Goal: Task Accomplishment & Management: Manage account settings

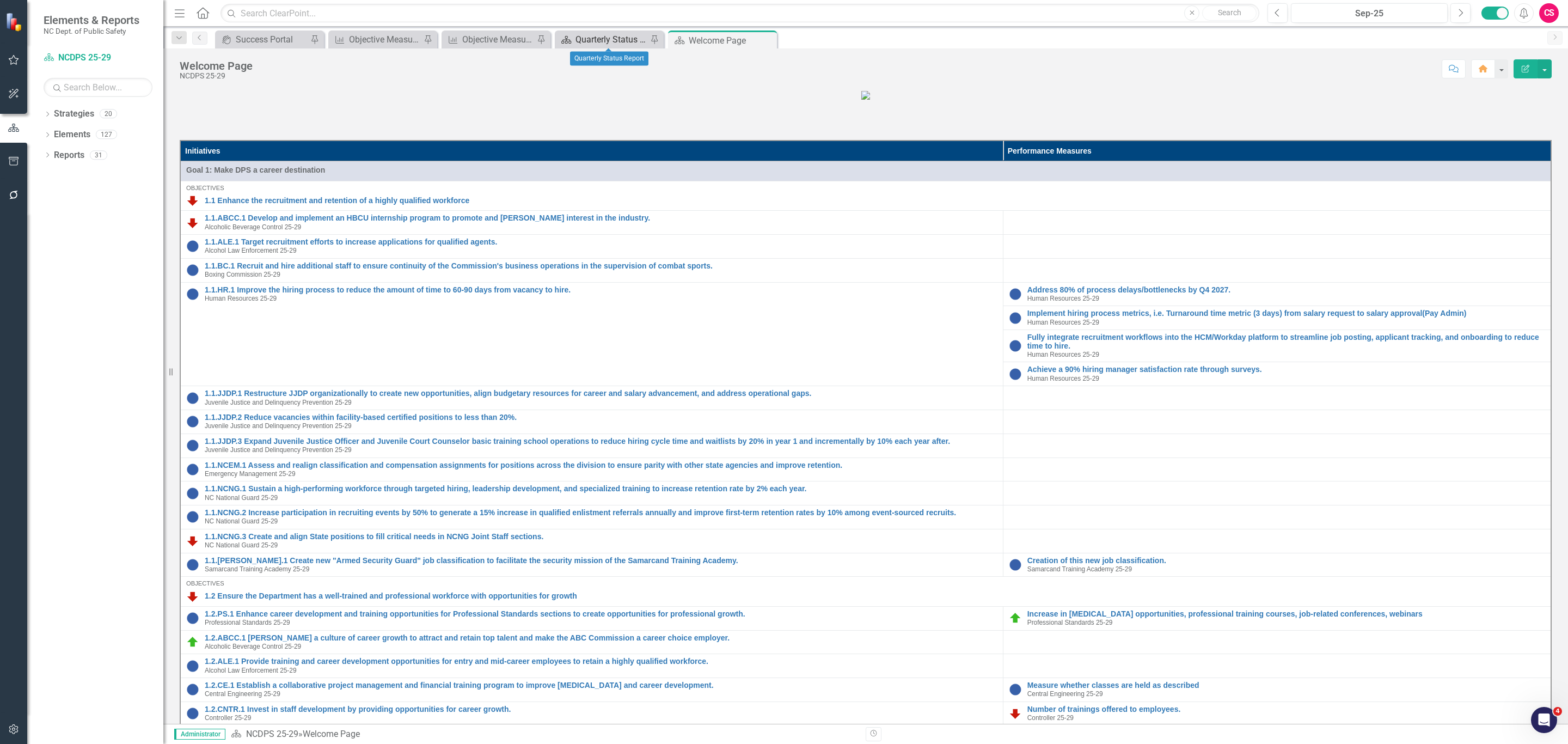
click at [585, 39] on div "Quarterly Status Report" at bounding box center [611, 39] width 72 height 13
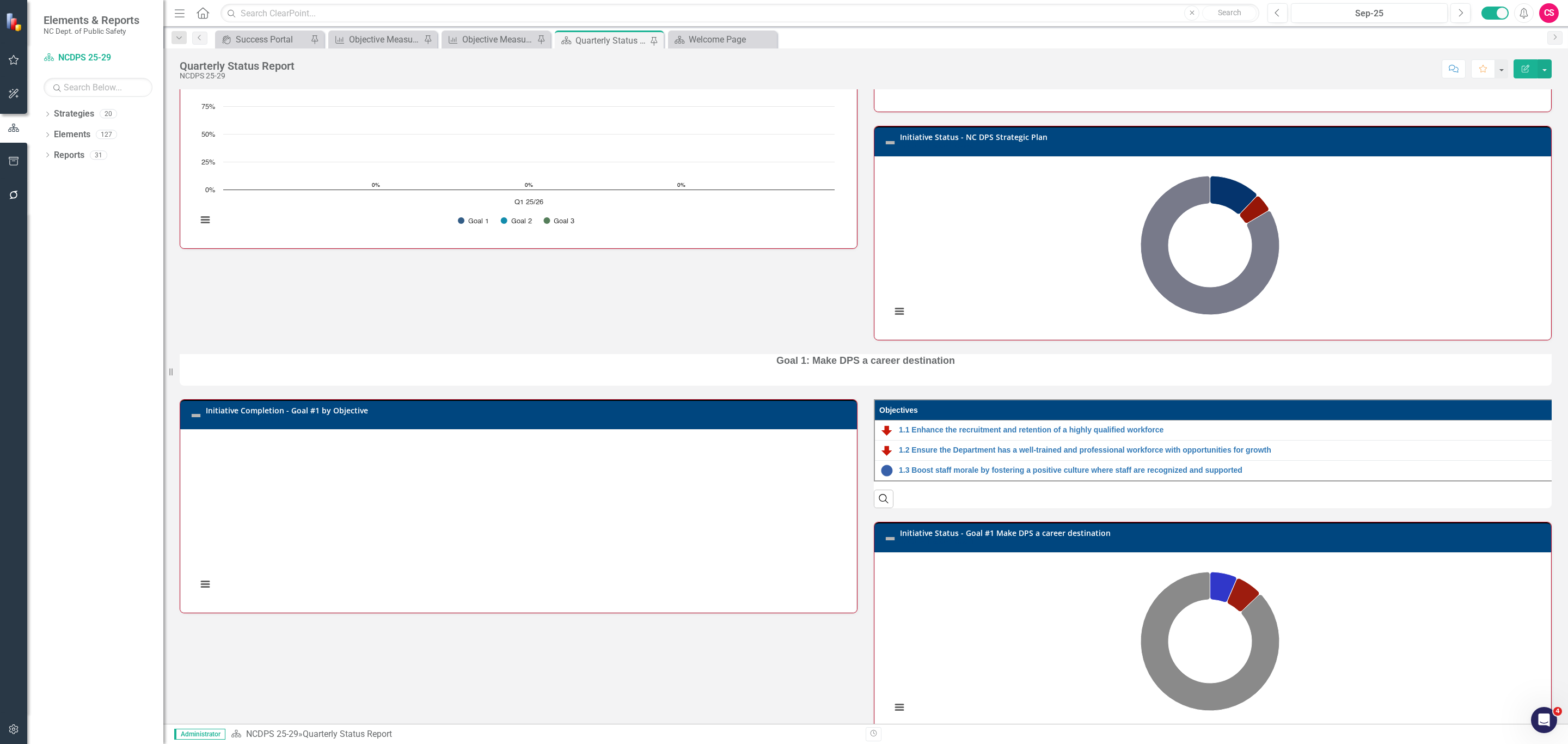
scroll to position [190, 0]
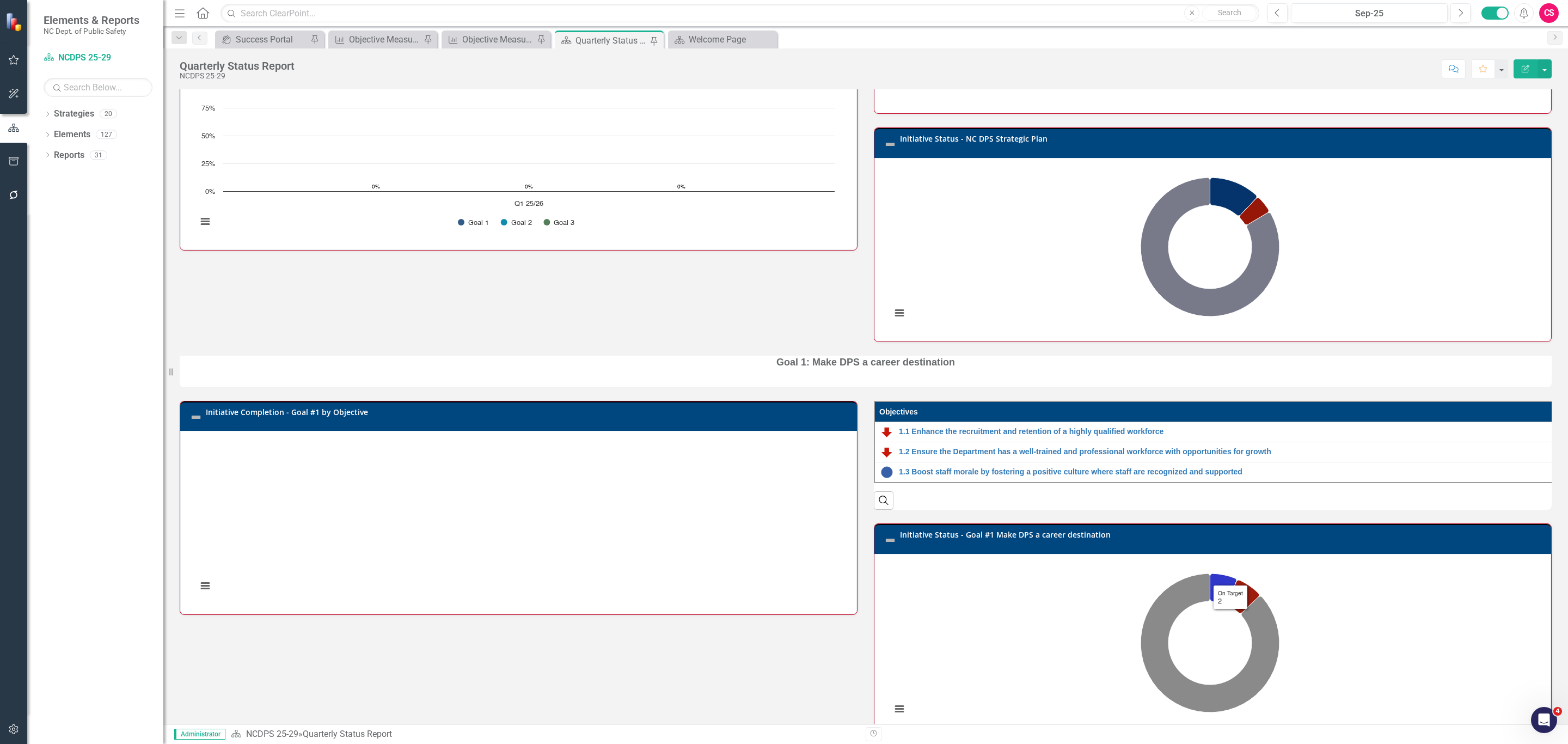
click at [1242, 547] on h3 "Initiative Status - Goal #1 Make DPS a career destination Initiative Update - G…" at bounding box center [1222, 539] width 646 height 17
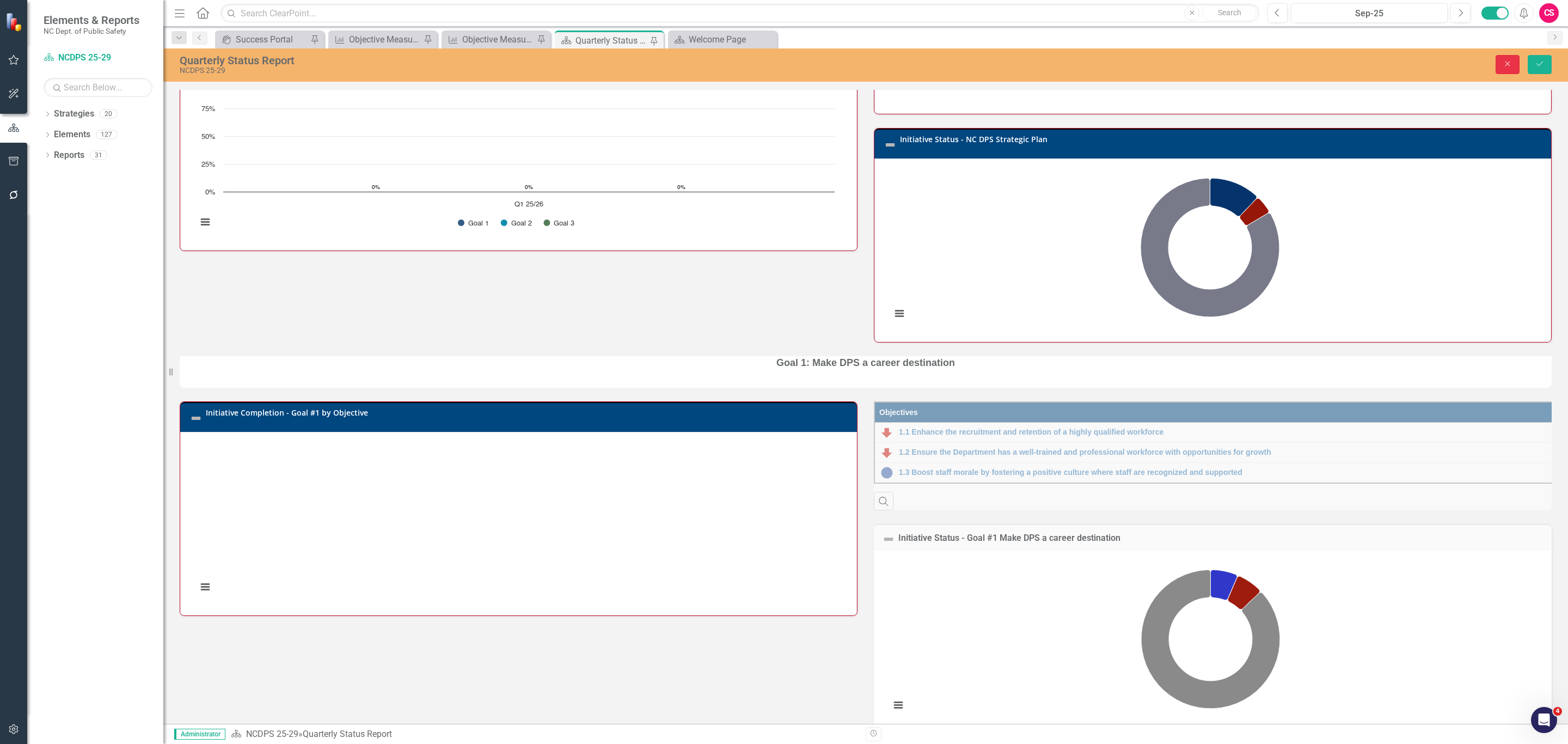
click at [1505, 63] on icon "Close" at bounding box center [1508, 63] width 10 height 8
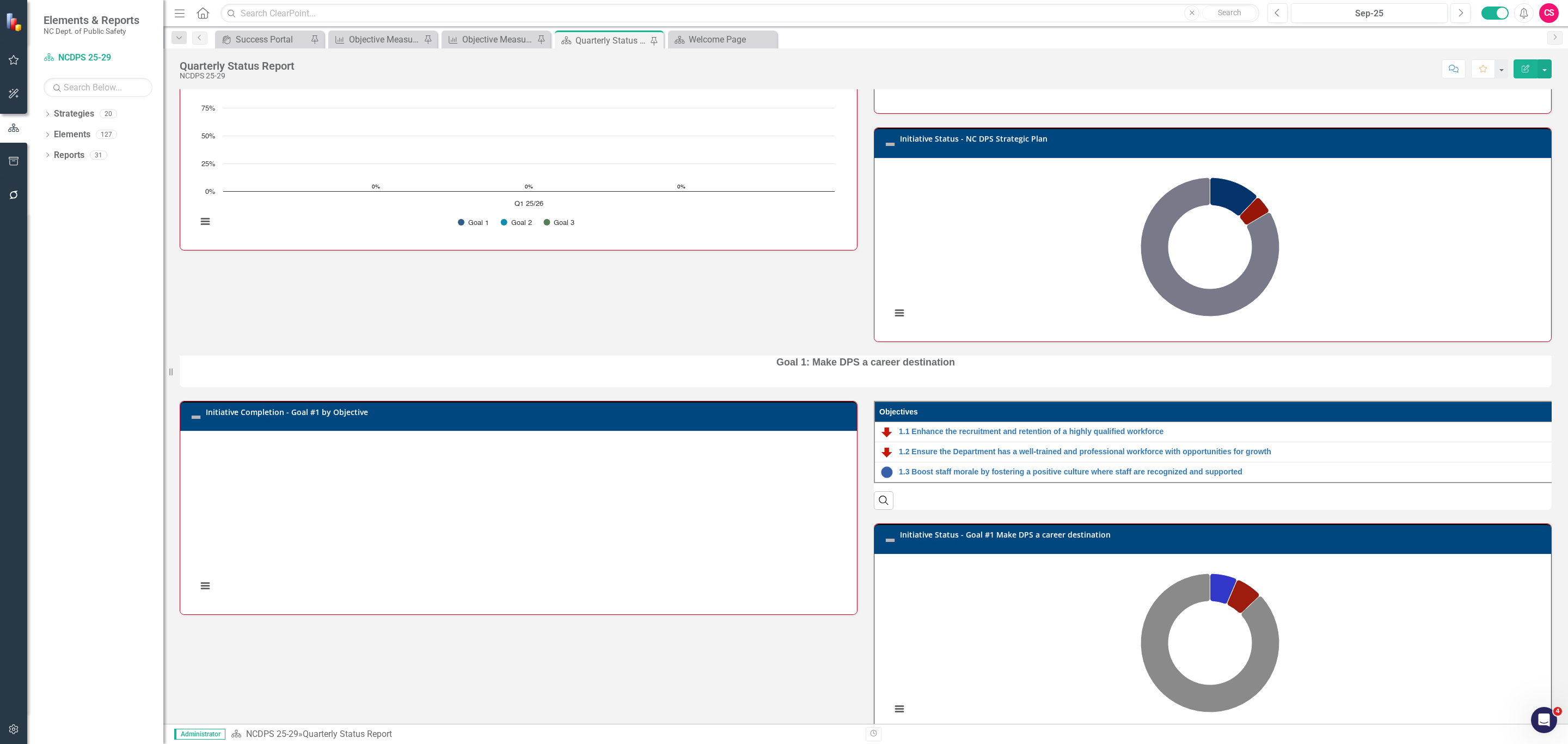
click at [1046, 540] on link "Initiative Status - Goal #1 Make DPS a career destination" at bounding box center [1005, 534] width 211 height 11
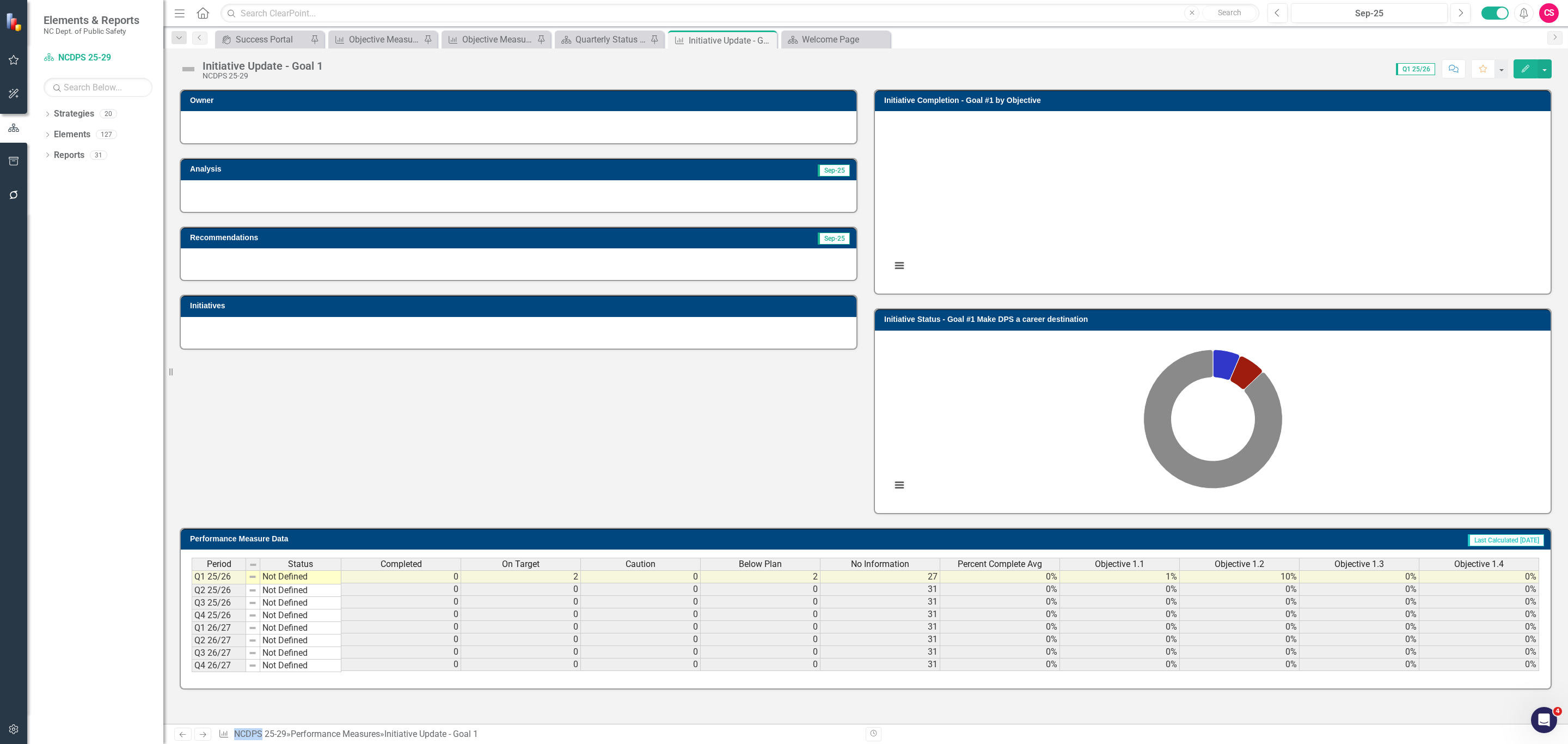
click at [1021, 318] on h3 "Initiative Status - Goal #1 Make DPS a career destination" at bounding box center [1215, 320] width 661 height 8
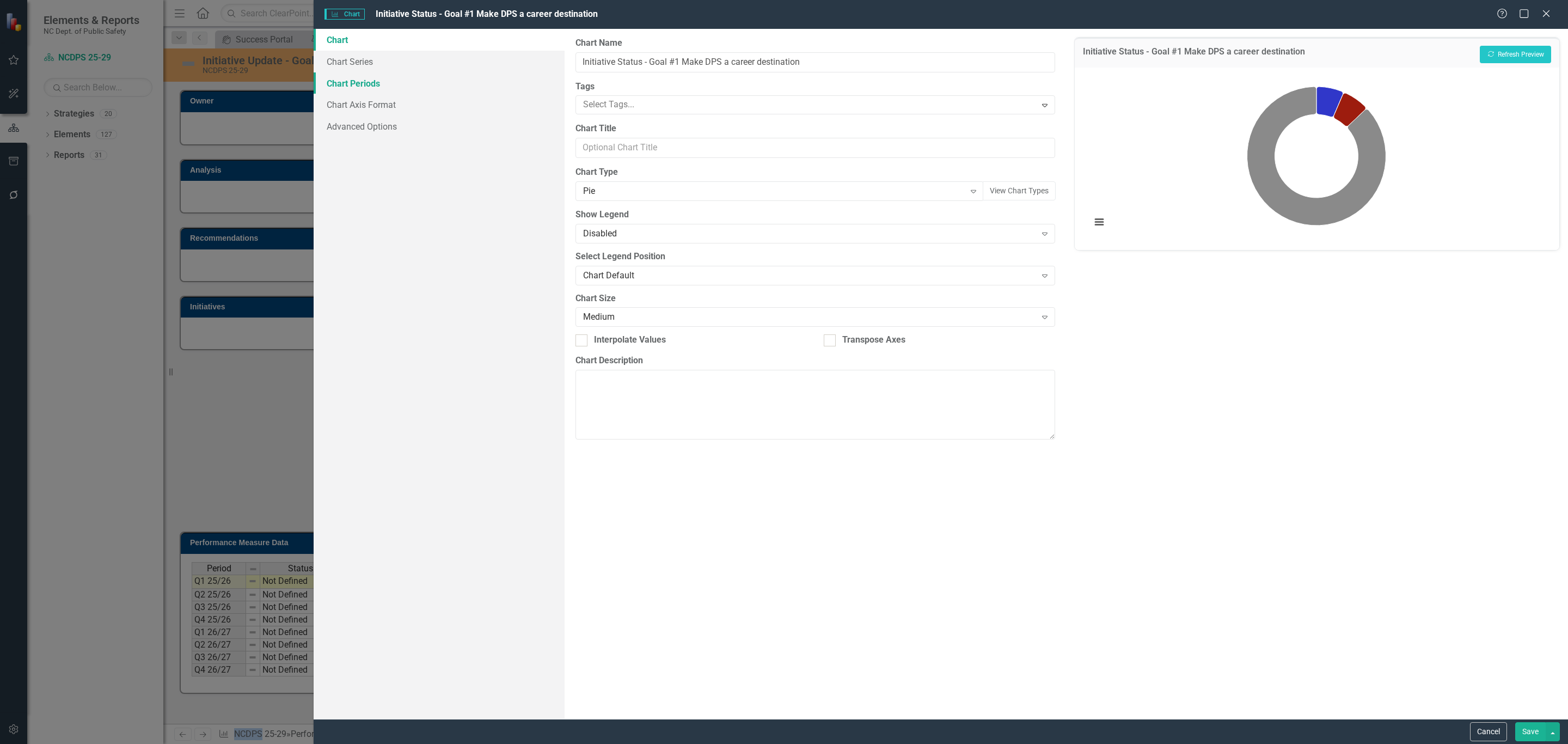
click at [378, 84] on link "Chart Periods" at bounding box center [438, 83] width 251 height 22
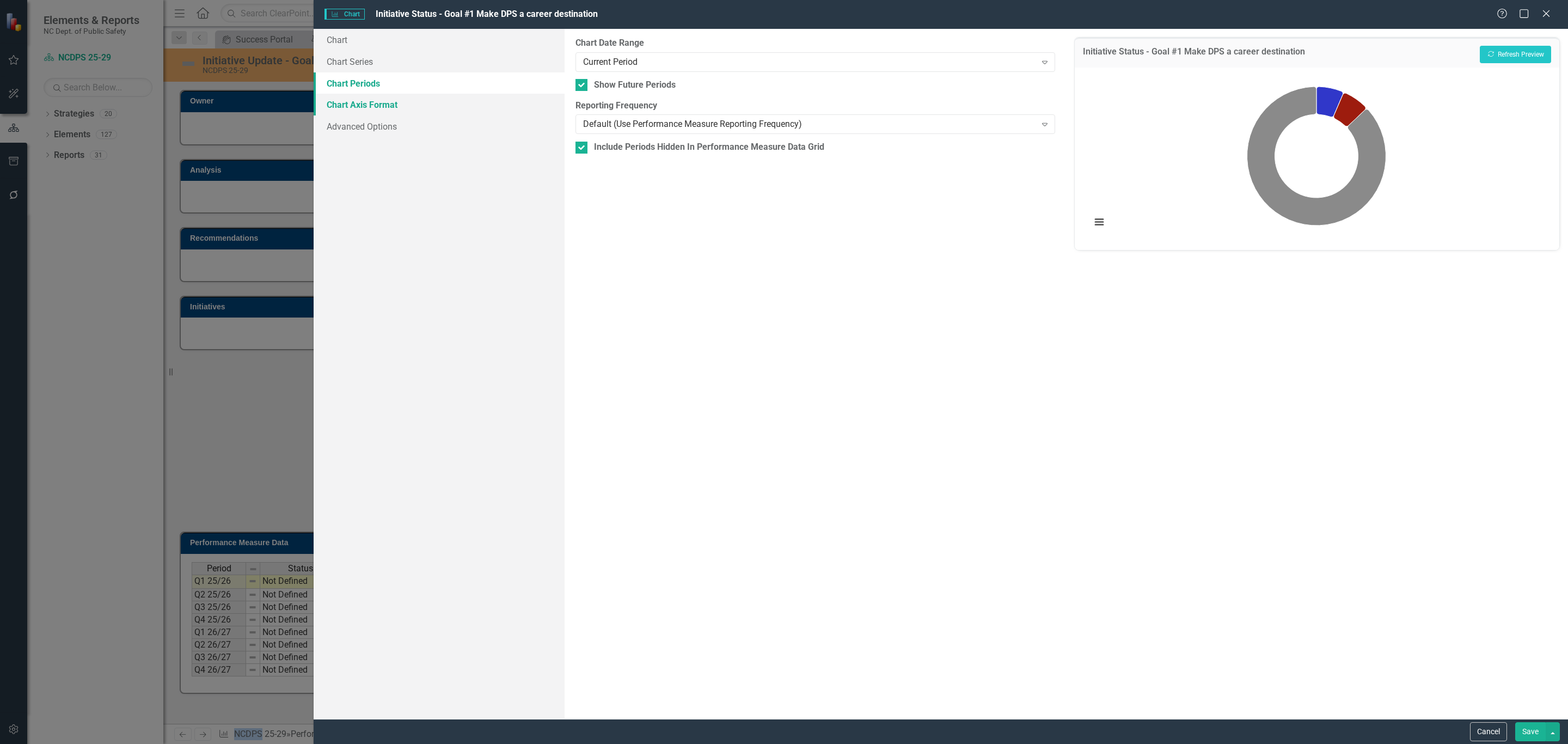
click at [381, 107] on link "Chart Axis Format" at bounding box center [438, 104] width 251 height 22
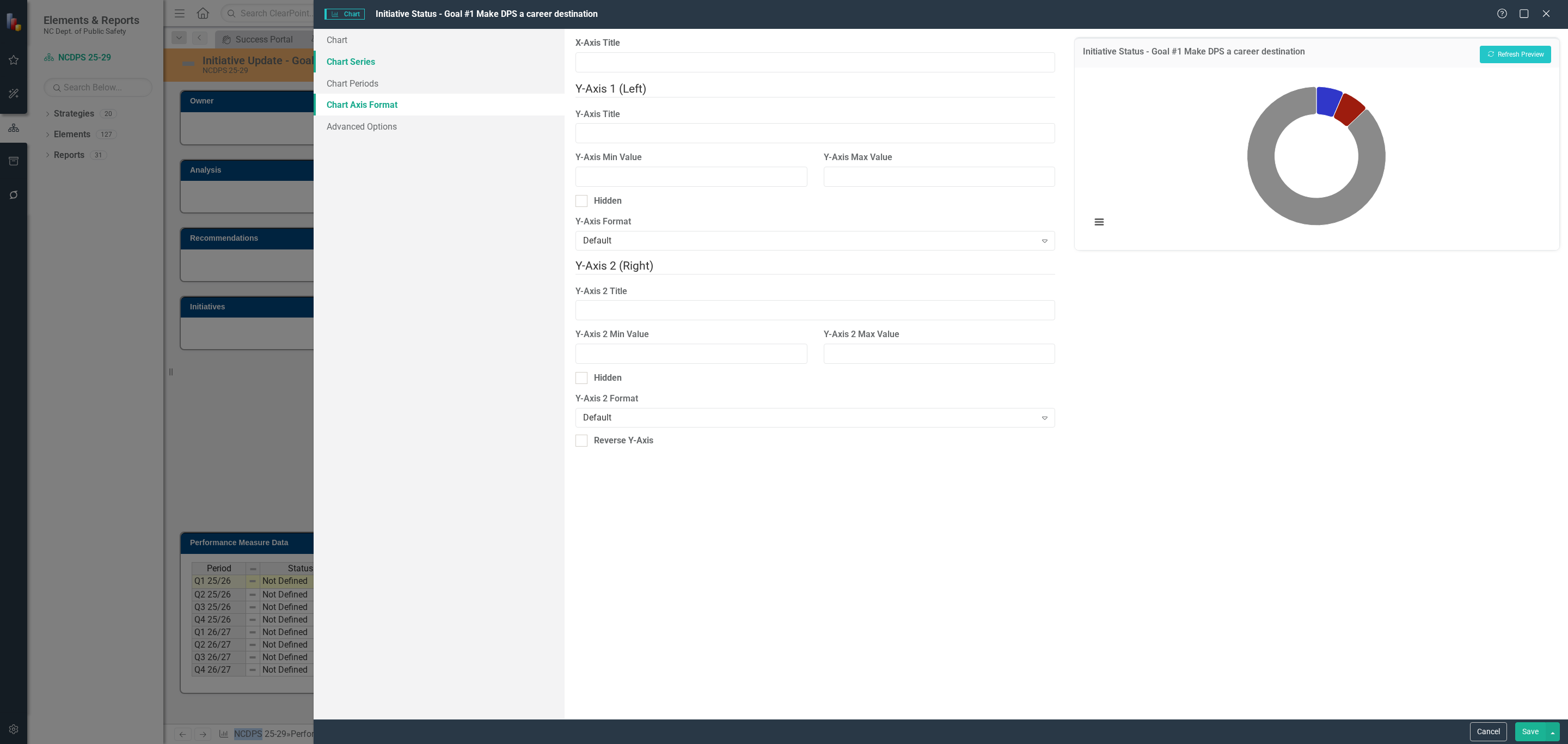
click at [372, 58] on link "Chart Series" at bounding box center [438, 61] width 251 height 22
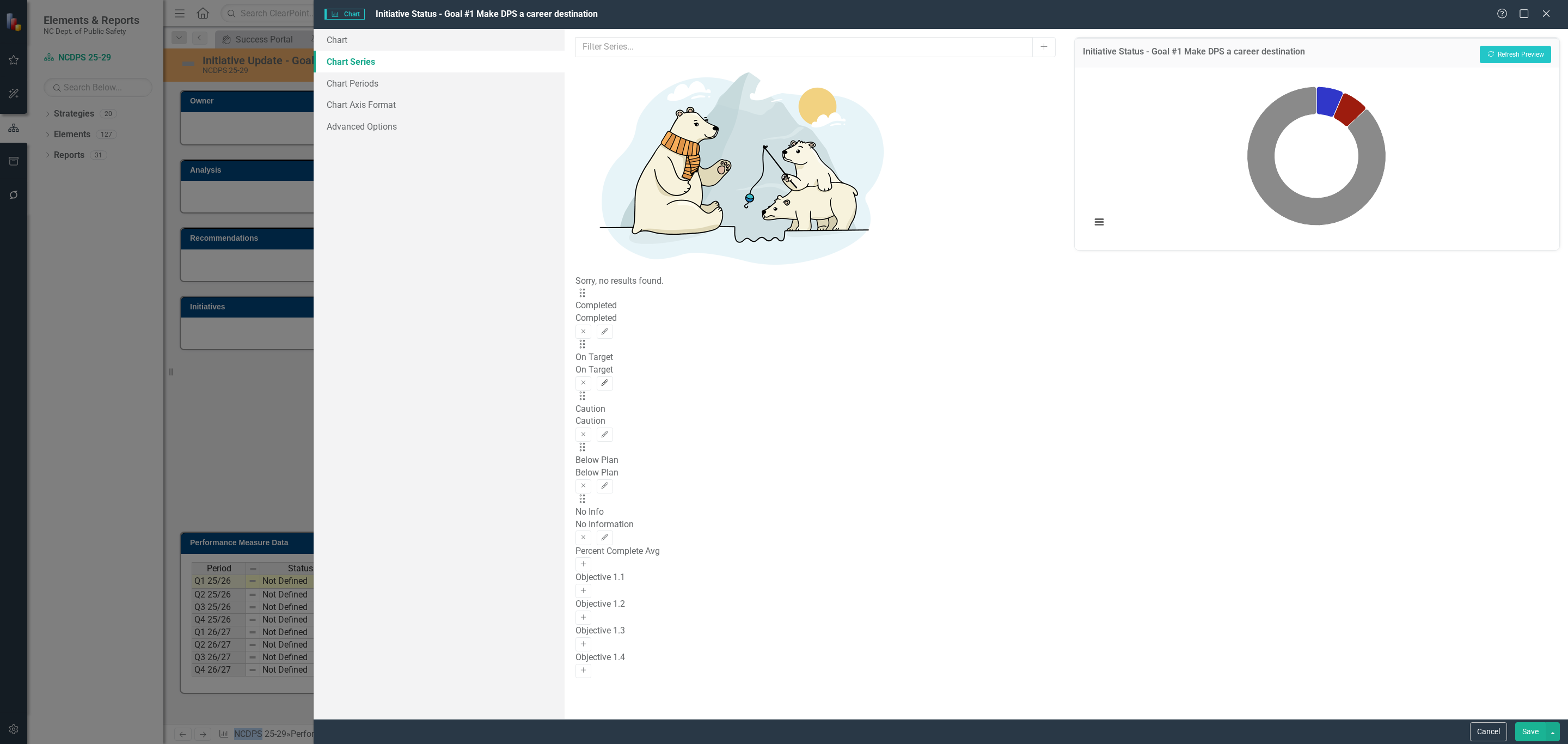
click at [608, 379] on icon "Edit" at bounding box center [605, 382] width 8 height 6
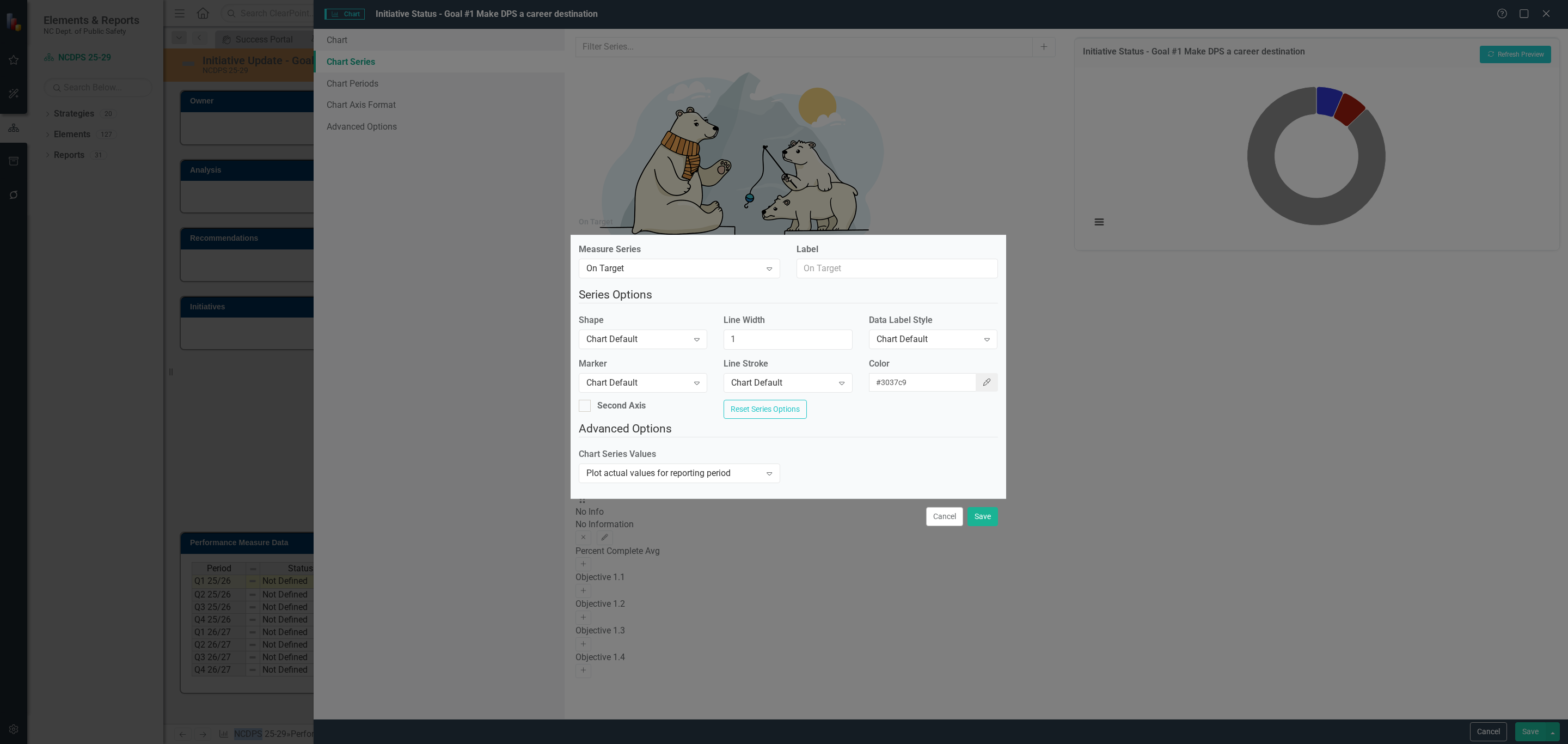
click at [976, 377] on button "Color Picker" at bounding box center [987, 382] width 23 height 18
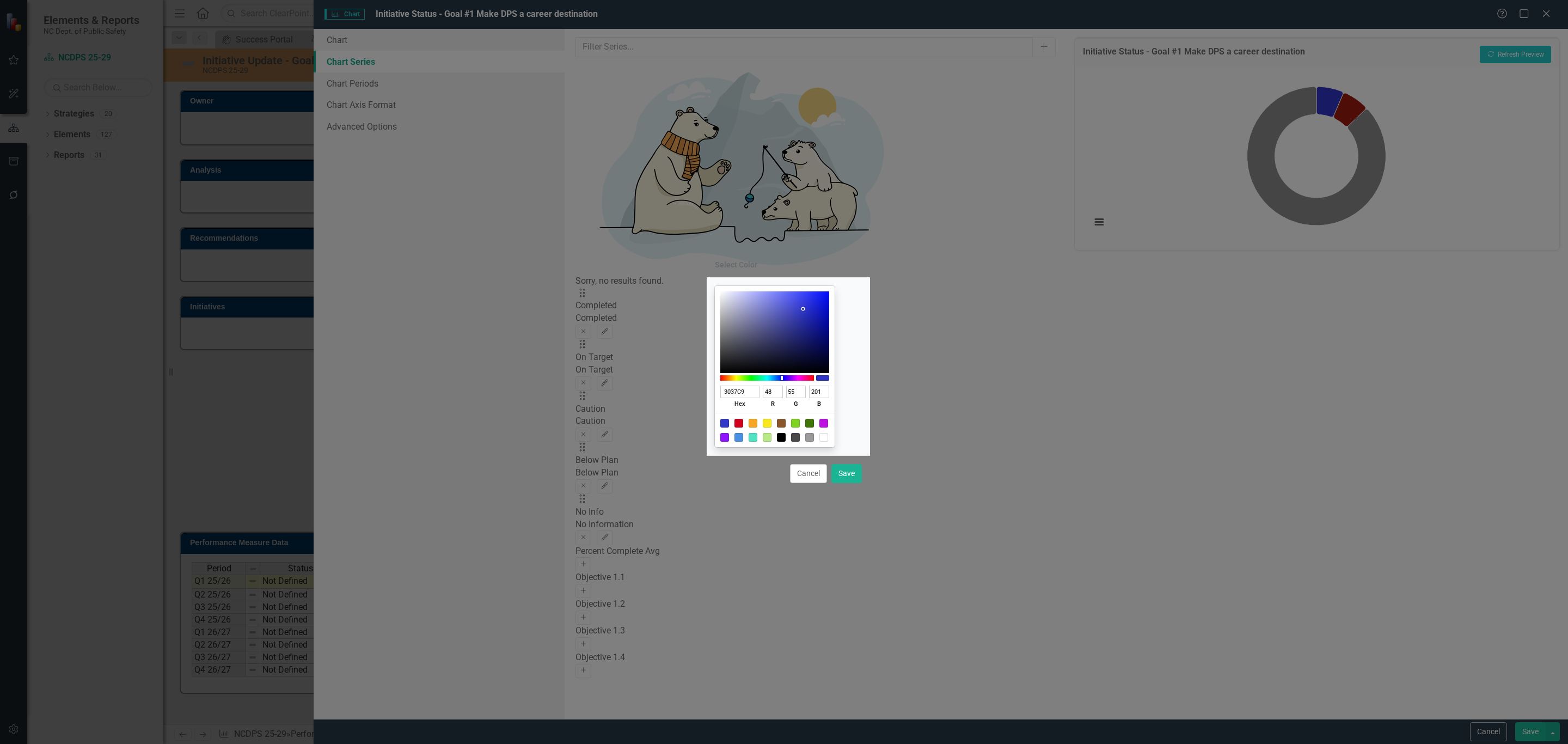
click at [750, 398] on input "3037C9" at bounding box center [740, 392] width 40 height 13
paste input "1E518B"
type input "1E518B"
type input "30"
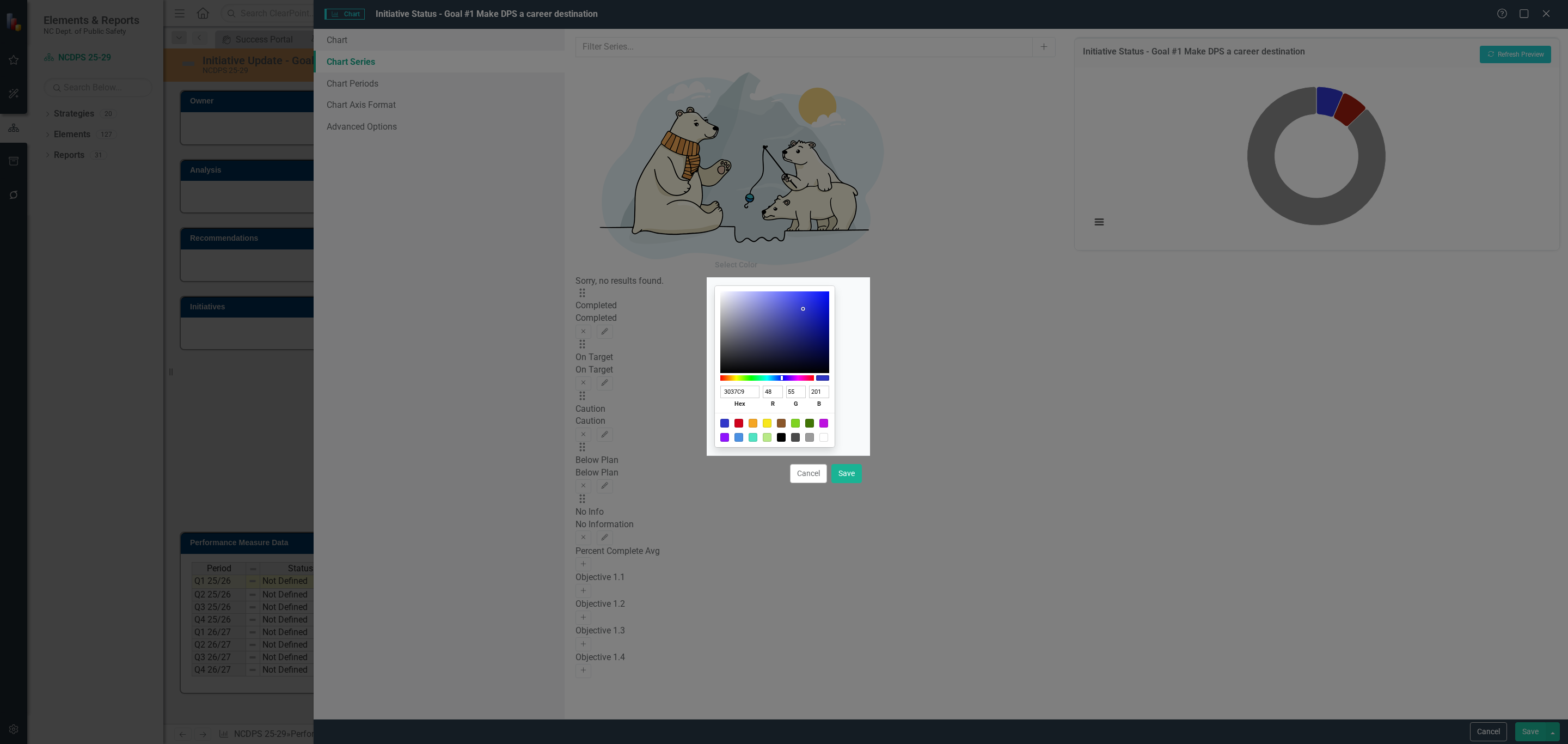
type input "81"
type input "139"
type input "1E518B"
click at [847, 471] on button "Save" at bounding box center [846, 473] width 30 height 19
type input "#1e518b"
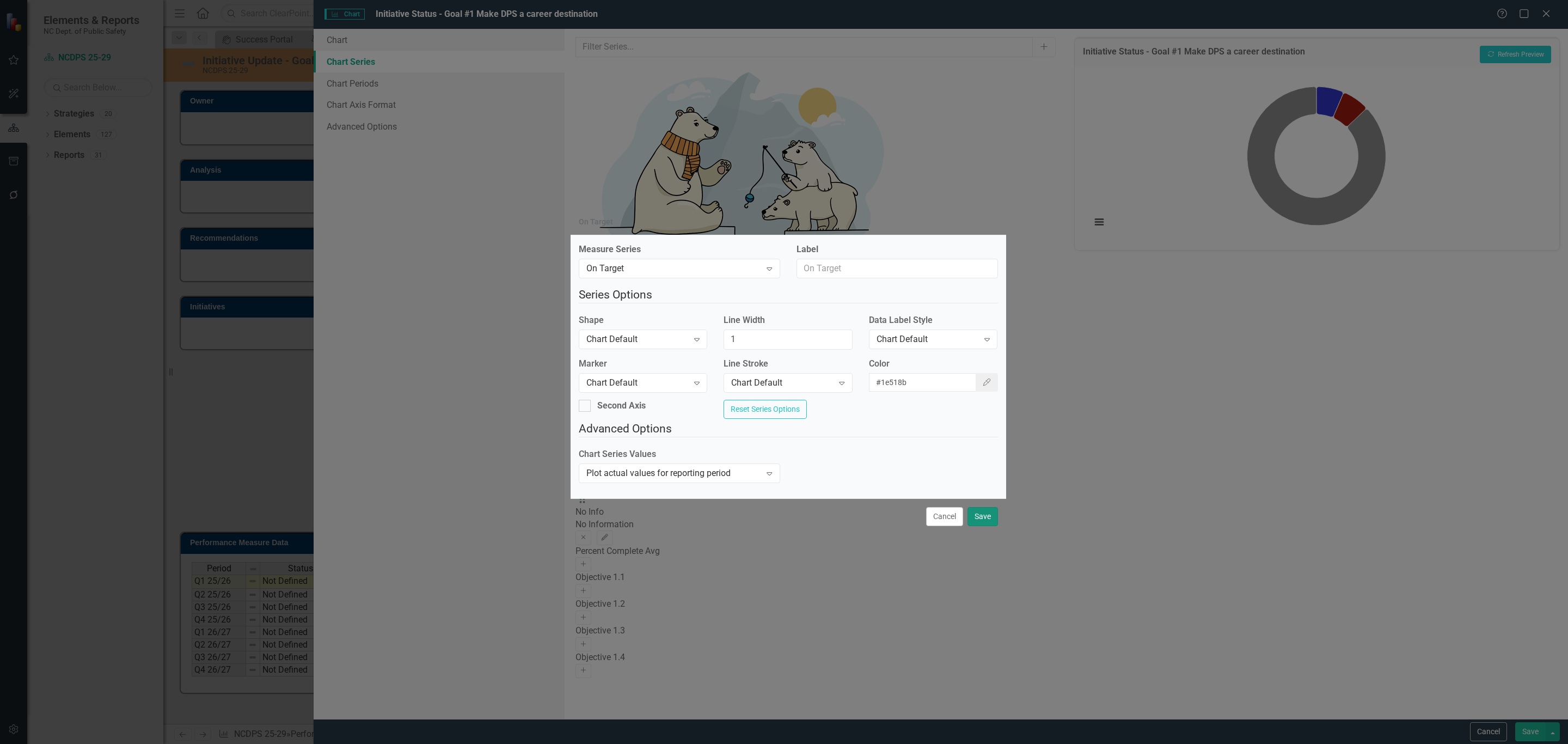
click at [976, 521] on button "Save" at bounding box center [982, 516] width 30 height 19
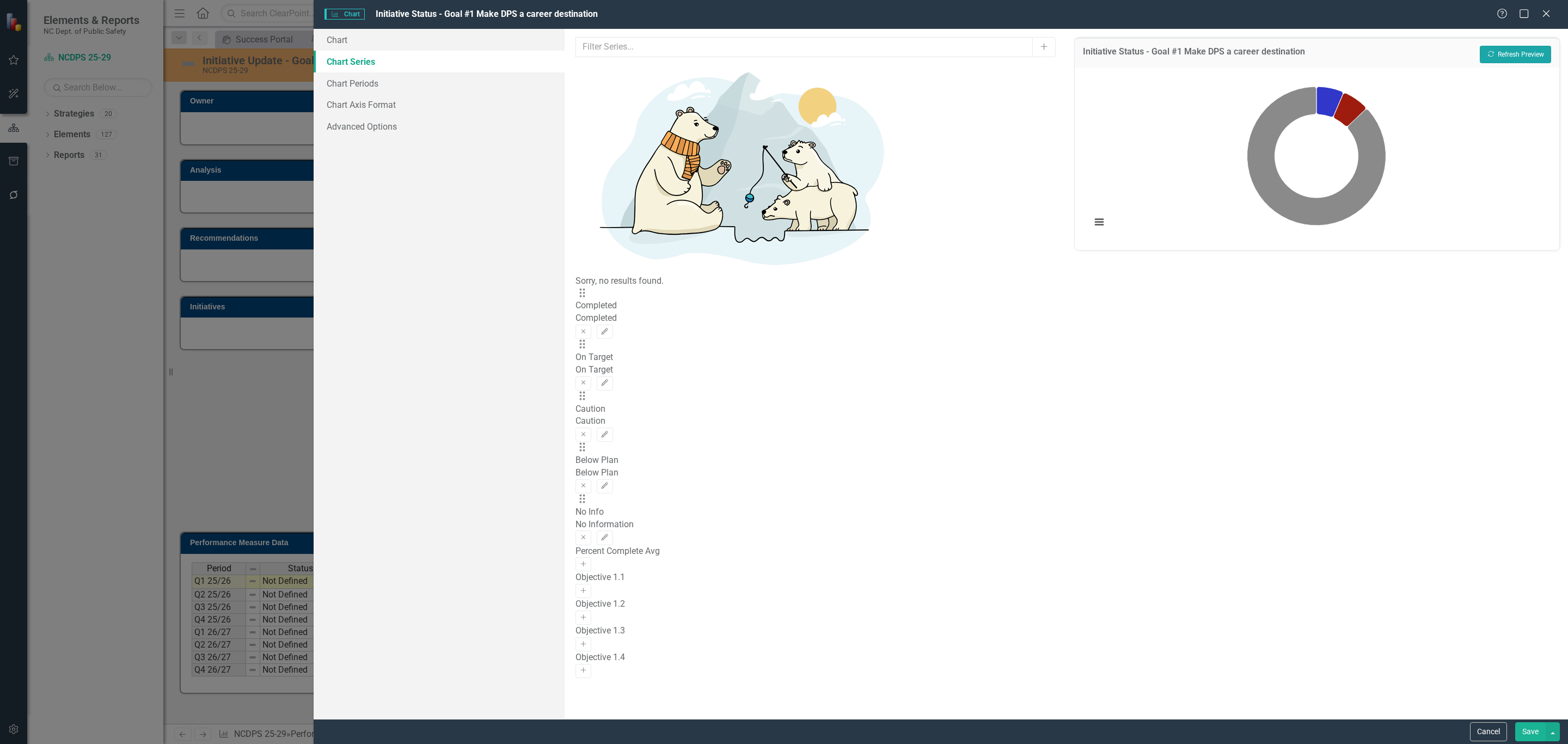
click at [1487, 58] on button "Recalculate Refresh Preview" at bounding box center [1515, 54] width 72 height 18
click at [1532, 732] on button "Save" at bounding box center [1530, 731] width 30 height 19
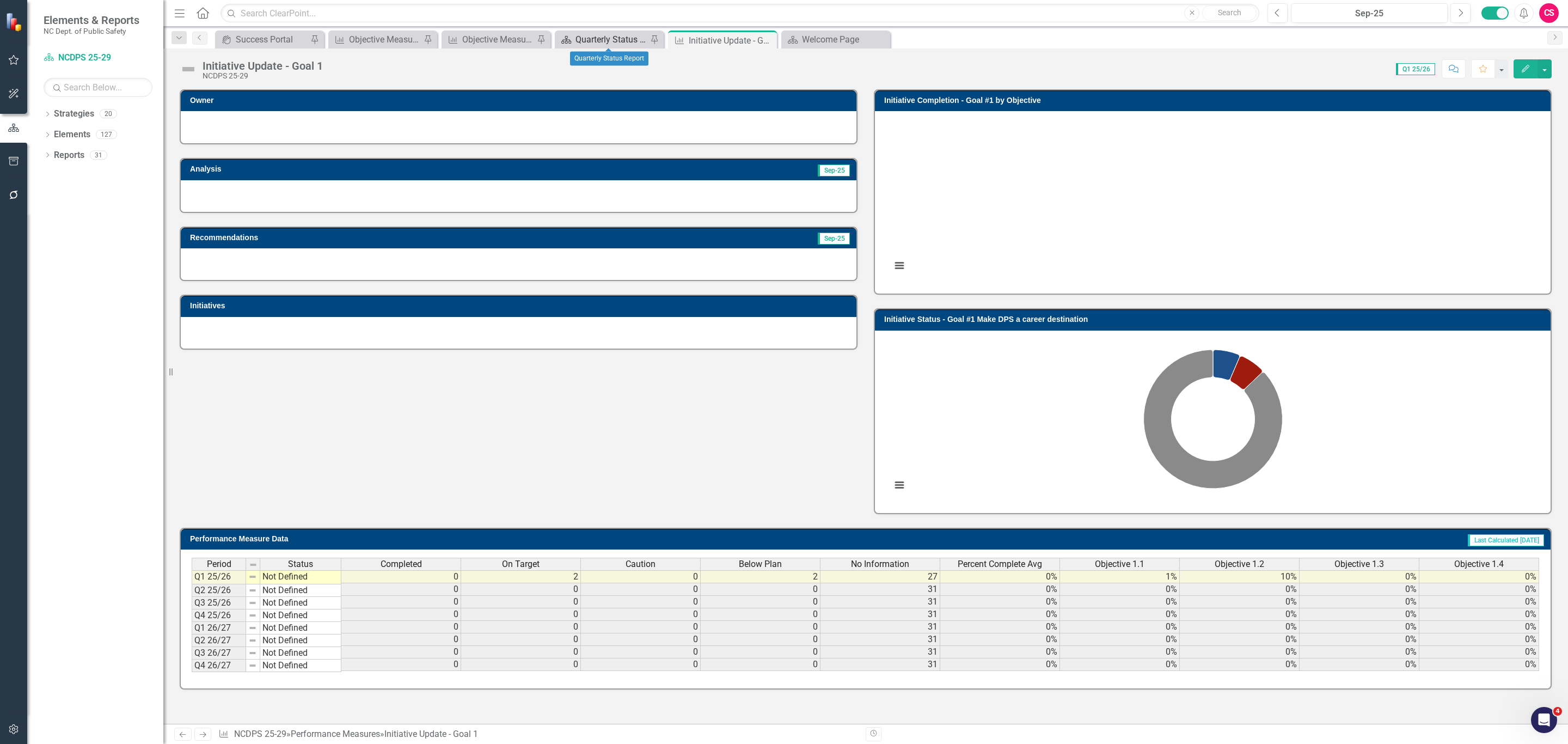
click at [615, 40] on div "Quarterly Status Report" at bounding box center [611, 39] width 72 height 13
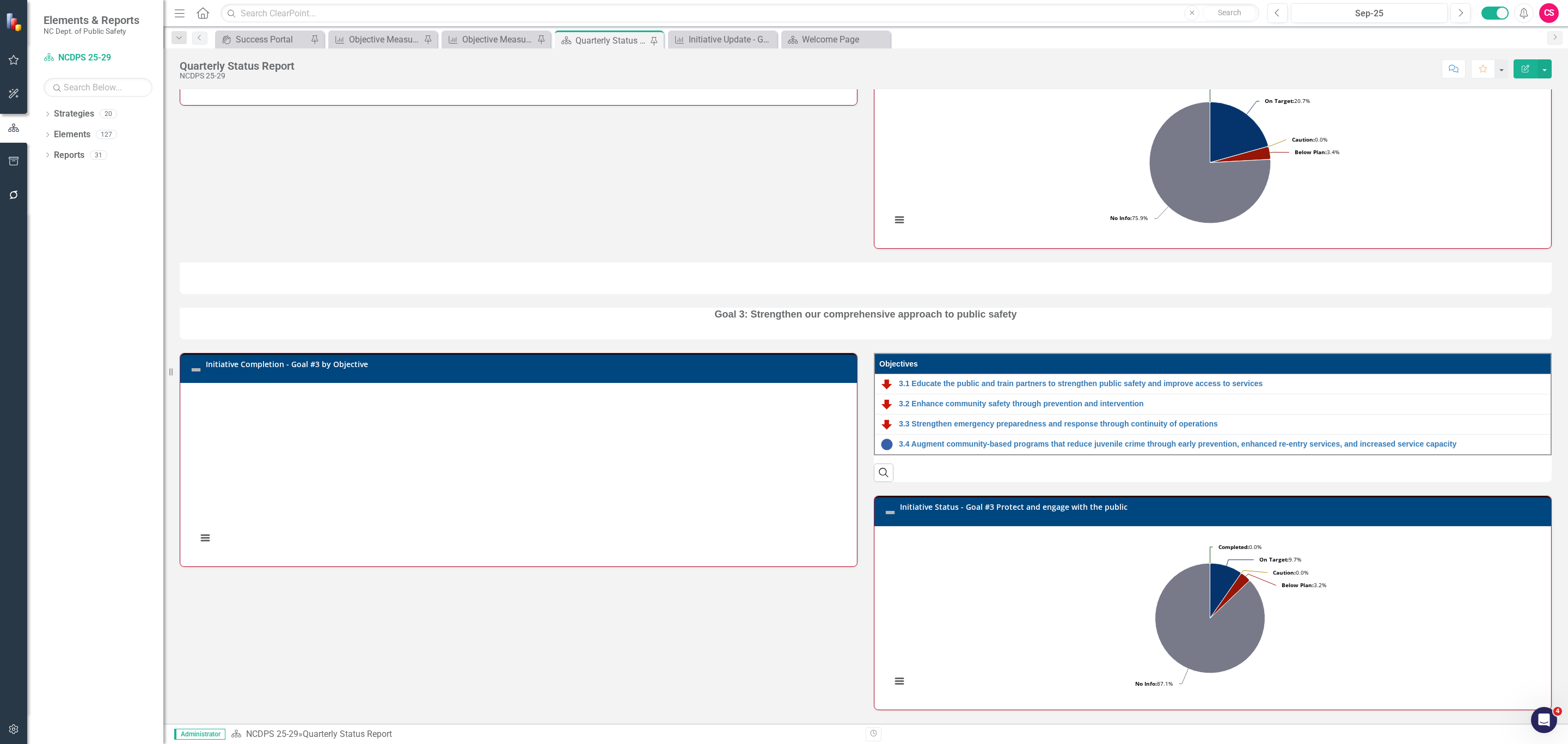
scroll to position [1214, 0]
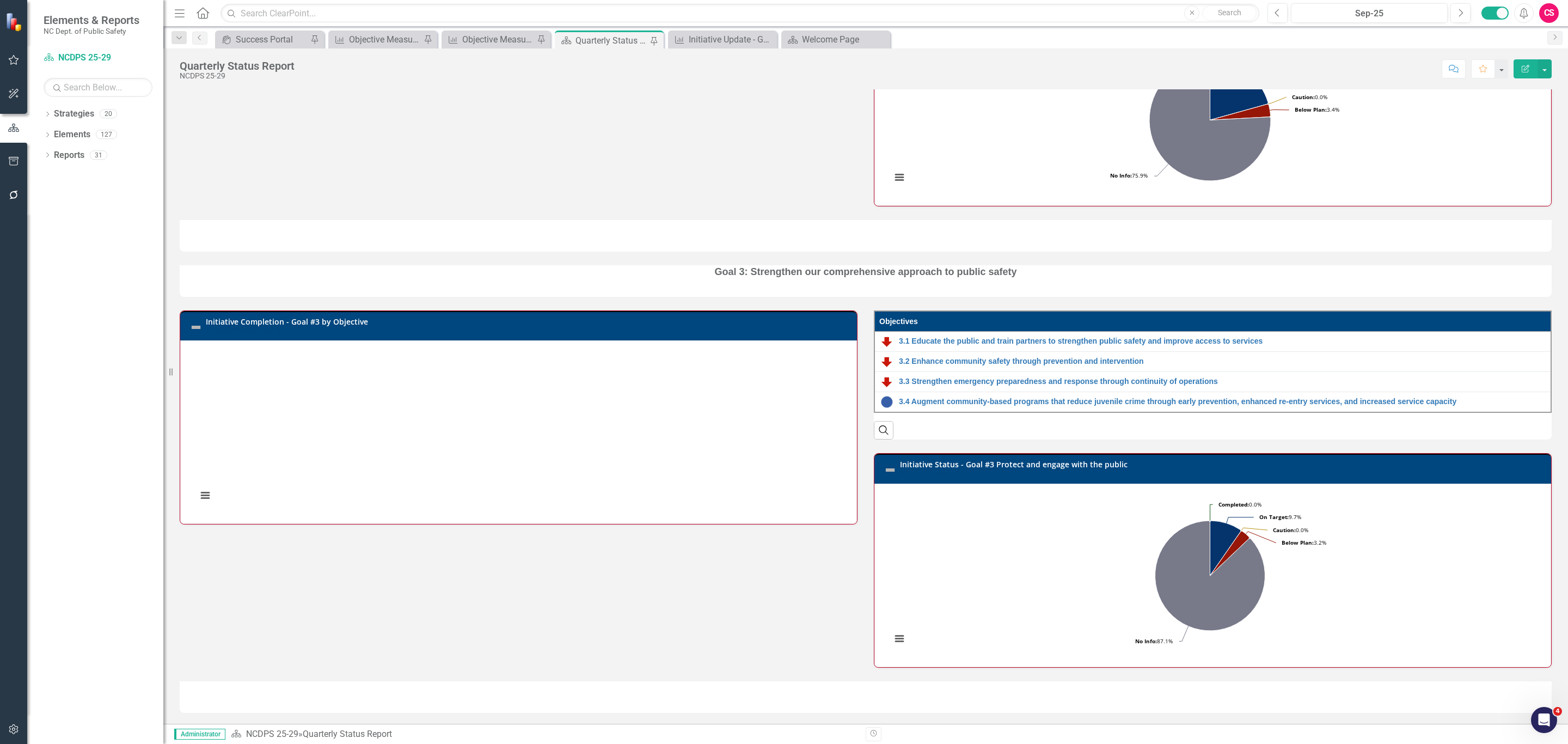
click at [1421, 467] on h3 "Initiative Status - Goal #3 Protect and engage with the public Initiative Updat…" at bounding box center [1222, 469] width 646 height 17
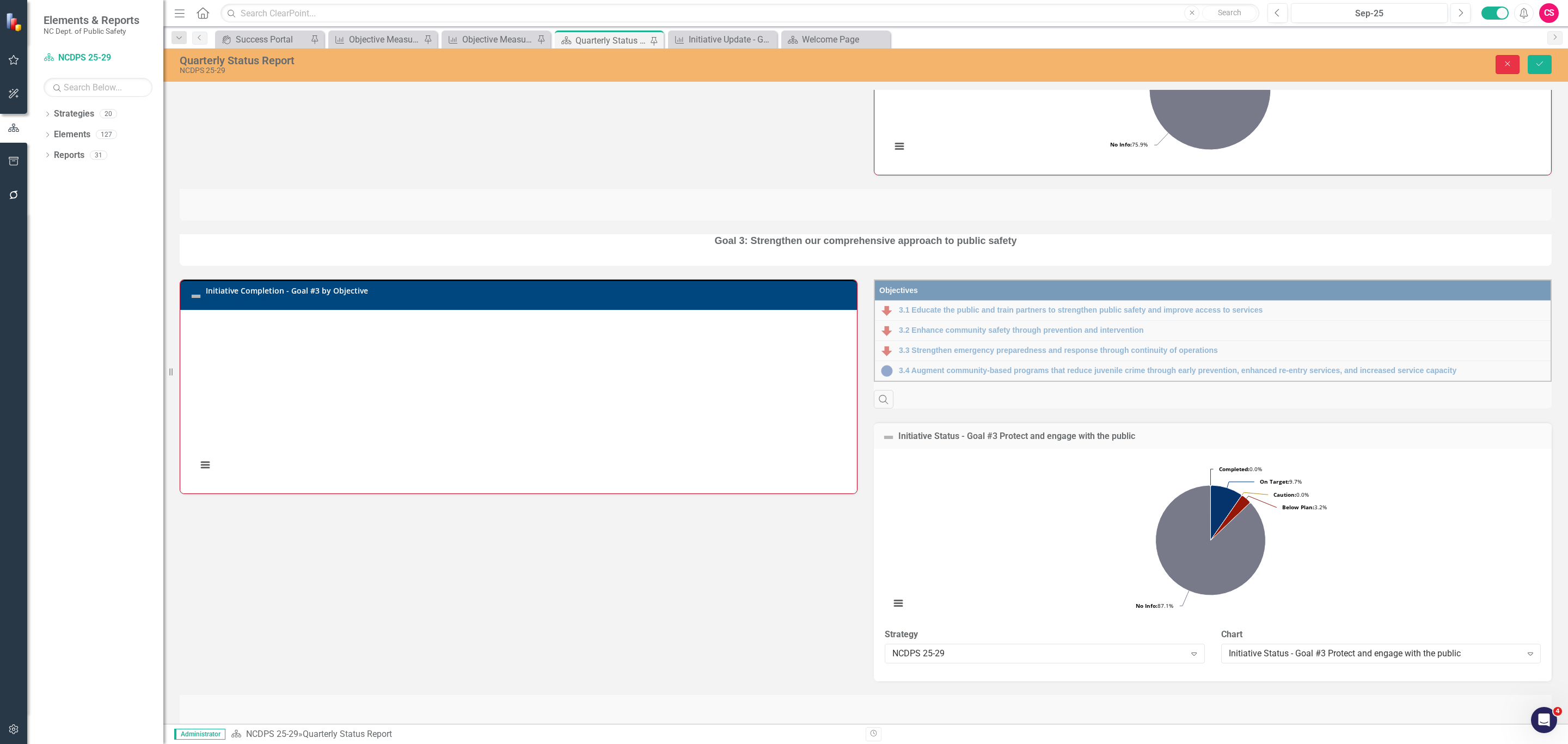
click at [1498, 67] on button "Close" at bounding box center [1508, 64] width 24 height 19
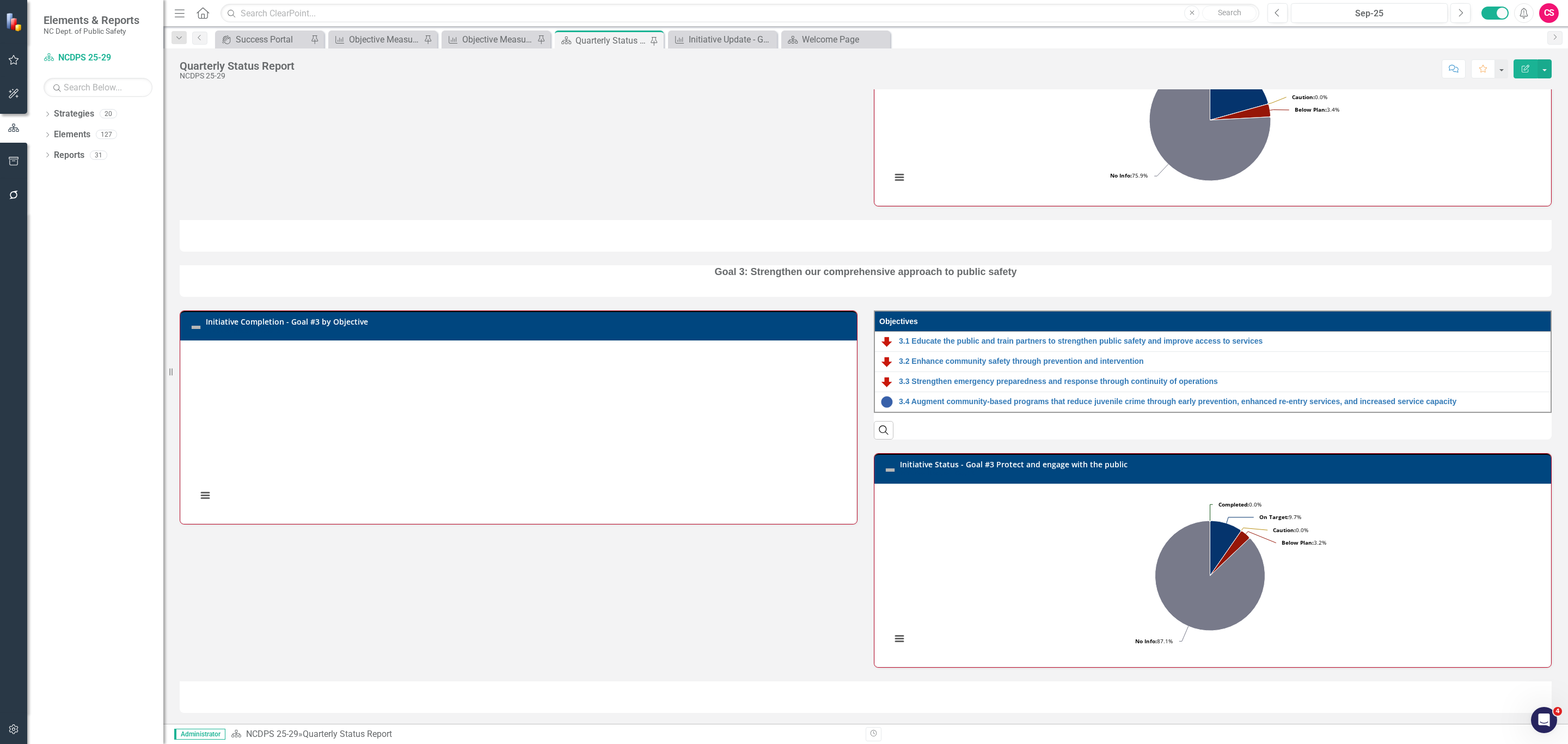
click at [1007, 455] on div "Initiative Status - Goal #3 Protect and engage with the public Initiative Updat…" at bounding box center [1213, 469] width 677 height 30
click at [1007, 456] on div "Initiative Status - Goal #3 Protect and engage with the public Initiative Updat…" at bounding box center [1213, 469] width 677 height 30
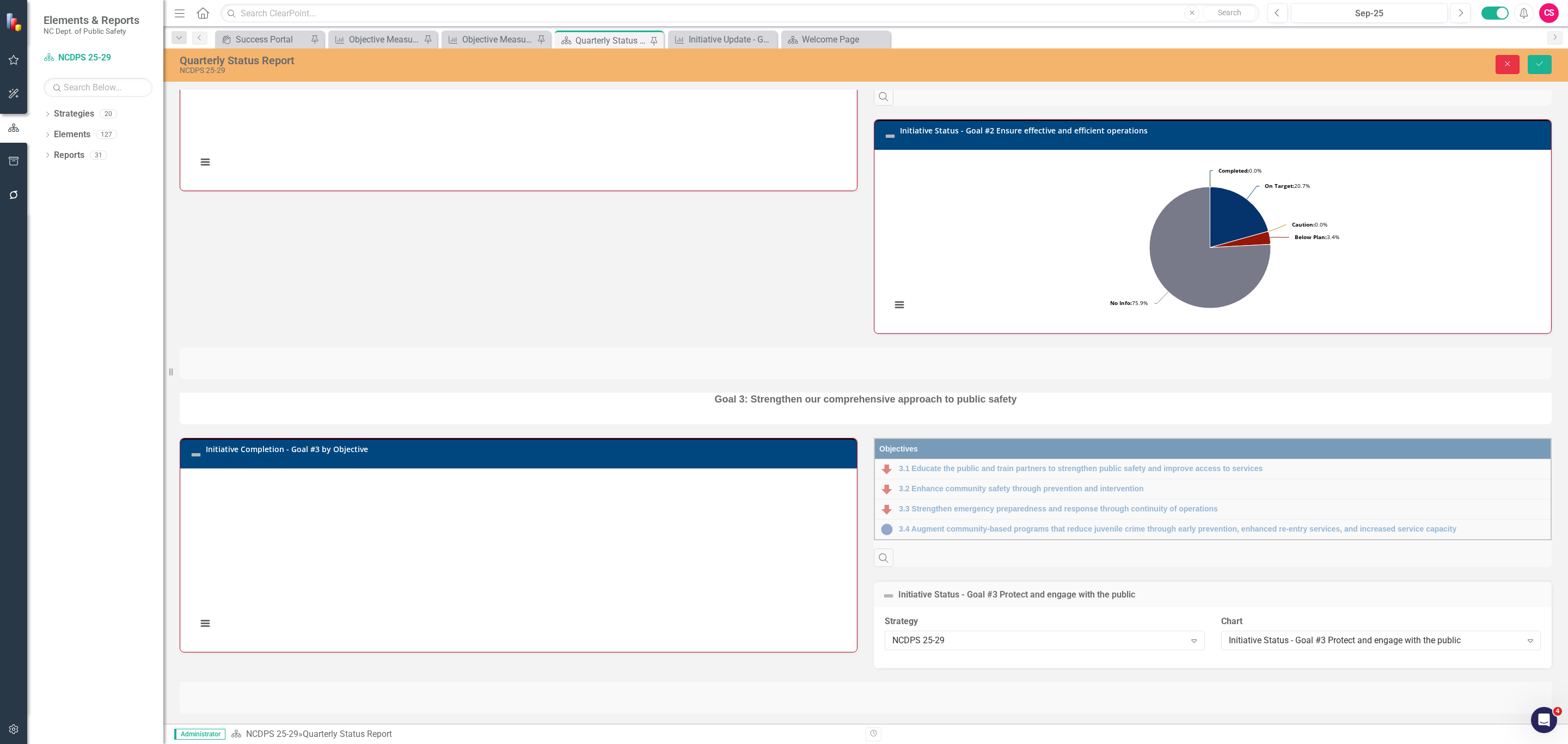
click at [1496, 56] on button "Close" at bounding box center [1508, 64] width 24 height 19
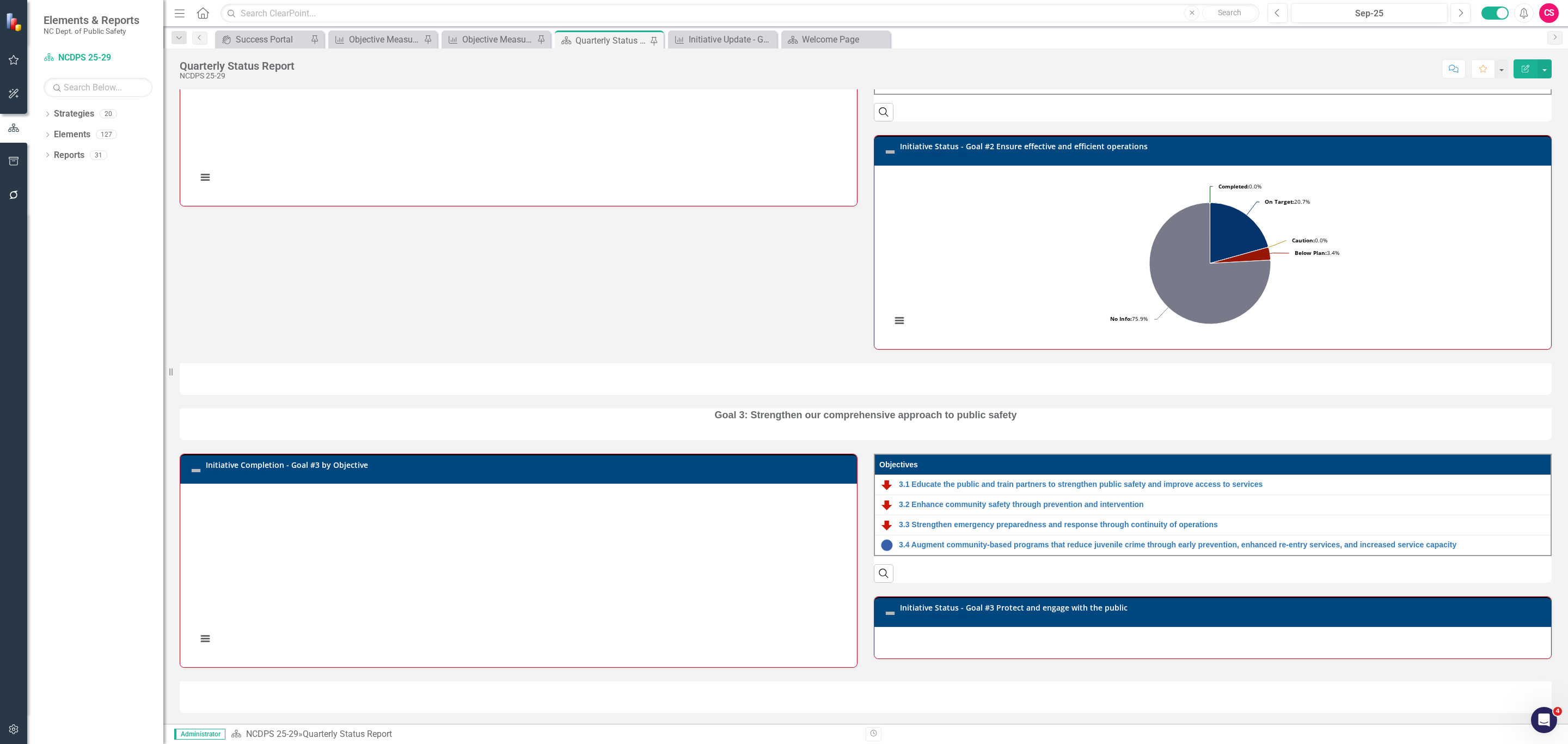
scroll to position [1214, 0]
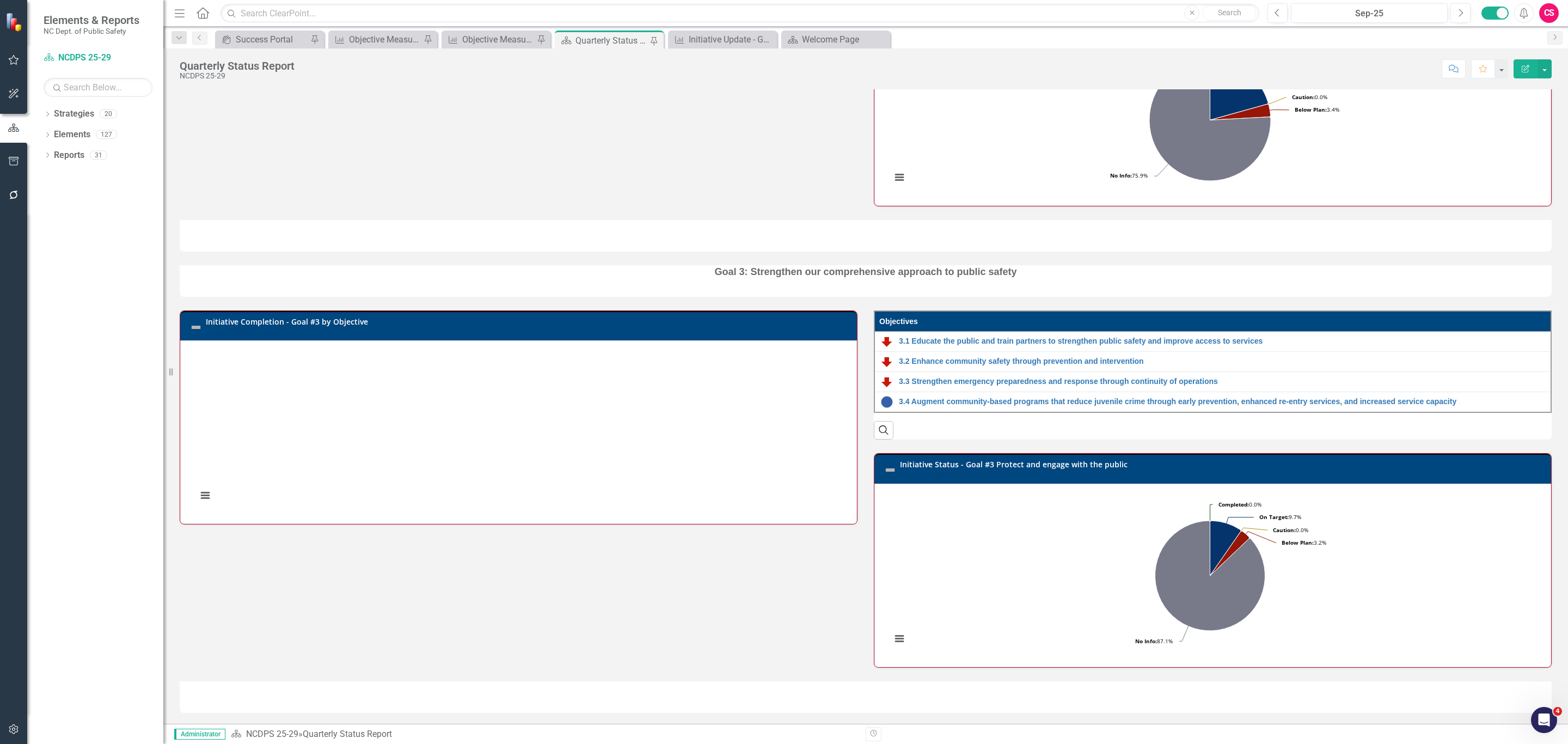
click at [1047, 462] on link "Initiative Status - Goal #3 Protect and engage with the public" at bounding box center [1014, 464] width 228 height 11
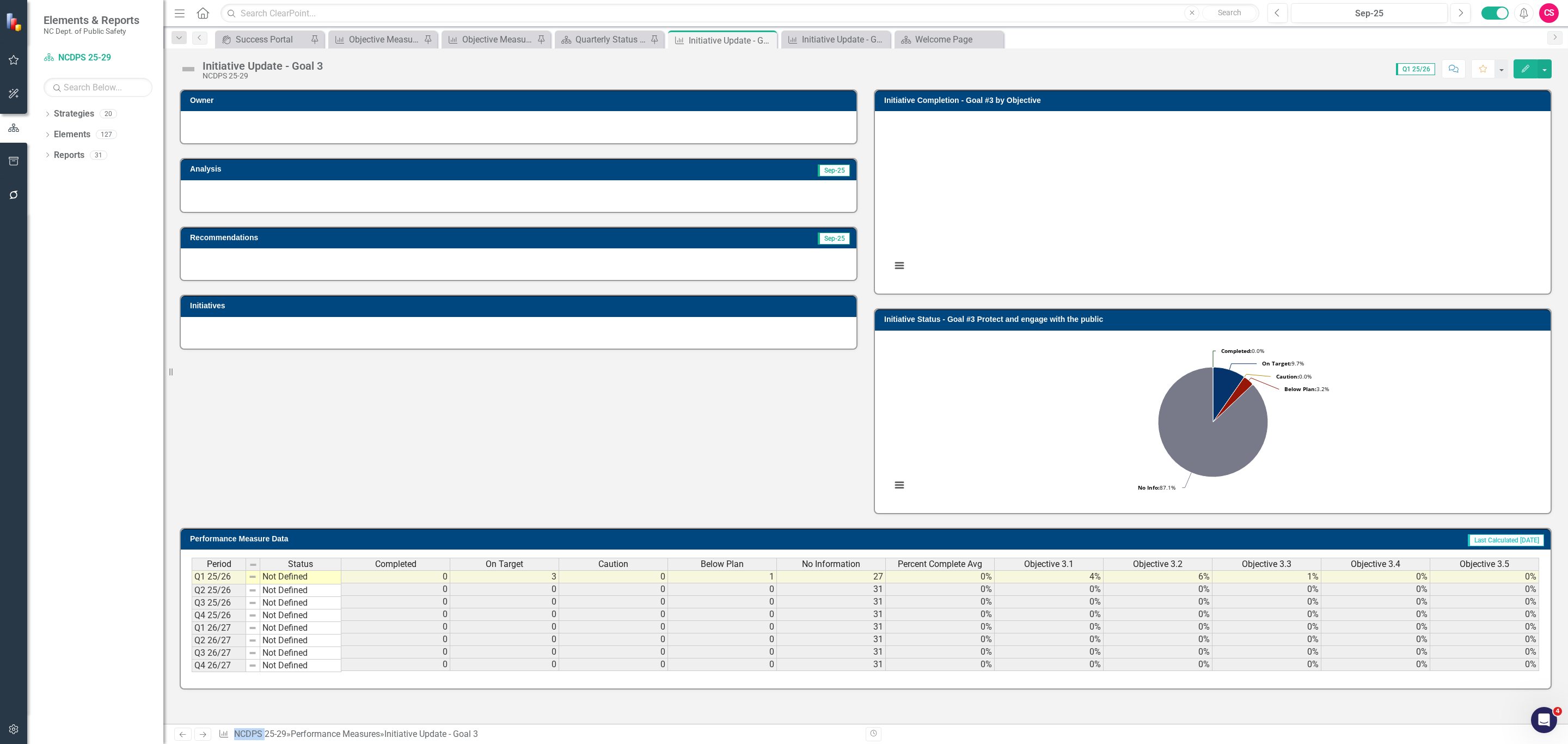
click at [1002, 318] on h3 "Initiative Status - Goal #3 Protect and engage with the public" at bounding box center [1215, 320] width 661 height 8
click at [1006, 318] on h3 "Initiative Status - Goal #3 Protect and engage with the public" at bounding box center [1215, 320] width 661 height 8
click at [1194, 325] on td "Initiative Status - Goal #3 Protect and engage with the public" at bounding box center [1215, 320] width 661 height 16
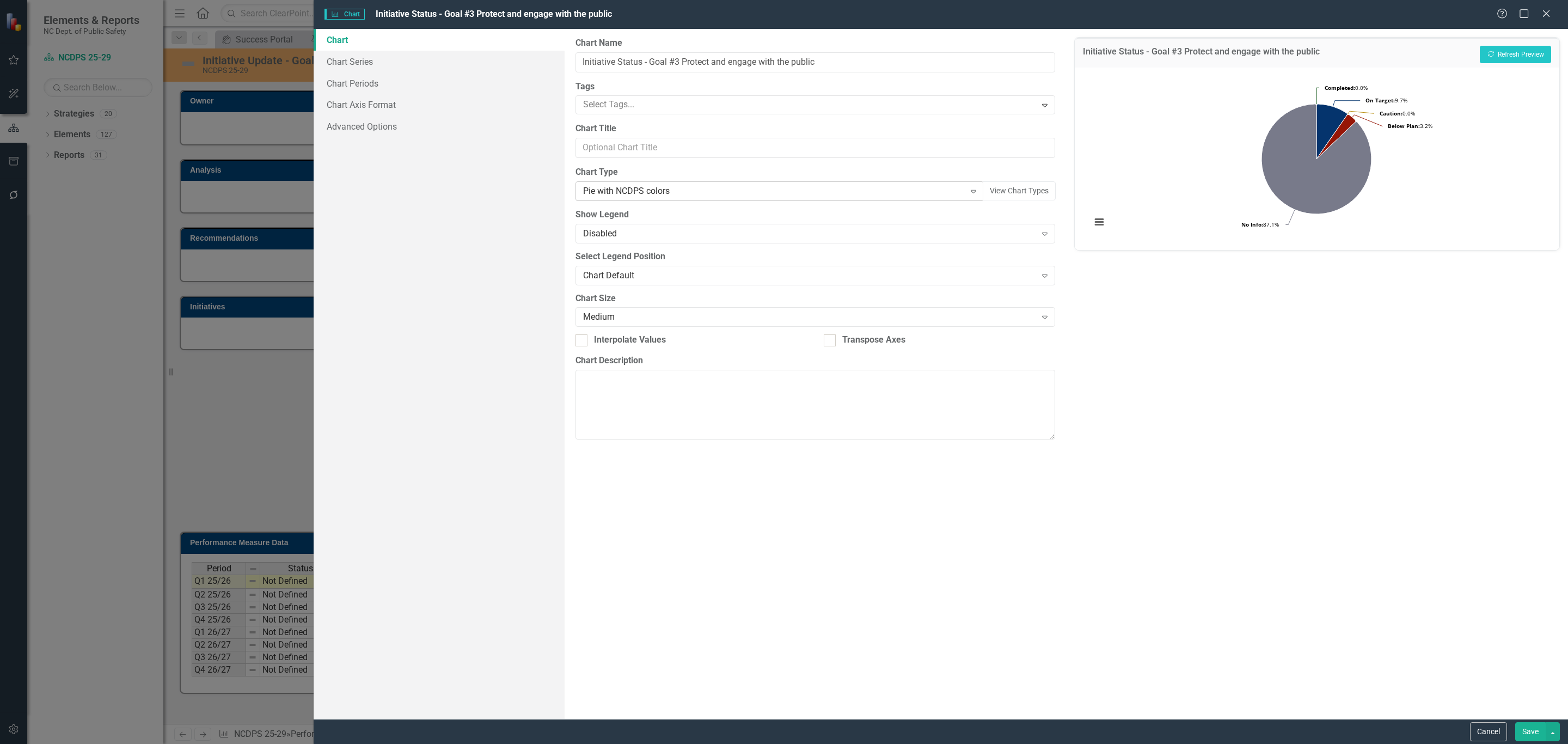
click at [721, 192] on div "Pie with NCDPS colors" at bounding box center [773, 191] width 381 height 13
click at [1505, 51] on button "Recalculate Refresh Preview" at bounding box center [1515, 54] width 72 height 18
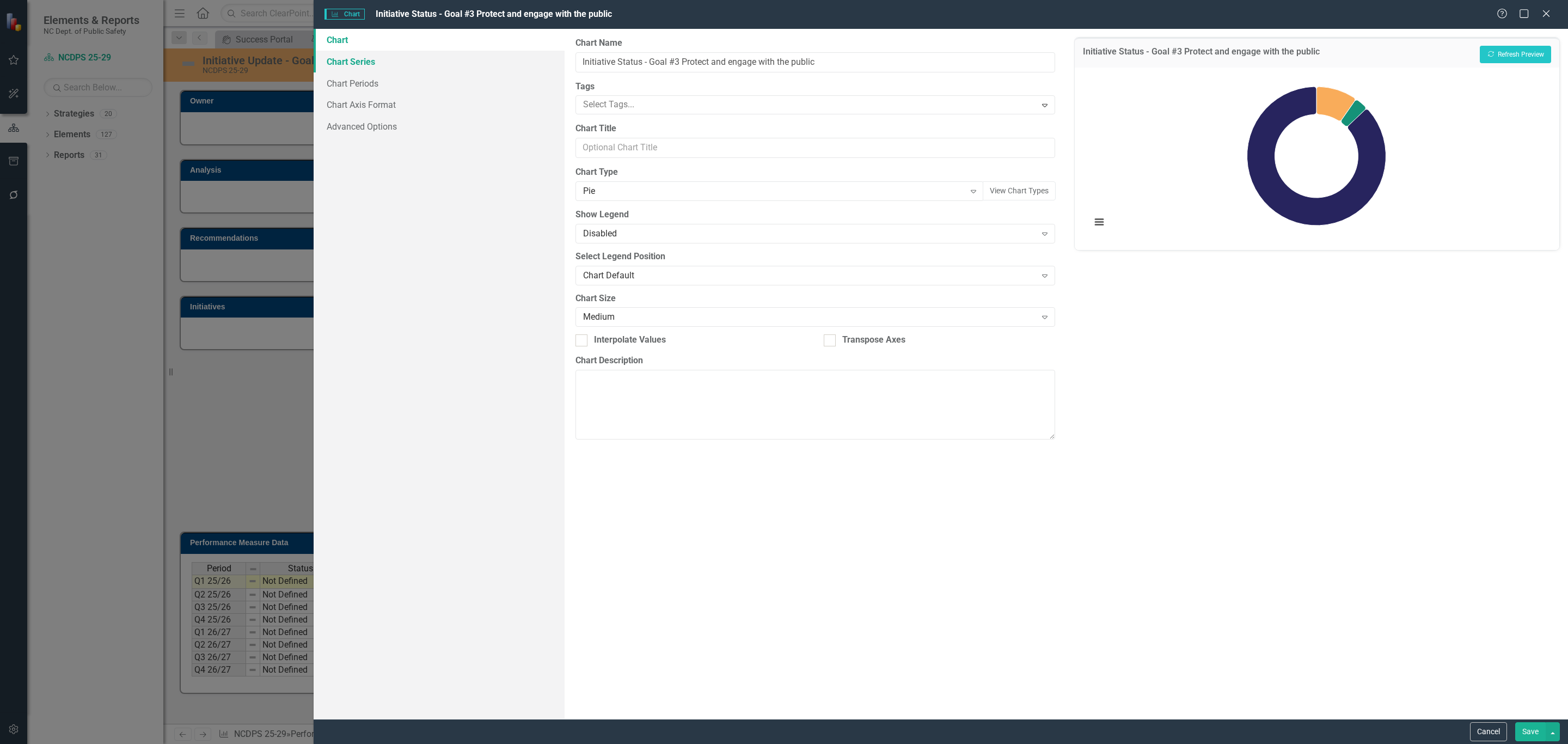
click at [376, 60] on link "Chart Series" at bounding box center [438, 61] width 251 height 22
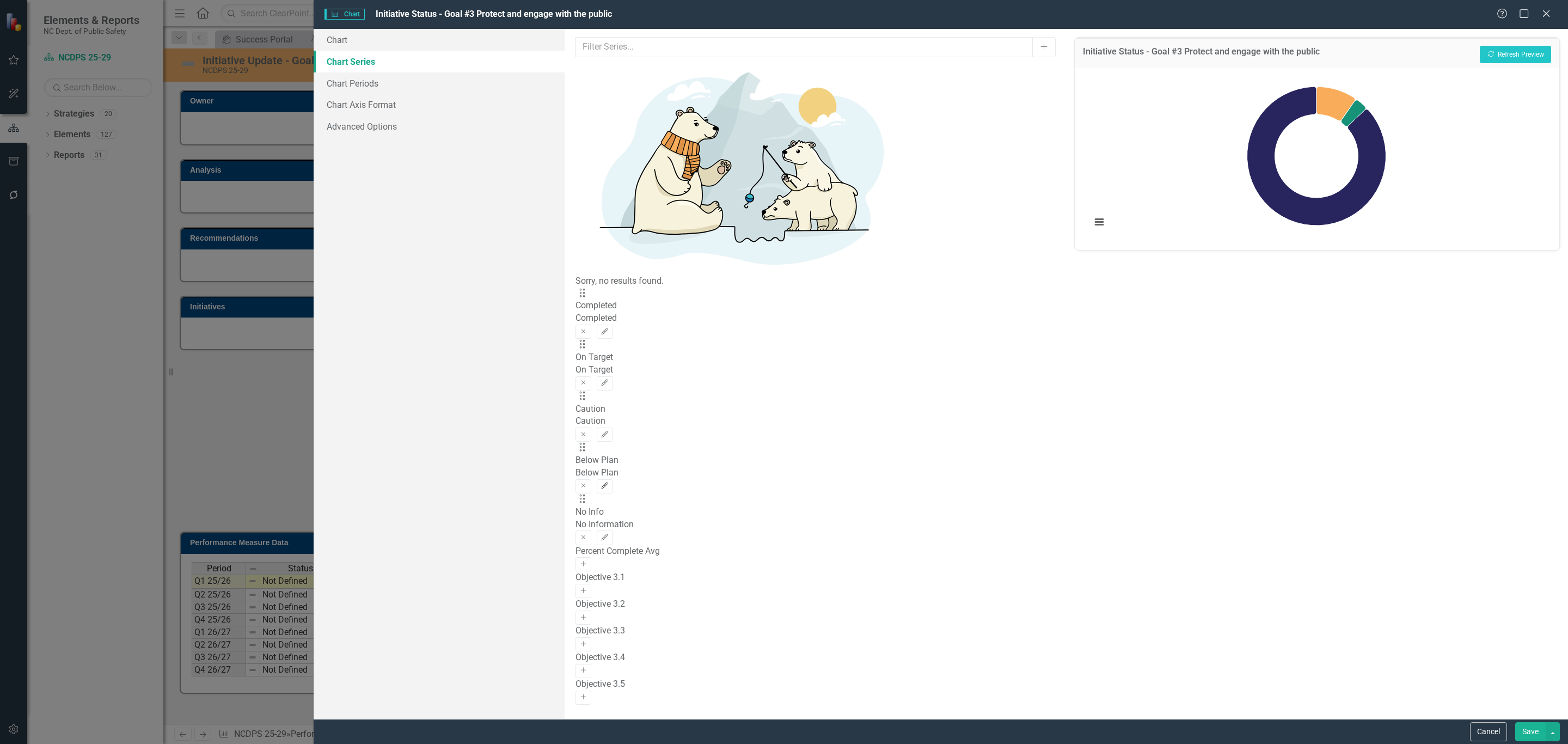
click at [613, 479] on button "Edit" at bounding box center [604, 486] width 15 height 14
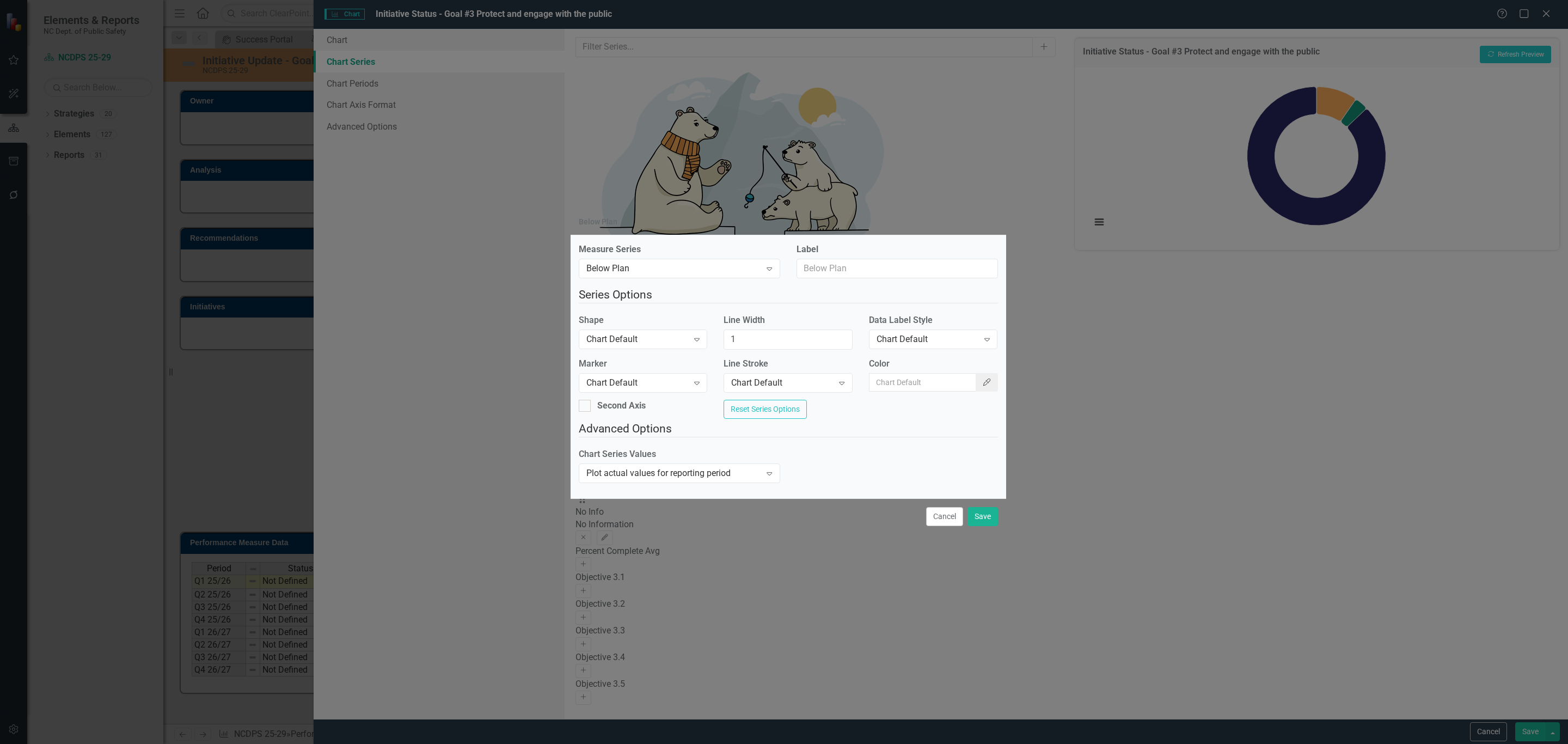
click at [976, 379] on button "Color Picker" at bounding box center [987, 382] width 23 height 18
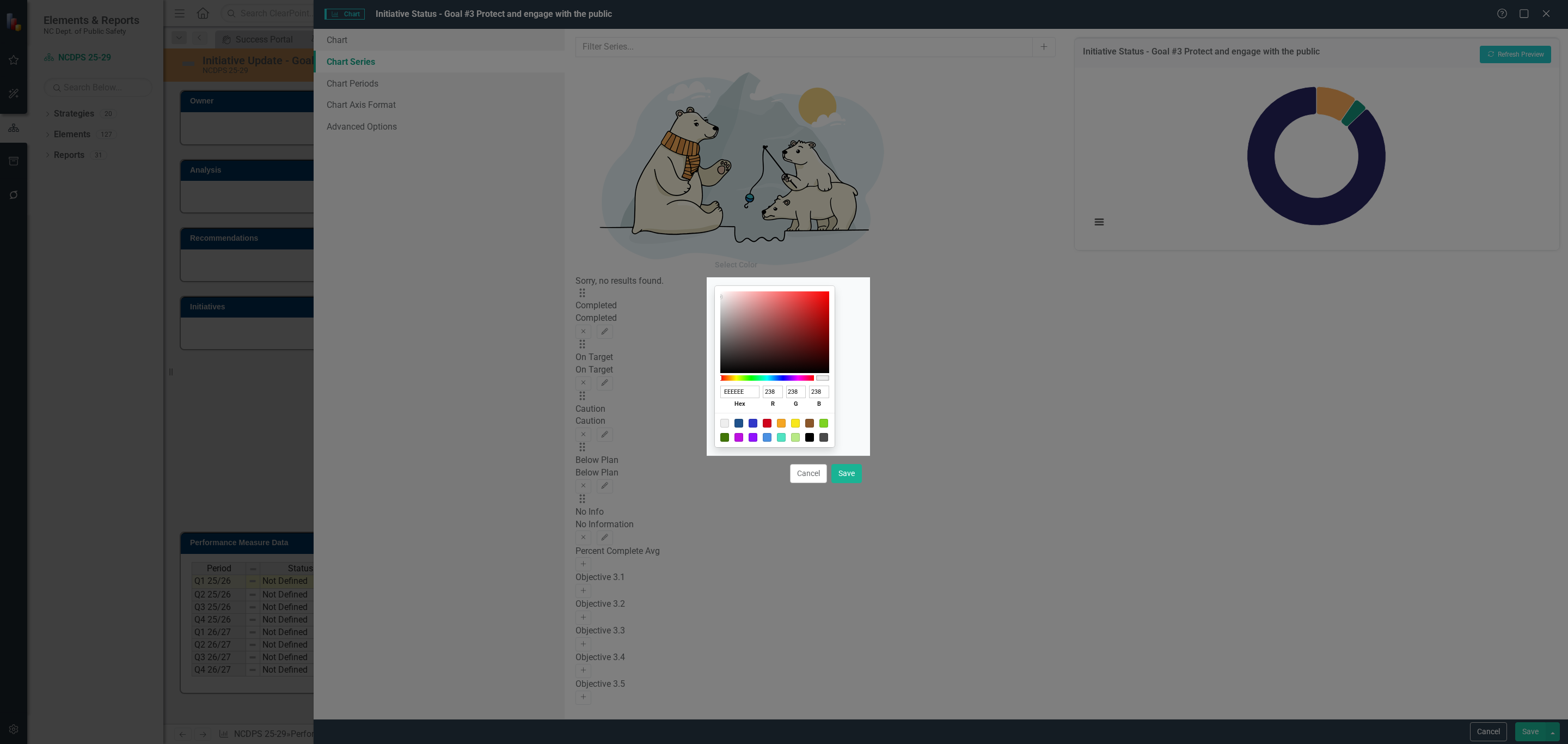
click at [740, 389] on input "EEEEEE" at bounding box center [740, 392] width 40 height 13
paste input "9D1C0"
type input "9D1C0E"
type input "157"
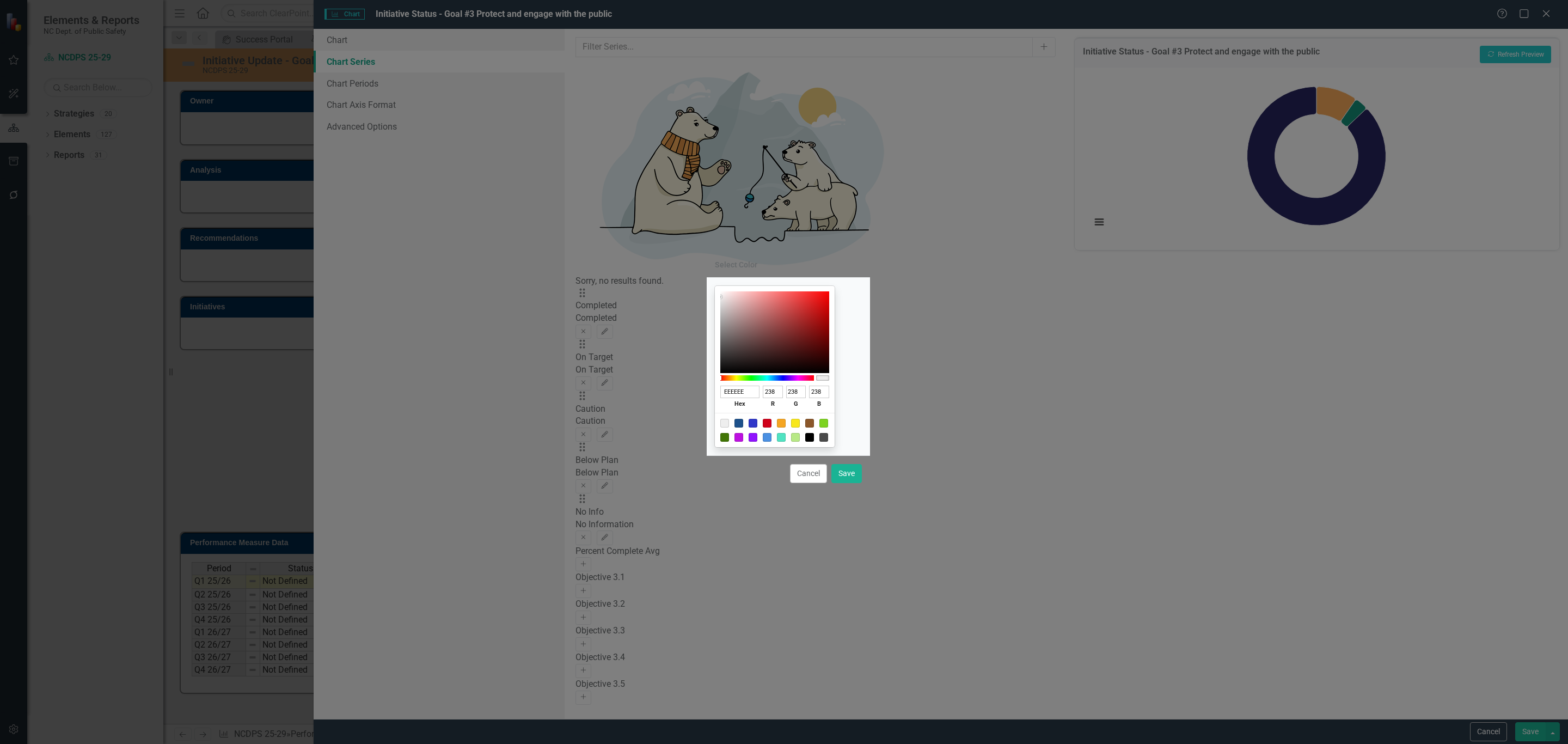
type input "28"
type input "14"
type input "9D1C0E"
click at [848, 467] on button "Save" at bounding box center [846, 473] width 30 height 19
type input "#9d1c0e"
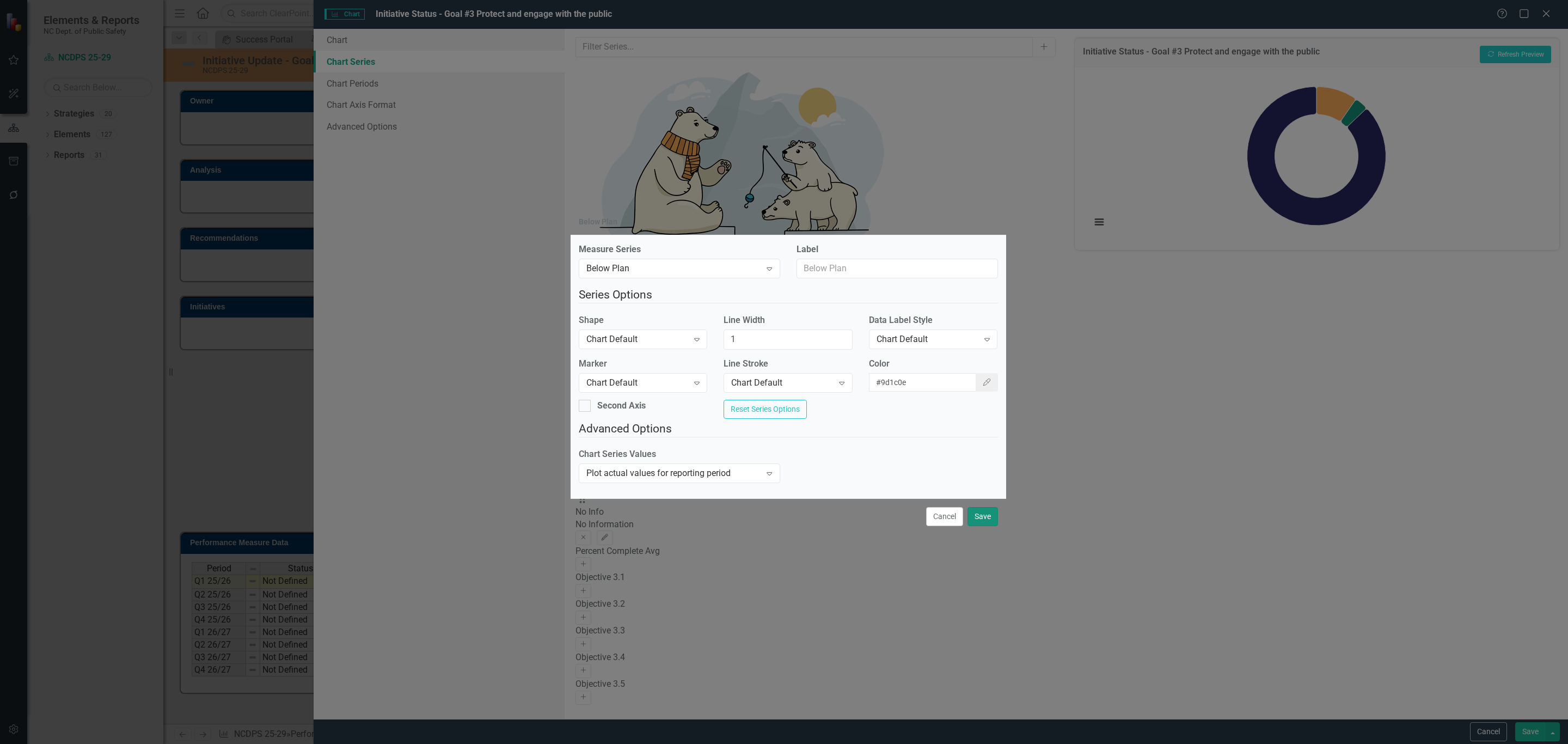
click at [969, 520] on button "Save" at bounding box center [982, 516] width 30 height 19
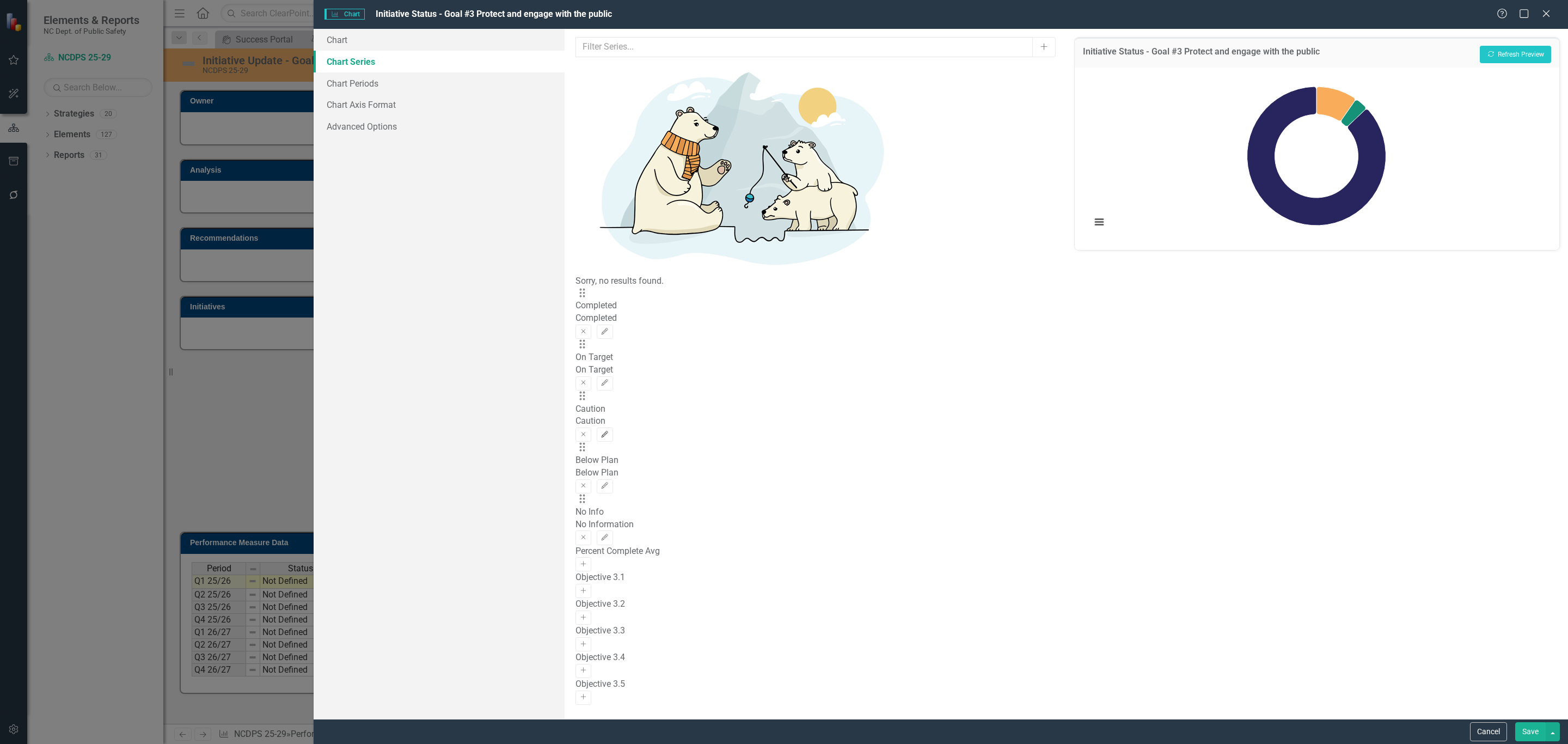
click at [613, 427] on button "Edit" at bounding box center [604, 434] width 15 height 14
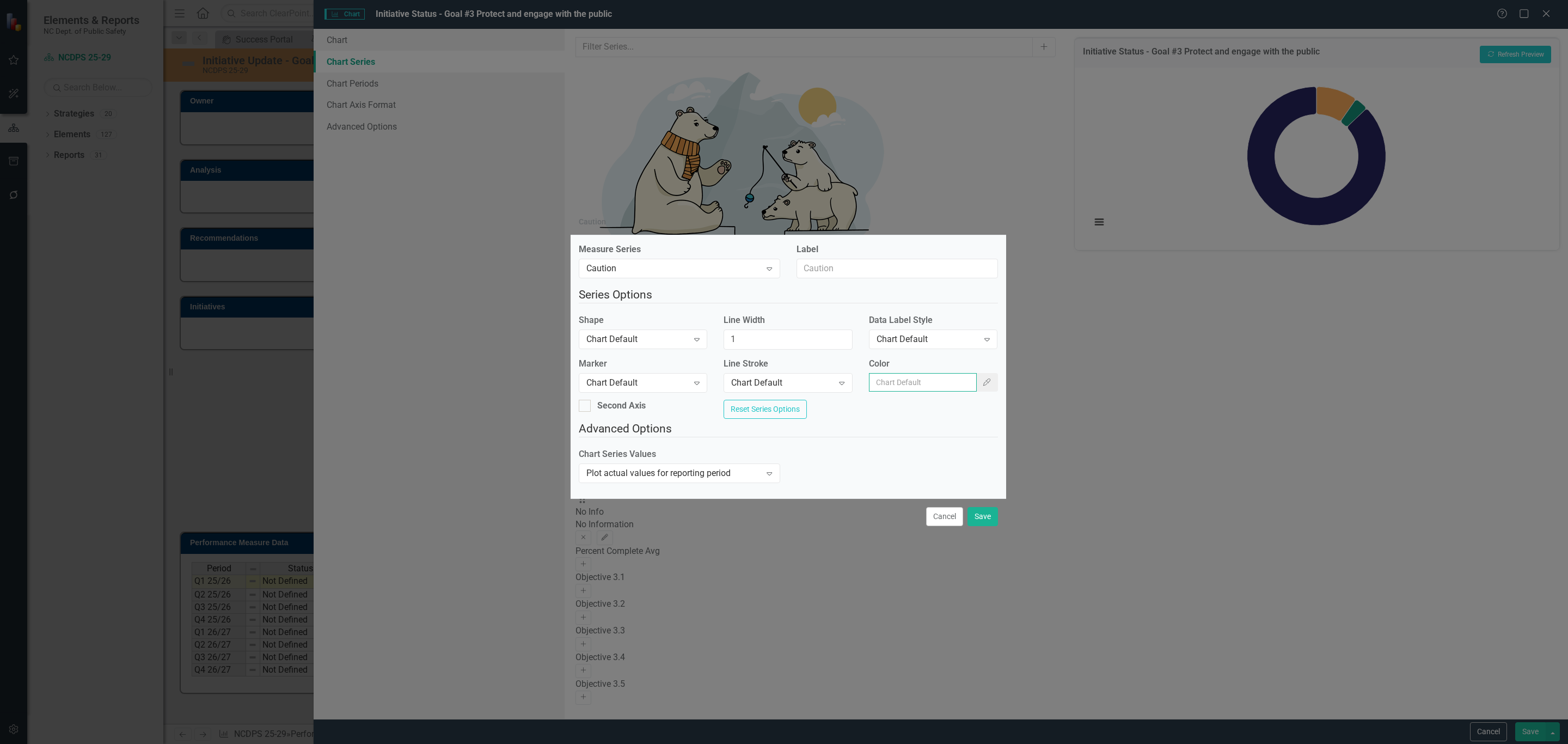
click at [896, 374] on input "Color" at bounding box center [922, 382] width 107 height 18
paste input "B58900"
type input "B58900"
click at [980, 521] on button "Save" at bounding box center [982, 516] width 30 height 19
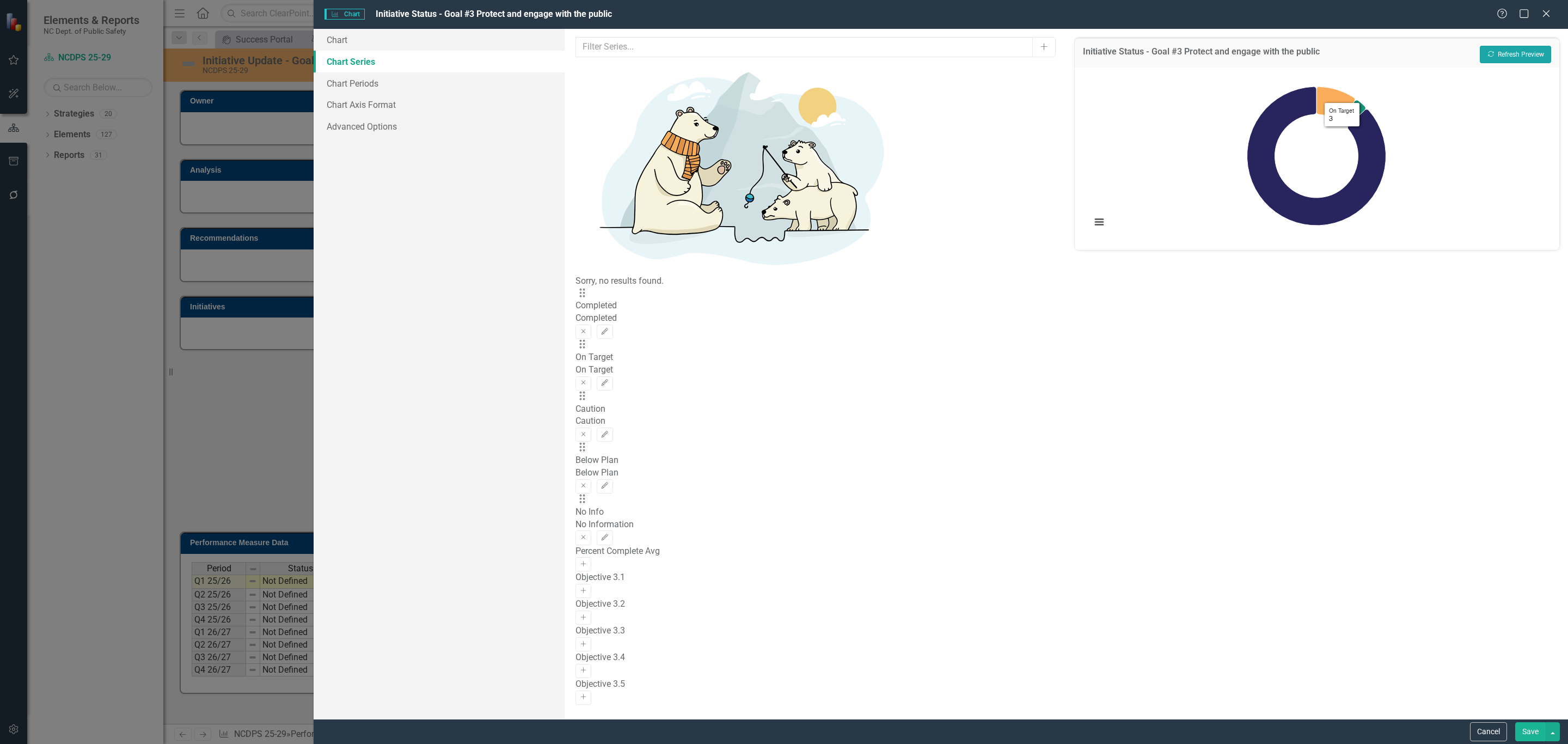
click at [1498, 49] on button "Recalculate Refresh Preview" at bounding box center [1515, 54] width 72 height 18
click at [608, 534] on icon "Edit" at bounding box center [605, 537] width 8 height 6
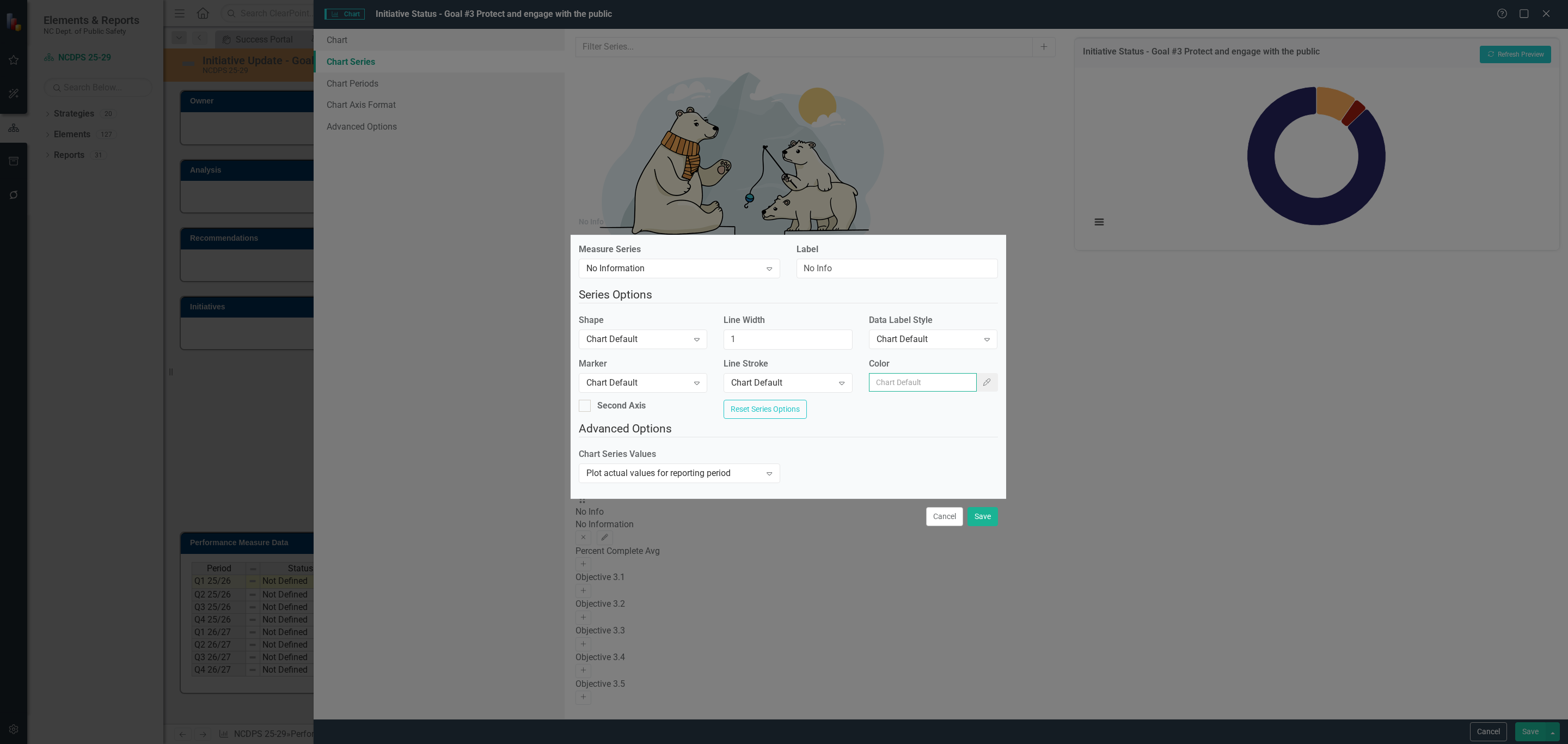
click at [925, 383] on input "Color" at bounding box center [922, 382] width 107 height 18
paste input "B58900"
type input "B58900"
click at [976, 518] on button "Save" at bounding box center [982, 516] width 30 height 19
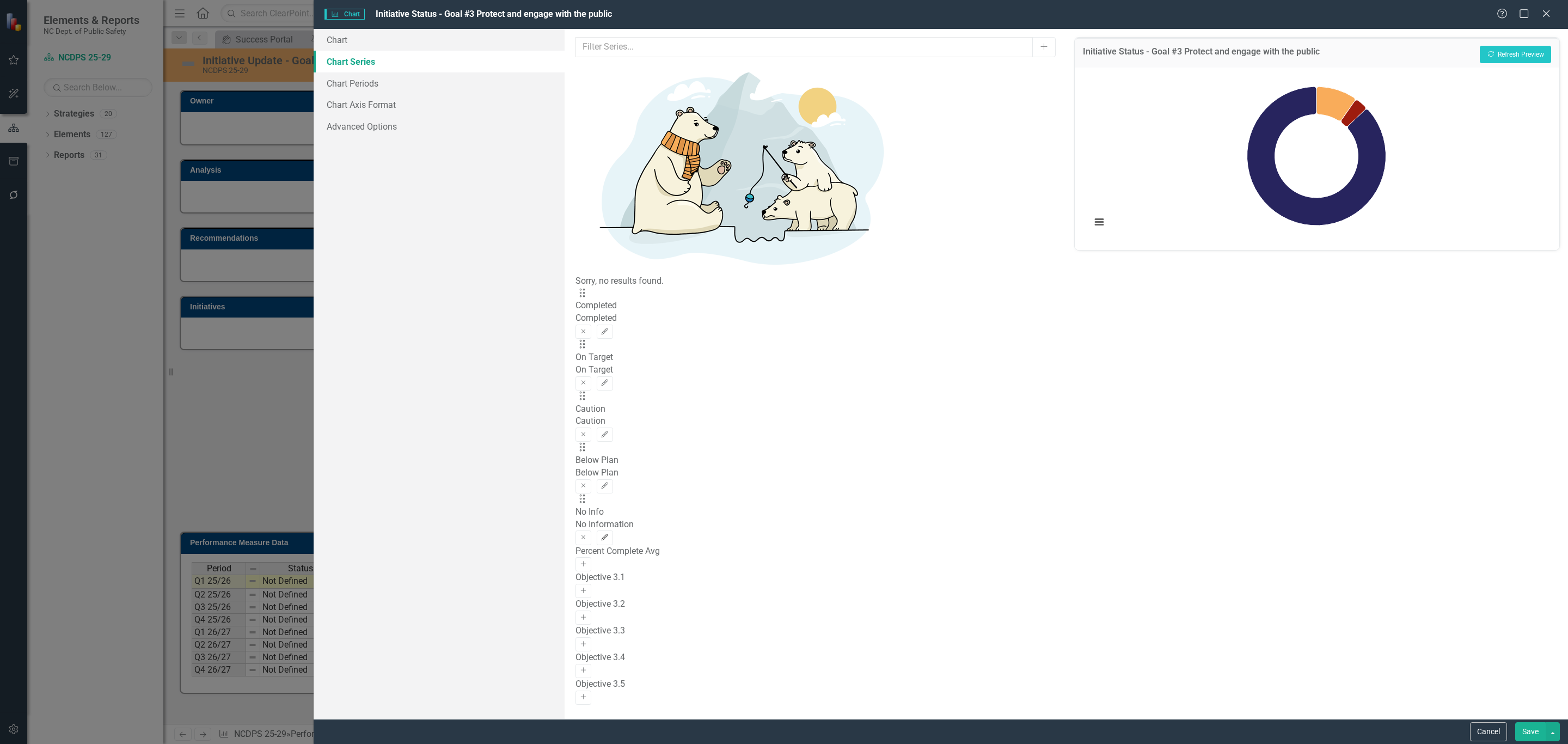
click at [608, 534] on icon "Edit" at bounding box center [605, 537] width 8 height 6
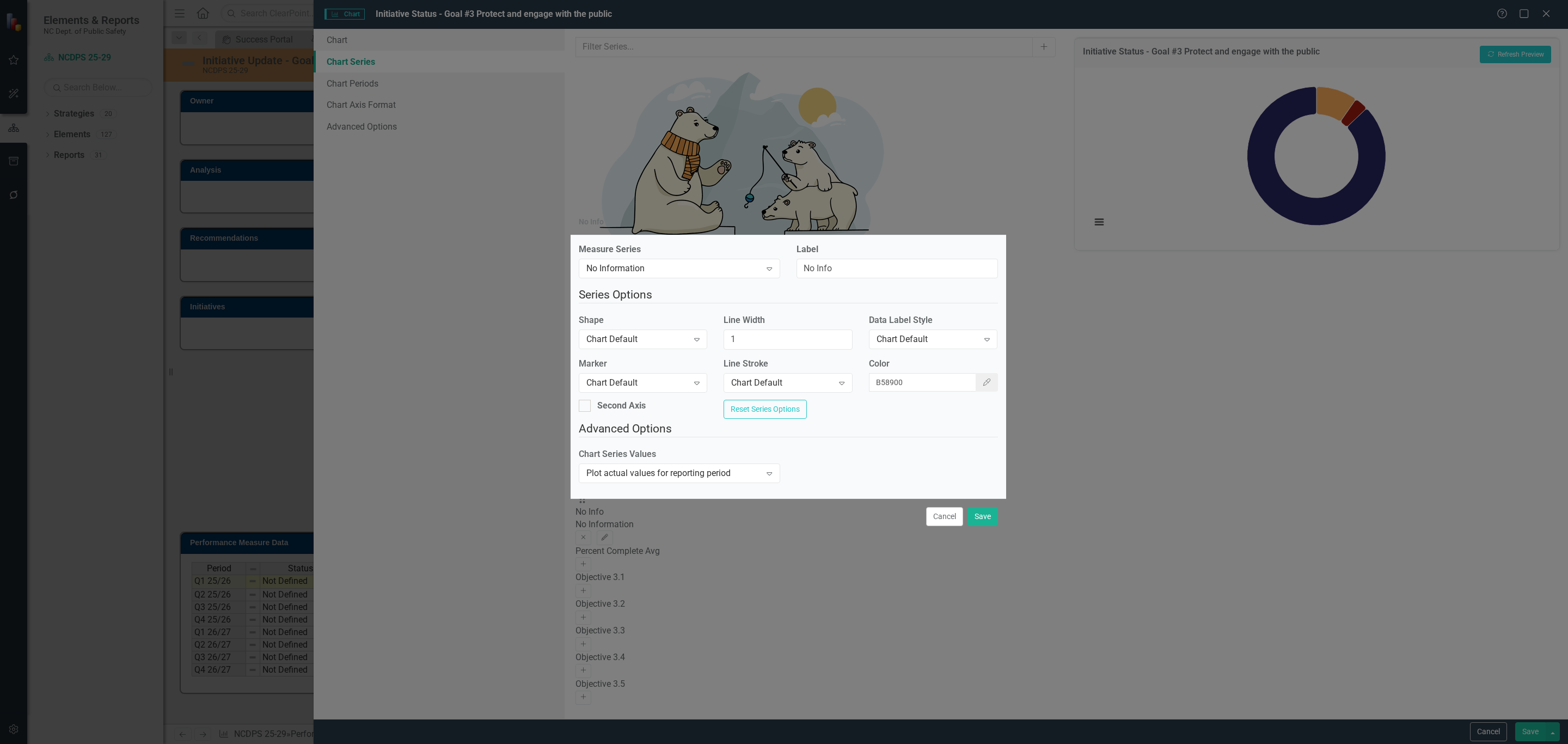
click at [1189, 354] on div "No Info Measure Series No Information Expand Label No Info Series Options Shape…" at bounding box center [784, 372] width 1568 height 744
click at [1519, 58] on div "No Info Measure Series No Information Expand Label No Info Series Options Shape…" at bounding box center [784, 372] width 1568 height 744
click at [987, 523] on button "Save" at bounding box center [982, 516] width 30 height 19
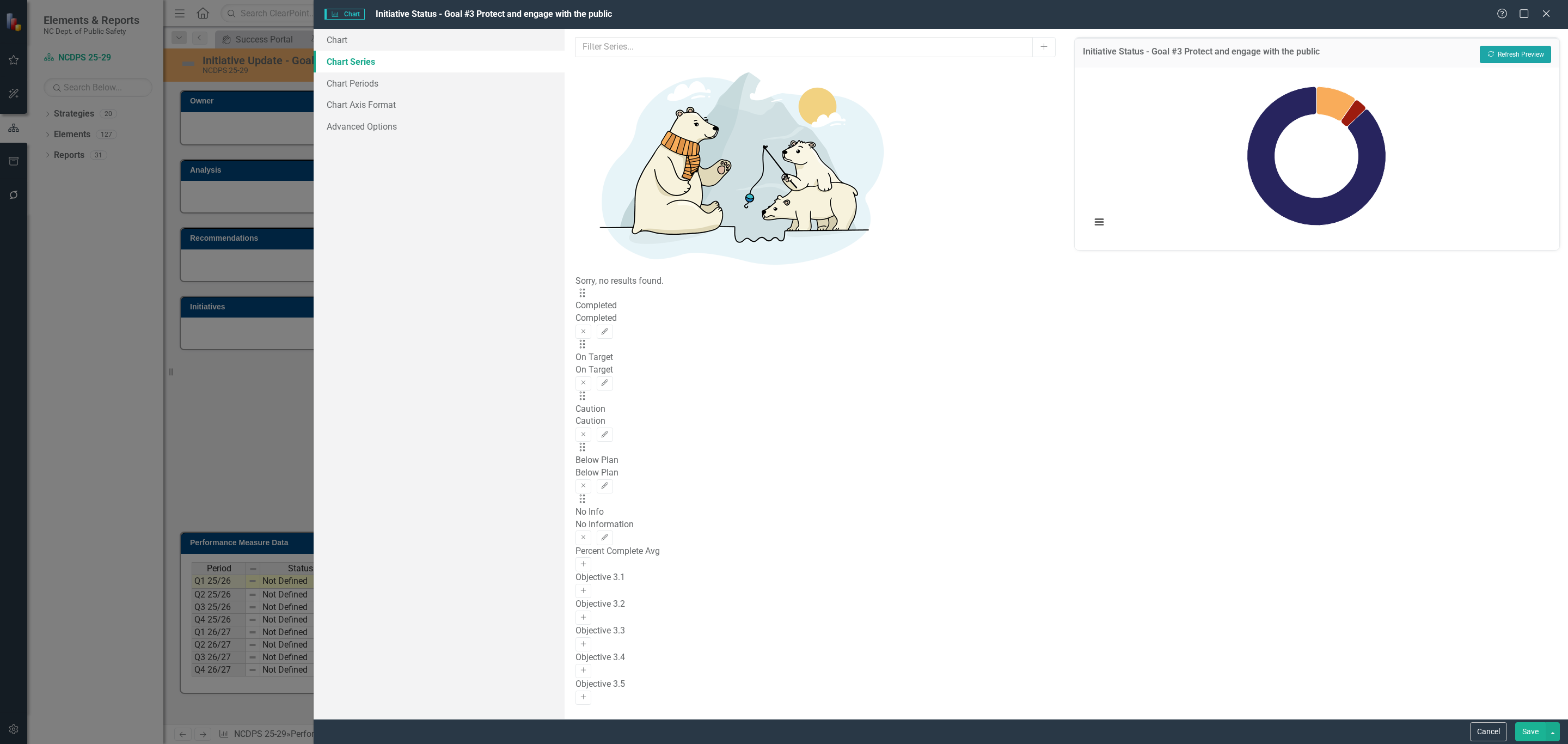
click at [1505, 57] on button "Recalculate Refresh Preview" at bounding box center [1515, 54] width 72 height 18
click at [608, 534] on icon "Edit" at bounding box center [605, 537] width 8 height 6
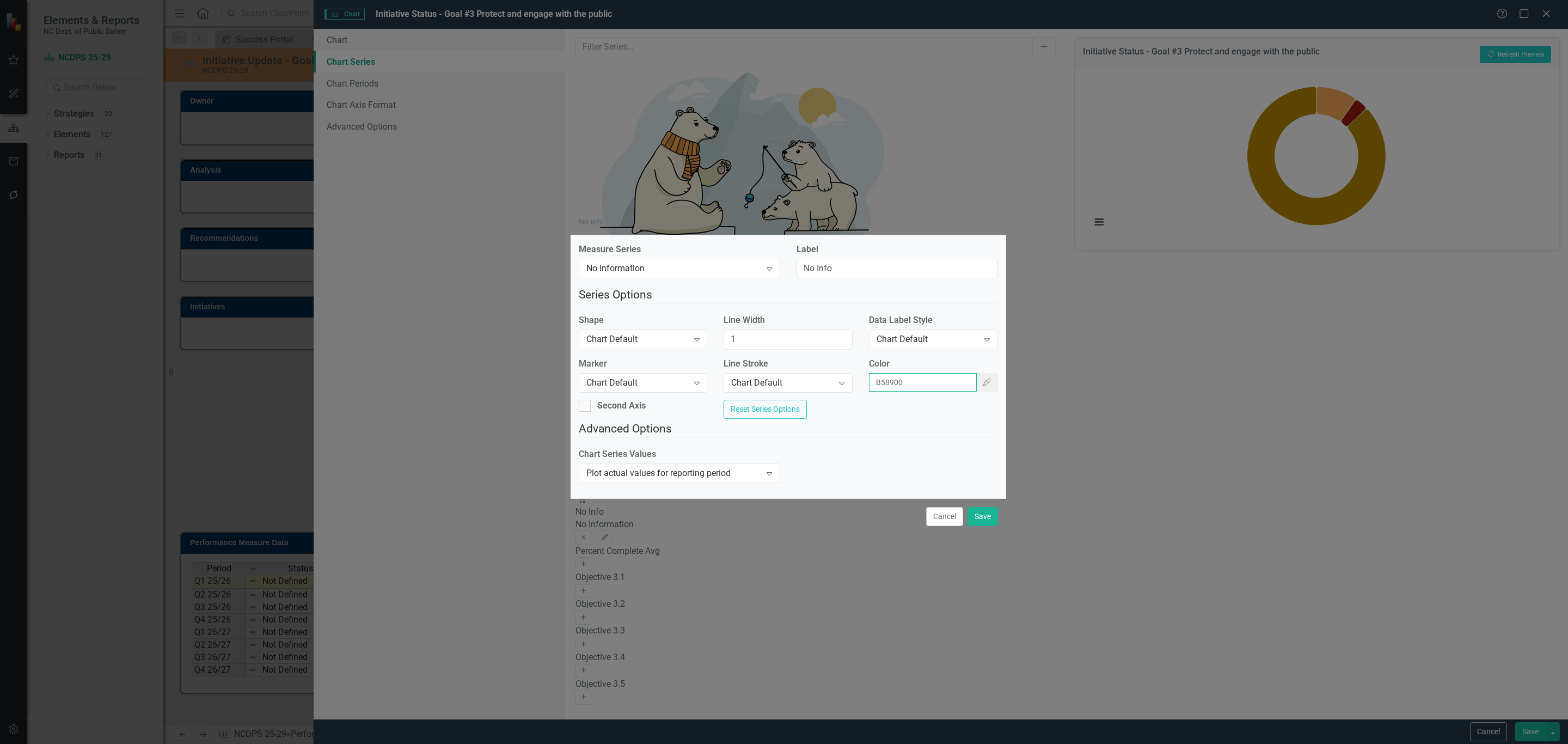
click at [896, 373] on input "B58900" at bounding box center [922, 382] width 107 height 18
click at [896, 373] on input "B58900" at bounding box center [922, 382] width 107 height 18
click at [897, 373] on input "B58900" at bounding box center [922, 382] width 107 height 18
click at [981, 519] on button "Save" at bounding box center [982, 516] width 30 height 19
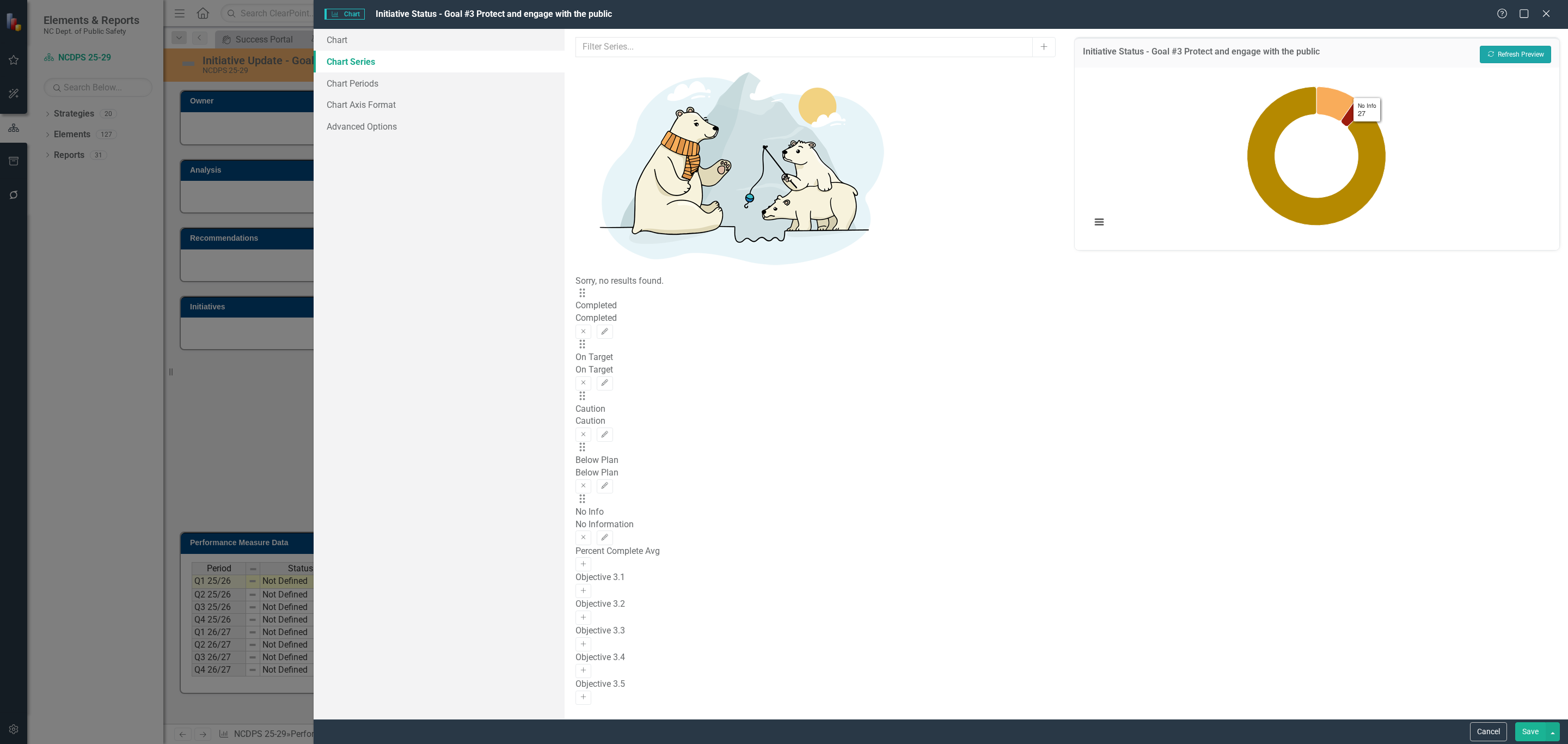
click at [1488, 59] on button "Recalculate Refresh Preview" at bounding box center [1515, 54] width 72 height 18
click at [608, 431] on icon "Edit" at bounding box center [605, 434] width 8 height 6
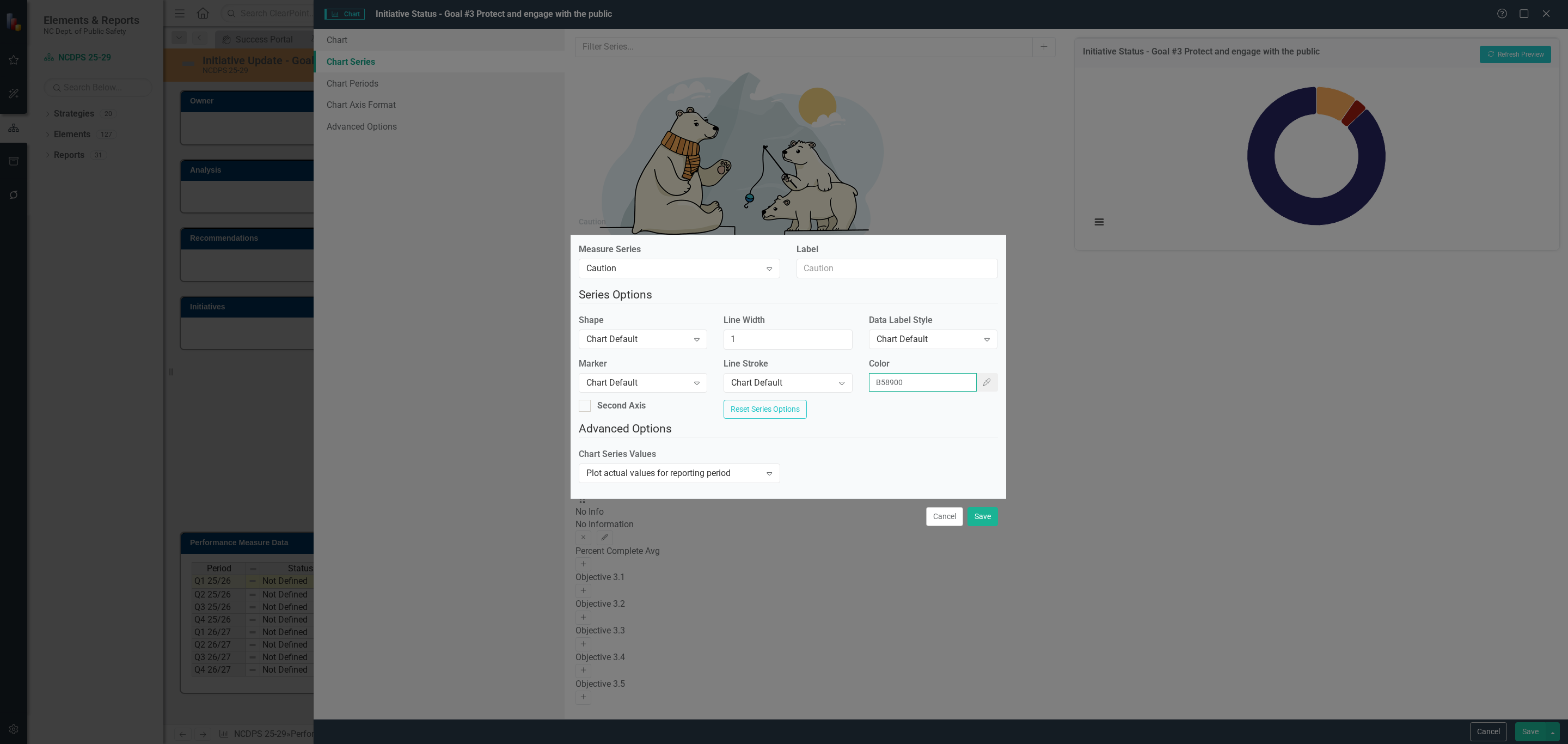
click at [892, 376] on input "B58900" at bounding box center [922, 382] width 107 height 18
click at [894, 376] on input "B58900" at bounding box center [922, 382] width 107 height 18
click at [976, 379] on button "Color Picker" at bounding box center [987, 382] width 23 height 18
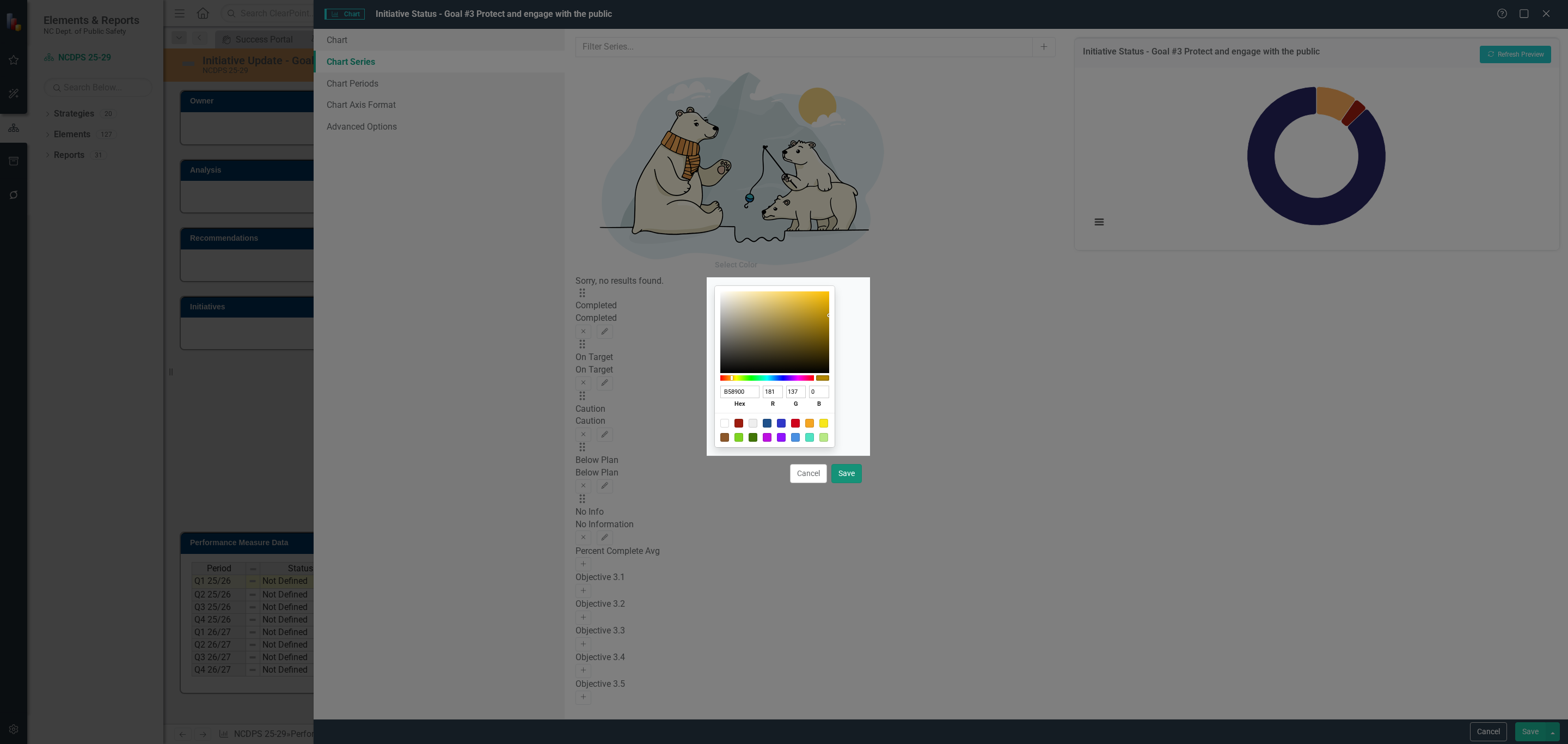
click at [845, 469] on button "Save" at bounding box center [846, 473] width 30 height 19
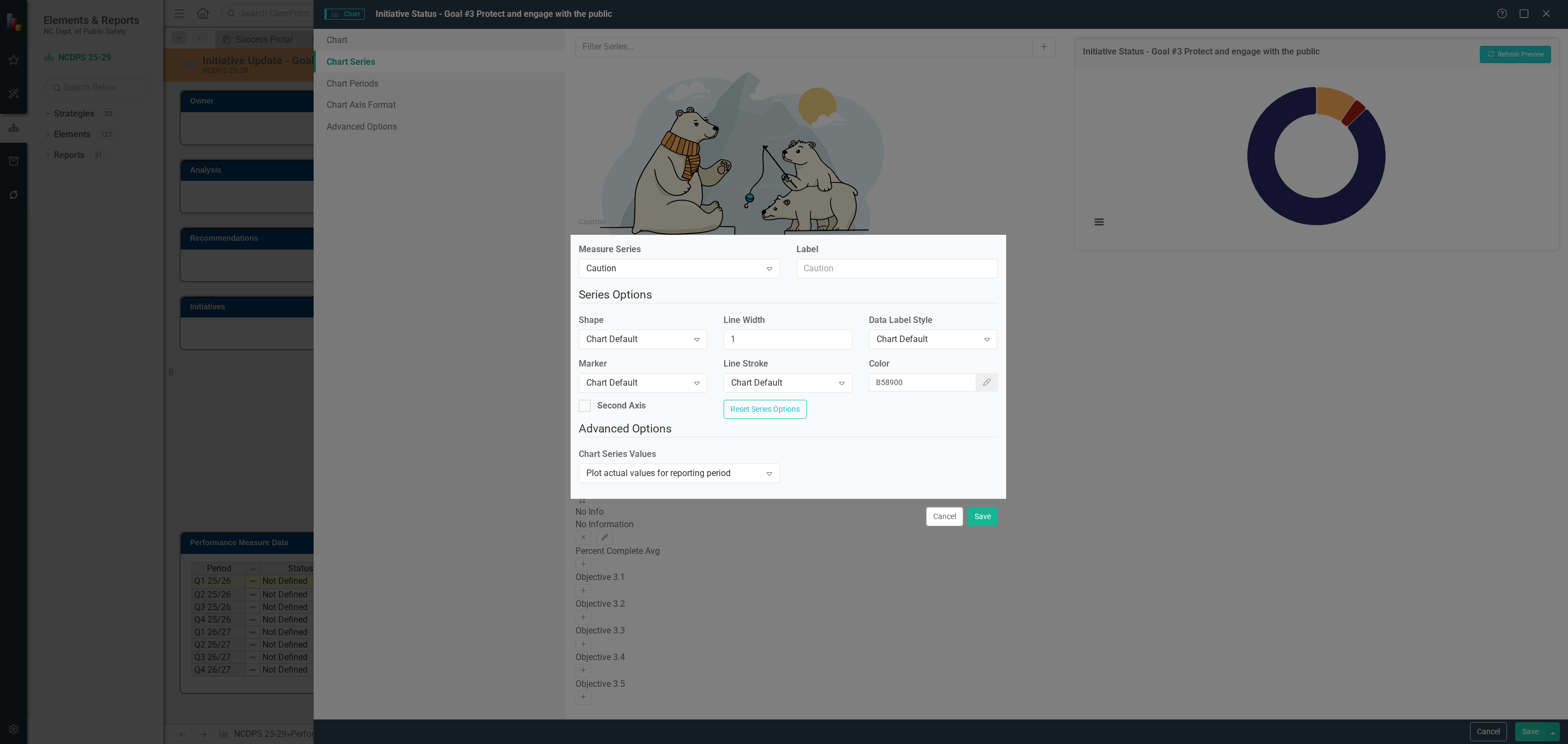
click at [979, 511] on div "Cancel Save" at bounding box center [788, 516] width 436 height 36
click at [980, 518] on button "Save" at bounding box center [982, 516] width 30 height 19
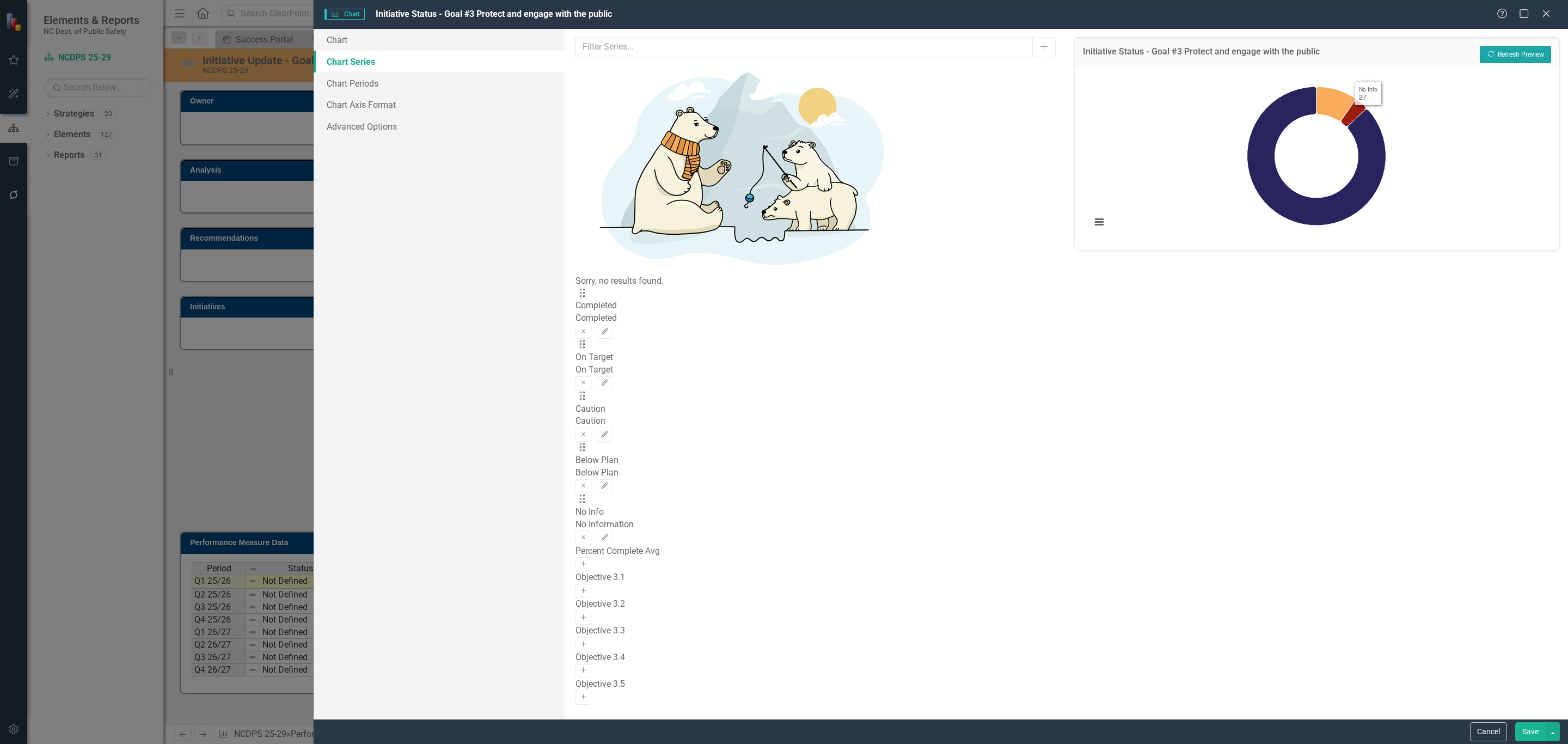
click at [1513, 51] on button "Recalculate Refresh Preview" at bounding box center [1515, 54] width 72 height 18
click at [608, 379] on icon "button" at bounding box center [604, 381] width 6 height 6
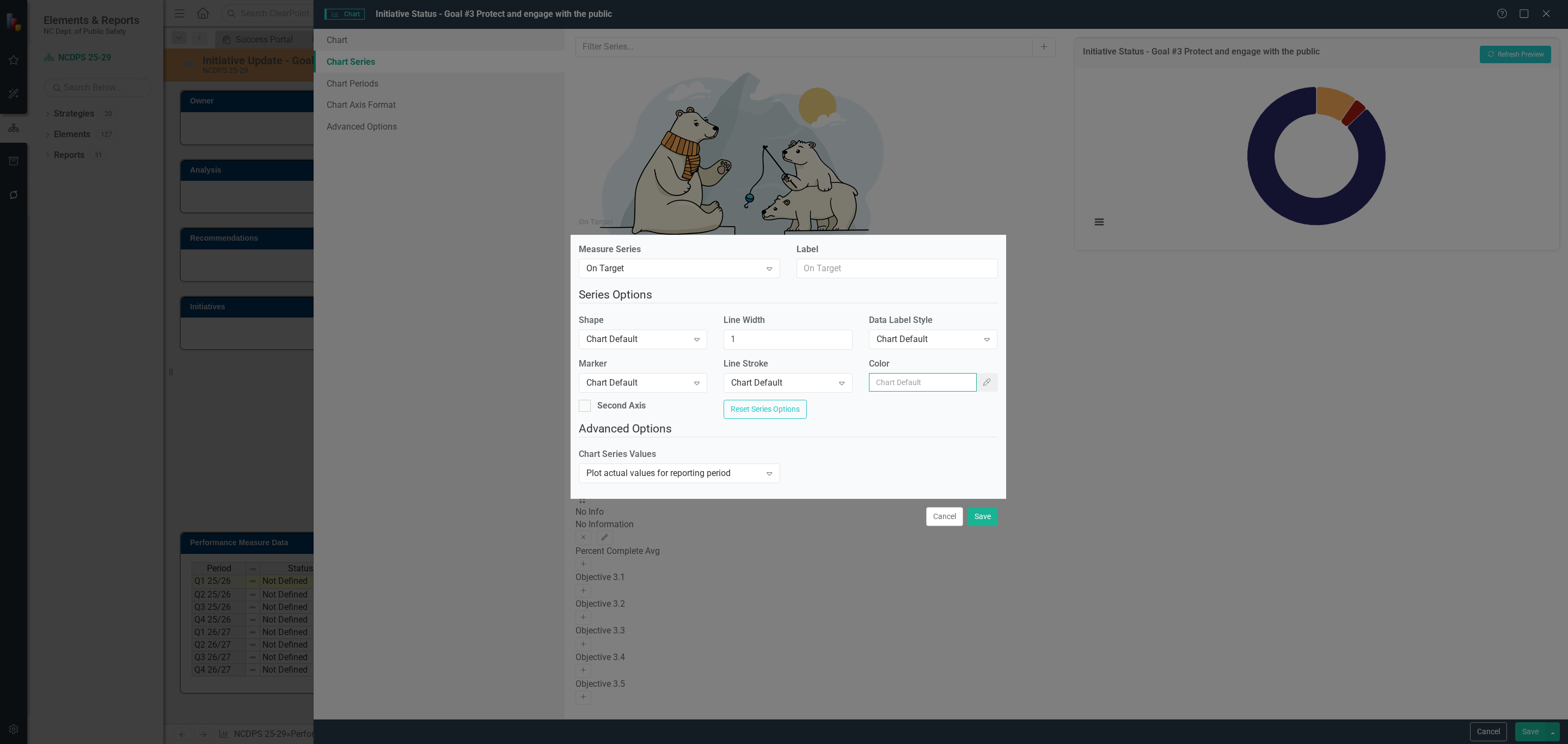
click at [906, 384] on input "Color" at bounding box center [922, 382] width 107 height 18
paste input "205D20"
type input "205D20"
click at [970, 518] on button "Save" at bounding box center [982, 516] width 30 height 19
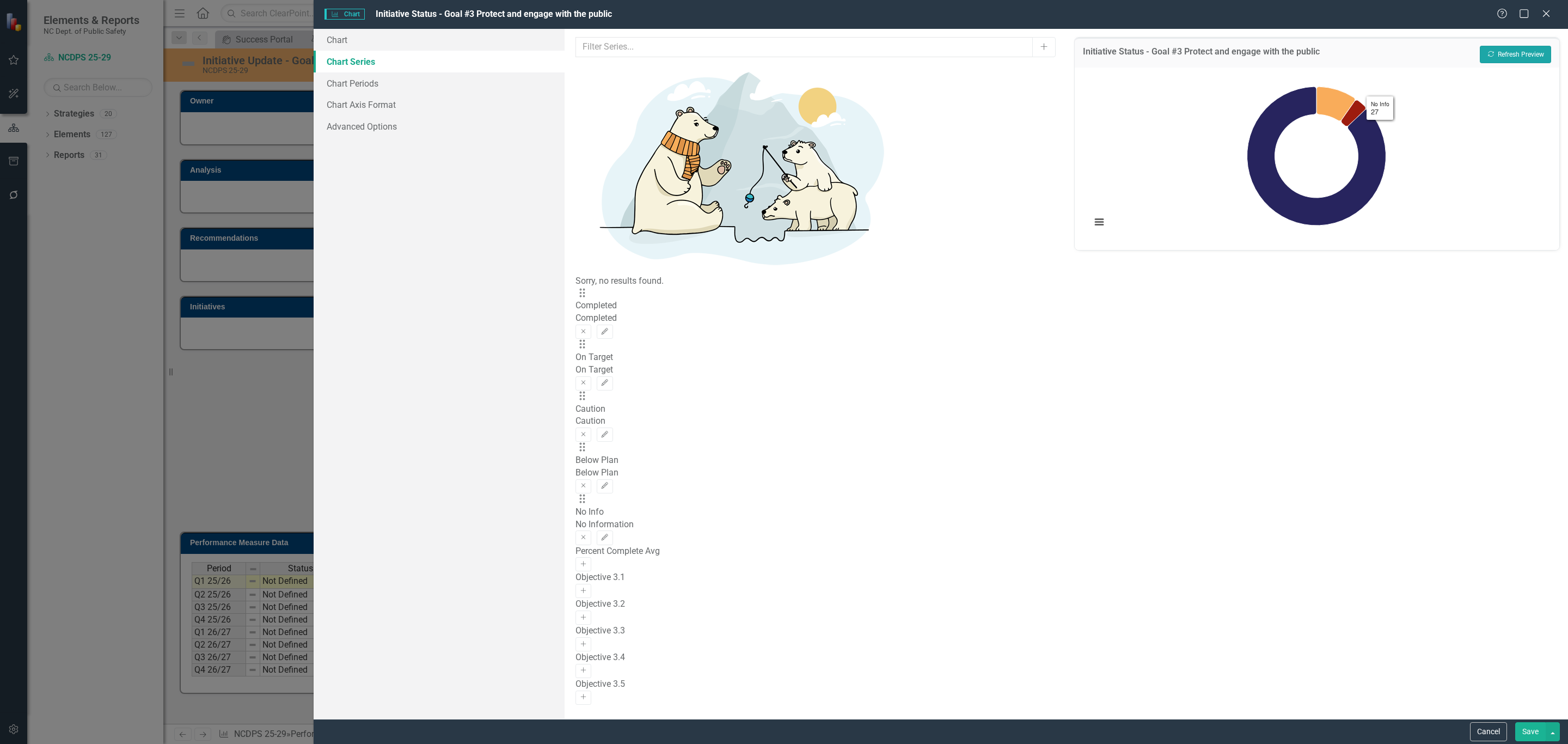
click at [1499, 56] on button "Recalculate Refresh Preview" at bounding box center [1515, 54] width 72 height 18
click at [608, 534] on icon "Edit" at bounding box center [605, 537] width 8 height 6
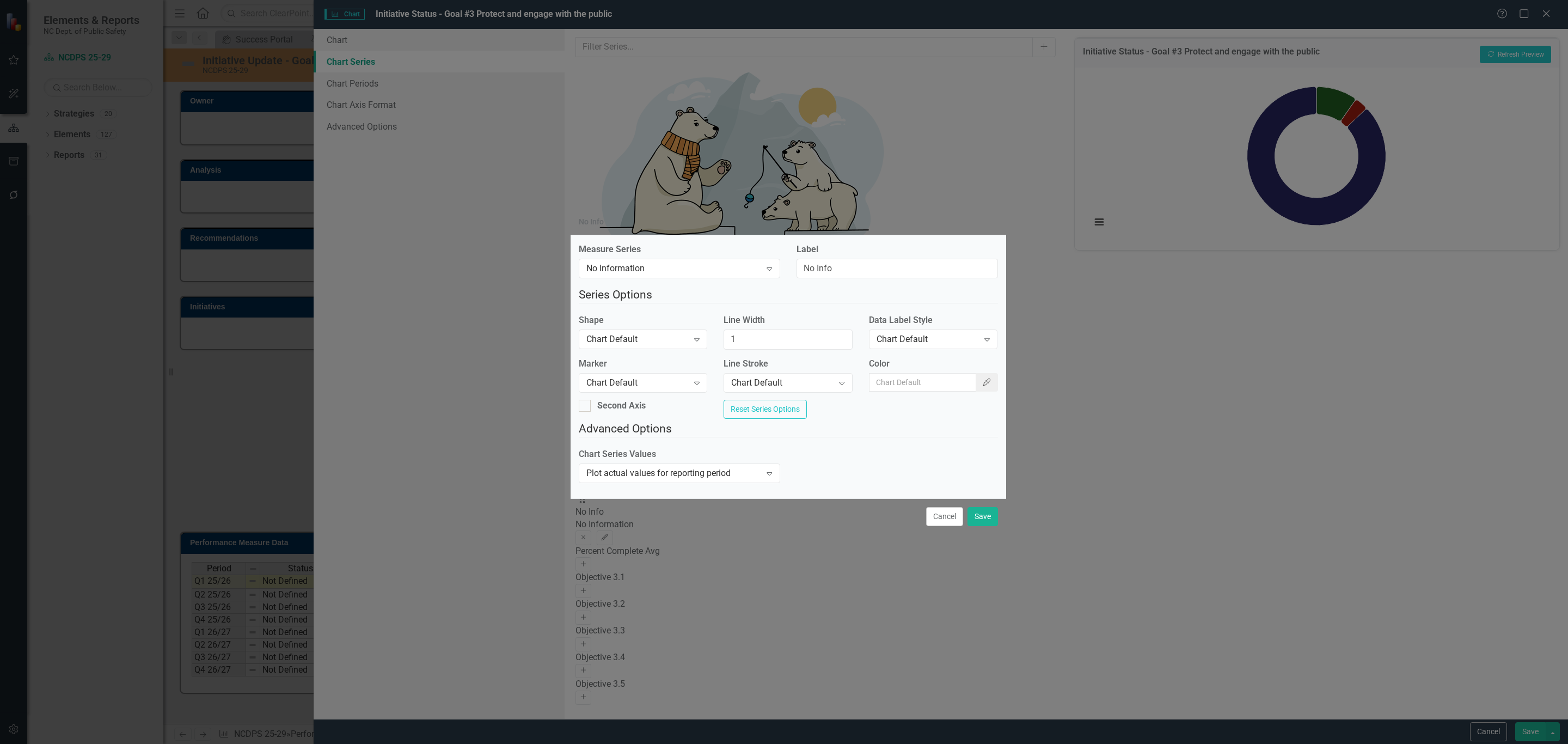
click at [976, 386] on button "Color Picker" at bounding box center [987, 382] width 23 height 18
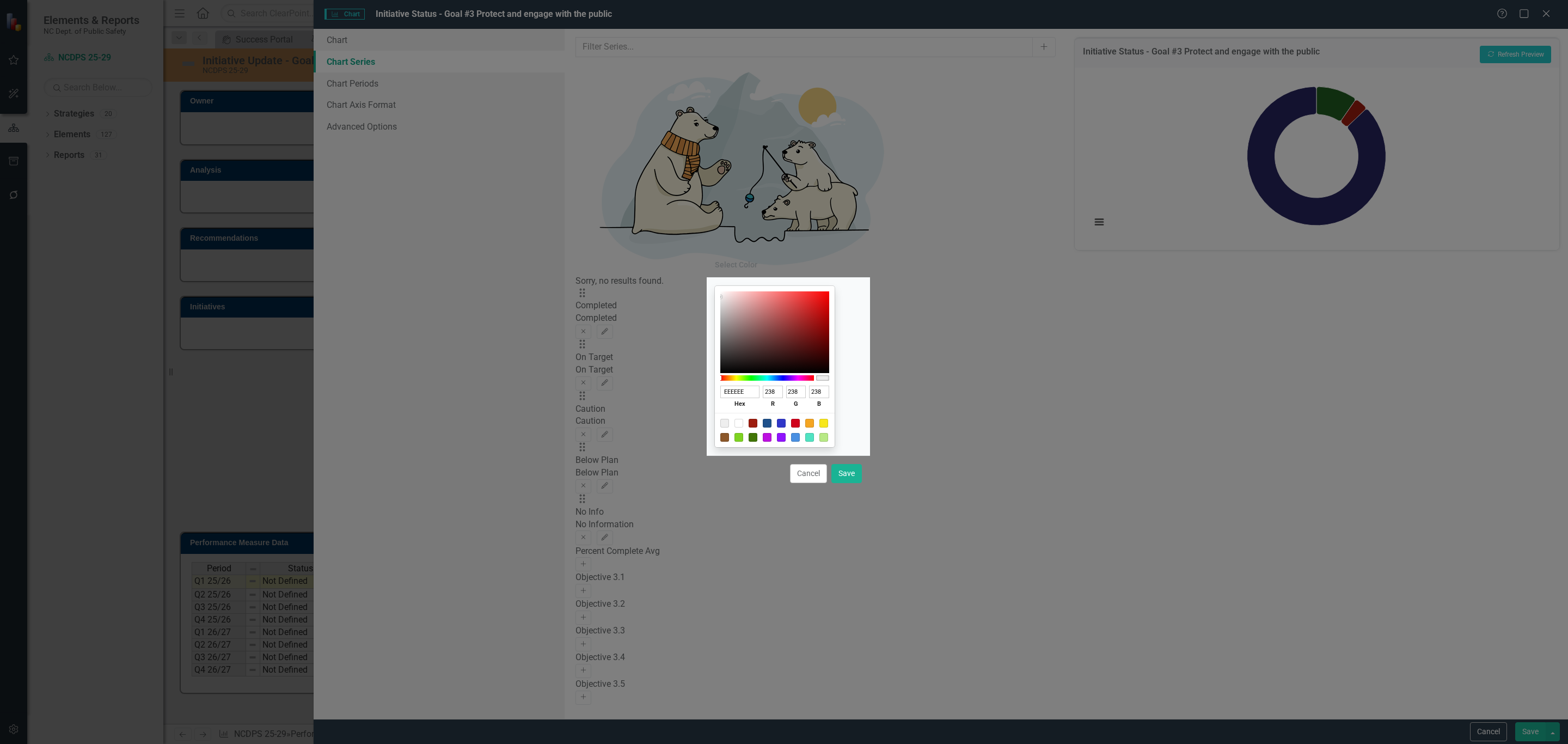
type input "AEACAC"
type input "174"
type input "172"
type input "AEADAD"
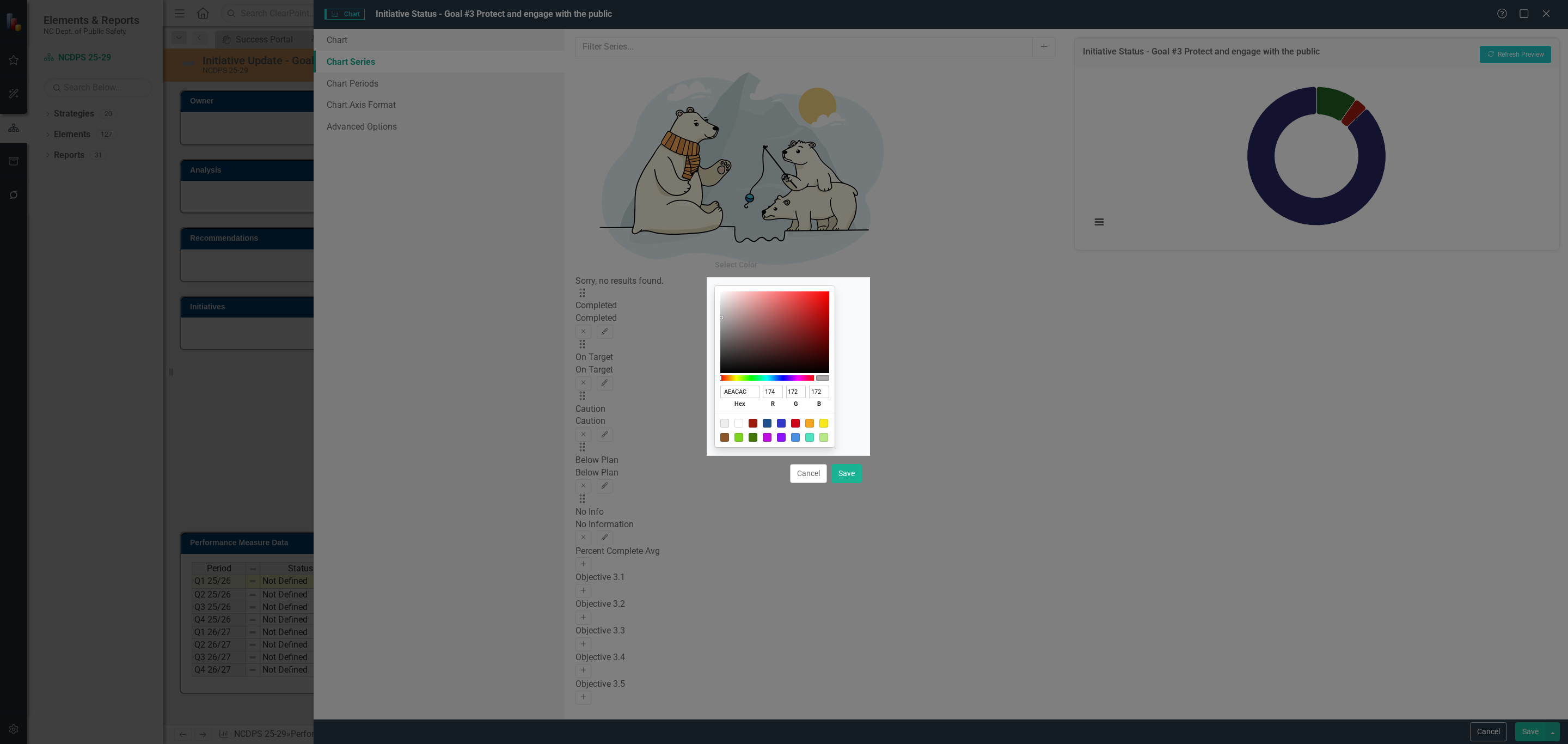
type input "173"
type input "AEACAC"
type input "172"
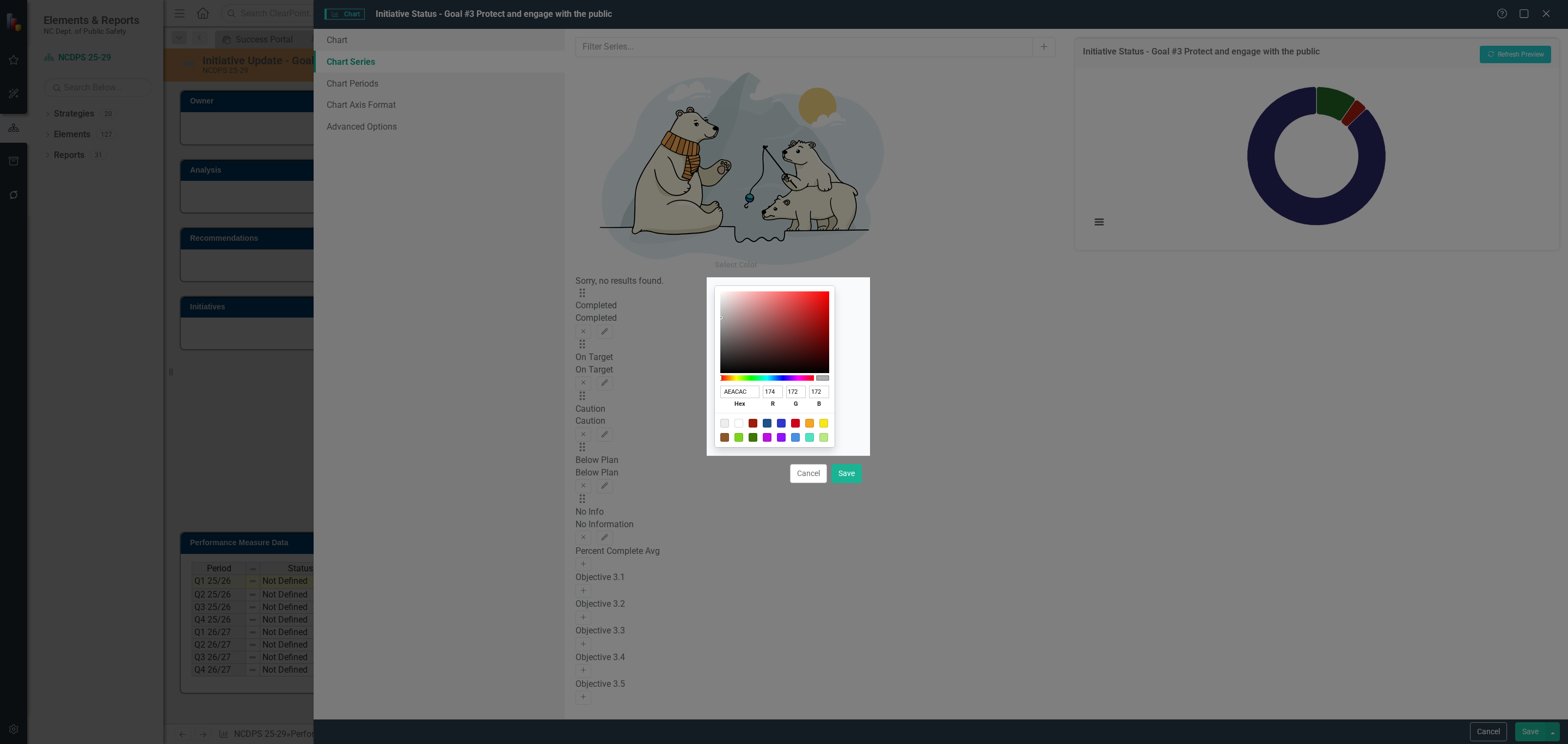
type input "AAA8A8"
type input "170"
type input "168"
type input "A9A7A7"
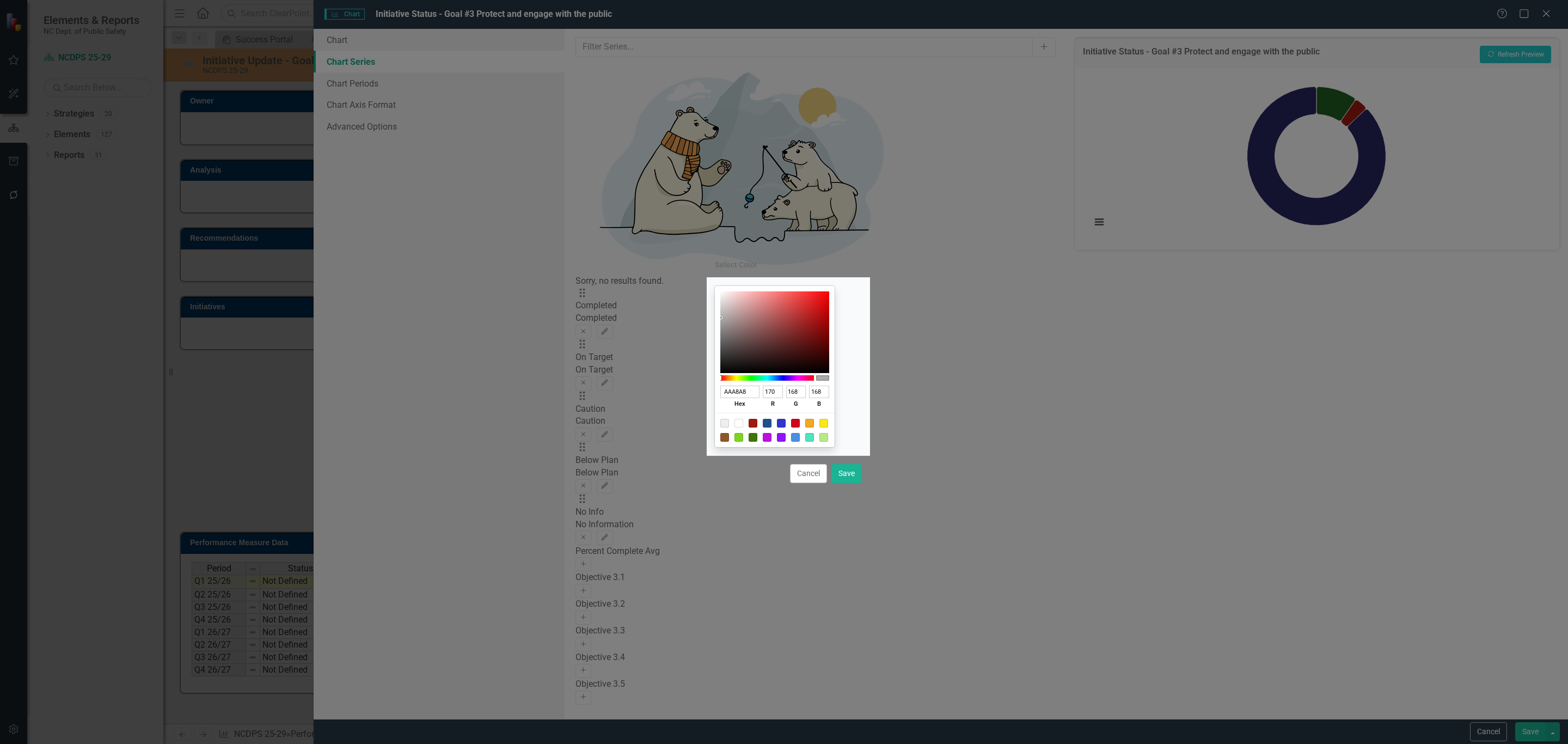
type input "169"
type input "167"
type input "A5A3A3"
type input "165"
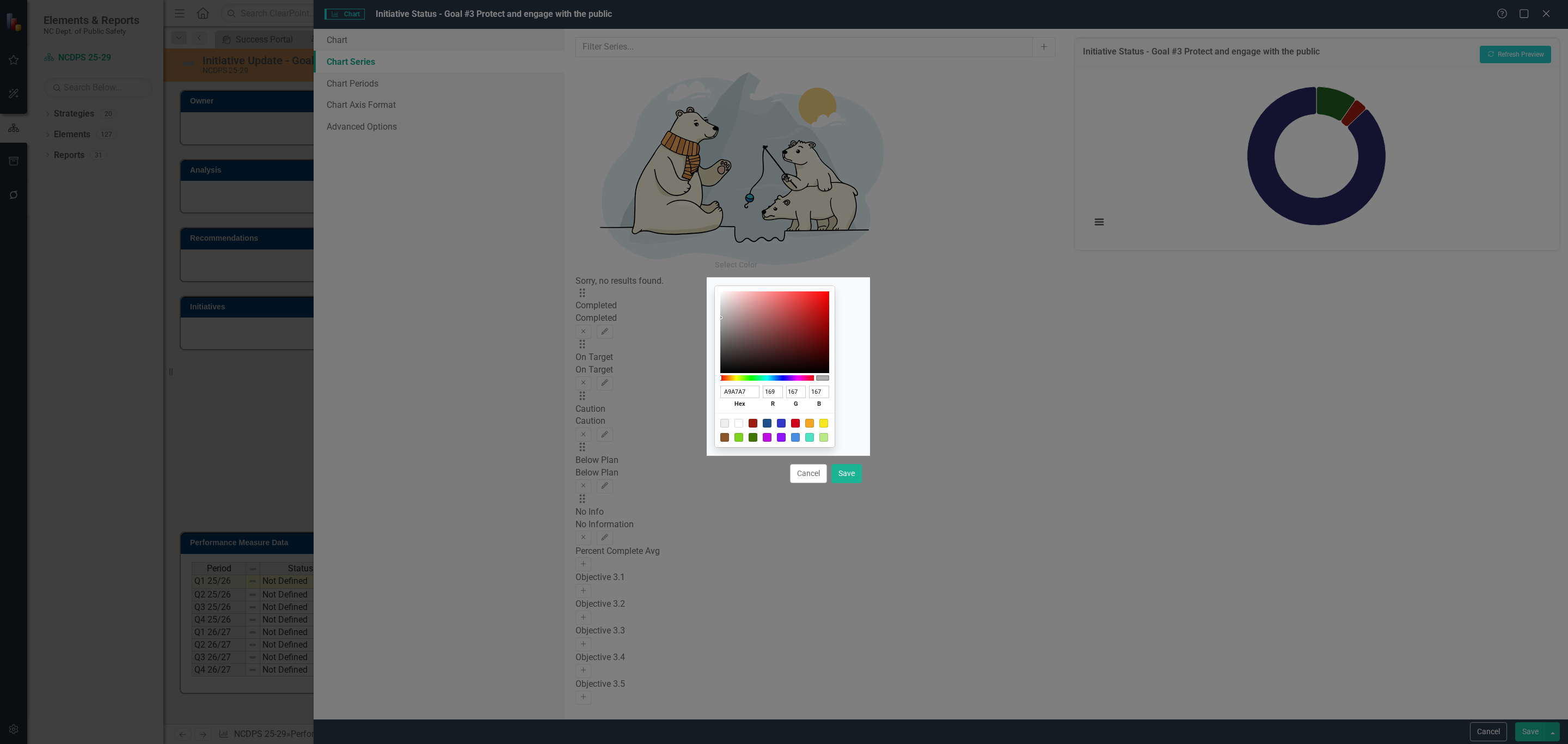
type input "163"
type input "A4A1A1"
type input "164"
type input "161"
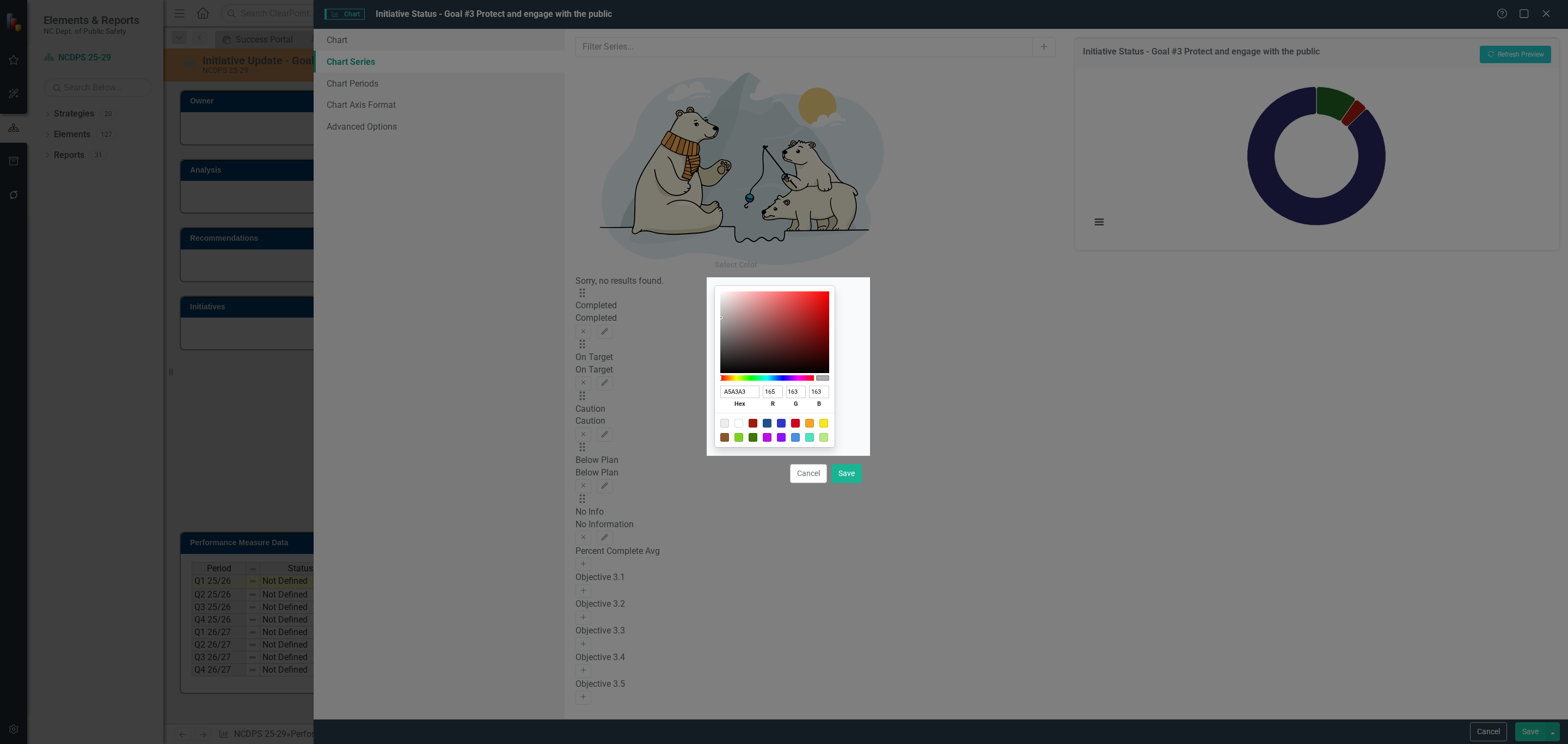
type input "161"
click at [736, 320] on div at bounding box center [774, 332] width 109 height 81
click at [851, 469] on button "Save" at bounding box center [846, 473] width 30 height 19
type input "#a4a1a1"
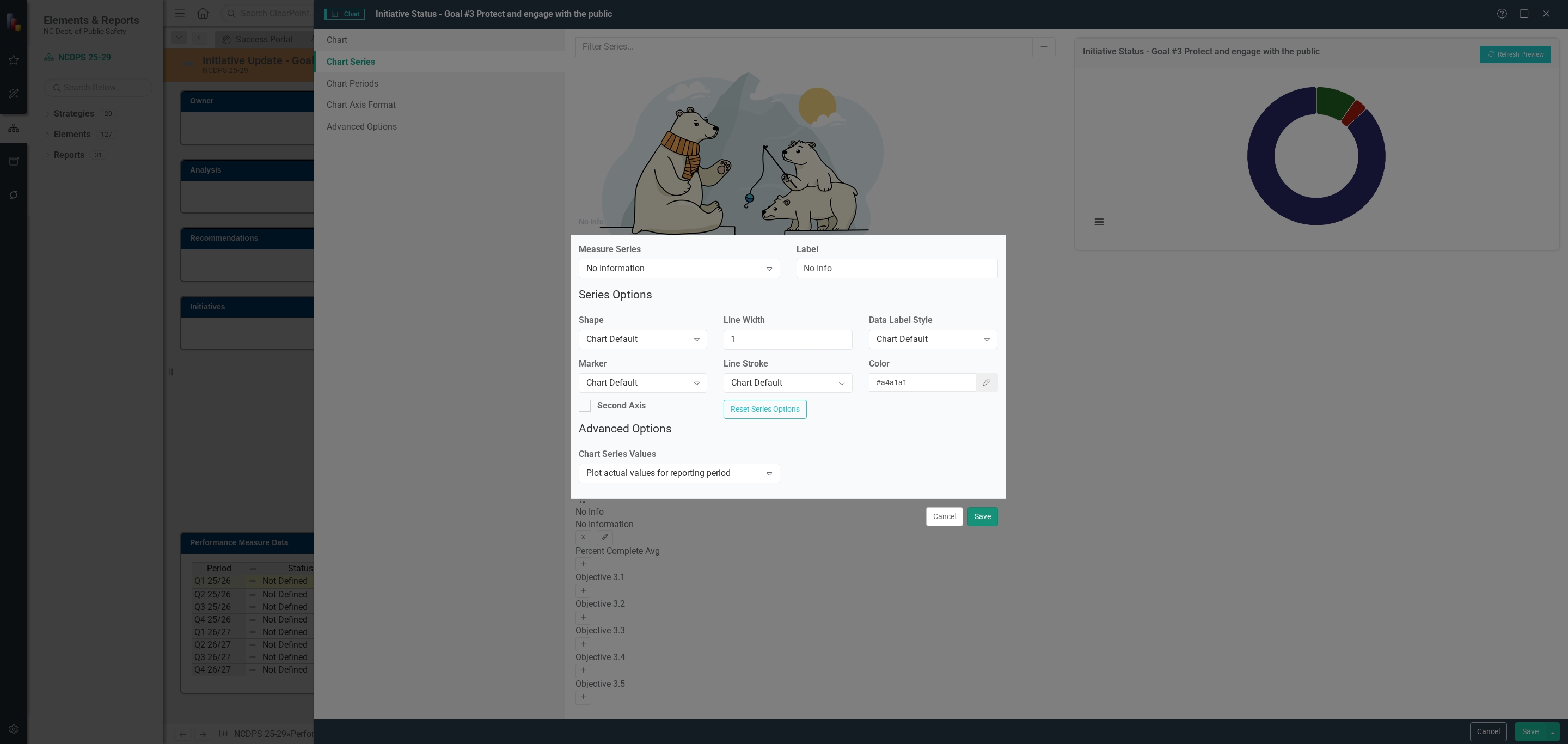
click at [979, 523] on button "Save" at bounding box center [982, 516] width 30 height 19
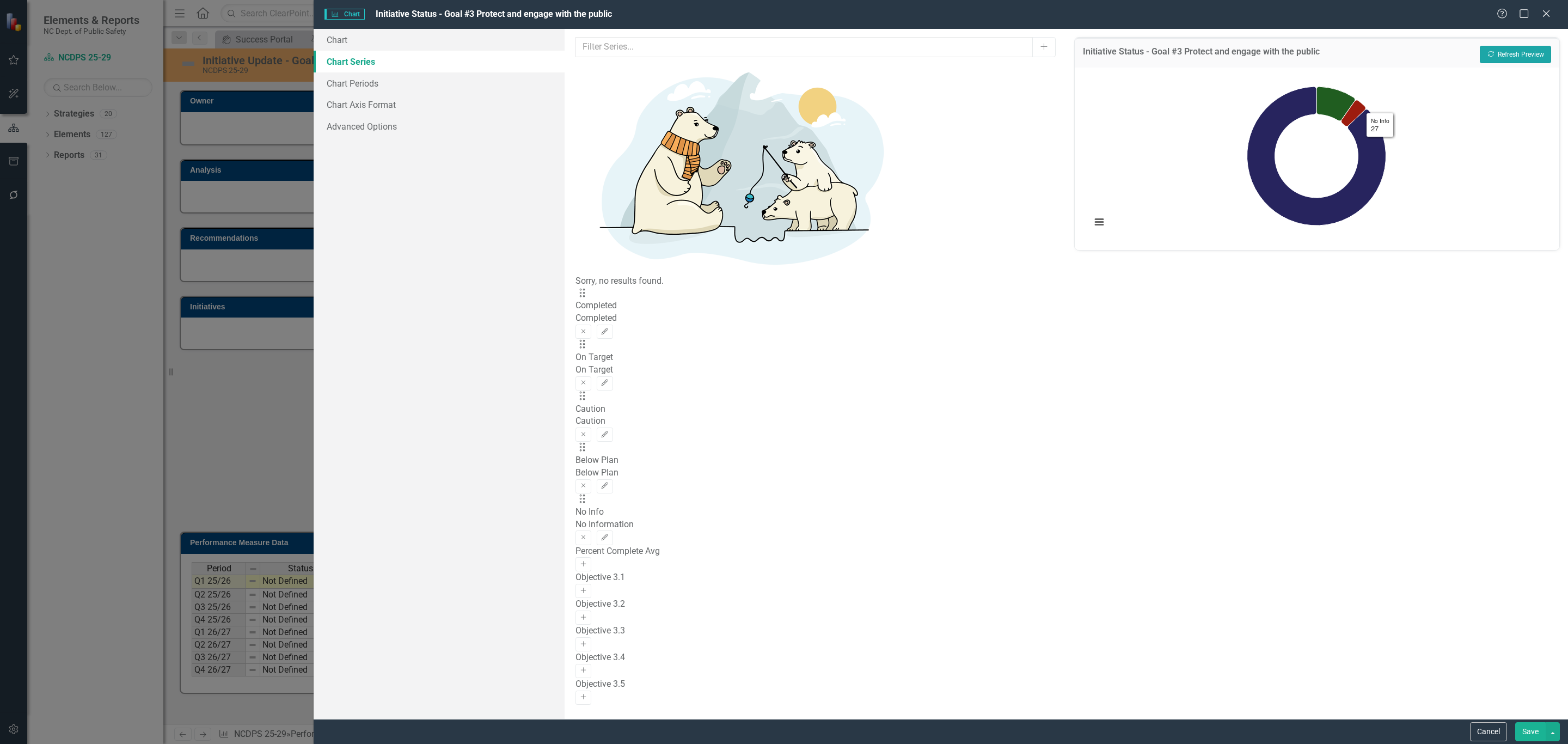
click at [1514, 53] on button "Recalculate Refresh Preview" at bounding box center [1515, 54] width 72 height 18
click at [608, 379] on icon "Edit" at bounding box center [605, 382] width 8 height 6
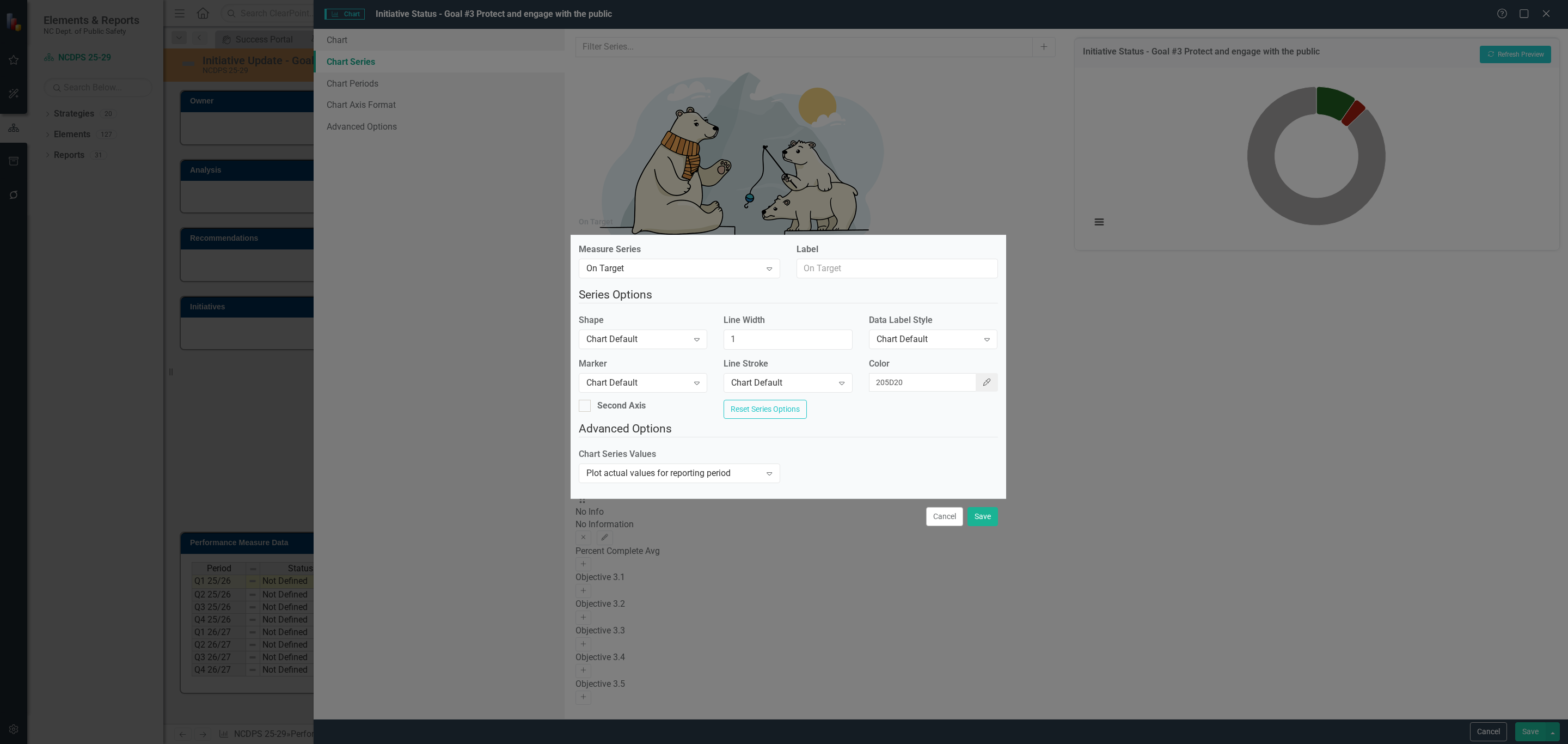
click at [984, 379] on icon "button" at bounding box center [987, 382] width 8 height 8
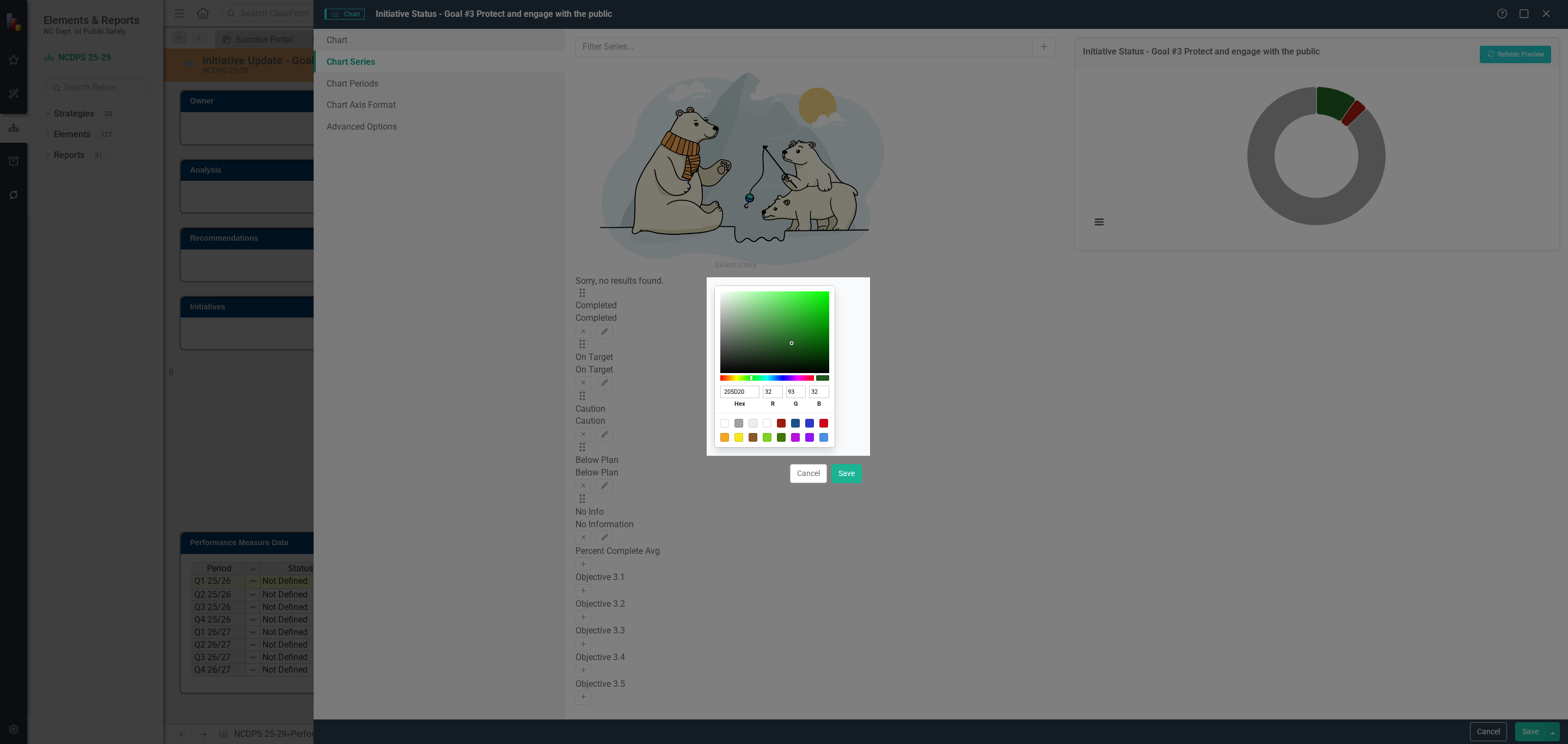
click at [759, 392] on input "205D20" at bounding box center [740, 392] width 40 height 13
click at [758, 392] on input "205D20" at bounding box center [740, 392] width 40 height 13
paste input "1E518B"
type input "1E518B"
type input "30"
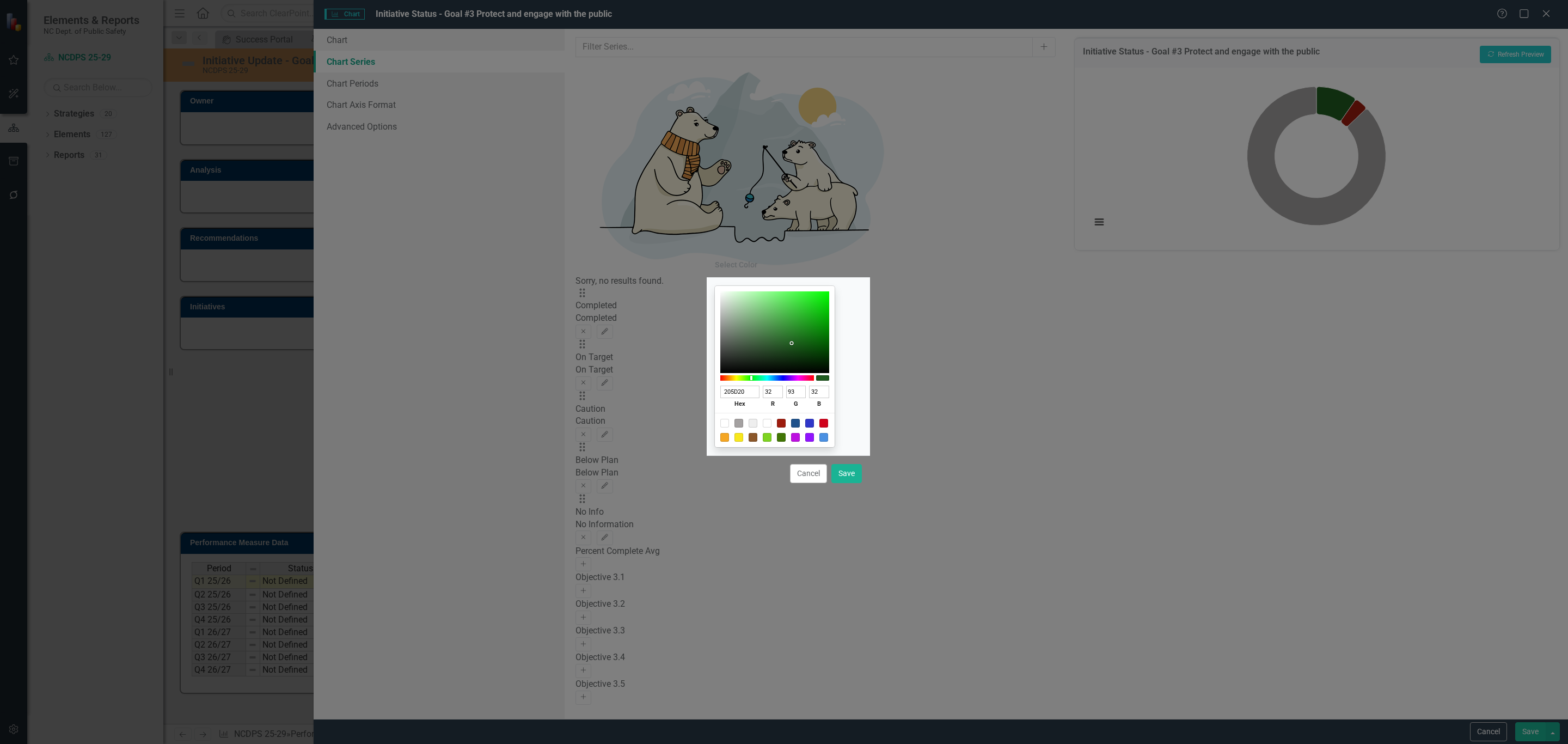
type input "81"
type input "139"
type input "1E518B"
click at [842, 478] on button "Save" at bounding box center [846, 473] width 30 height 19
type input "#1e518b"
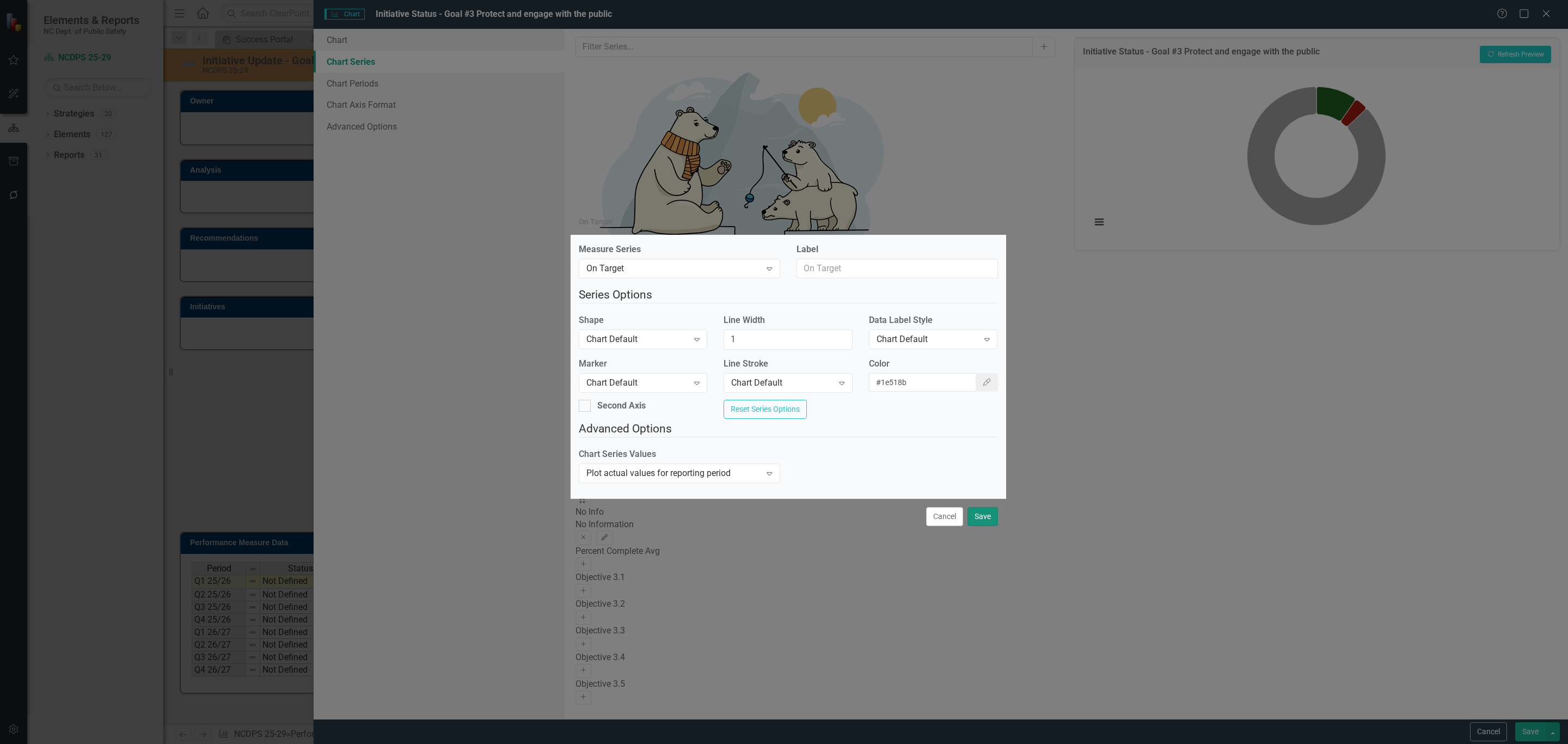
click at [977, 524] on button "Save" at bounding box center [982, 516] width 30 height 19
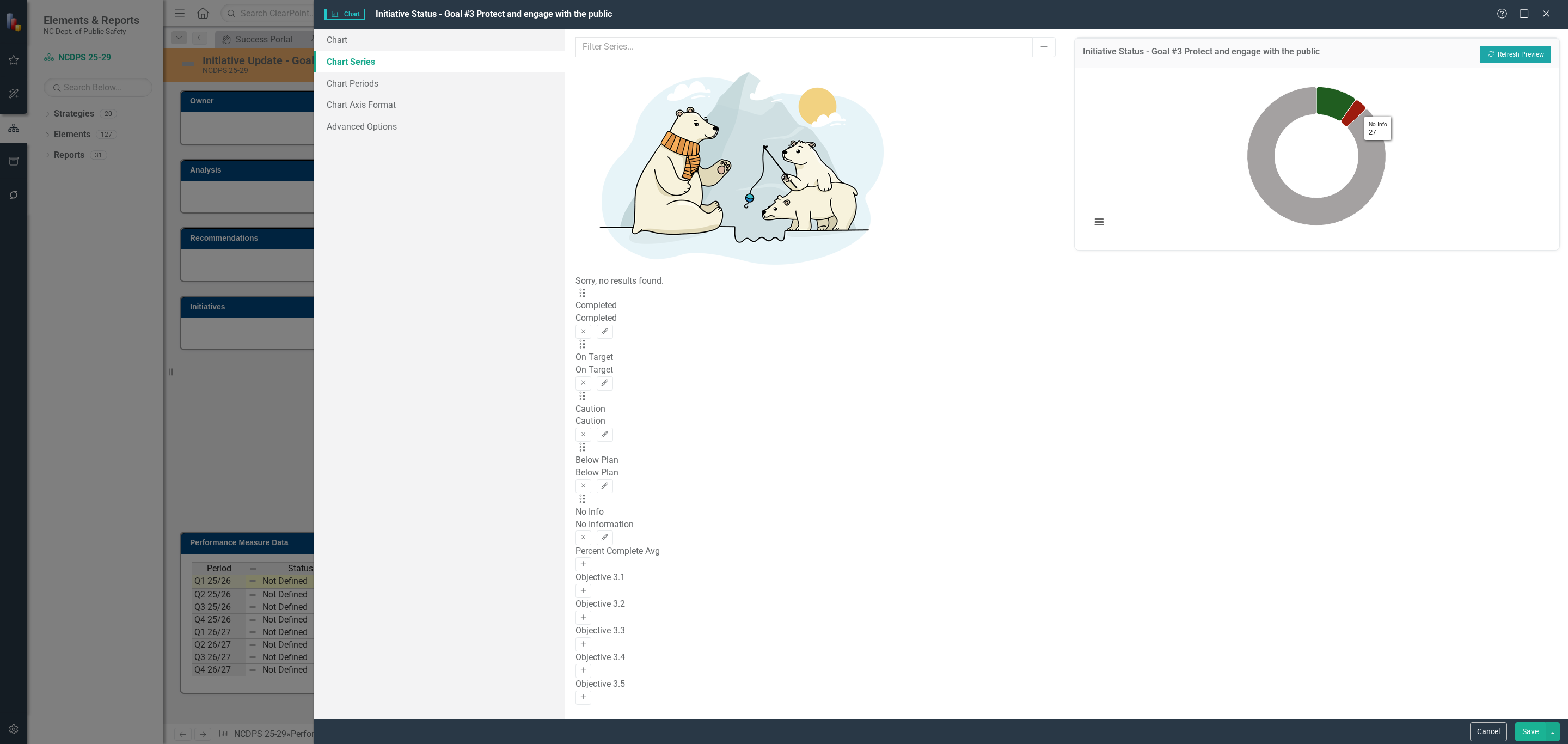
click at [1508, 52] on button "Recalculate Refresh Preview" at bounding box center [1515, 54] width 72 height 18
click at [613, 325] on button "Edit" at bounding box center [604, 332] width 15 height 14
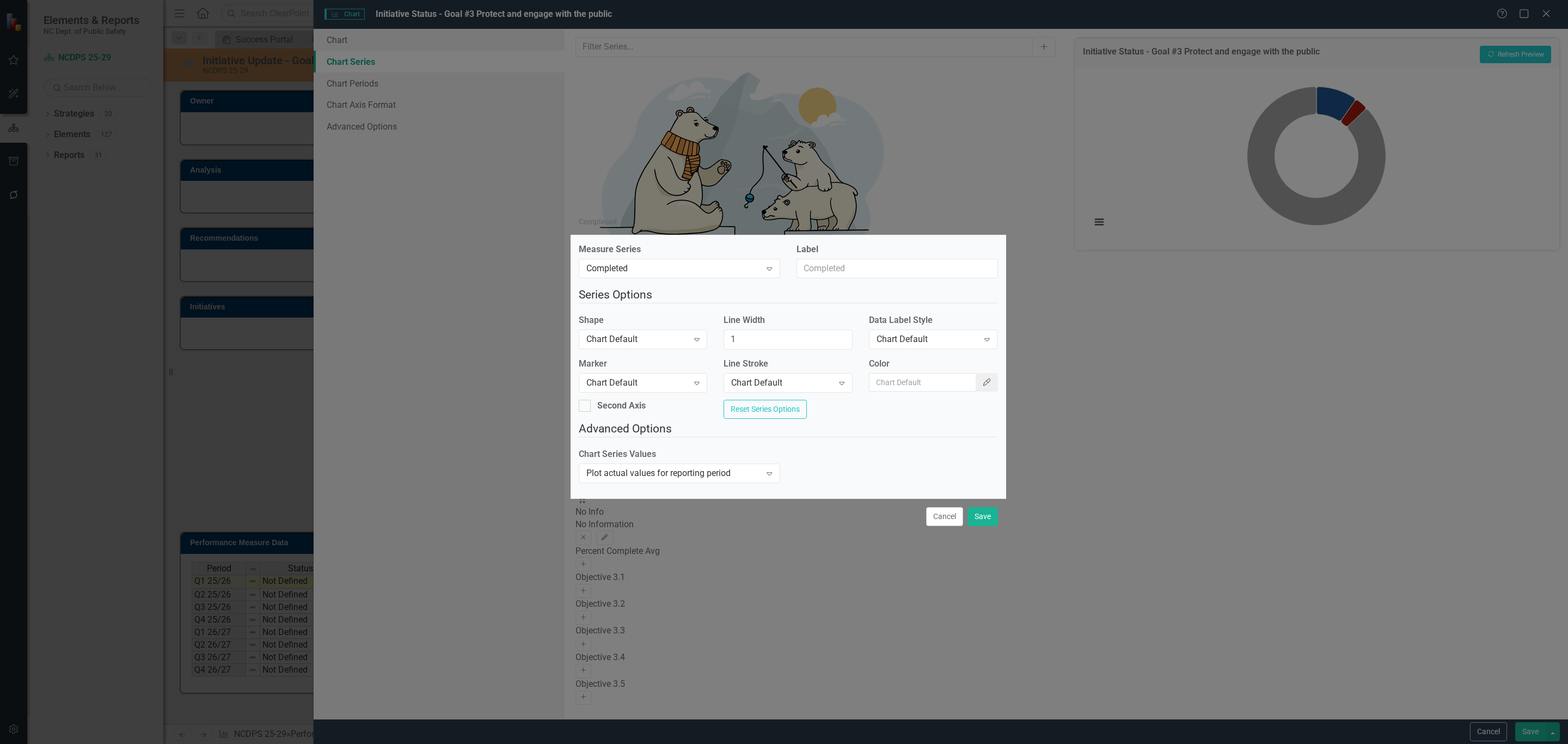
click at [982, 381] on icon "Color Picker" at bounding box center [987, 382] width 10 height 8
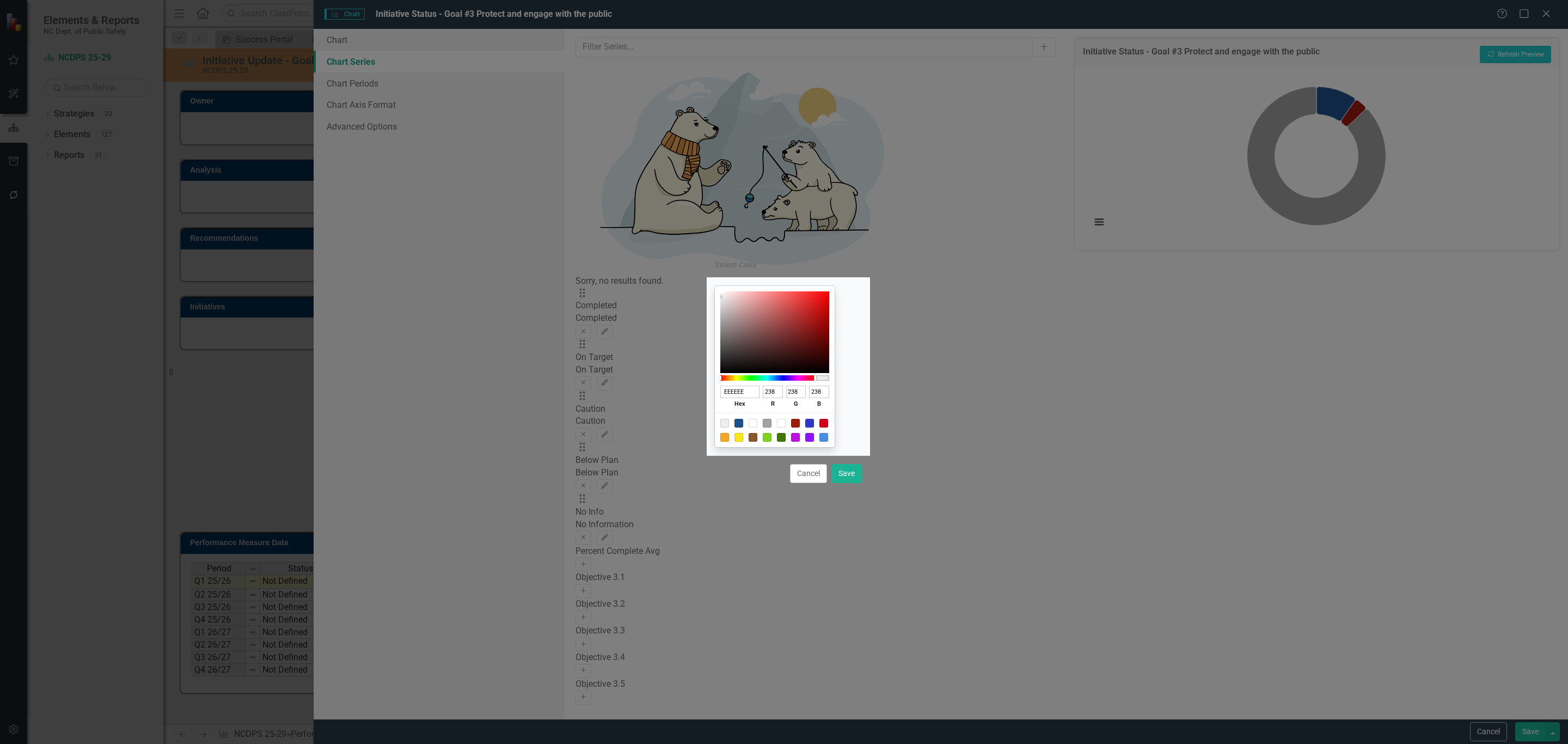
click at [743, 392] on input "EEEEEE" at bounding box center [740, 392] width 40 height 13
paste input "205D20"
type input "205D20"
type input "32"
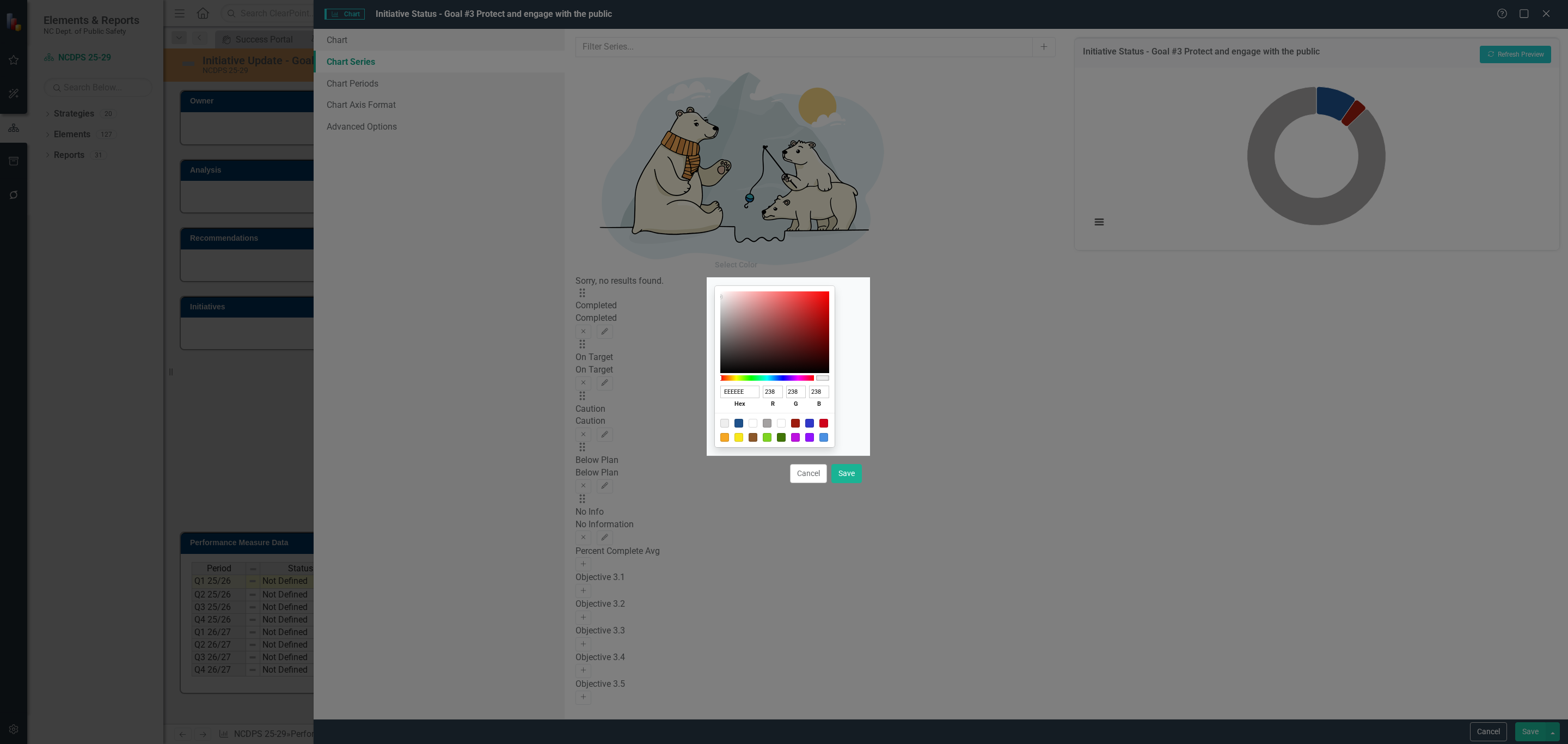
type input "93"
type input "32"
type input "205D20"
click at [850, 474] on button "Save" at bounding box center [846, 473] width 30 height 19
type input "#205d20"
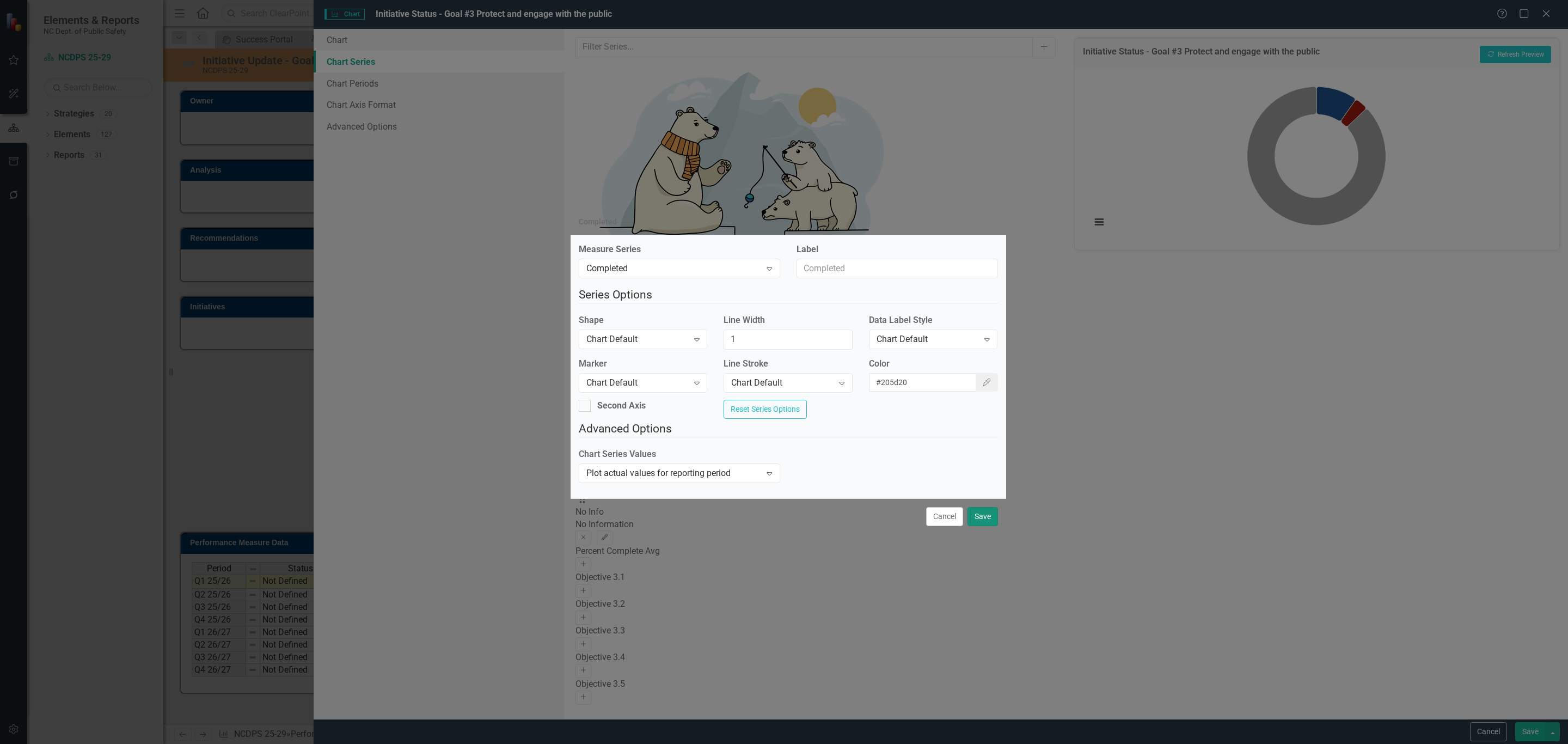
click at [976, 524] on button "Save" at bounding box center [982, 516] width 30 height 19
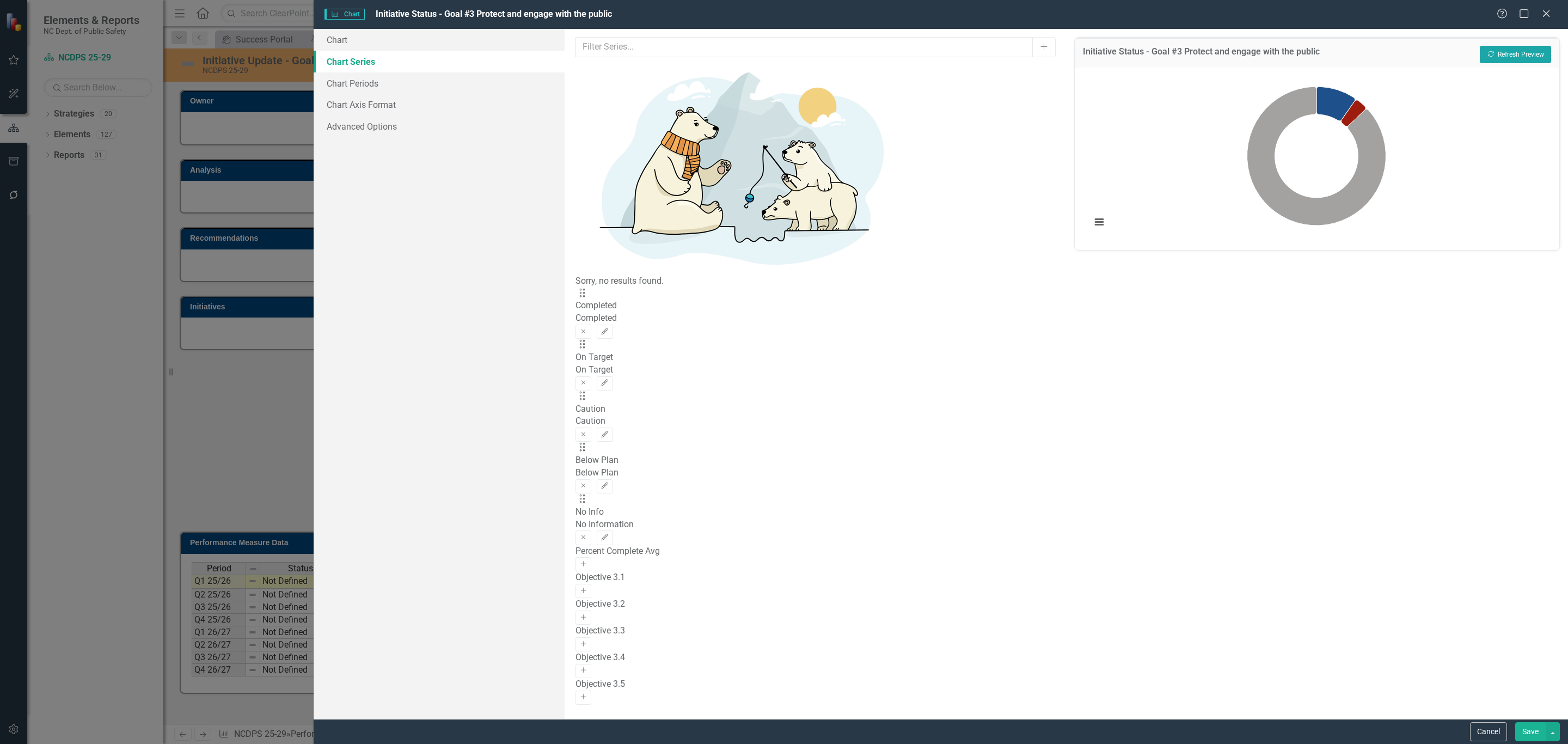
click at [1501, 54] on button "Recalculate Refresh Preview" at bounding box center [1515, 54] width 72 height 18
click at [1526, 736] on button "Save" at bounding box center [1530, 731] width 30 height 19
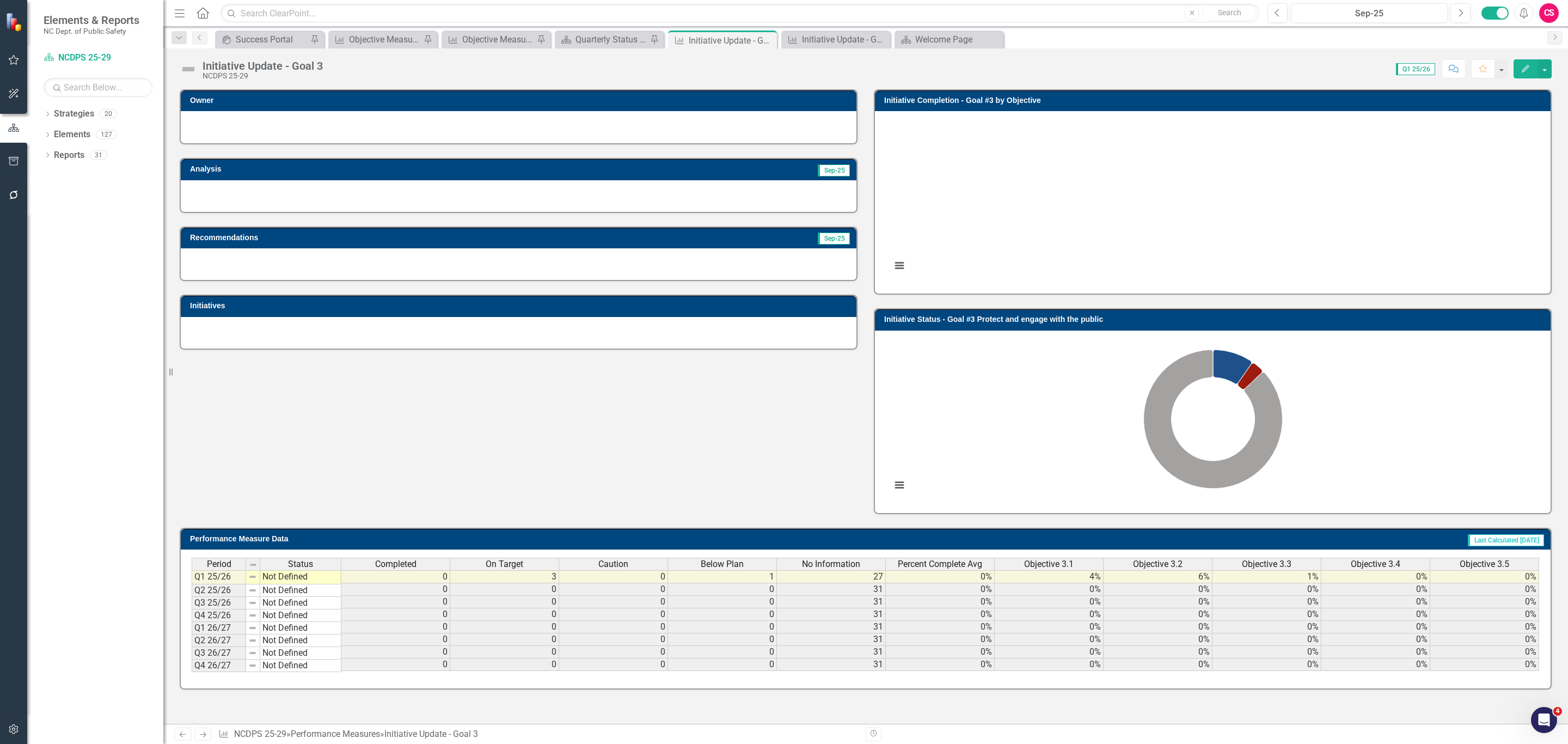
click at [1072, 96] on h3 "Initiative Completion - Goal #3 by Objective" at bounding box center [1215, 100] width 661 height 8
click at [1073, 93] on td "Initiative Completion - Goal #3 by Objective" at bounding box center [1215, 101] width 661 height 16
click at [1023, 101] on h3 "Initiative Completion - Goal #3 by Objective" at bounding box center [1215, 100] width 661 height 8
click at [1022, 98] on h3 "Initiative Completion - Goal #3 by Objective" at bounding box center [1215, 100] width 661 height 8
click at [1007, 98] on h3 "Initiative Completion - Goal #3 by Objective" at bounding box center [1215, 100] width 661 height 8
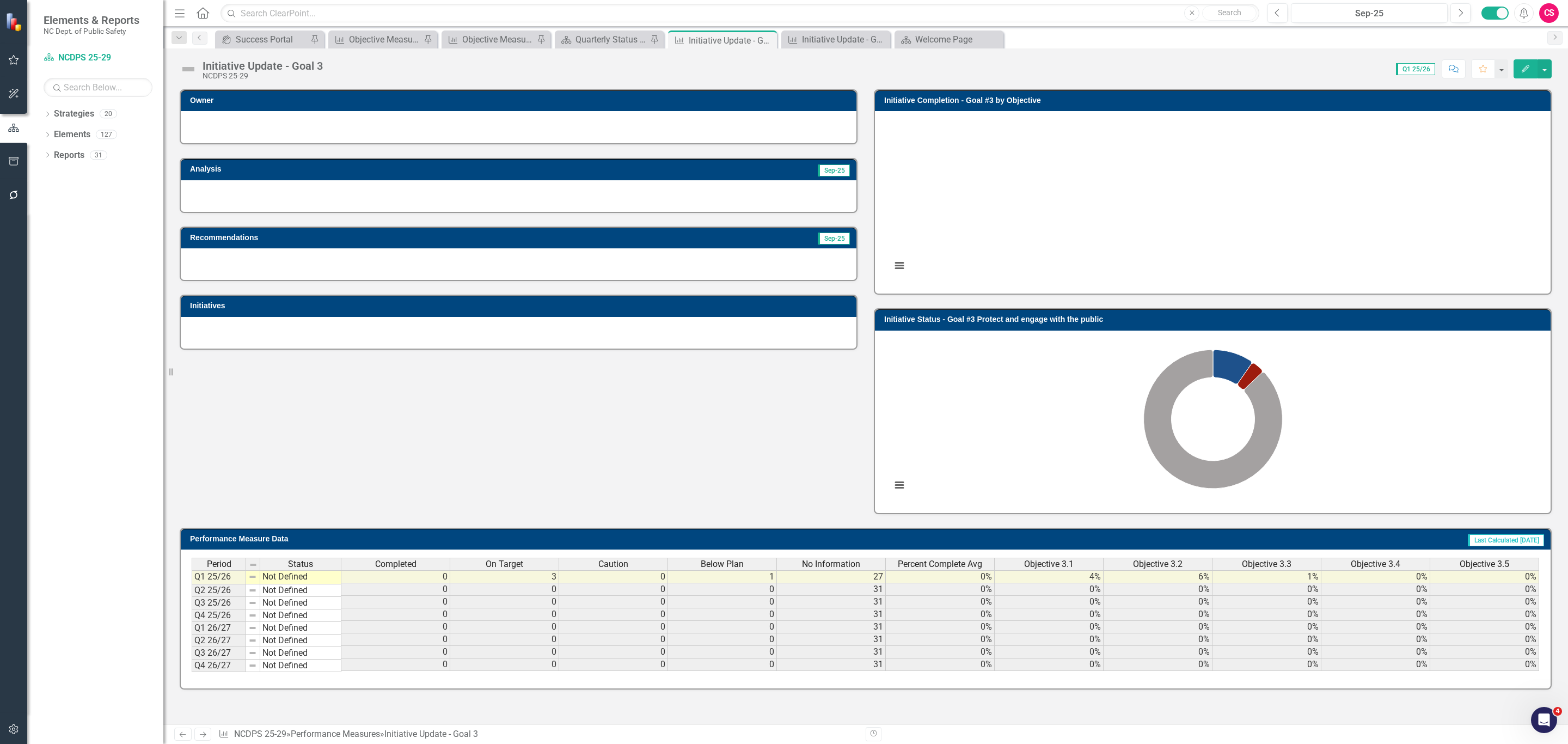
click at [1007, 98] on h3 "Initiative Completion - Goal #3 by Objective" at bounding box center [1215, 100] width 661 height 8
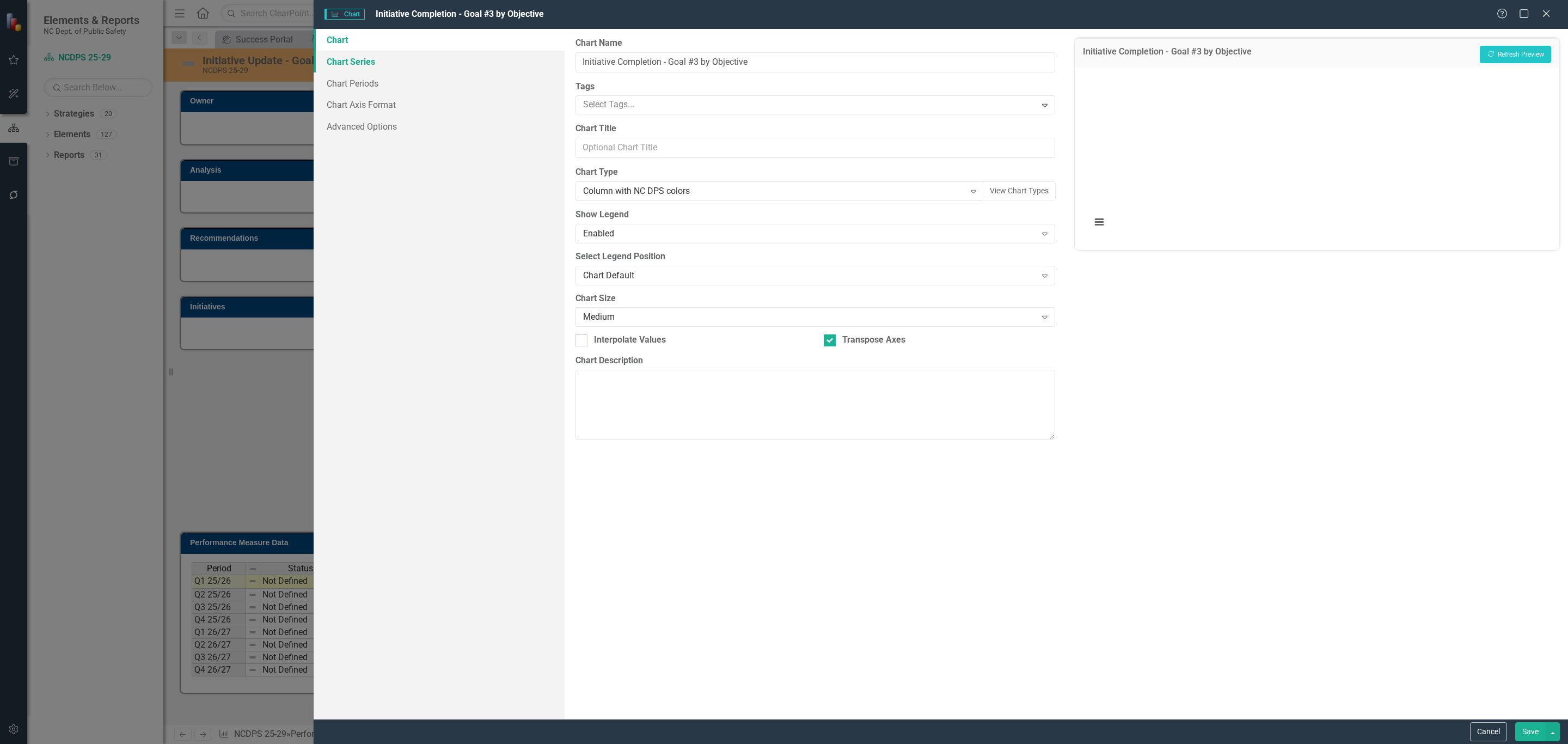
click at [364, 59] on link "Chart Series" at bounding box center [438, 61] width 251 height 22
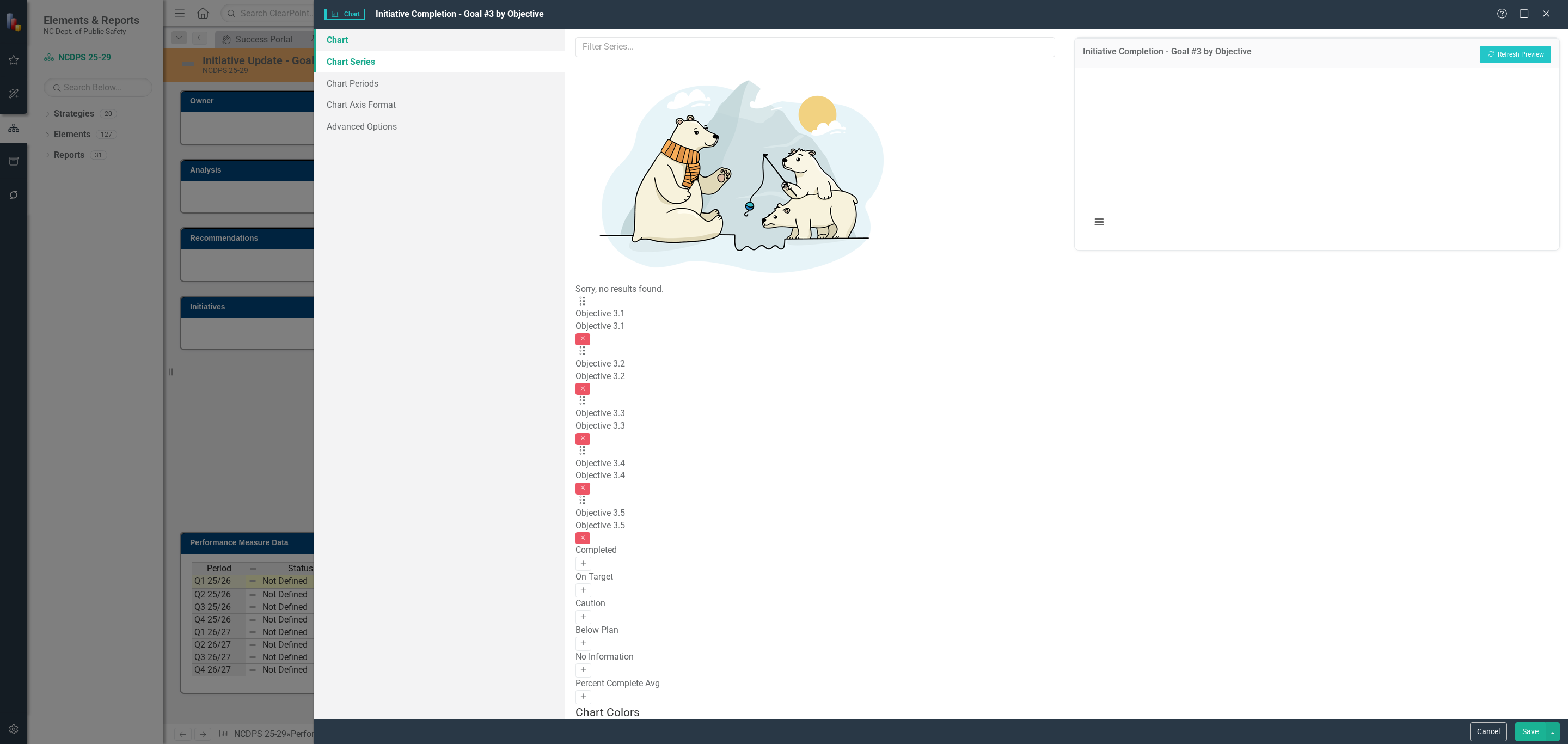
click at [350, 46] on link "Chart" at bounding box center [438, 39] width 251 height 22
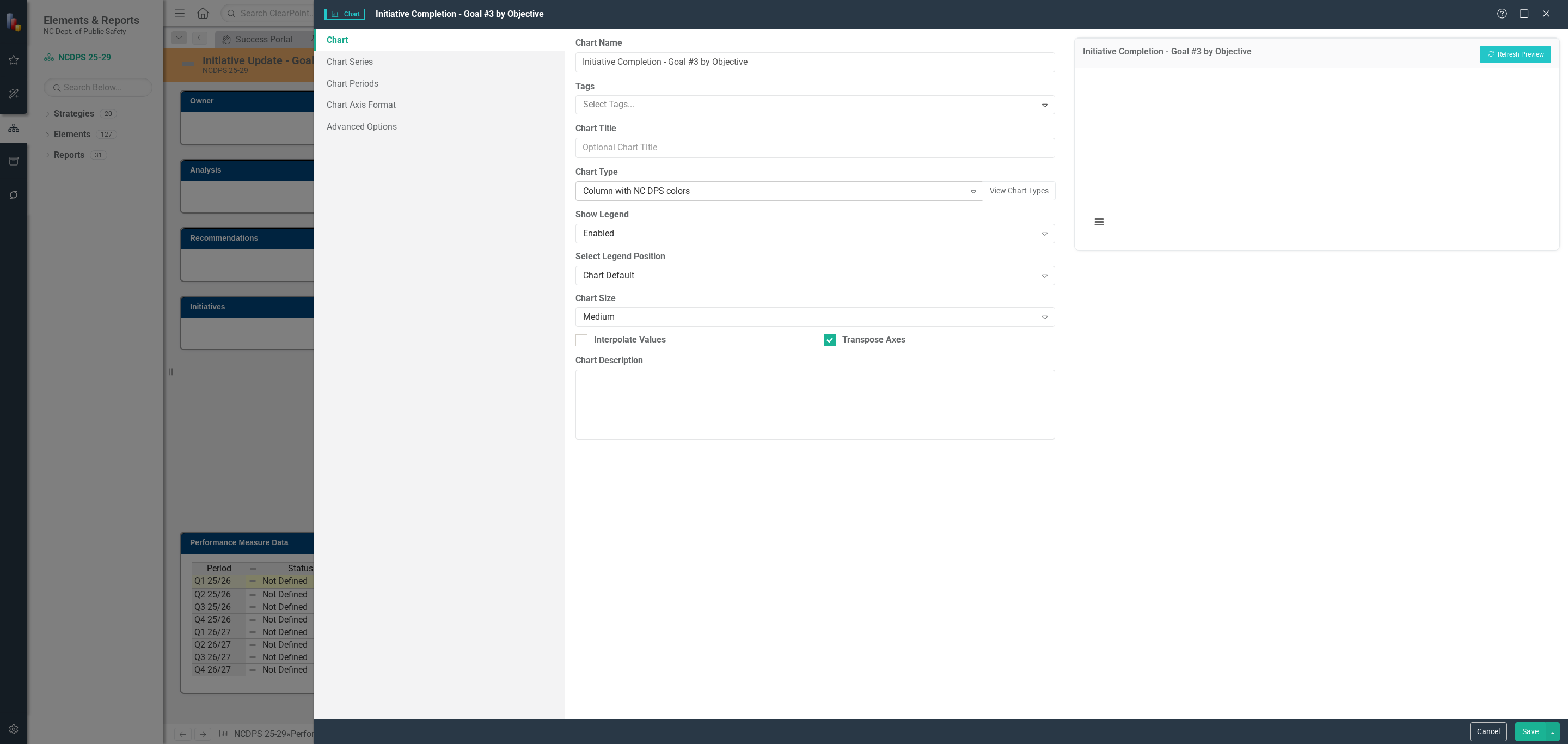
click at [619, 185] on div "Column with NC DPS colors Expand" at bounding box center [780, 191] width 409 height 20
click at [1524, 729] on button "Save" at bounding box center [1530, 731] width 30 height 19
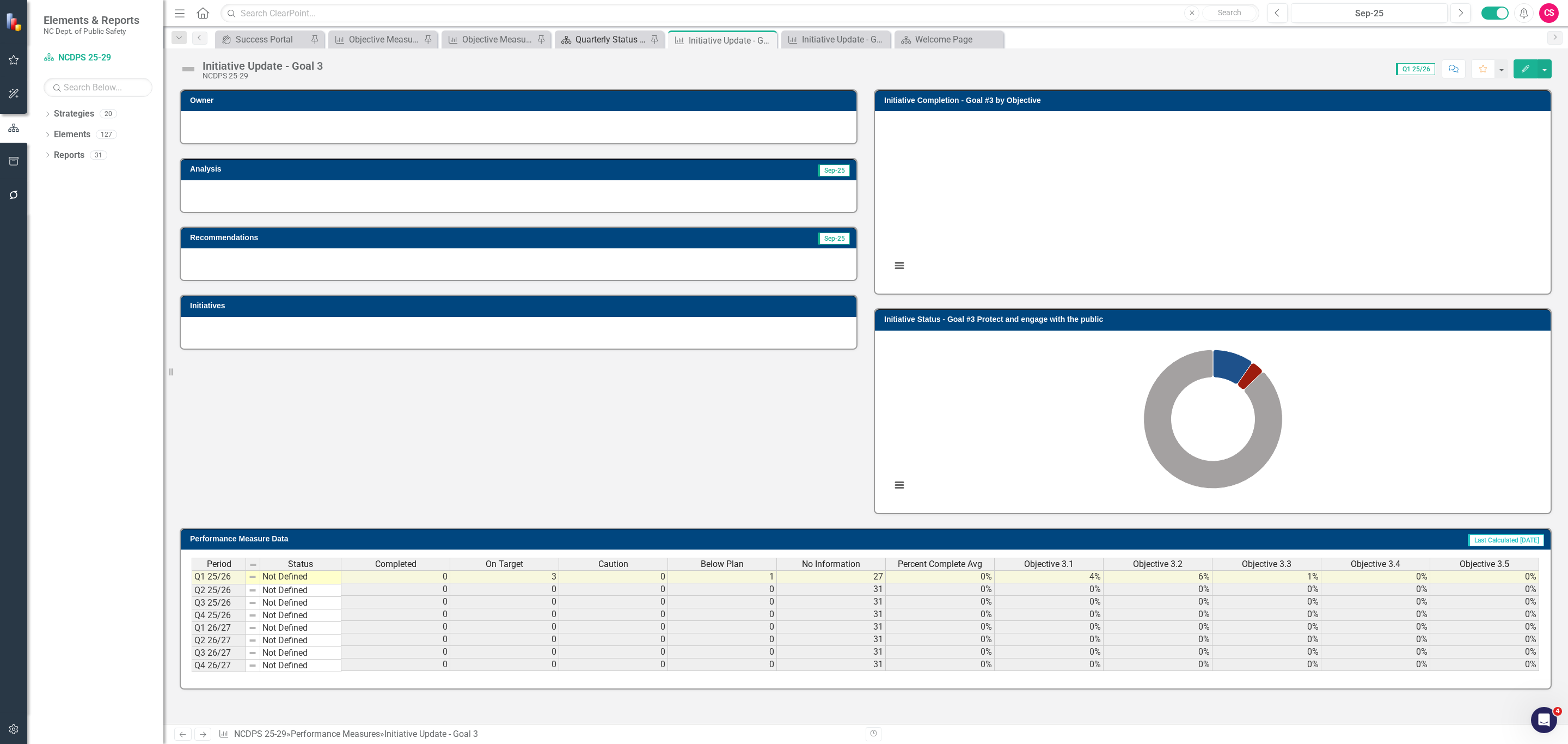
click at [618, 33] on div "Quarterly Status Report" at bounding box center [611, 39] width 72 height 13
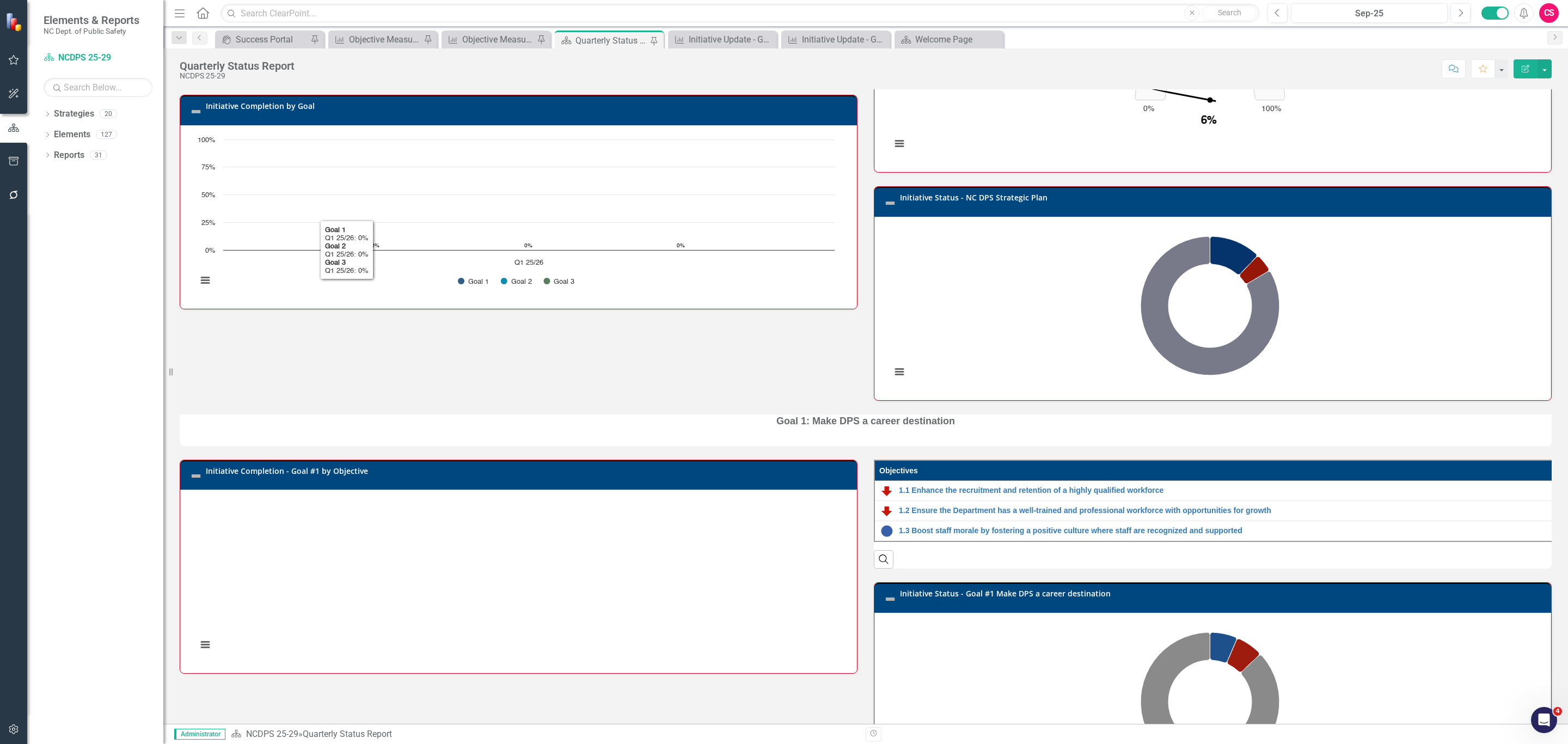
click at [749, 338] on div "Mission Safeguard and preserve the lives and property of the people of [US_STAT…" at bounding box center [865, 172] width 1388 height 456
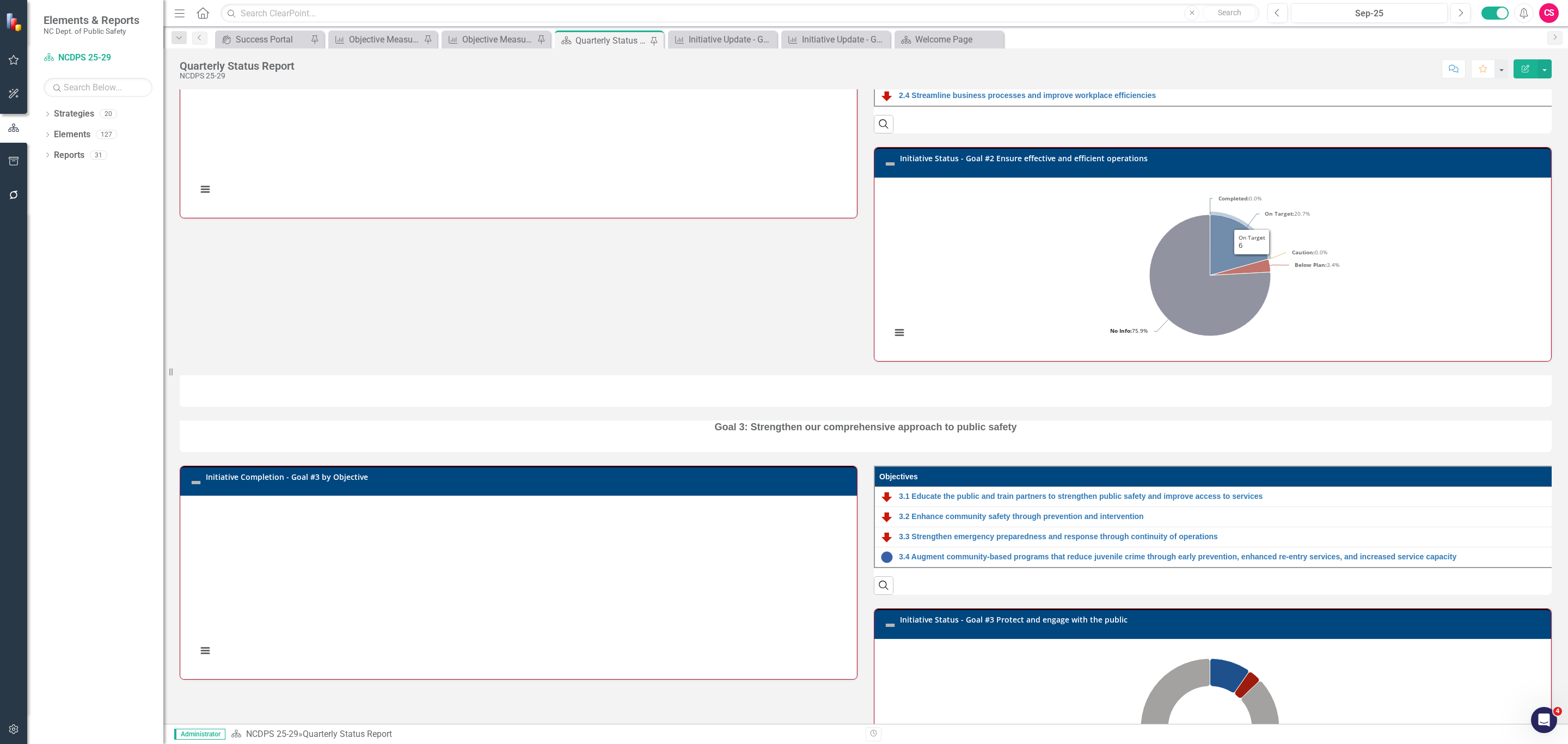
scroll to position [1026, 0]
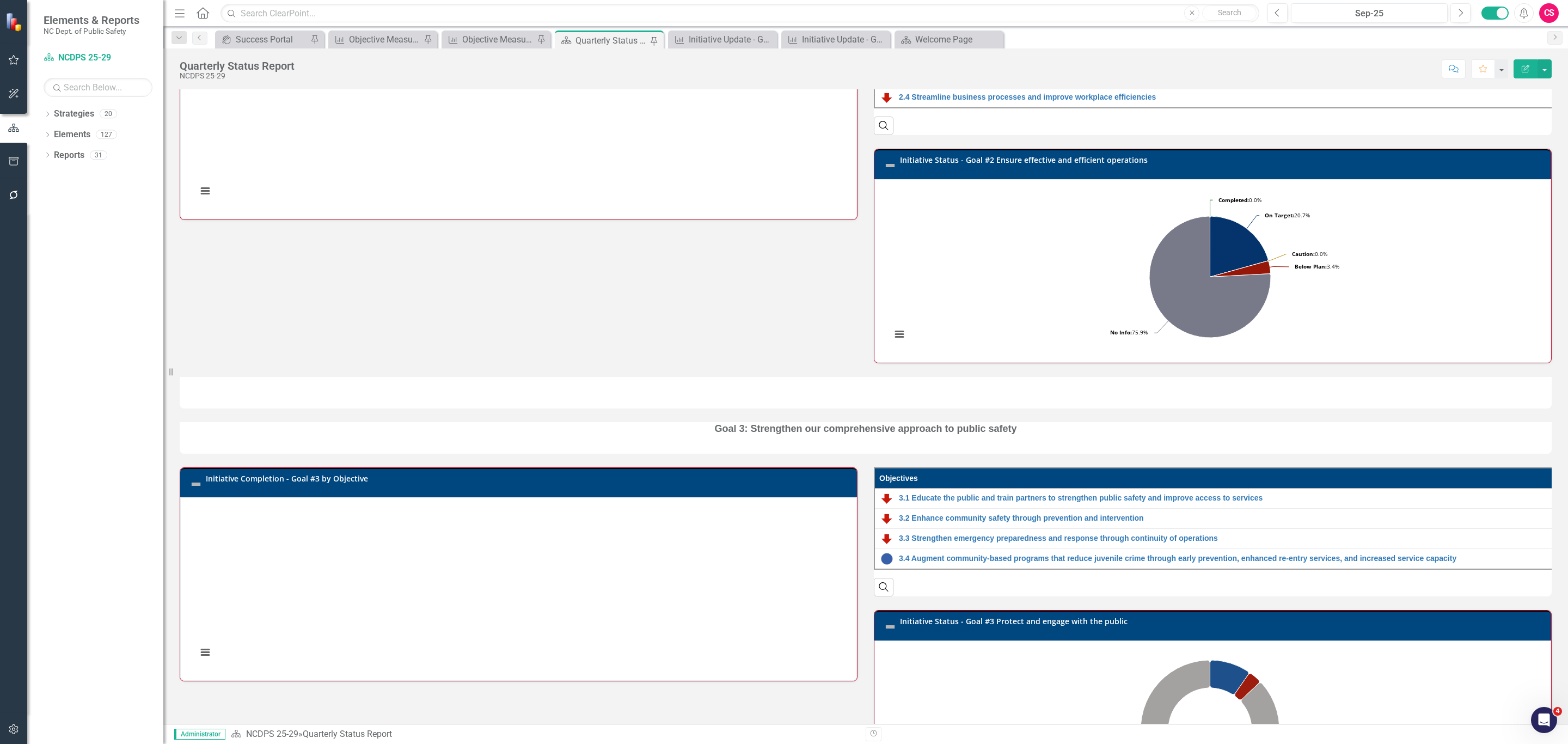
click at [1484, 173] on h3 "Initiative Status - Goal #2 Ensure effective and efficient operations Initiativ…" at bounding box center [1222, 164] width 646 height 17
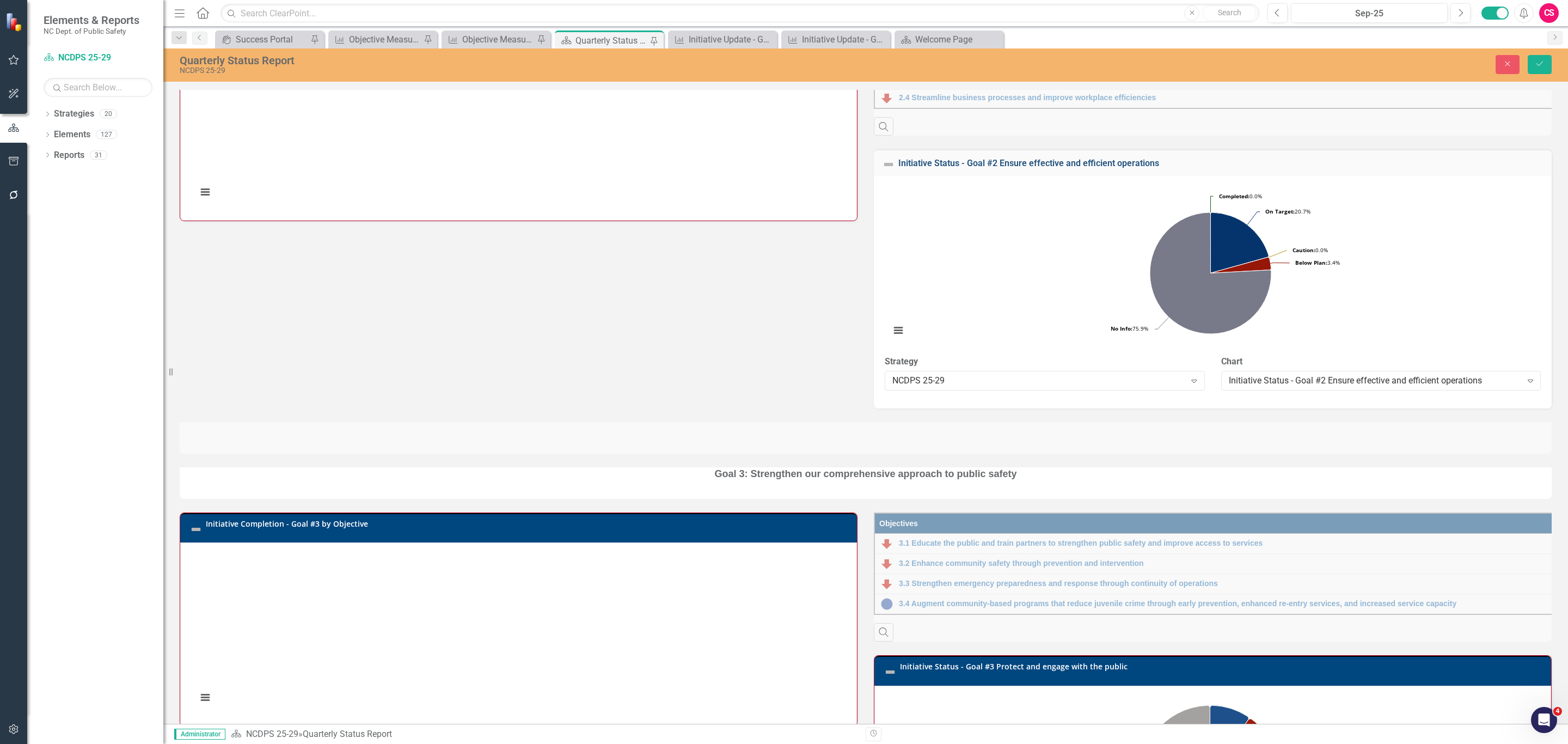
click at [1070, 168] on link "Initiative Status - Goal #2 Ensure effective and efficient operations" at bounding box center [1028, 163] width 261 height 11
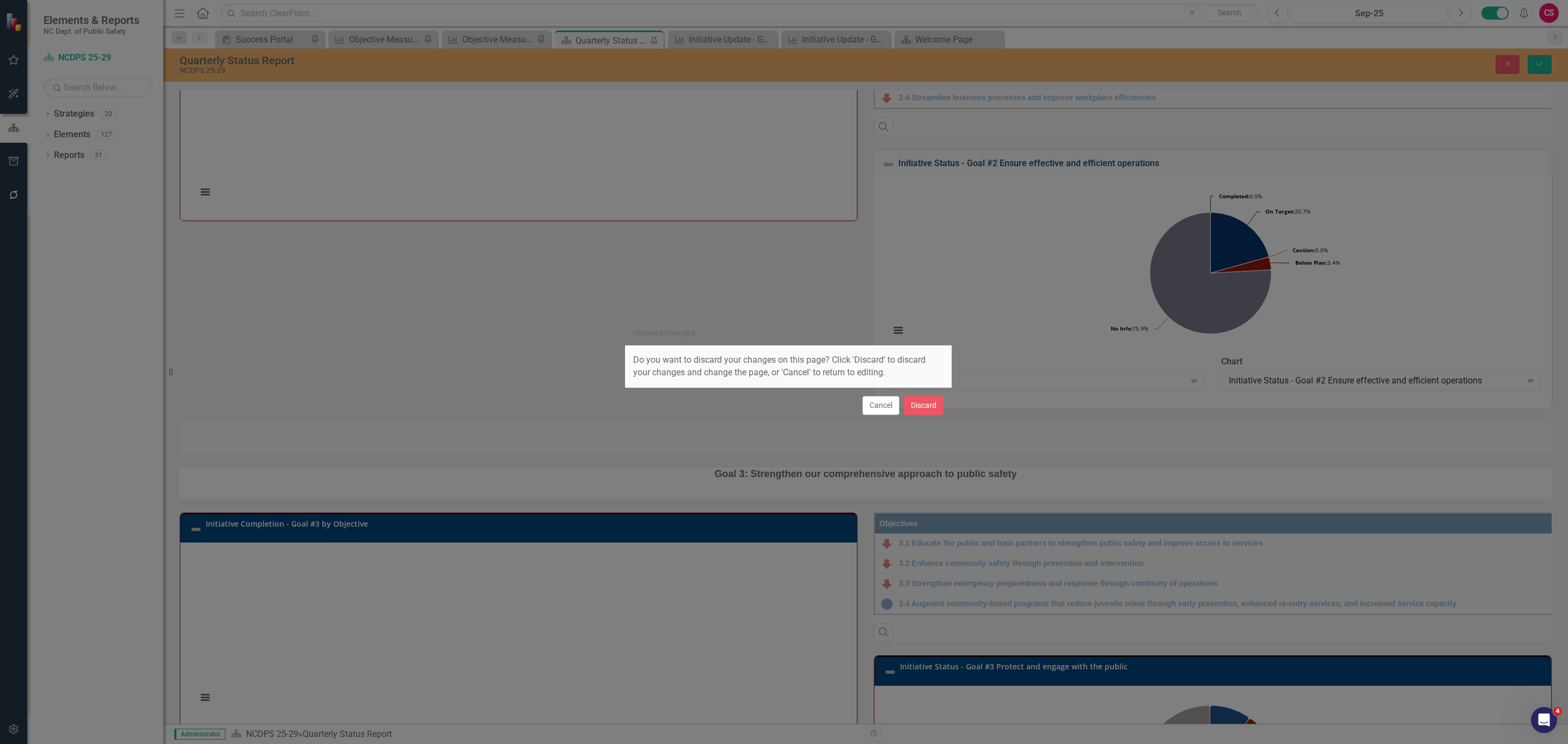
click at [1070, 178] on div "Unsaved Changes Do you want to discard your changes on this page? Click 'Discar…" at bounding box center [784, 372] width 1568 height 744
click at [911, 403] on button "Discard" at bounding box center [923, 405] width 40 height 19
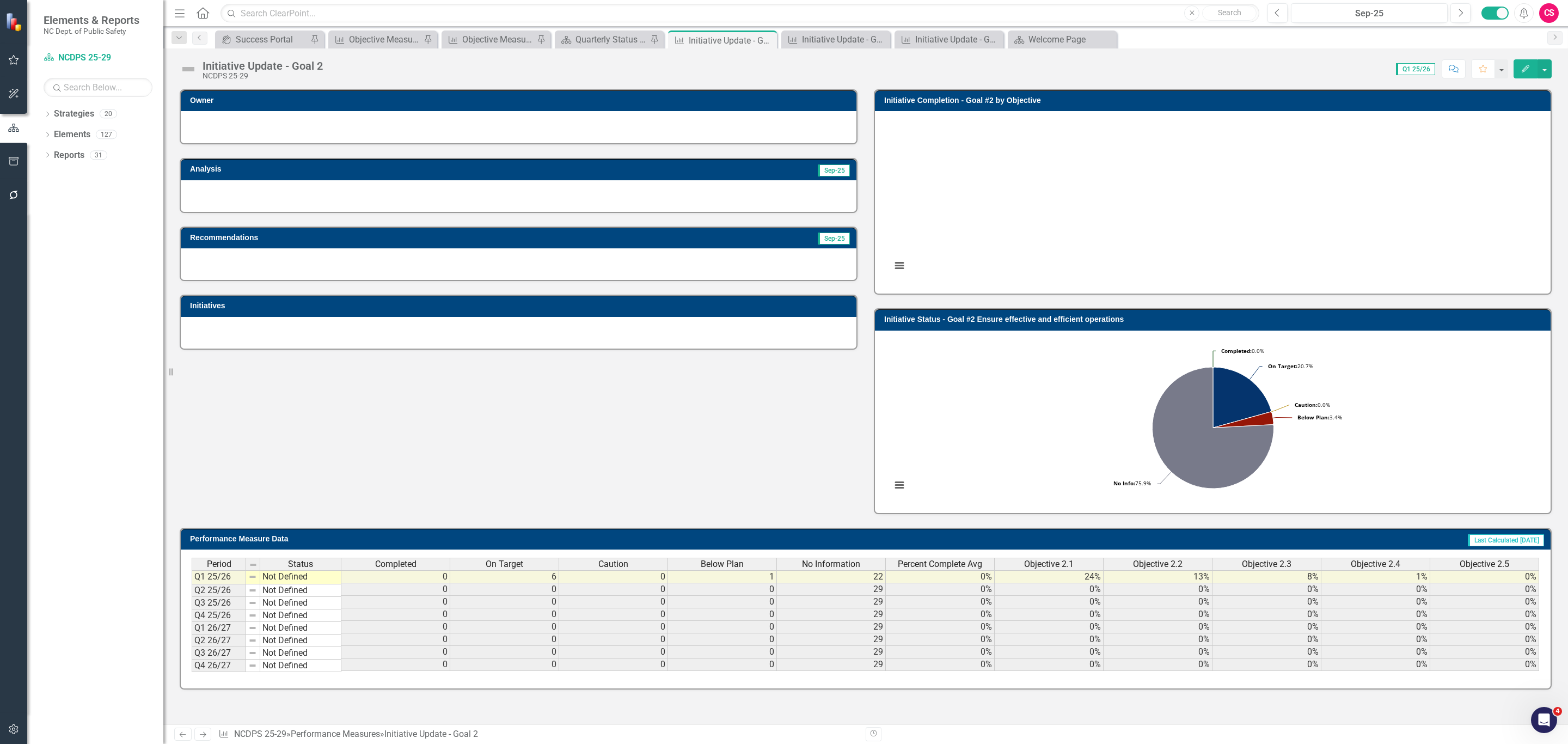
click at [988, 318] on h3 "Initiative Status - Goal #2 Ensure effective and efficient operations" at bounding box center [1215, 320] width 661 height 8
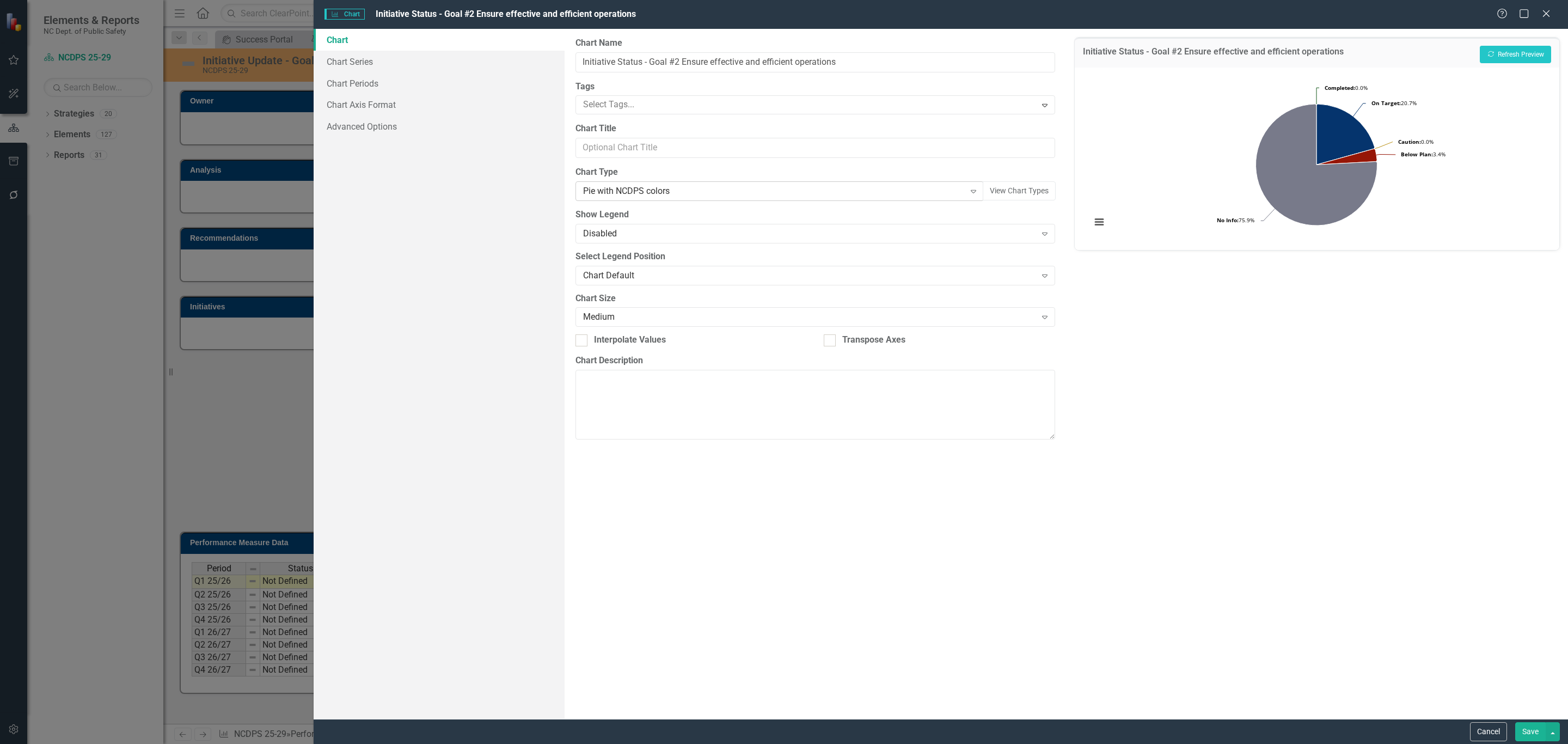
click at [739, 193] on div "Pie with NCDPS colors" at bounding box center [773, 191] width 381 height 13
click at [705, 197] on div "Pie" at bounding box center [773, 191] width 381 height 13
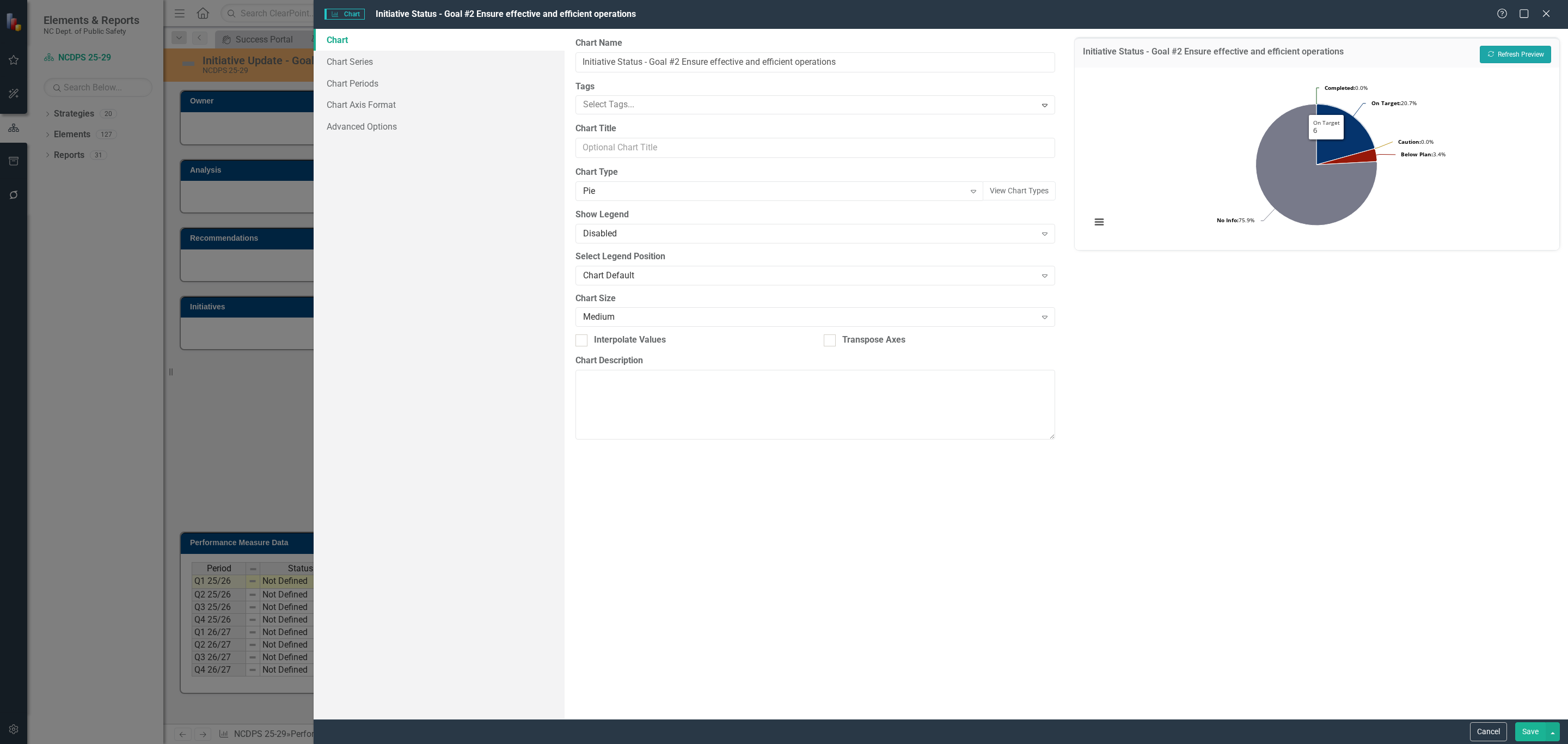
click at [1524, 51] on button "Recalculate Refresh Preview" at bounding box center [1515, 54] width 72 height 18
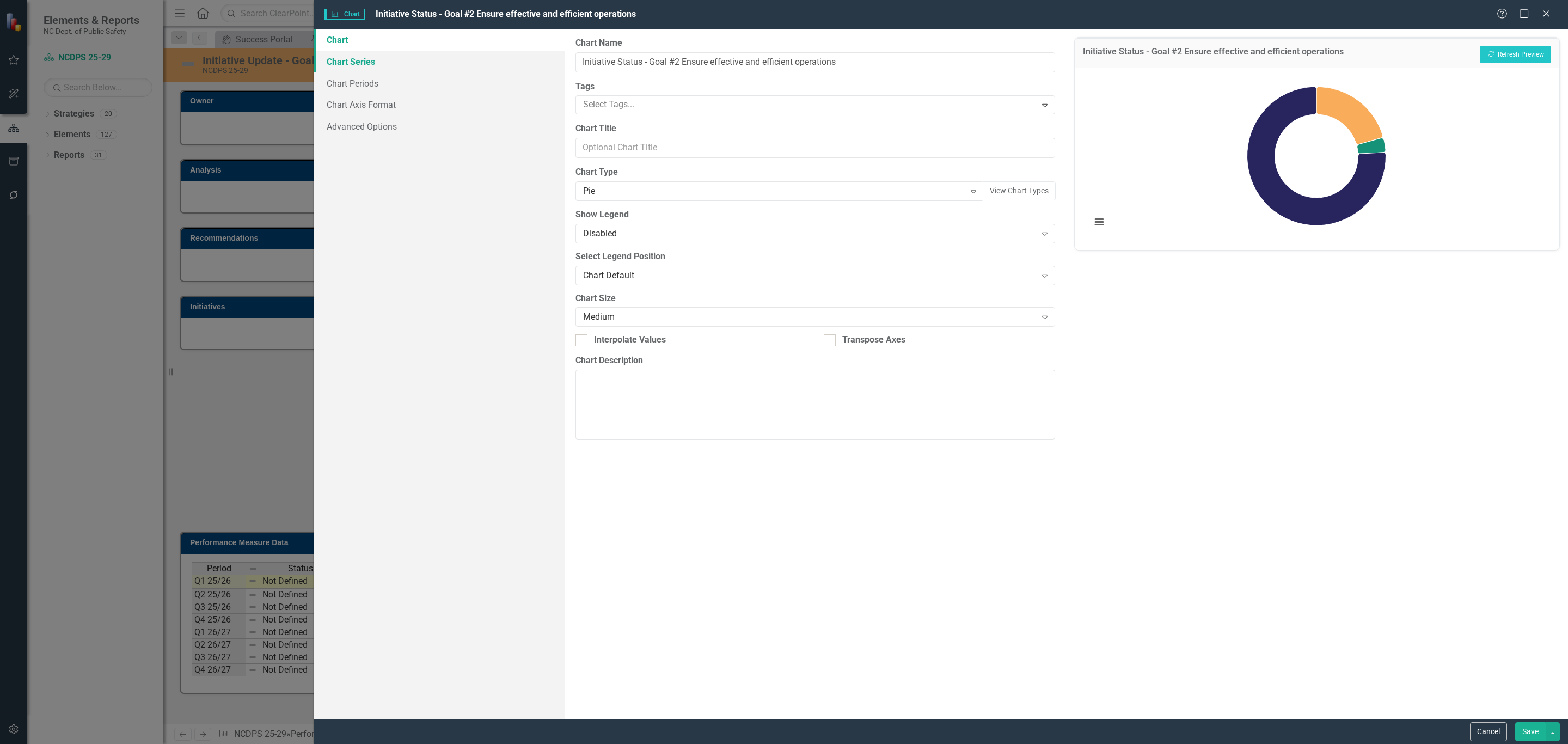
click at [377, 62] on link "Chart Series" at bounding box center [438, 61] width 251 height 22
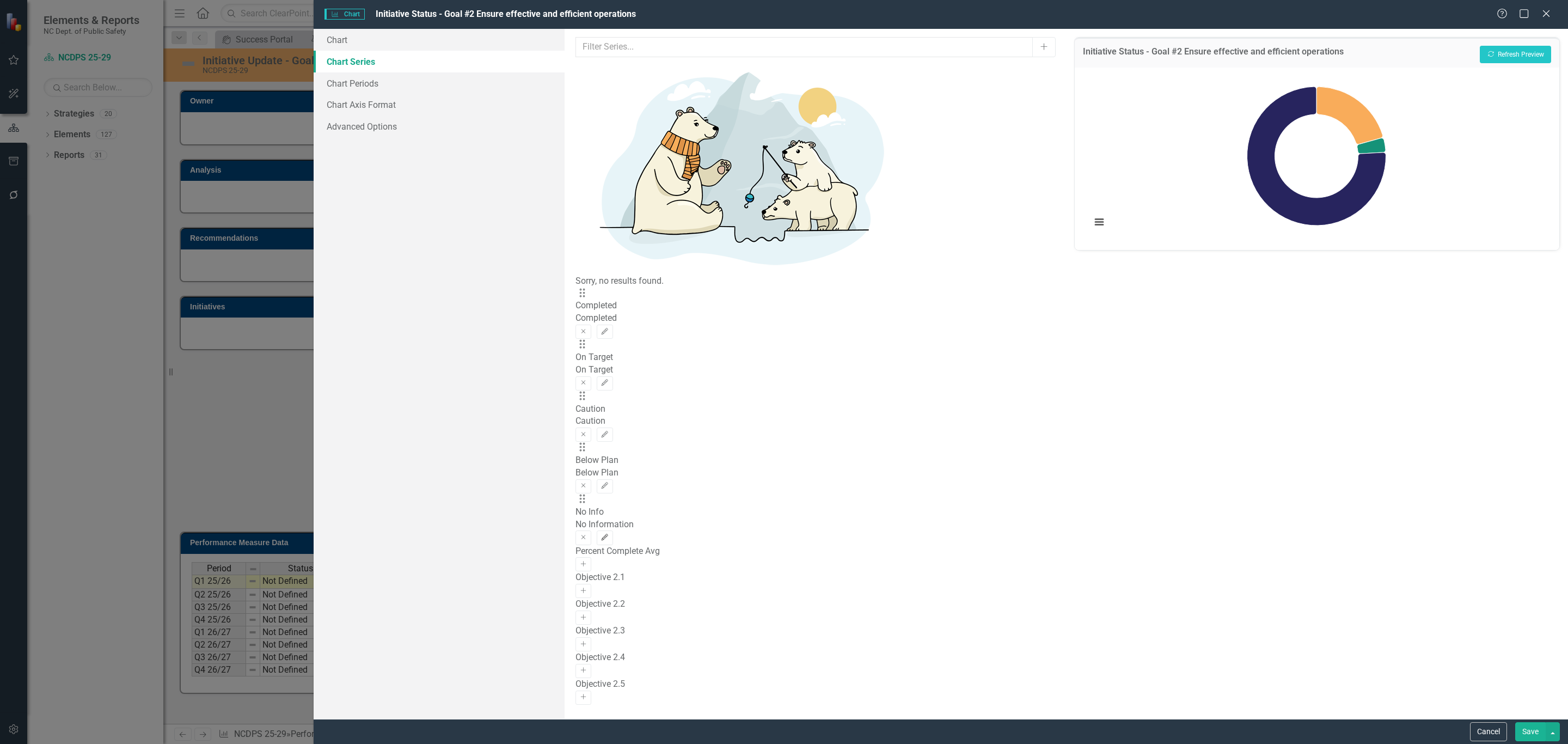
click at [608, 534] on icon "Edit" at bounding box center [605, 537] width 8 height 6
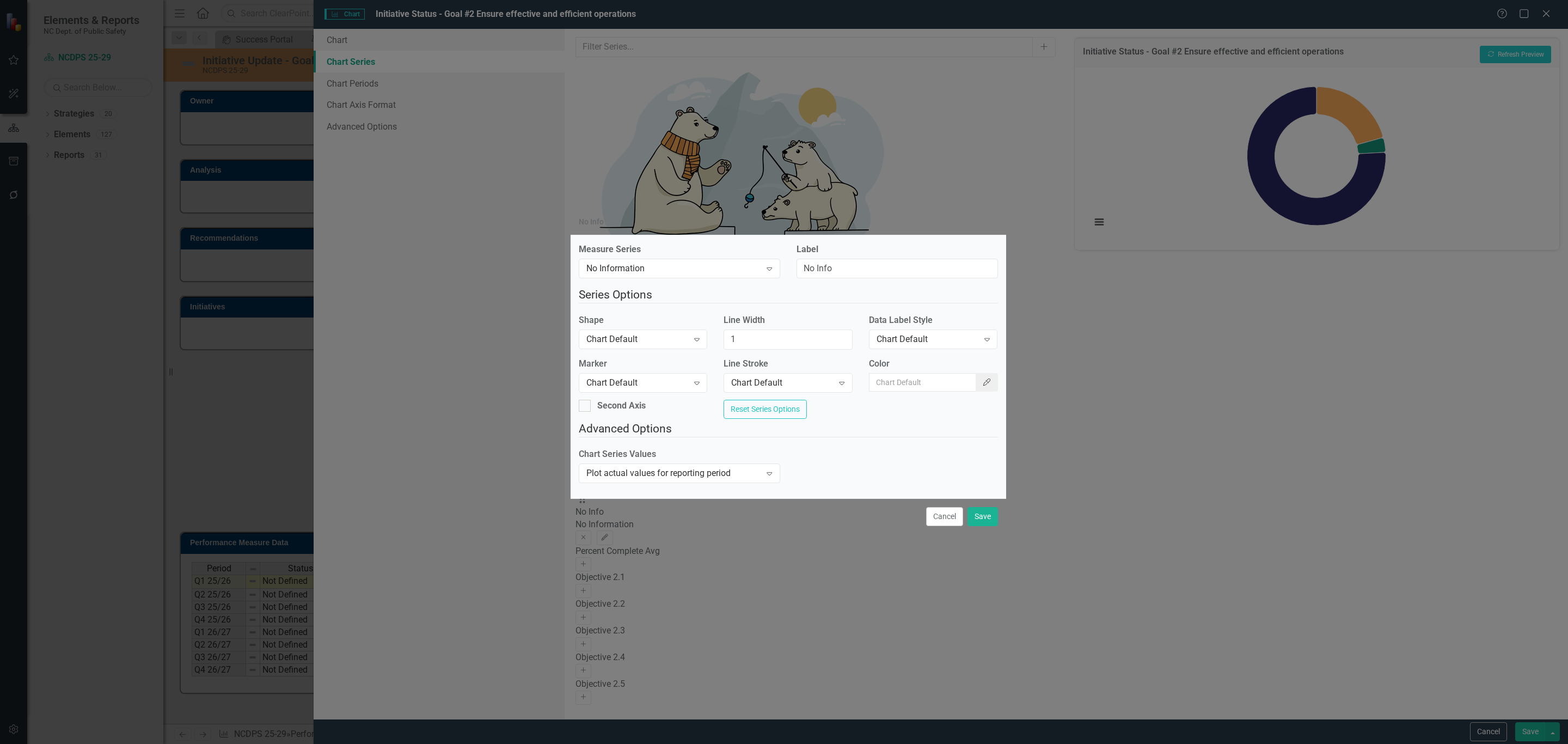
click at [982, 379] on icon "Color Picker" at bounding box center [987, 382] width 10 height 8
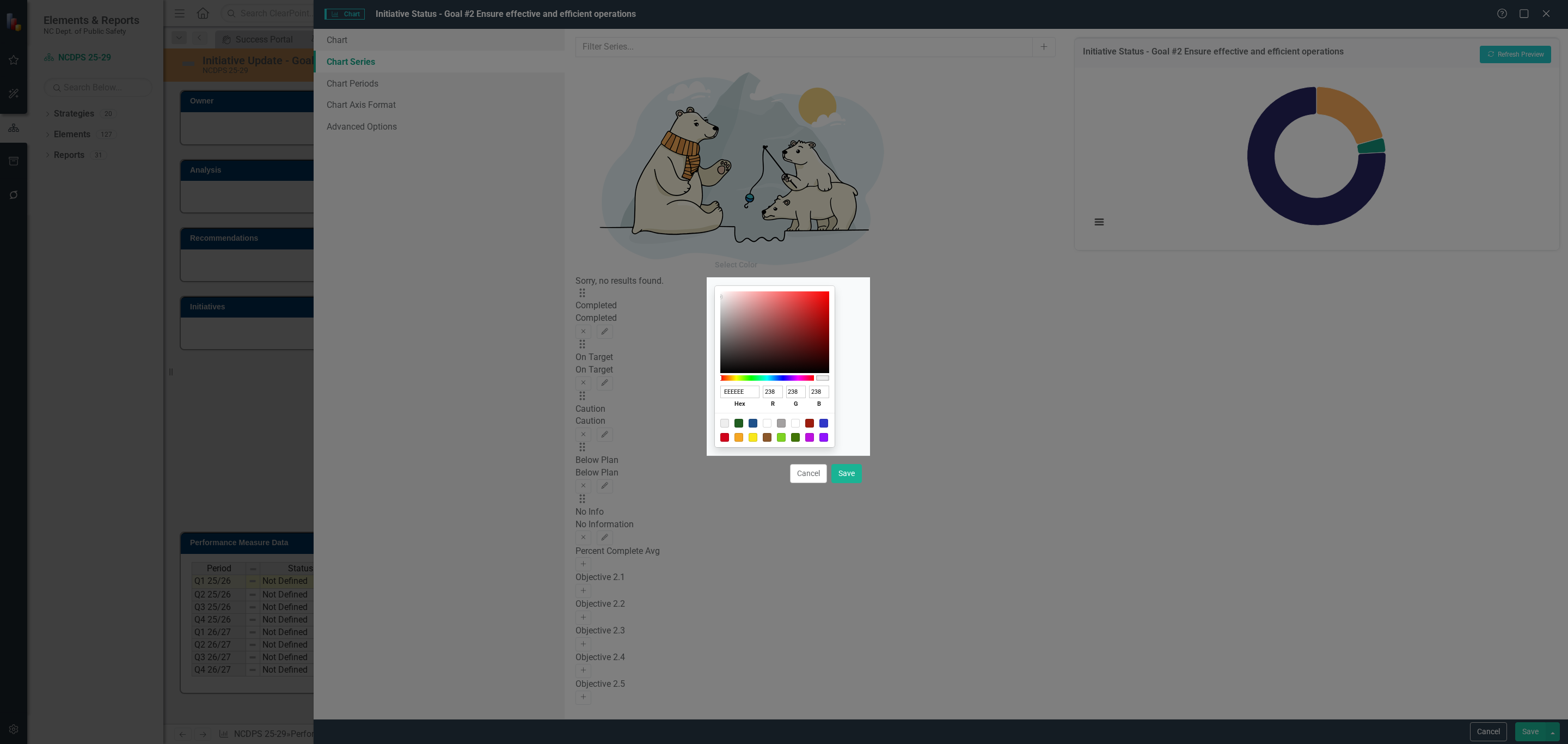
type input "A4A1A1"
type input "164"
type input "161"
type input "A4A2A2"
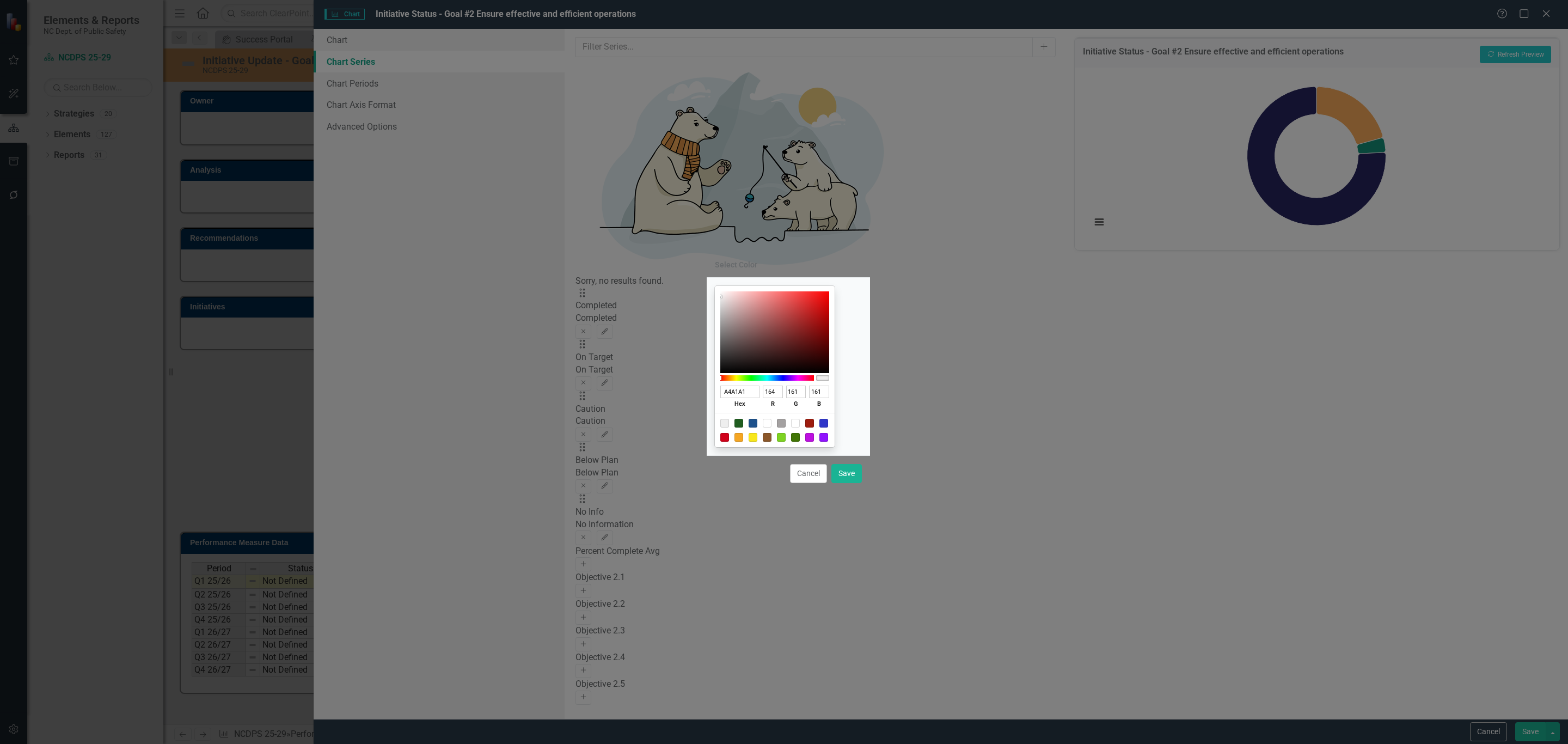
type input "162"
type input "A5A3A3"
type input "165"
type input "163"
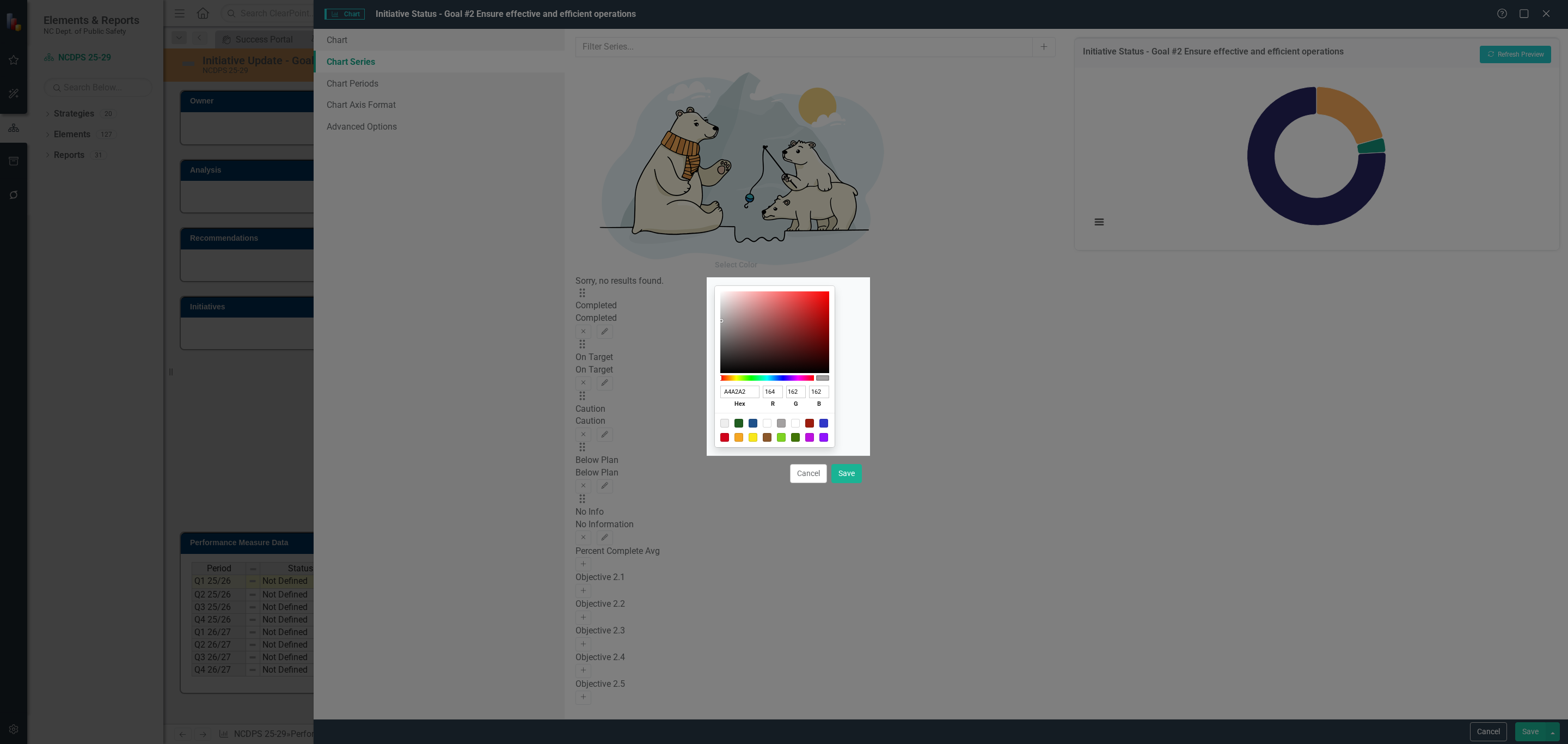
type input "163"
type input "A5A5A5"
type input "165"
type input "A4A4A4"
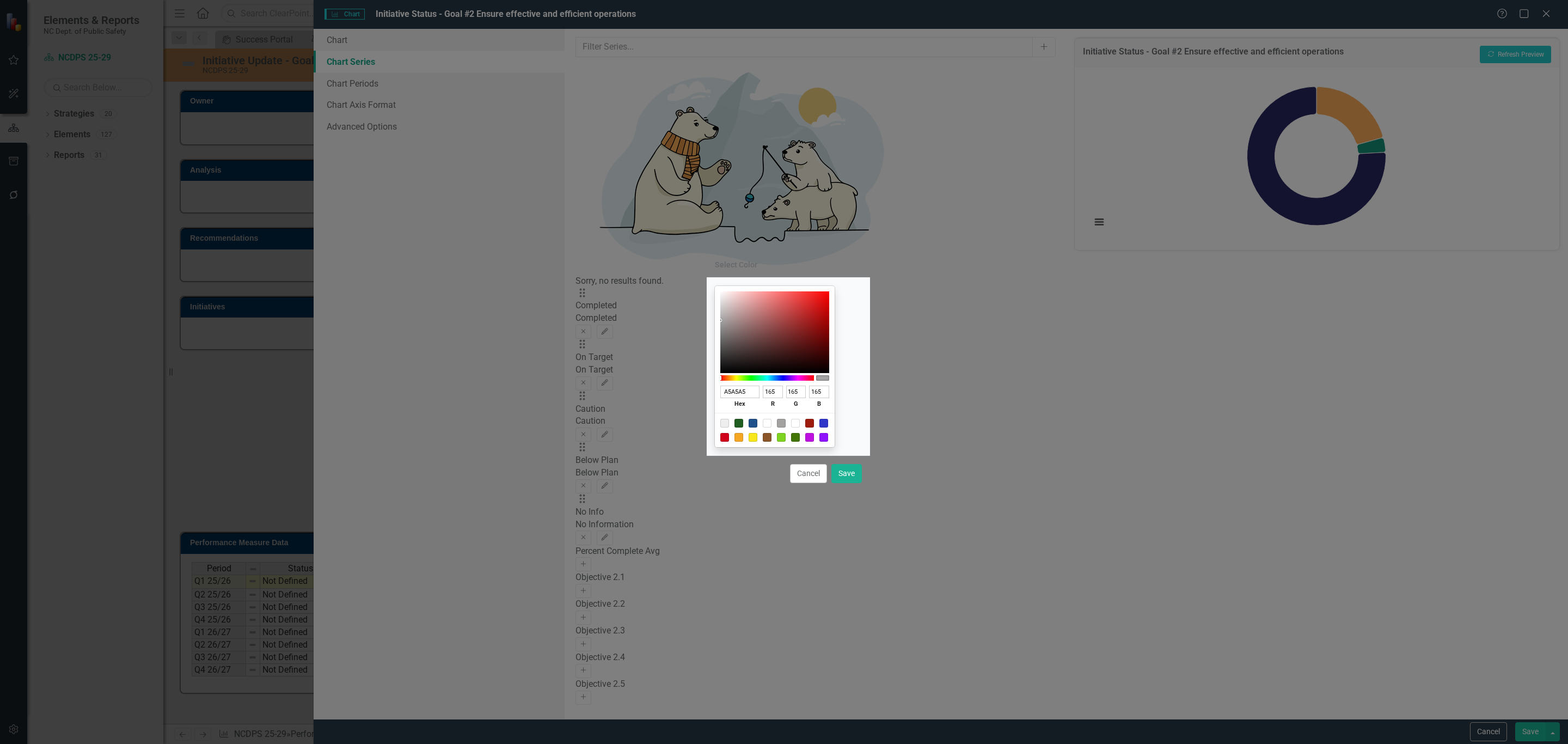
type input "164"
type input "9E9E9E"
type input "158"
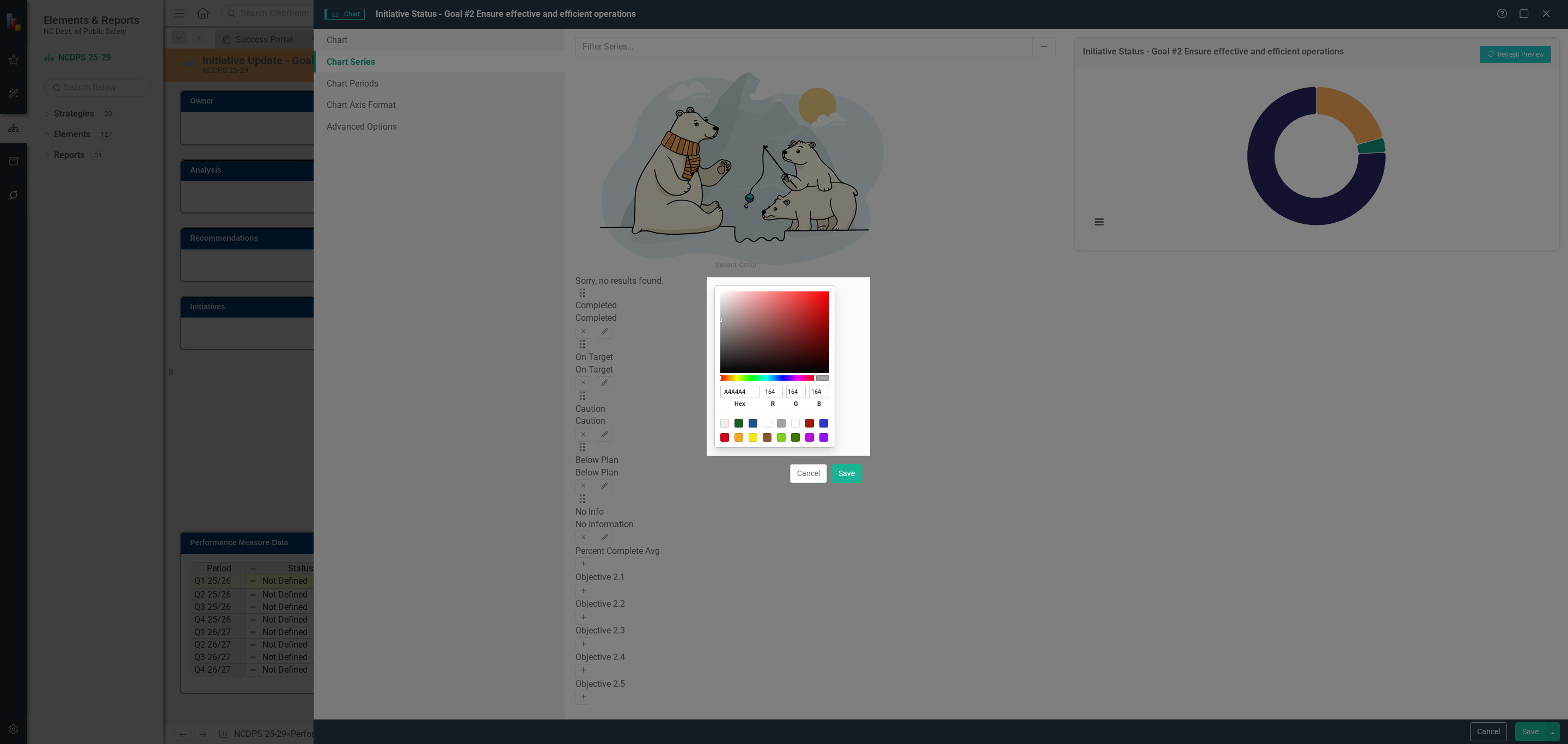
type input "158"
click at [732, 322] on div "9E9E9E hex 158 r 158 g 158 b 100 a" at bounding box center [774, 366] width 119 height 161
click at [842, 464] on button "Save" at bounding box center [846, 473] width 30 height 19
click at [842, 466] on div "Chart Series Values Plot actual values for reporting period Expand" at bounding box center [788, 469] width 436 height 42
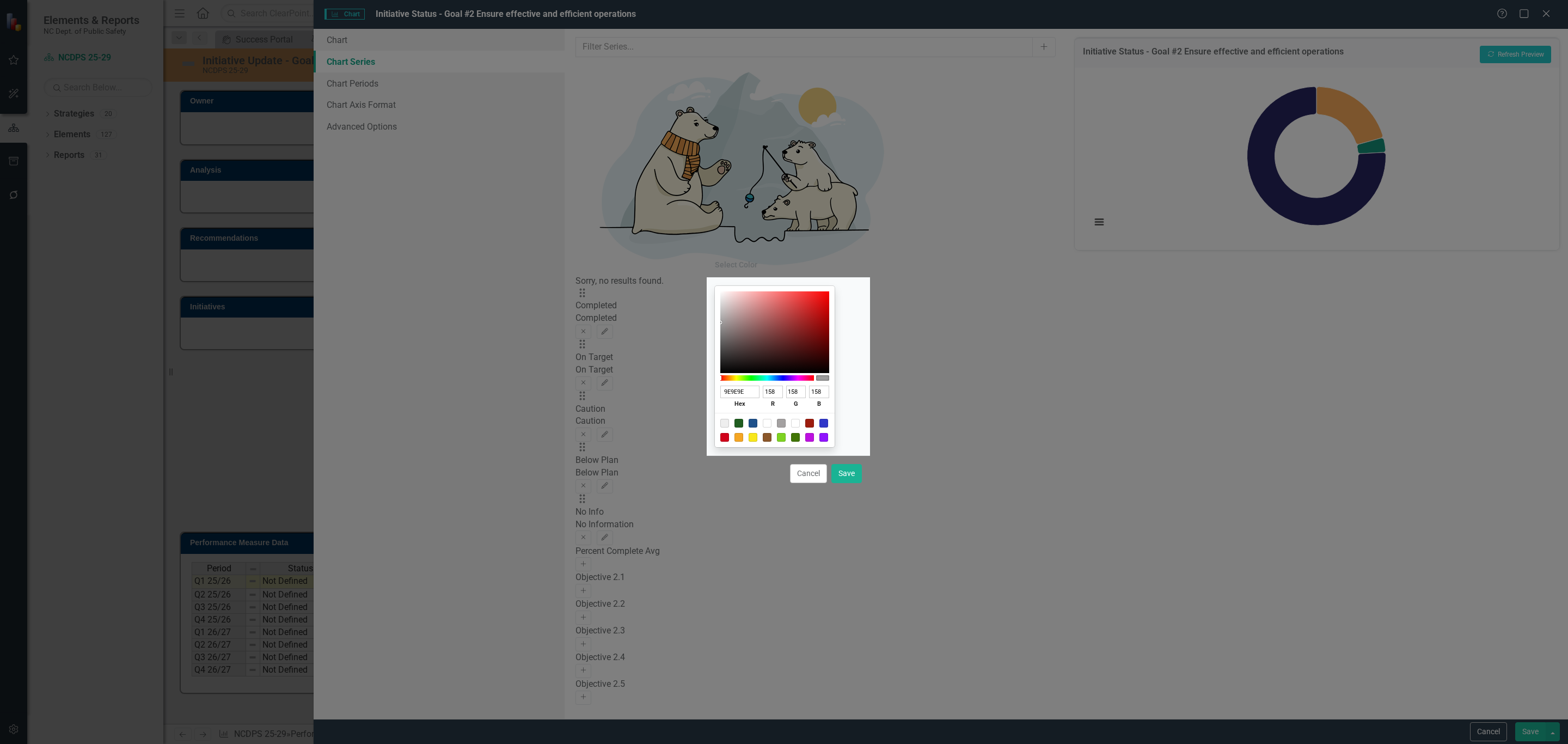
type input "#9e9e9e"
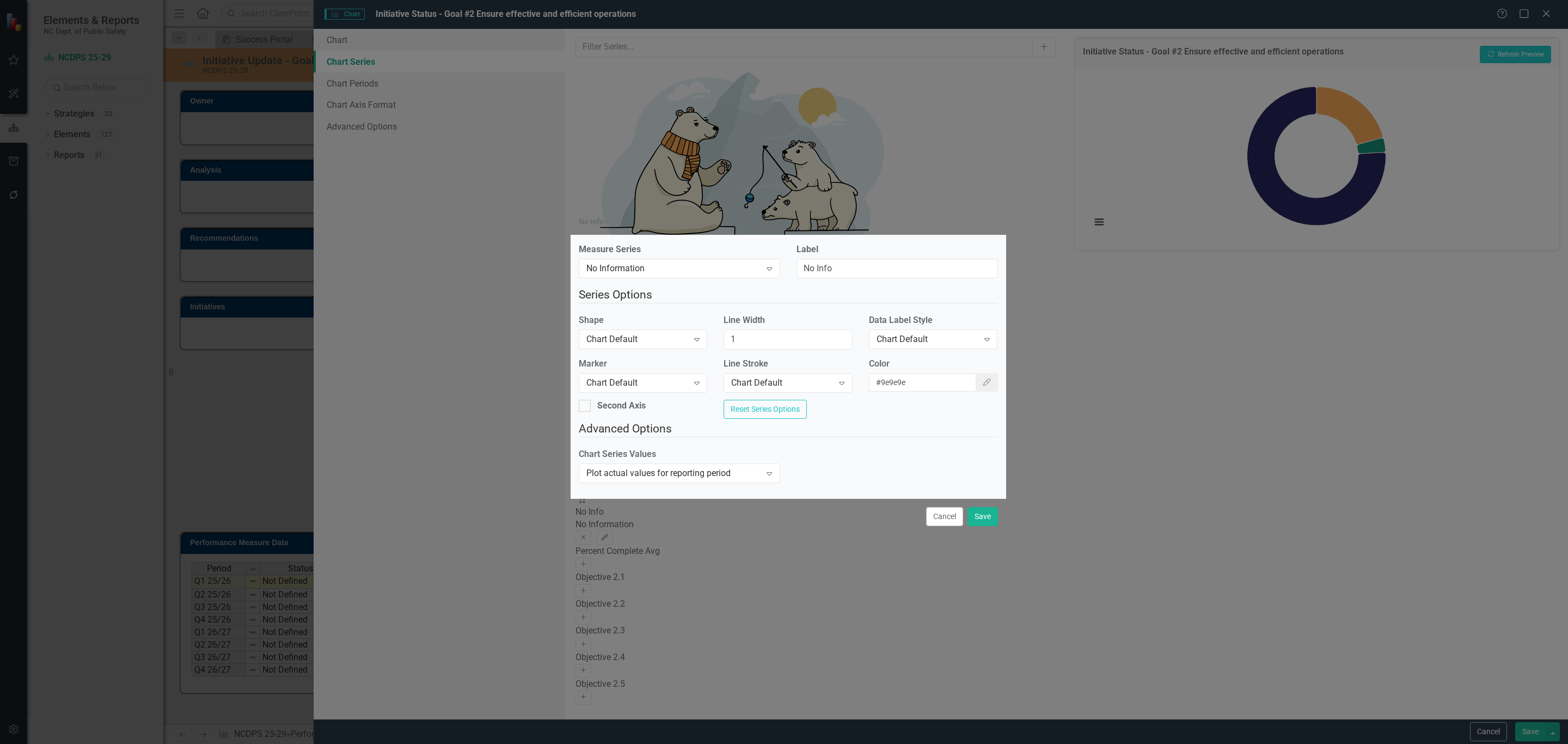
click at [843, 467] on div "Chart Series Values Plot actual values for reporting period Expand" at bounding box center [788, 469] width 436 height 42
click at [981, 523] on button "Save" at bounding box center [982, 516] width 30 height 19
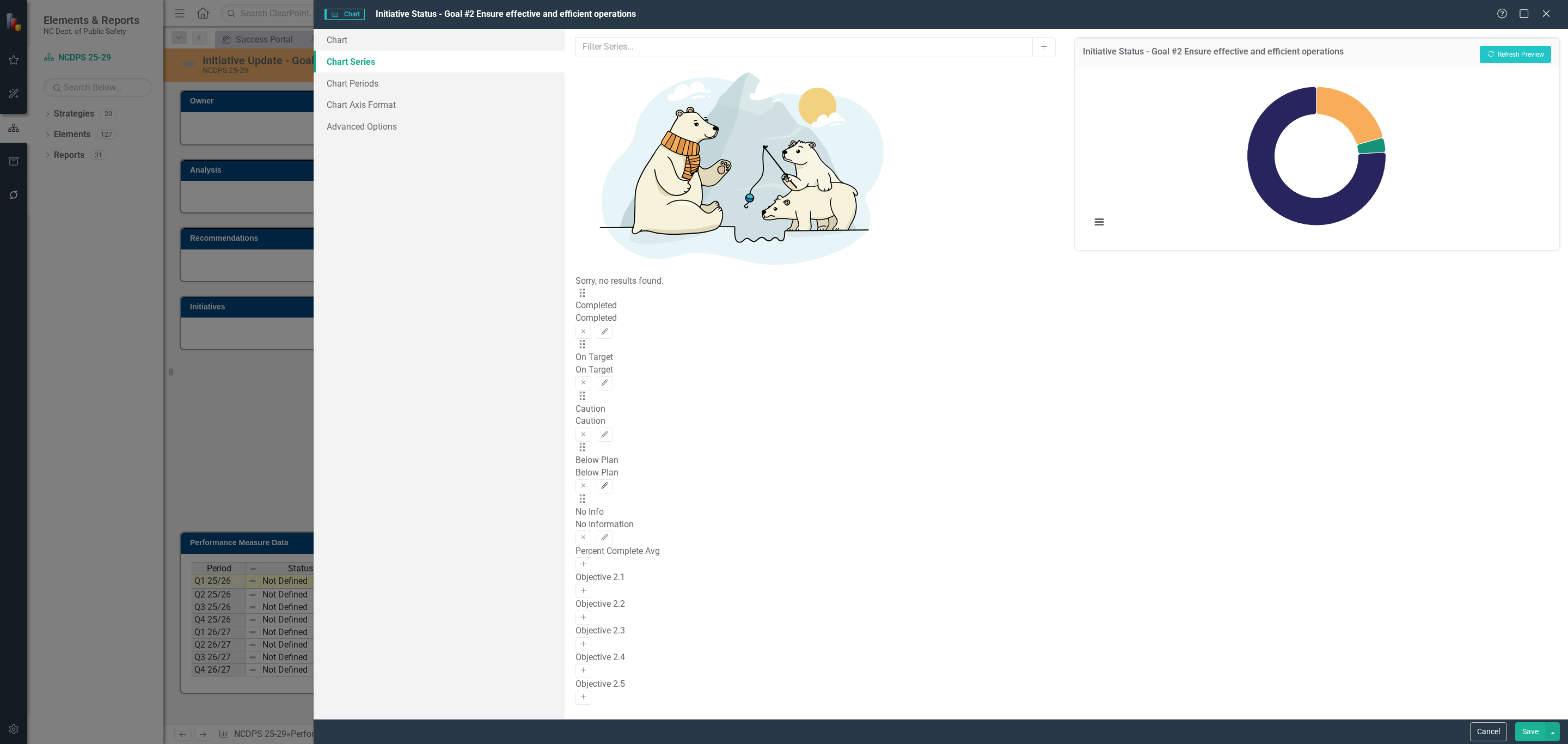
click at [608, 483] on icon "Edit" at bounding box center [605, 485] width 8 height 6
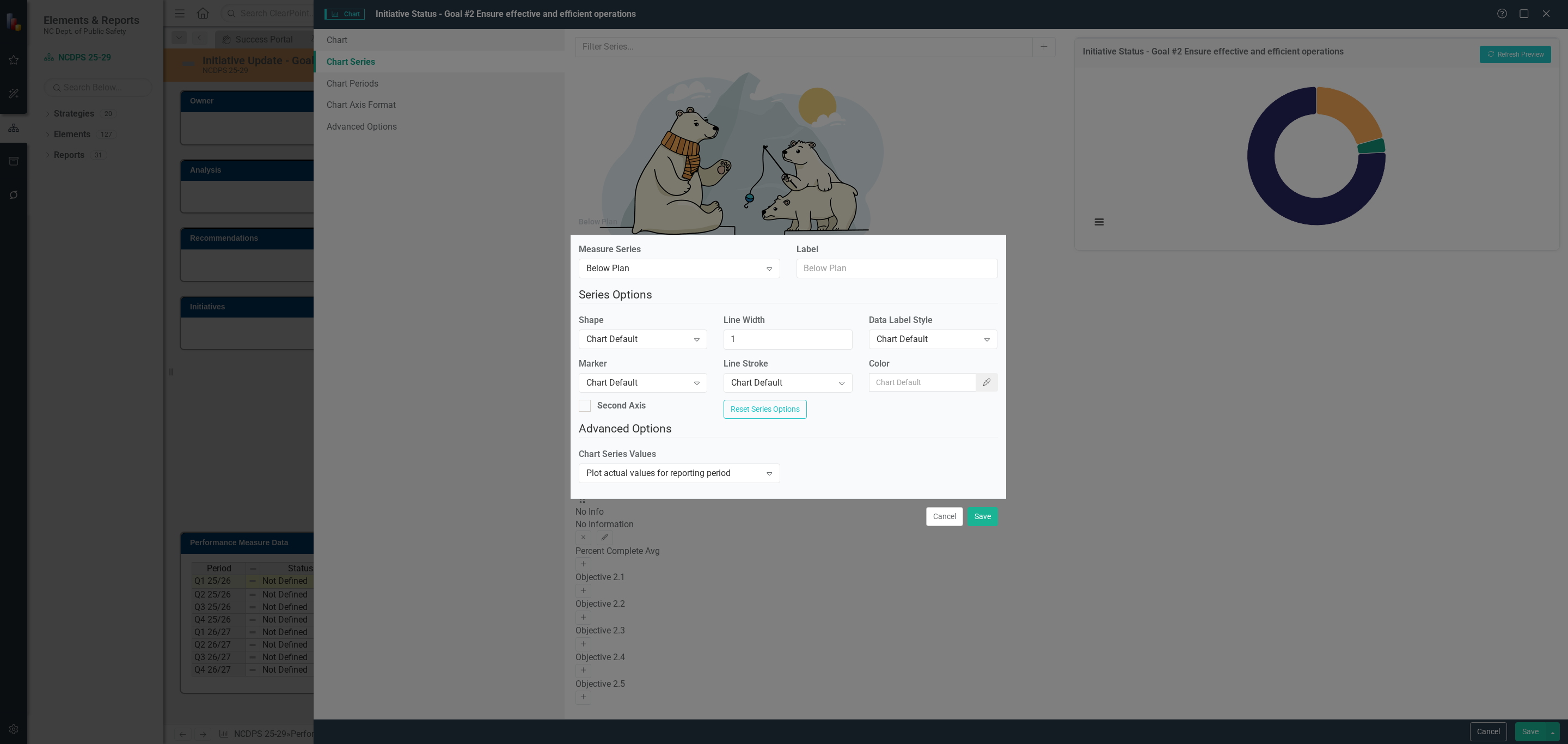
click at [982, 381] on button "Color Picker" at bounding box center [987, 382] width 23 height 18
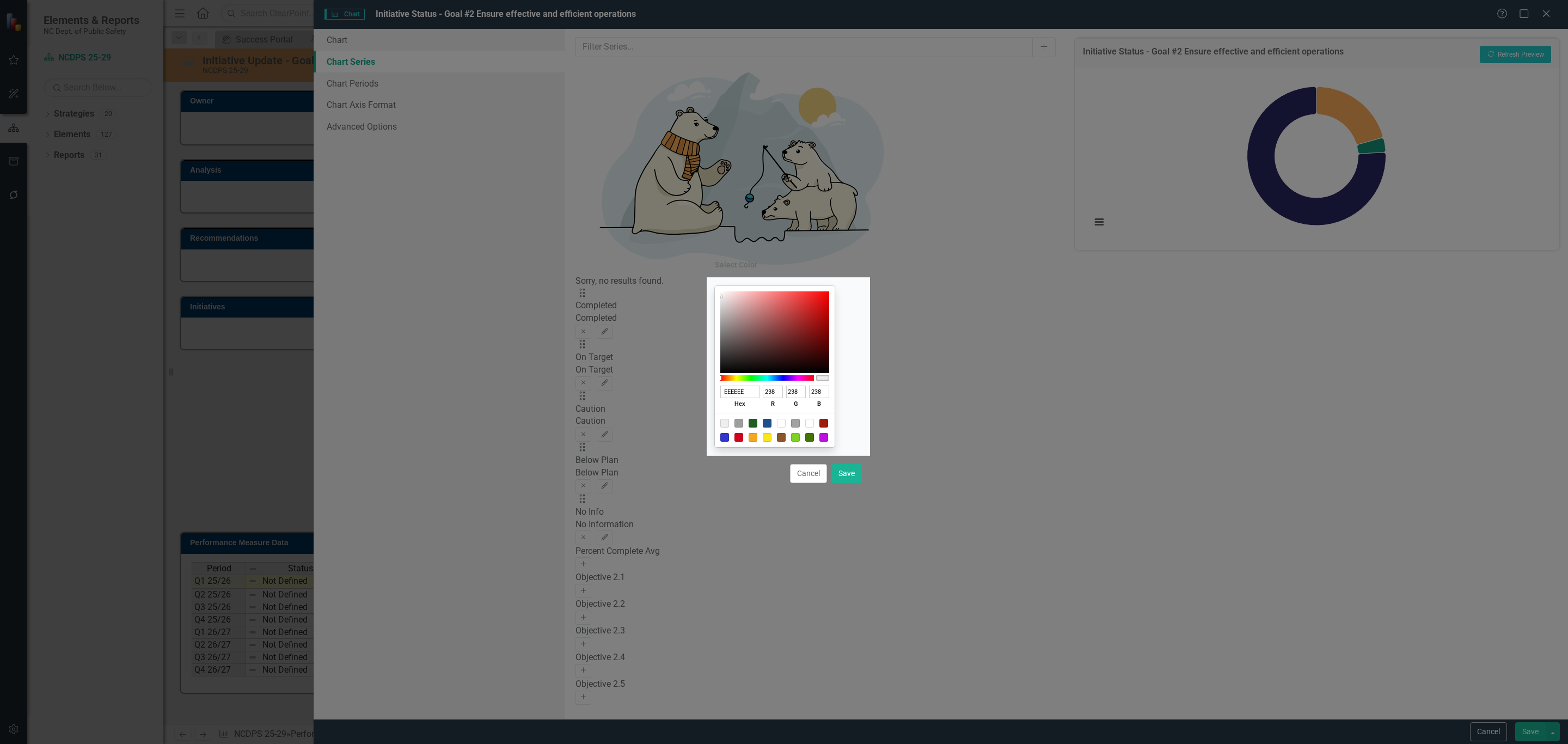
click at [745, 383] on div "EEEEEE hex 238 r 238 g 238 b 100 a" at bounding box center [774, 366] width 119 height 161
click at [745, 383] on div "EEEEEE hex 238 r 238 g 238 b 100 a" at bounding box center [774, 398] width 109 height 30
click at [745, 386] on input "EEEEEE" at bounding box center [740, 392] width 40 height 13
click at [746, 386] on input "EEEEEE" at bounding box center [740, 392] width 40 height 13
paste input "9D1C0"
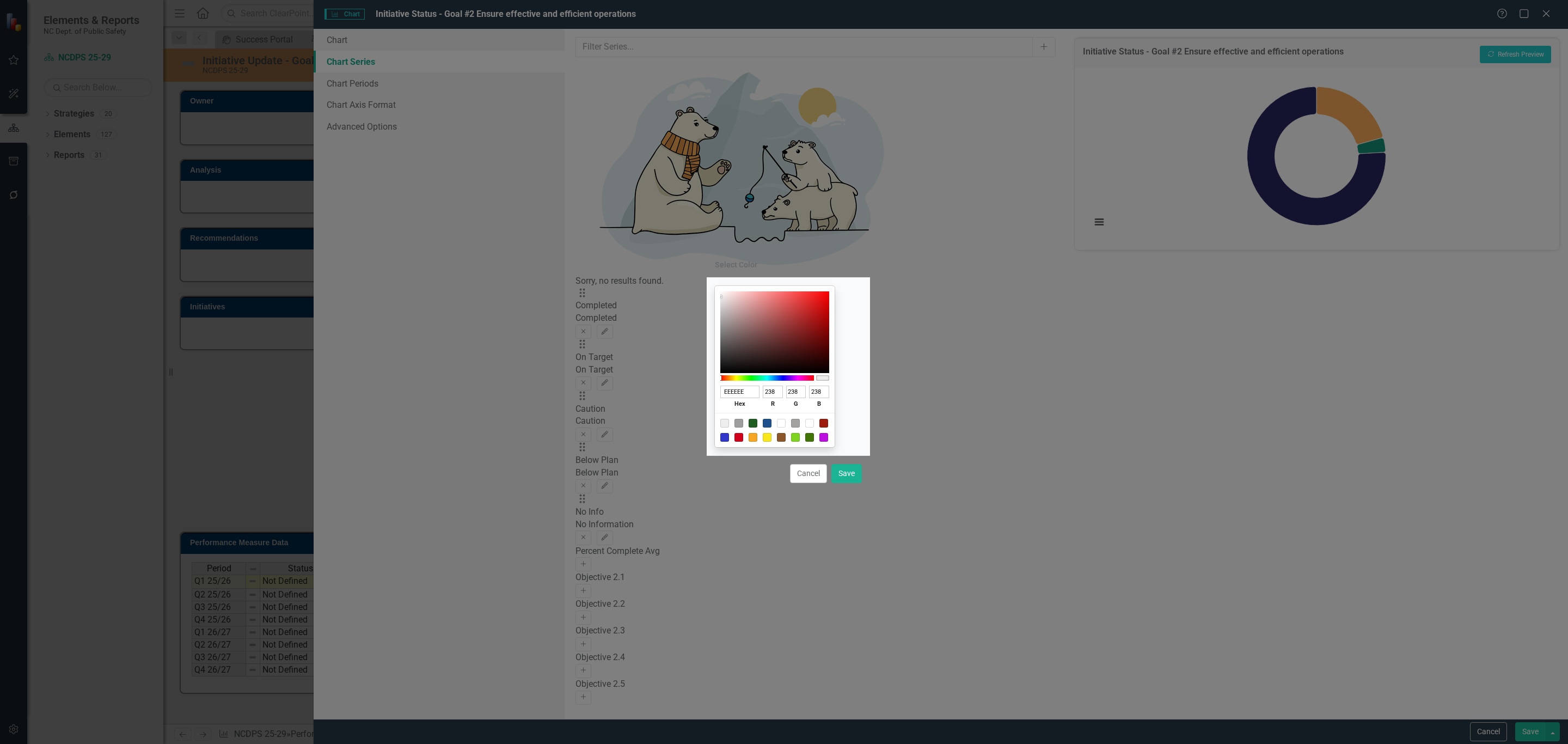
type input "9D1C0E"
type input "157"
type input "28"
type input "14"
type input "9D1C0E"
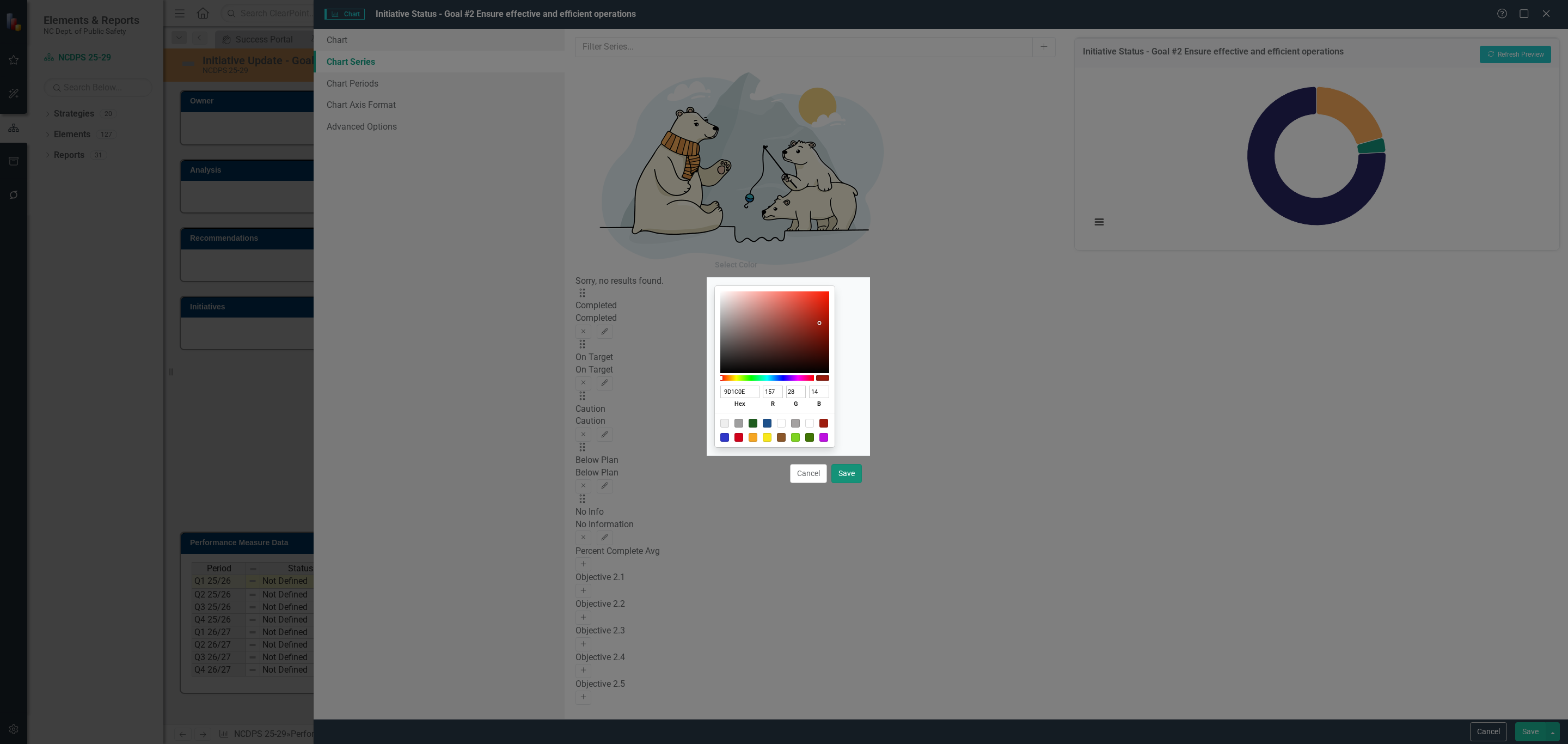
click at [846, 474] on button "Save" at bounding box center [846, 473] width 30 height 19
type input "#9d1c0e"
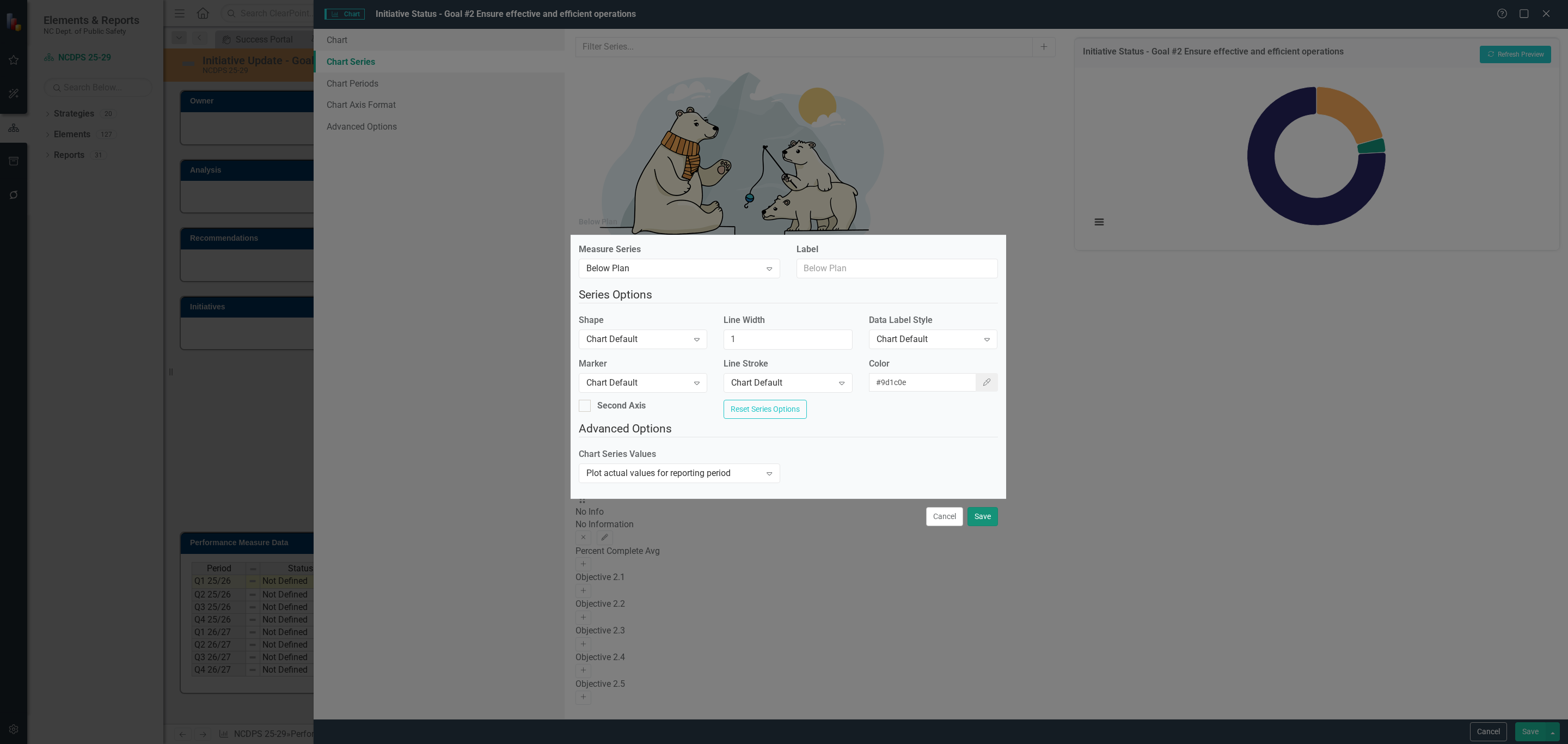
click at [977, 516] on button "Save" at bounding box center [982, 516] width 30 height 19
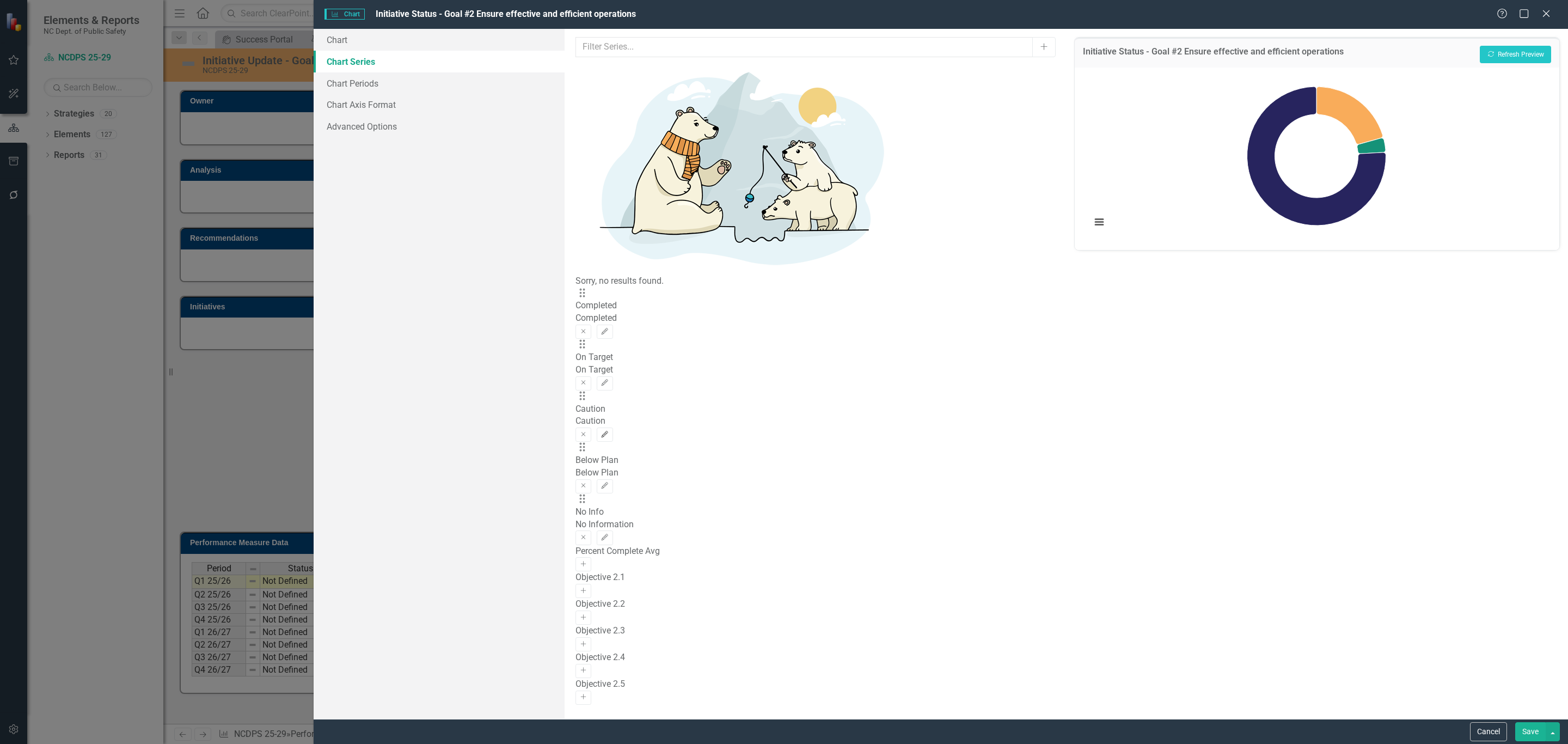
click at [608, 431] on icon "Edit" at bounding box center [605, 434] width 8 height 6
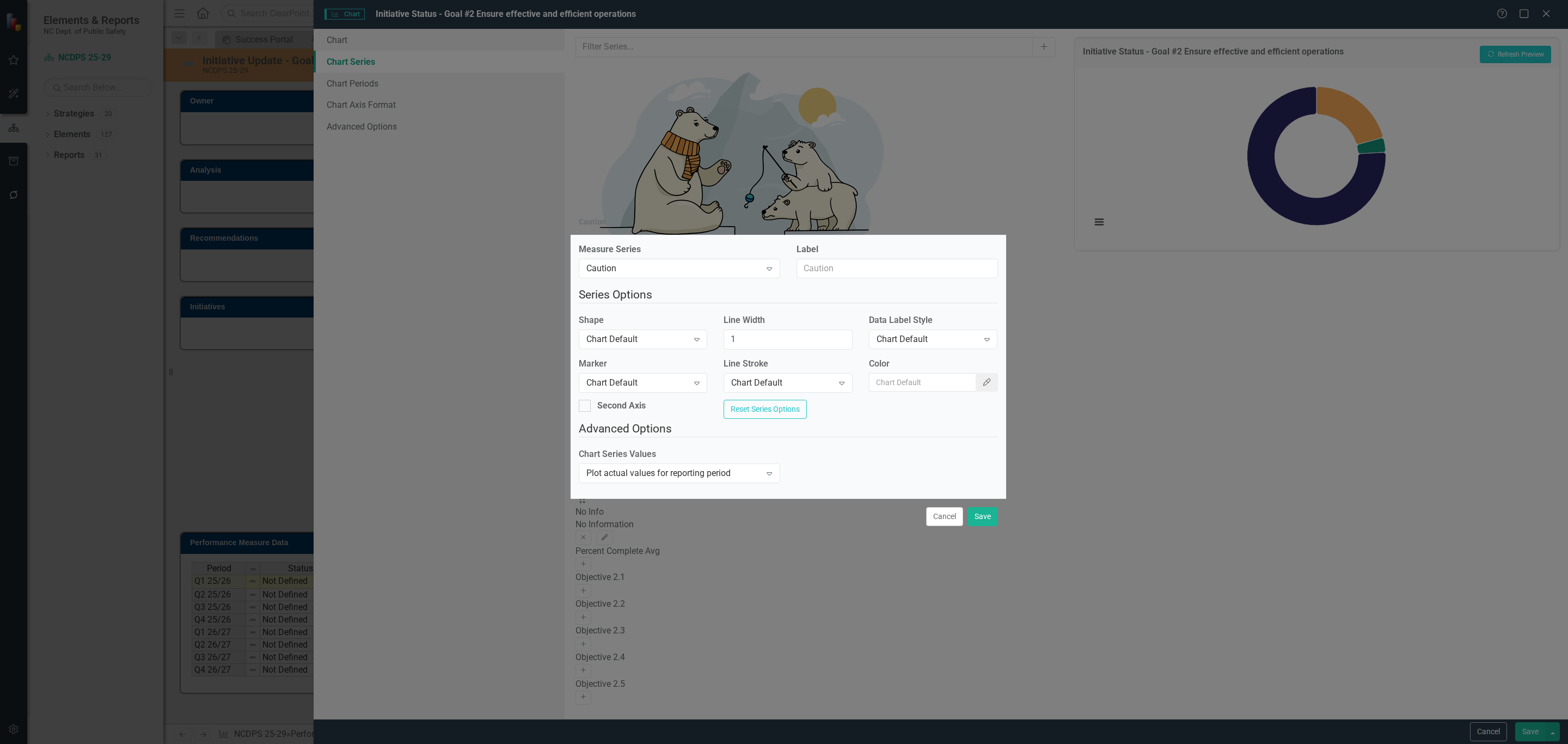
click at [984, 379] on icon "button" at bounding box center [987, 382] width 8 height 8
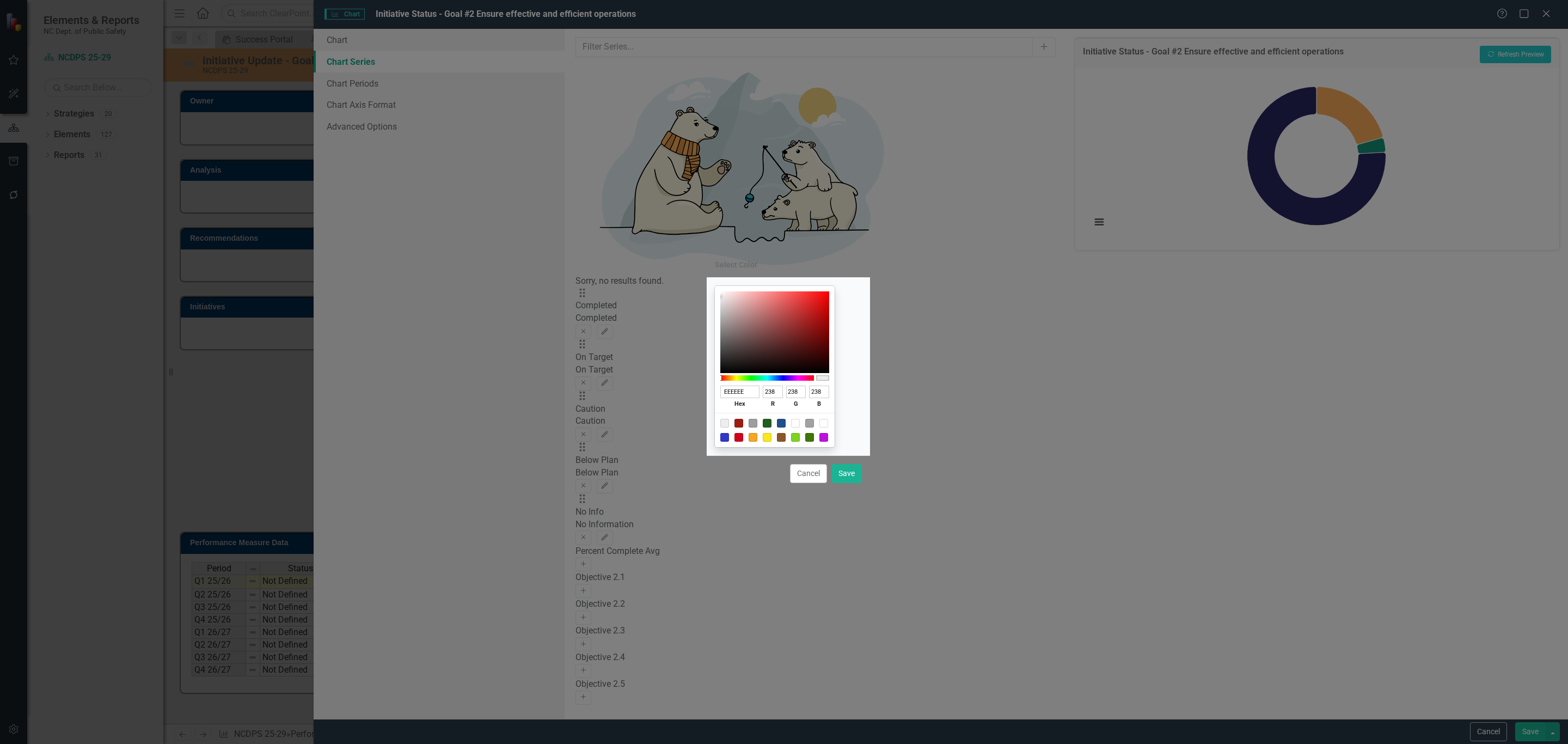
click at [752, 392] on input "EEEEEE" at bounding box center [740, 392] width 40 height 13
paste input "B58900"
type input "B58900"
type input "181"
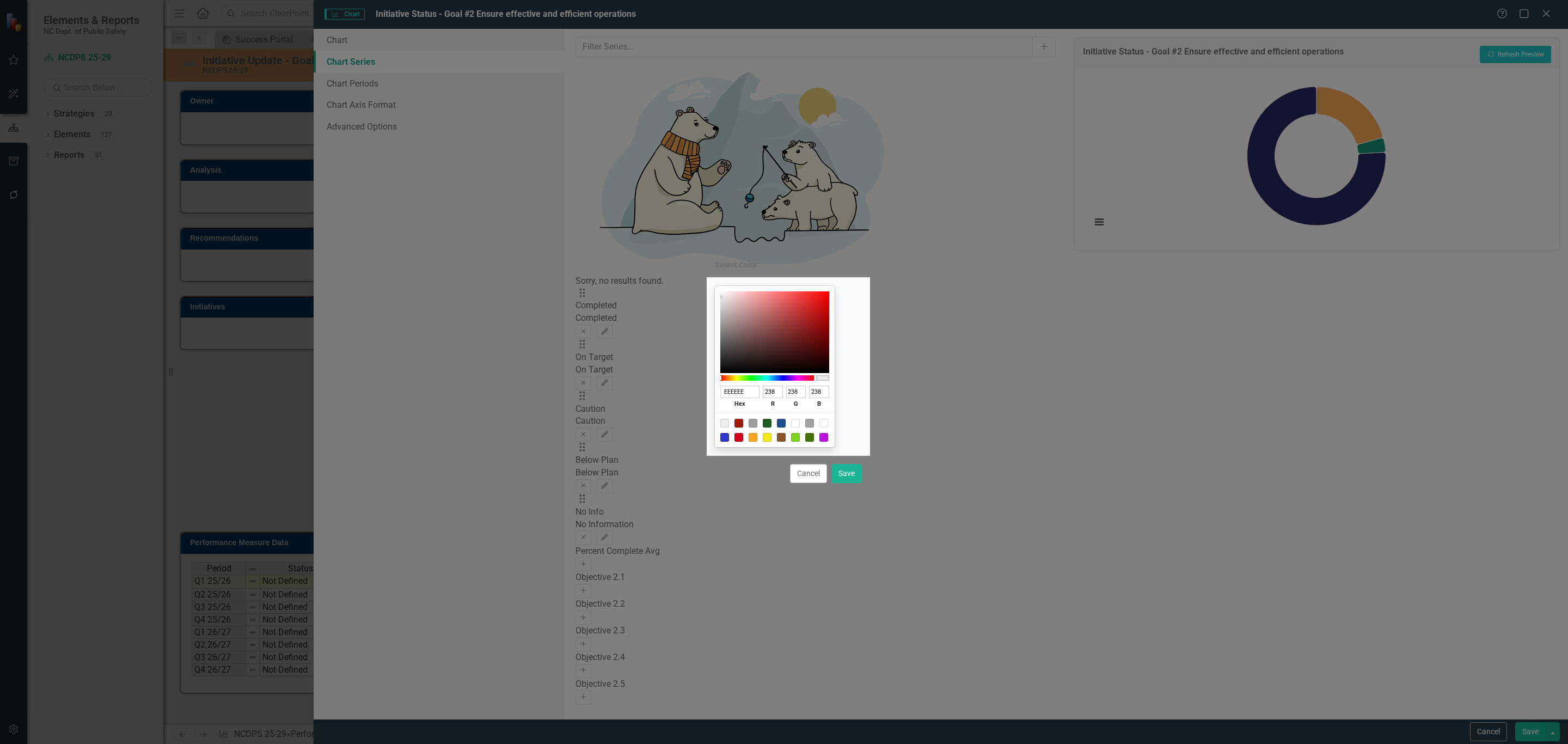
type input "137"
type input "0"
type input "B58900"
click at [844, 482] on button "Save" at bounding box center [846, 473] width 30 height 19
type input "#b58900"
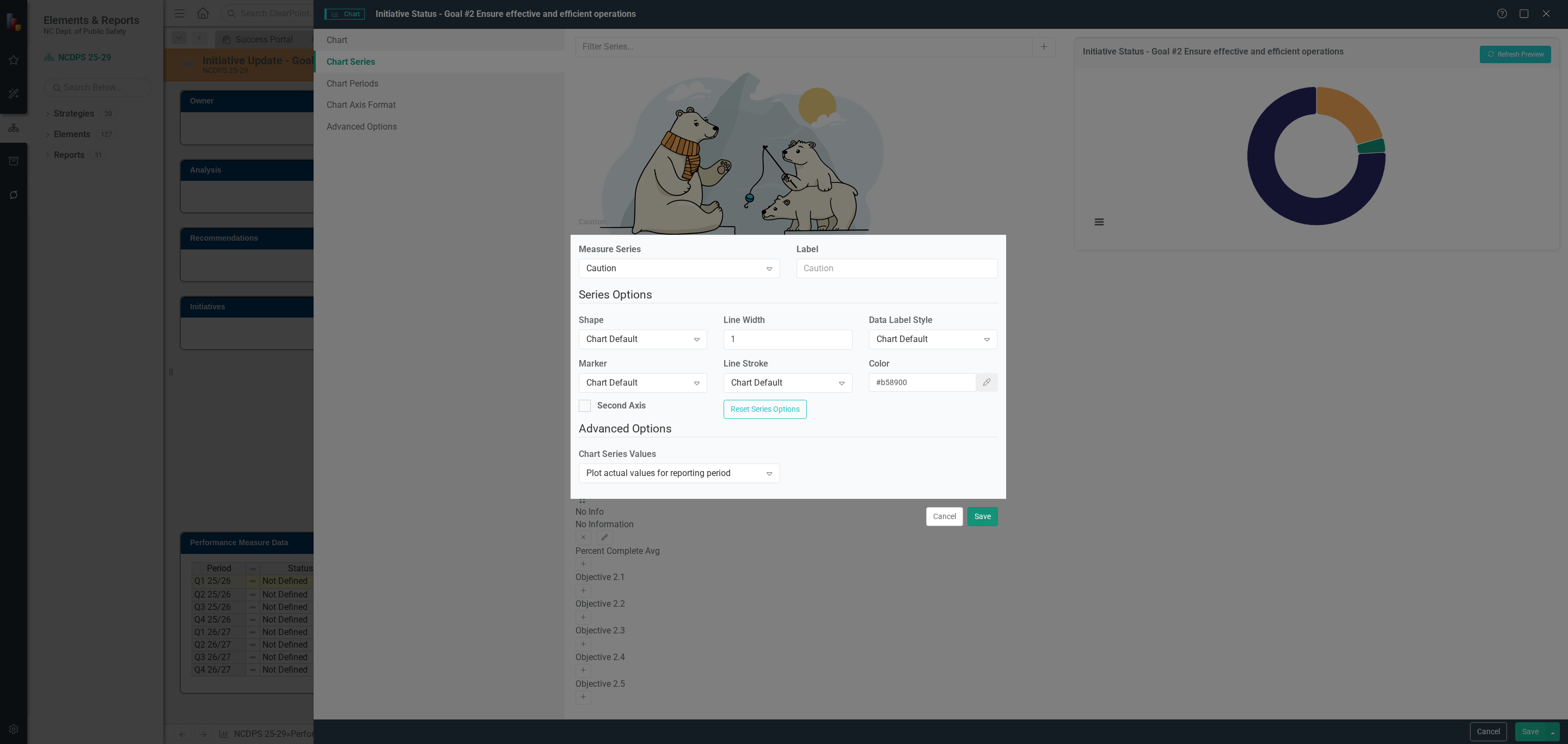
click at [982, 518] on button "Save" at bounding box center [982, 516] width 30 height 19
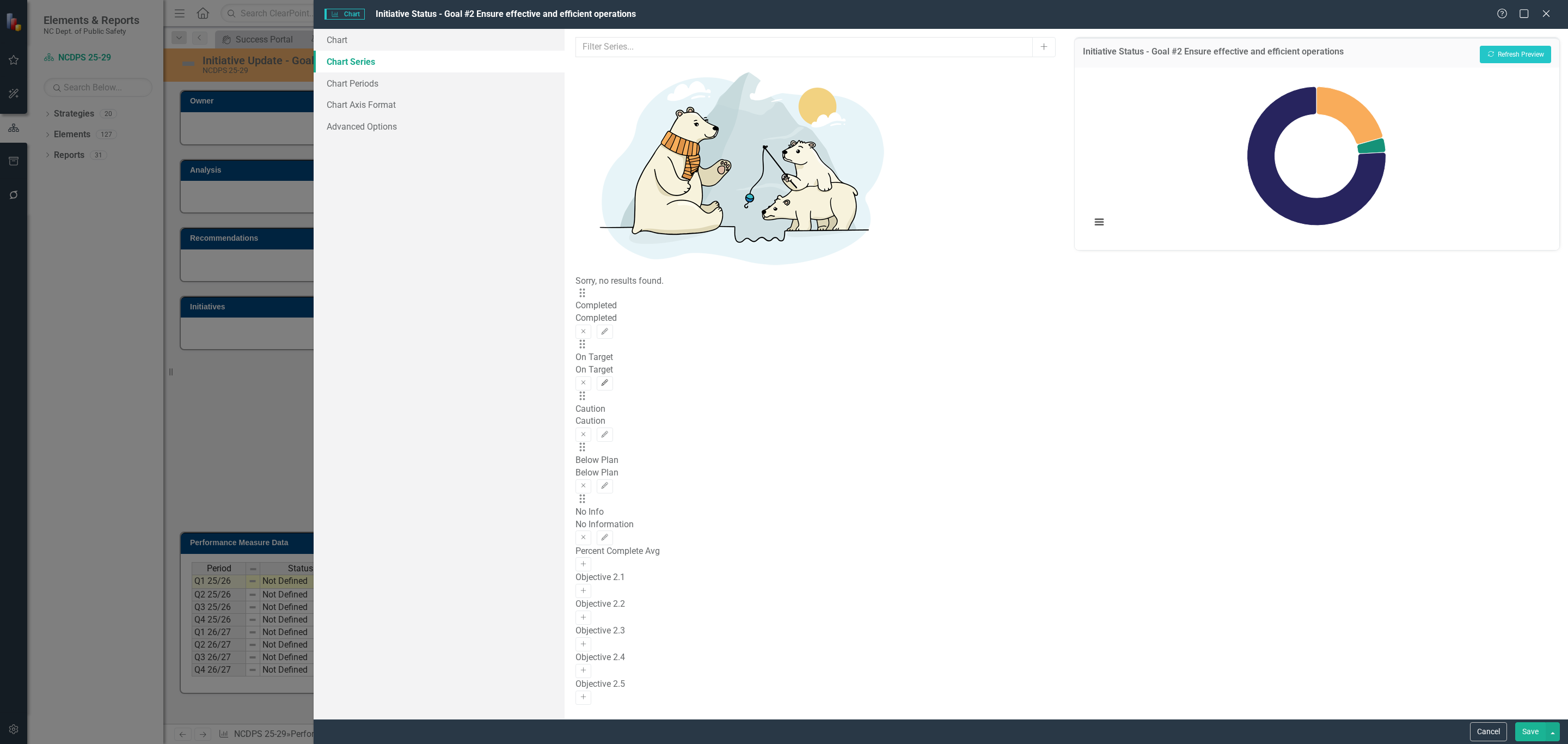
click at [608, 379] on icon "Edit" at bounding box center [605, 382] width 8 height 6
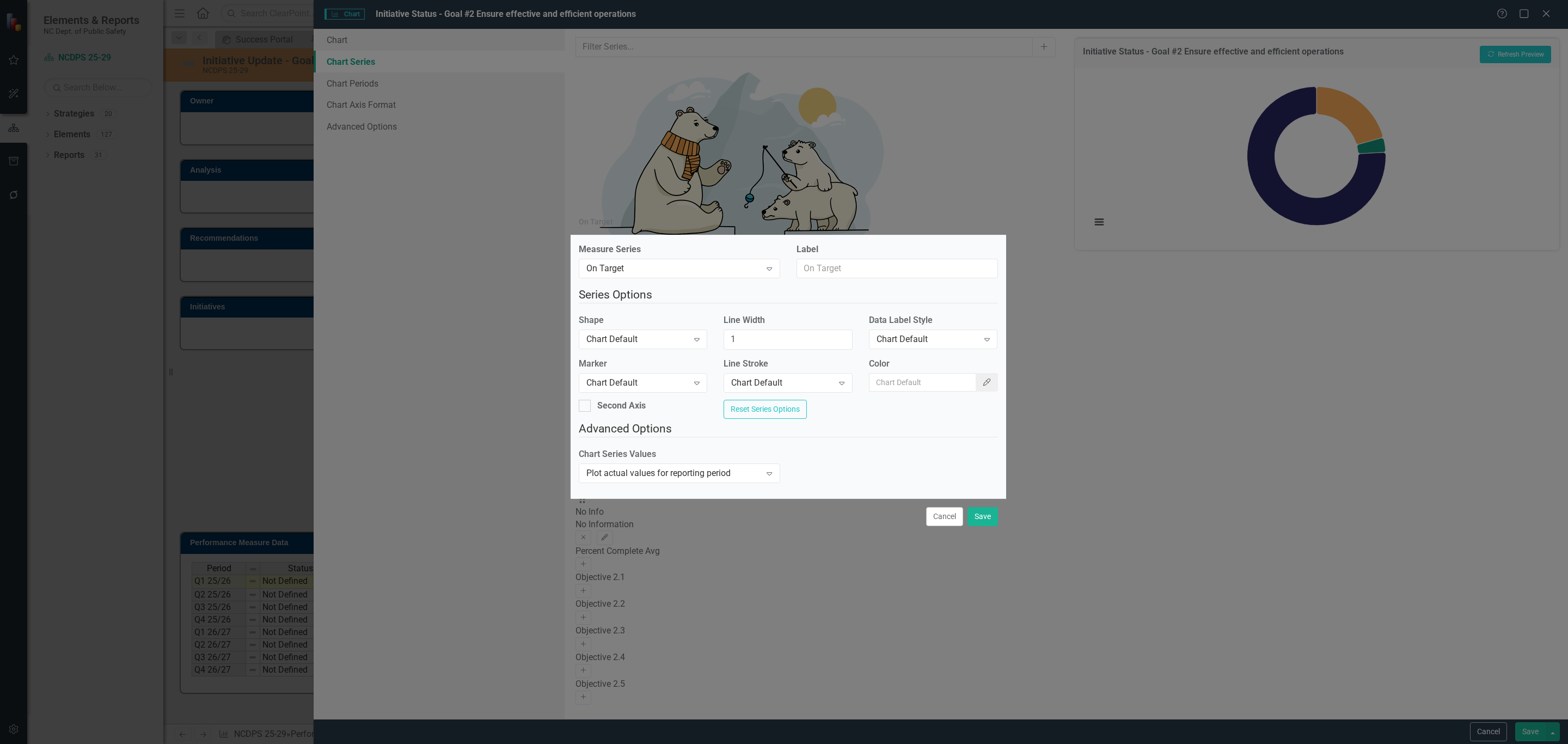
click at [976, 376] on button "Color Picker" at bounding box center [987, 382] width 23 height 18
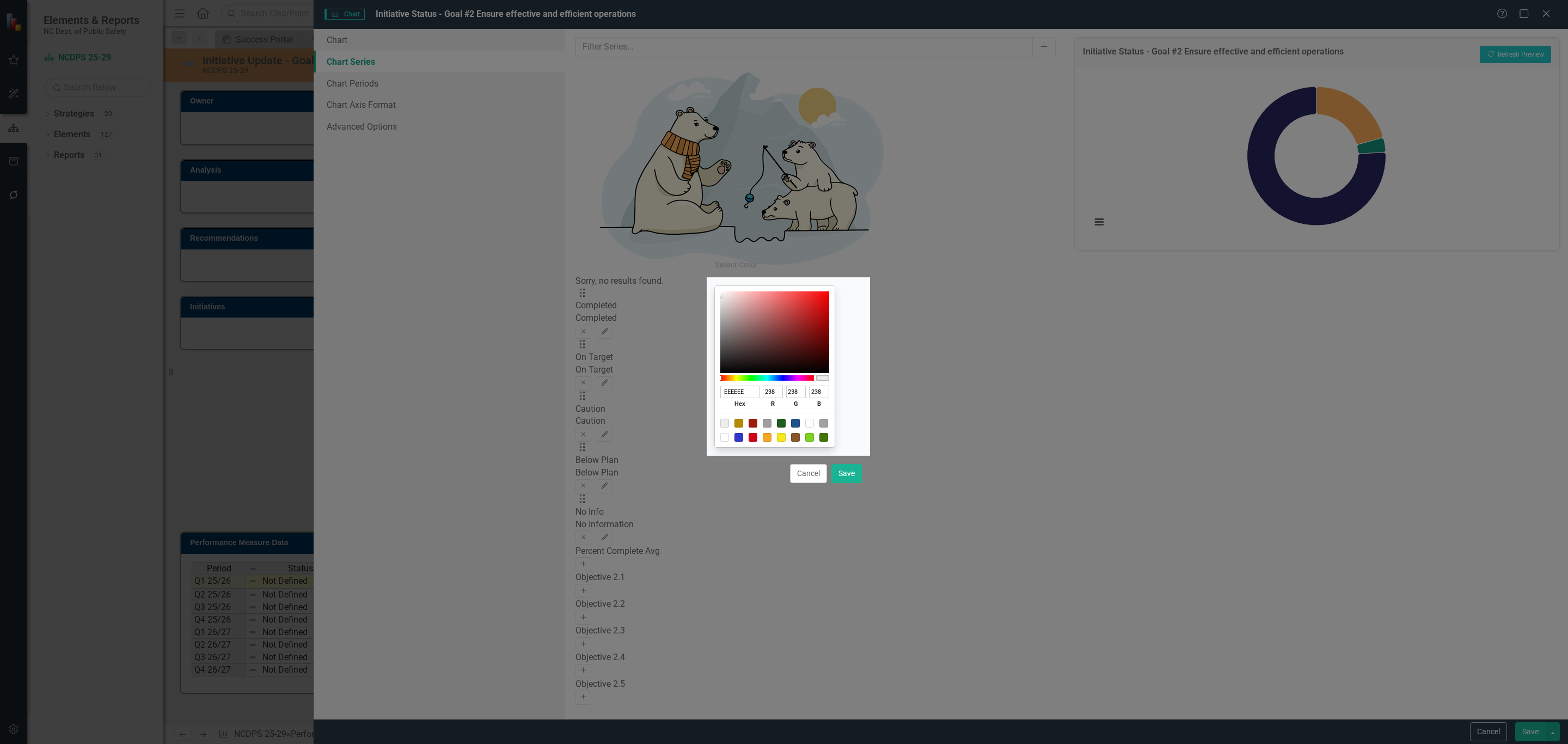
click at [754, 394] on input "EEEEEE" at bounding box center [740, 392] width 40 height 13
paste input "1E518B"
type input "1E518B"
type input "30"
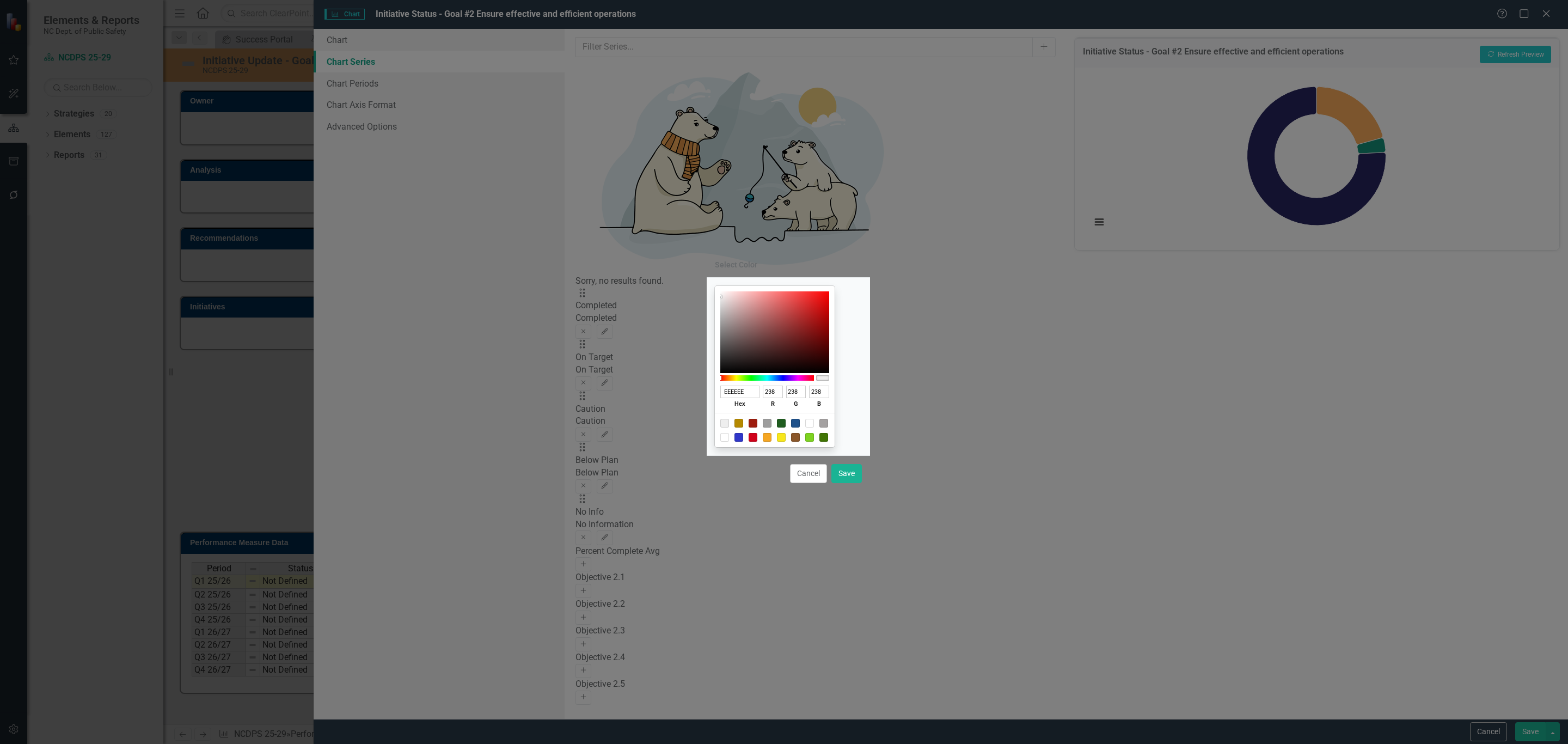
type input "81"
type input "139"
type input "1E518B"
click at [847, 476] on button "Save" at bounding box center [846, 473] width 30 height 19
type input "#1e518b"
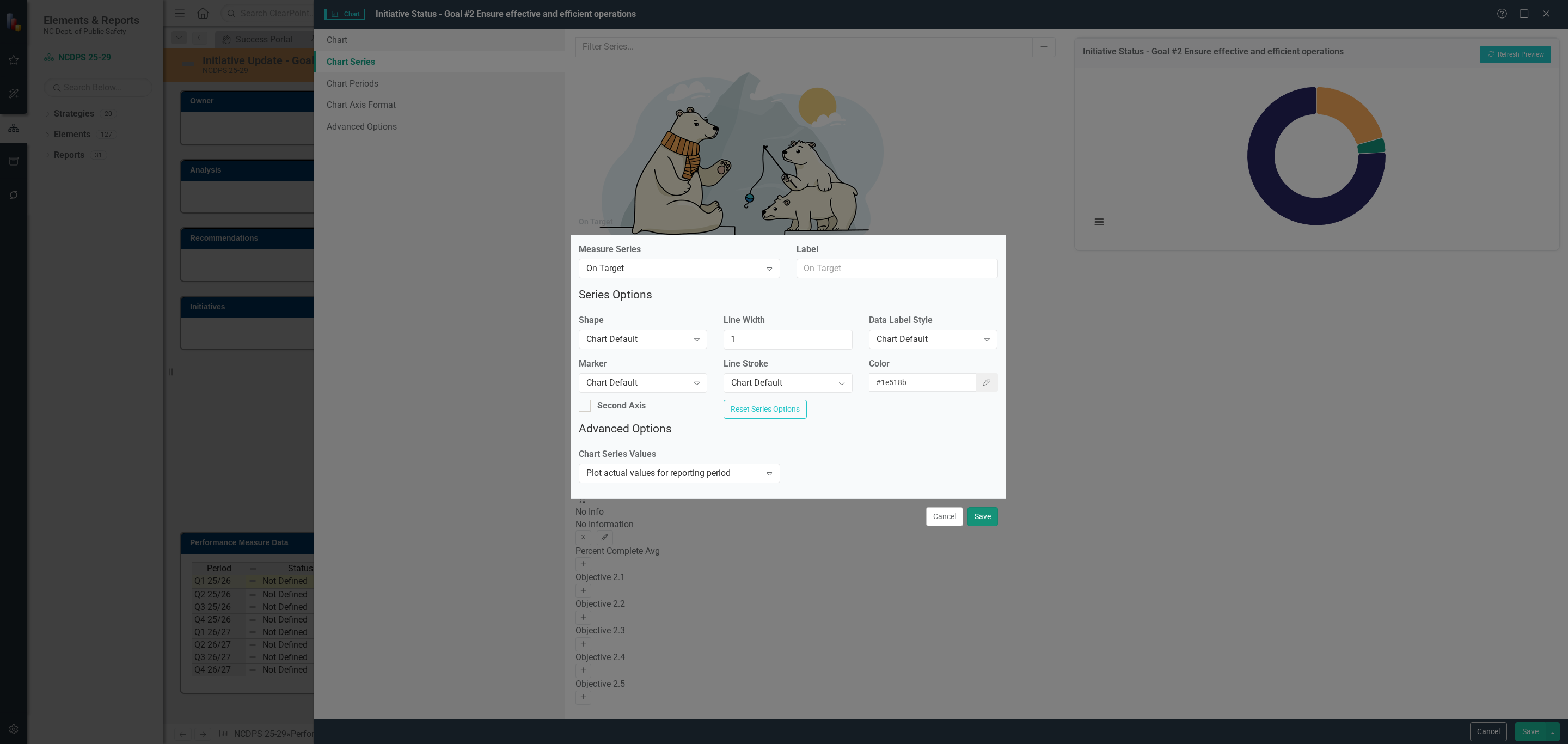
click at [976, 526] on button "Save" at bounding box center [982, 516] width 30 height 19
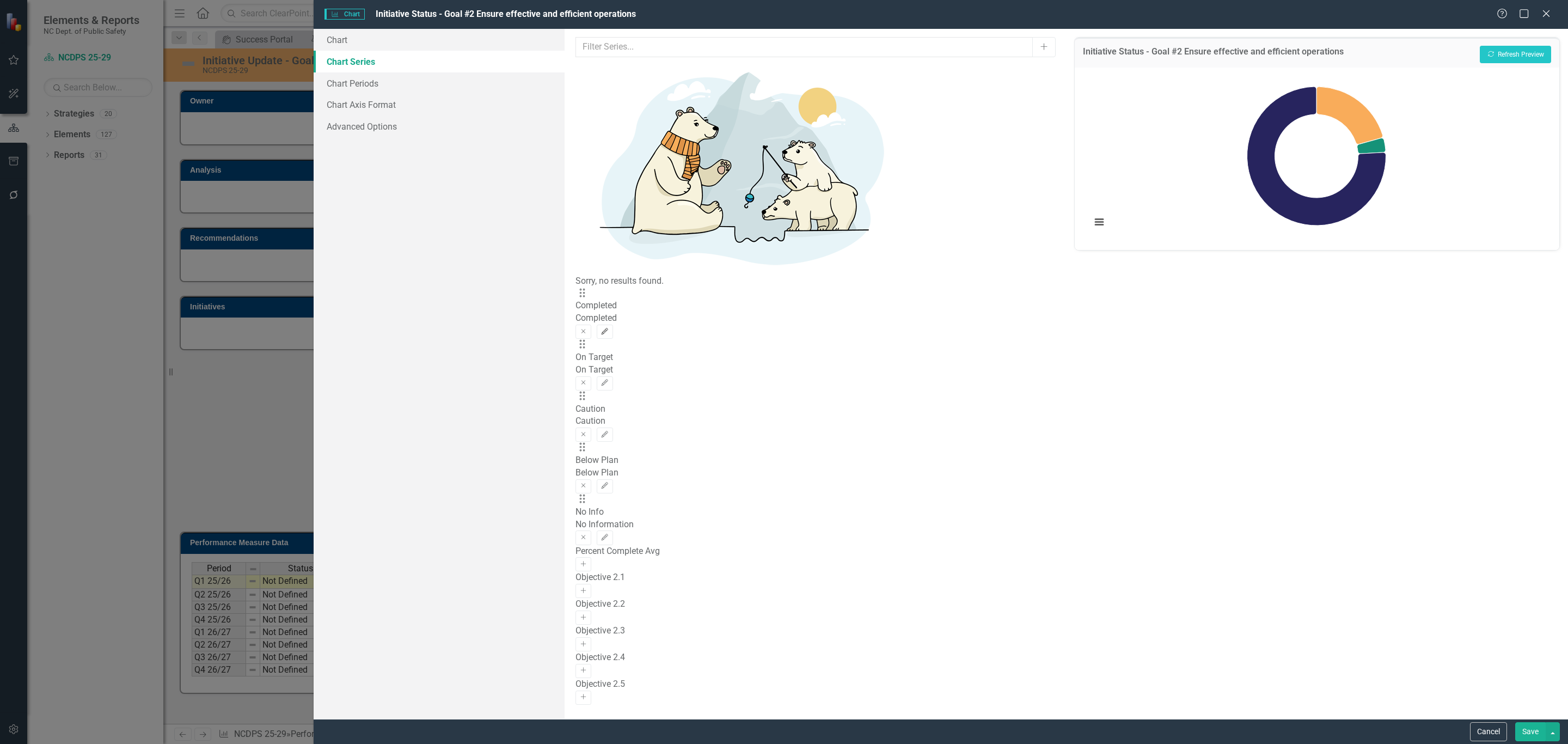
click at [608, 328] on icon "button" at bounding box center [604, 331] width 6 height 6
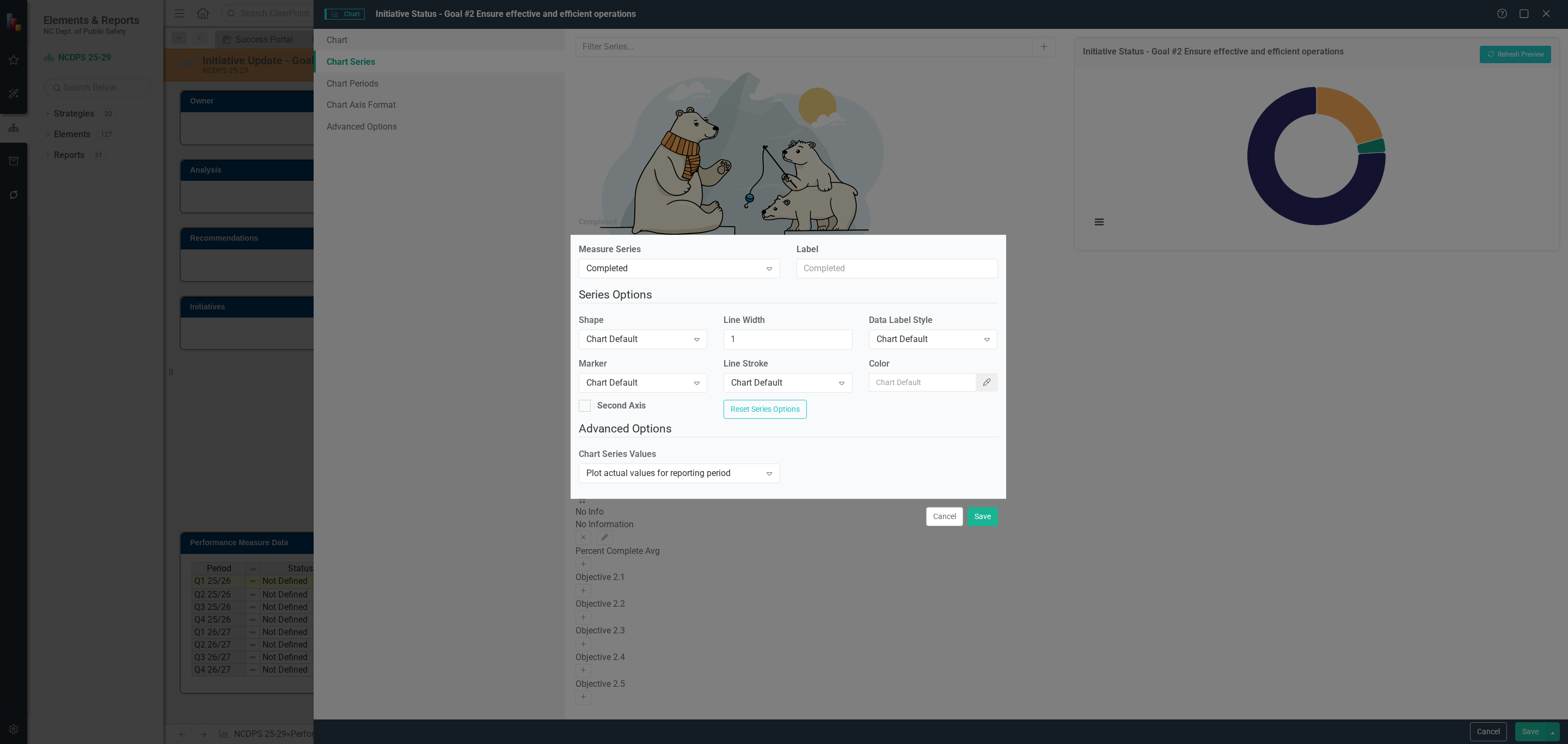
click at [982, 383] on icon "Color Picker" at bounding box center [987, 382] width 10 height 8
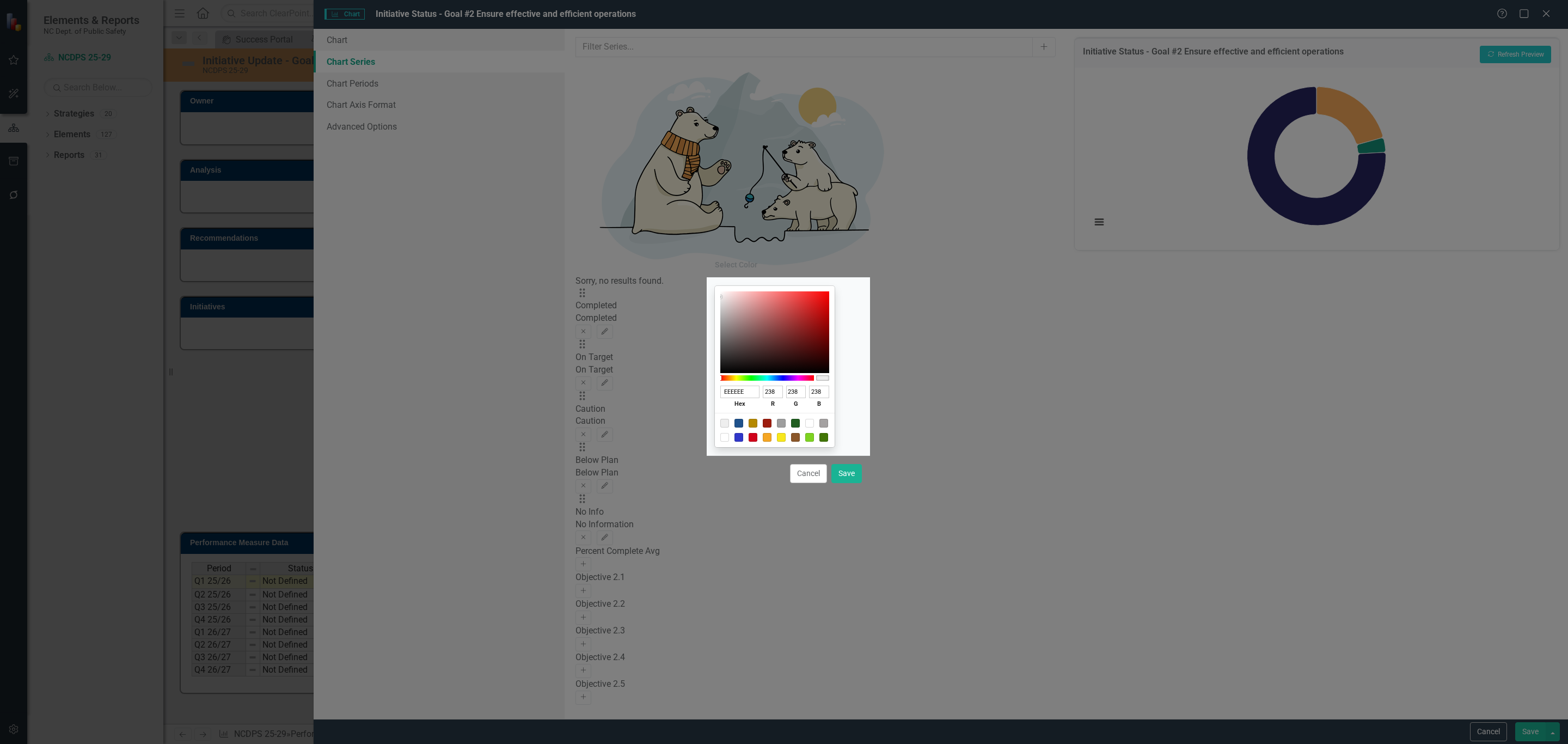
click at [750, 393] on input "EEEEEE" at bounding box center [740, 392] width 40 height 13
paste input "205D20"
type input "205D20"
type input "32"
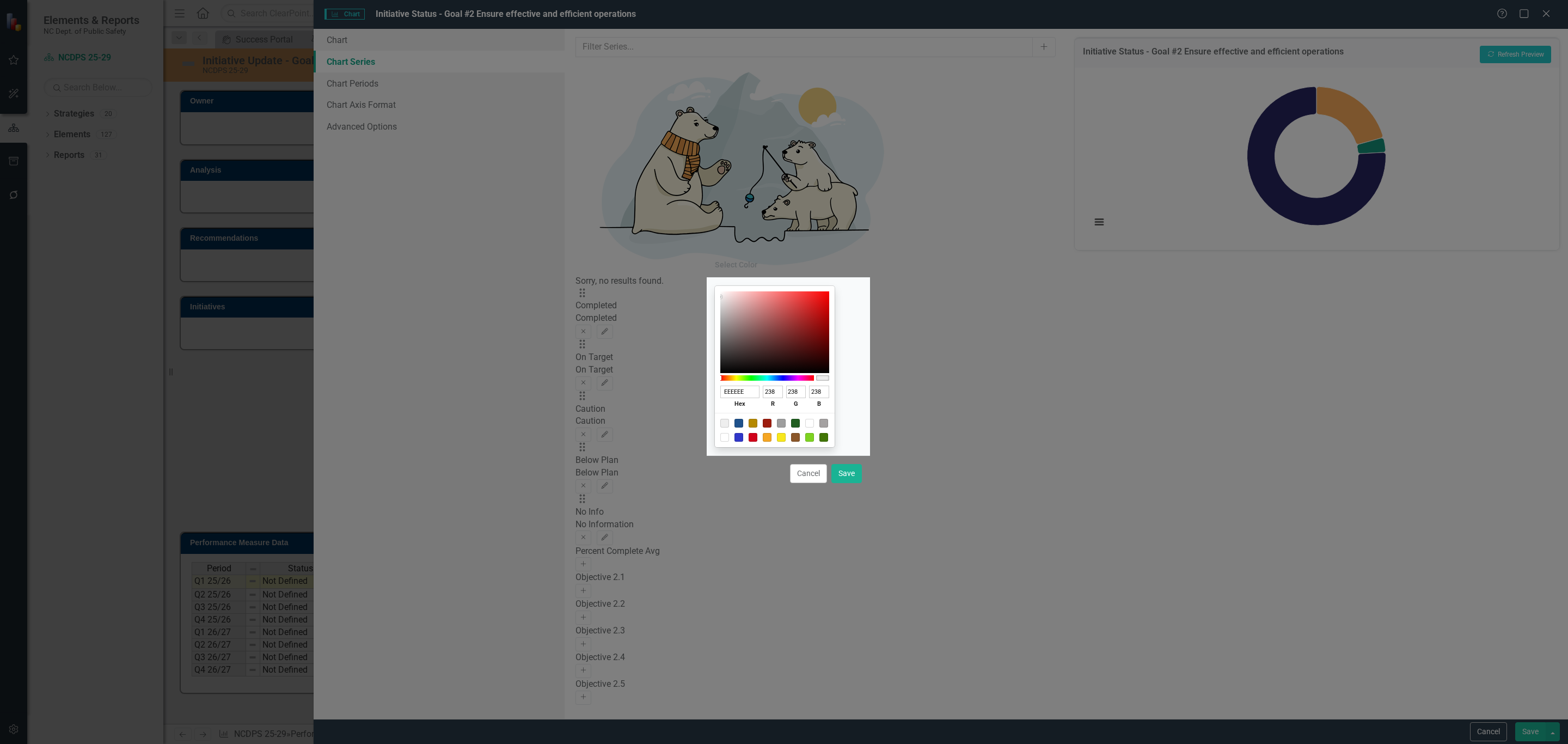
type input "93"
type input "32"
type input "205D20"
click at [853, 479] on button "Save" at bounding box center [846, 473] width 30 height 19
type input "#205d20"
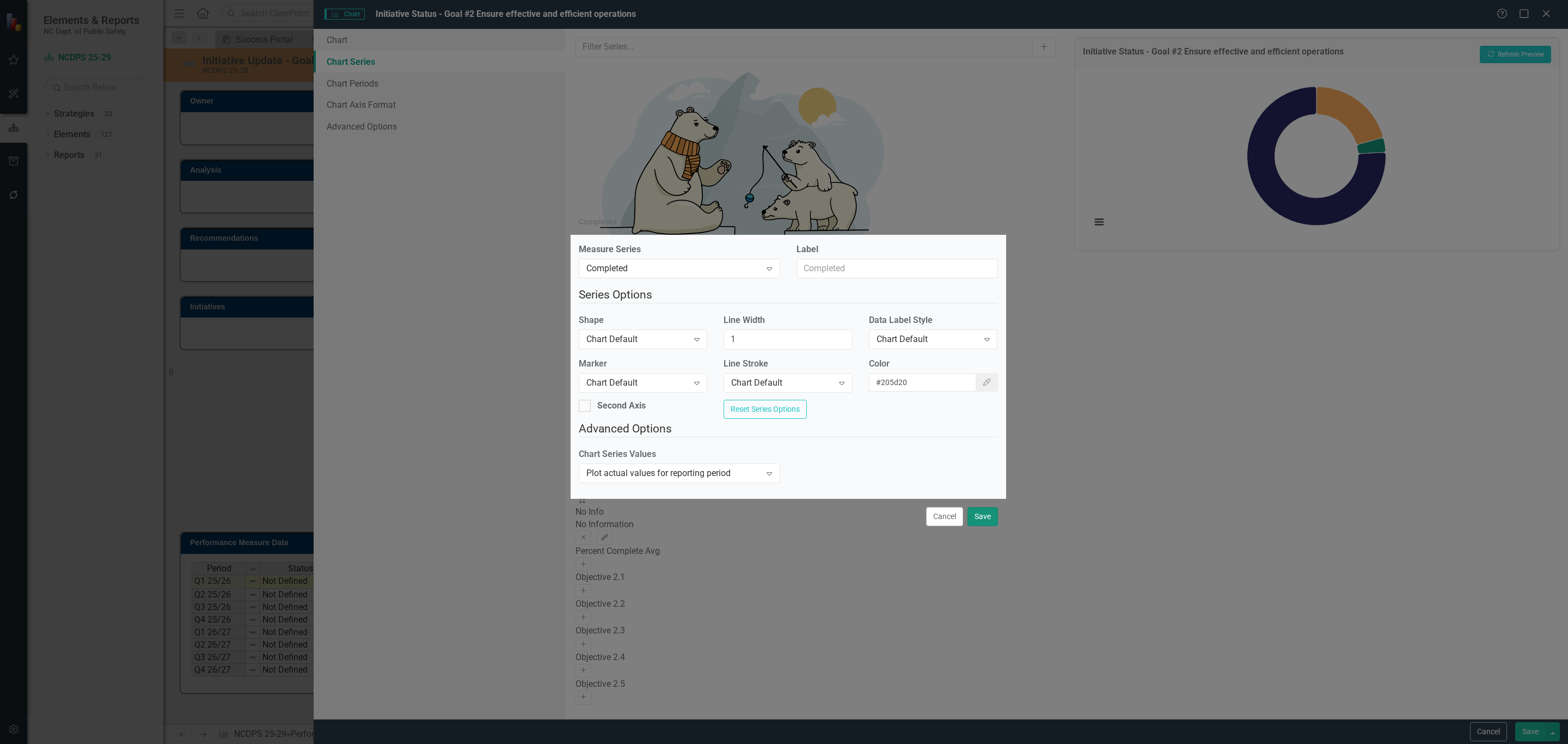
click at [984, 523] on button "Save" at bounding box center [982, 516] width 30 height 19
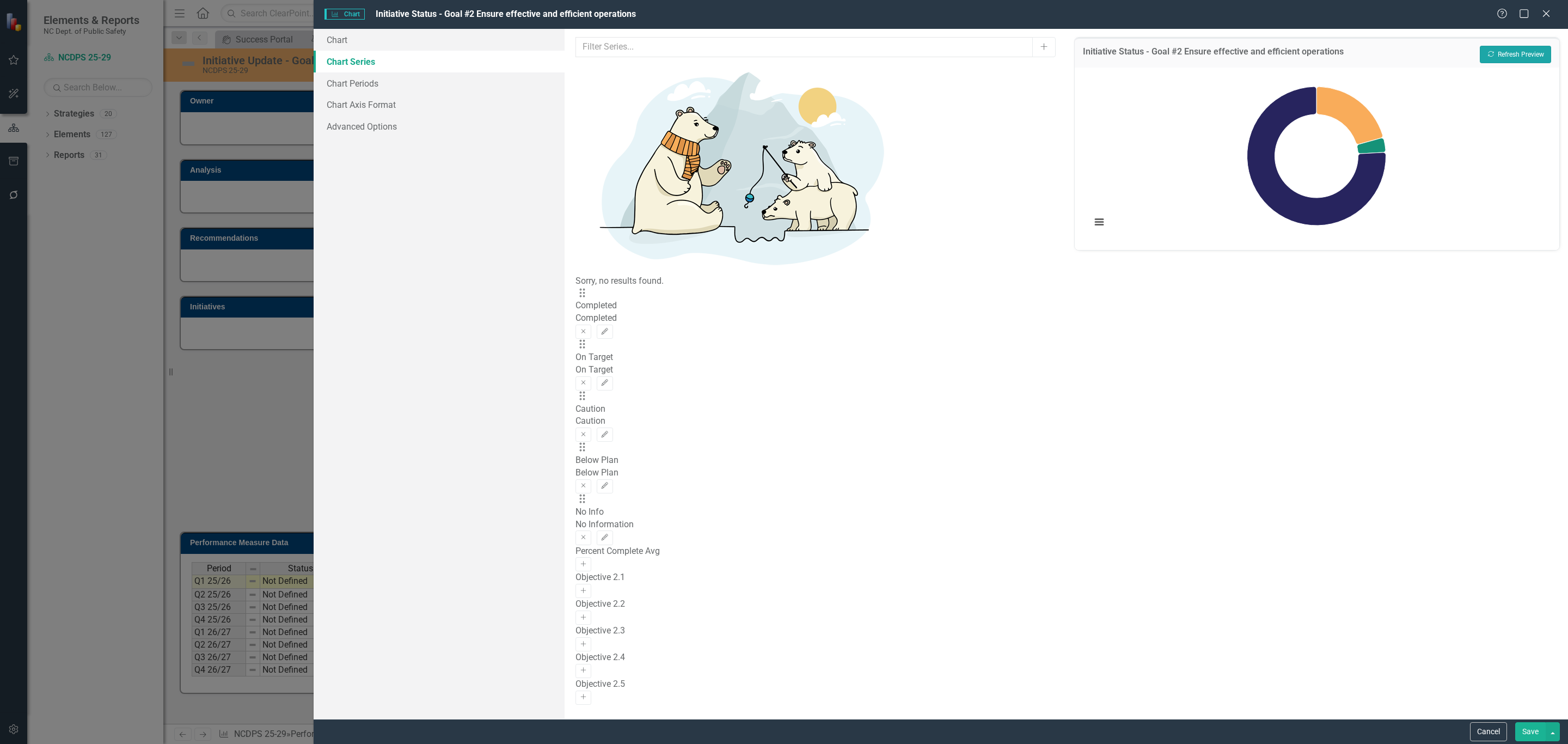
click at [1522, 58] on button "Recalculate Refresh Preview" at bounding box center [1515, 54] width 72 height 18
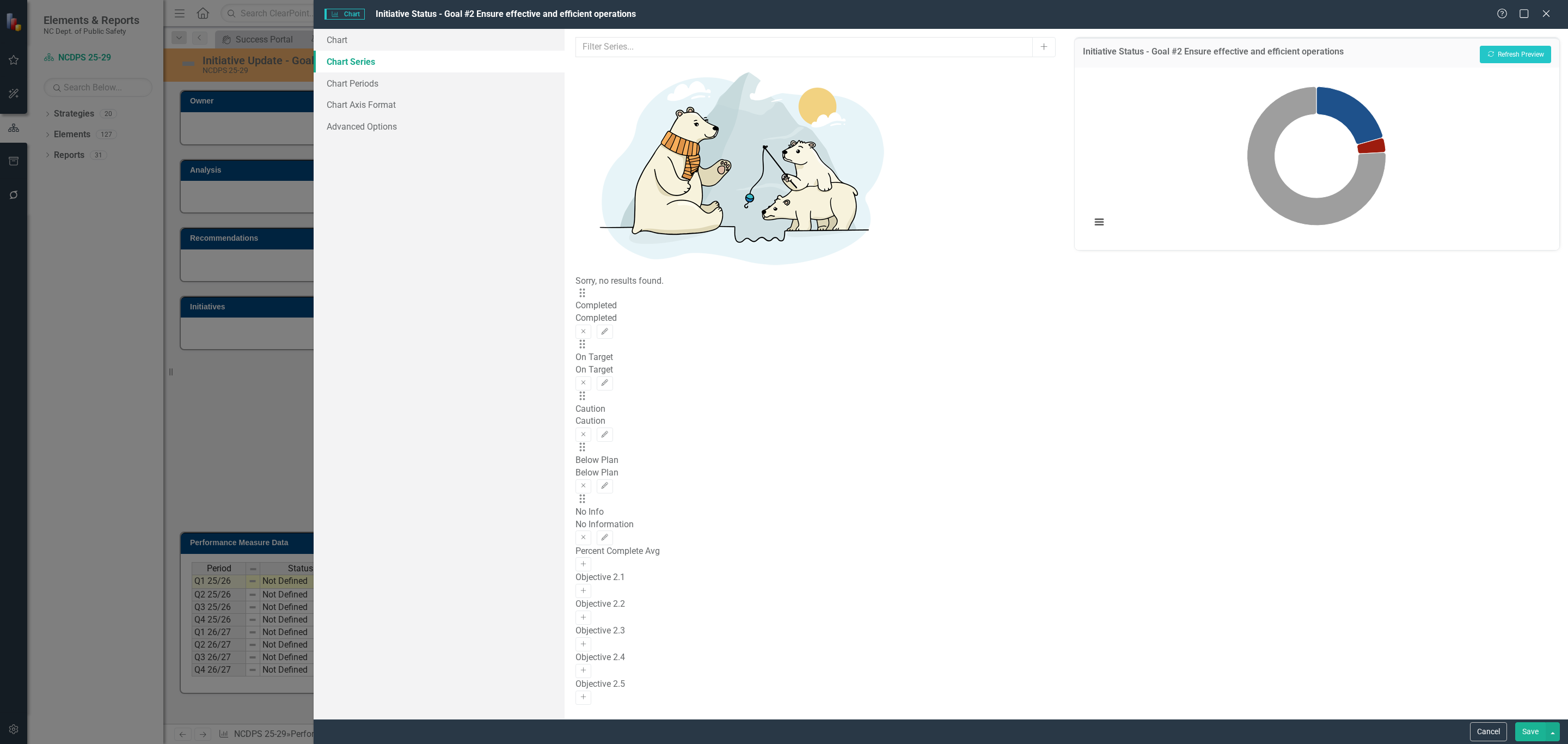
click at [1534, 732] on button "Save" at bounding box center [1530, 731] width 30 height 19
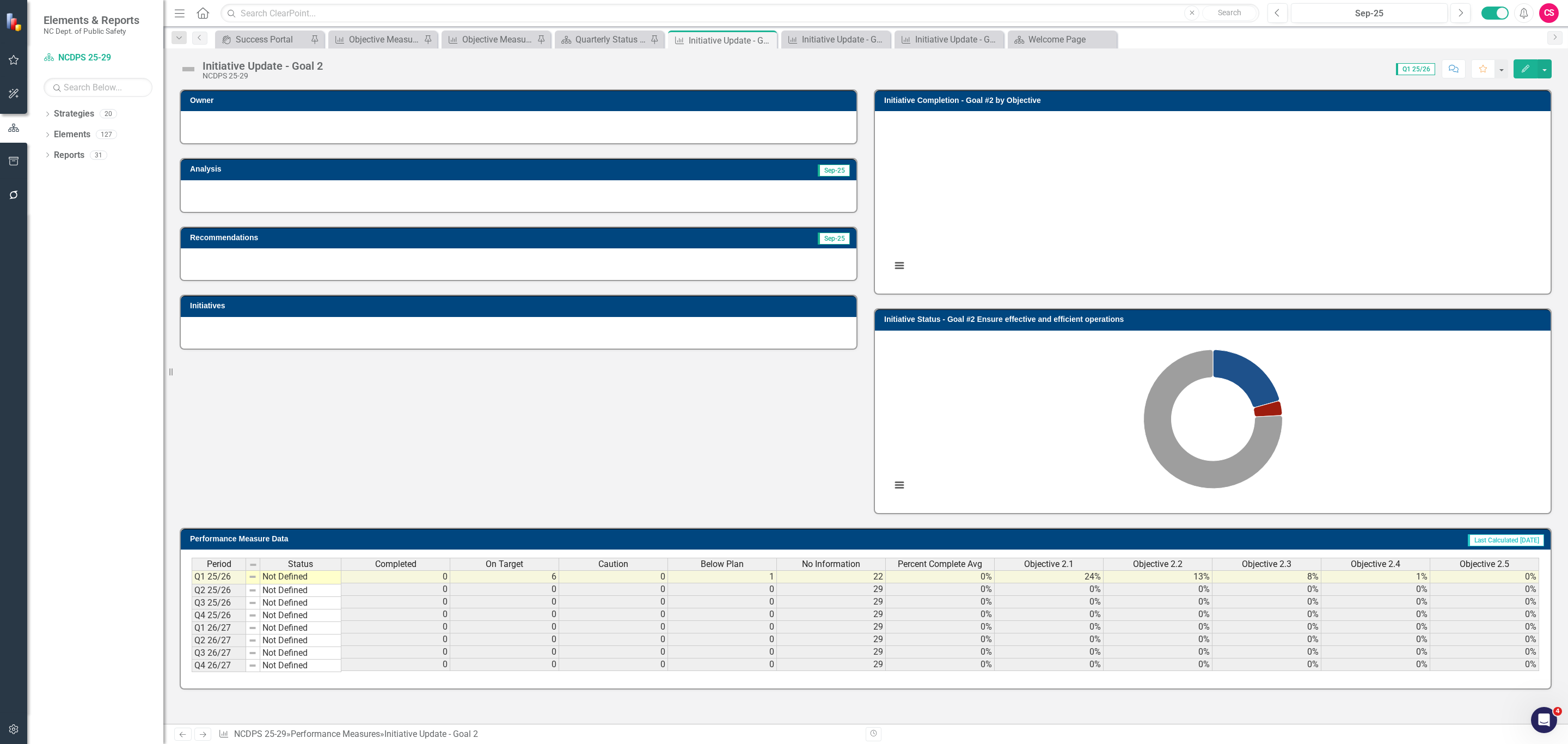
click at [1024, 100] on h3 "Initiative Completion - Goal #2 by Objective" at bounding box center [1215, 100] width 661 height 8
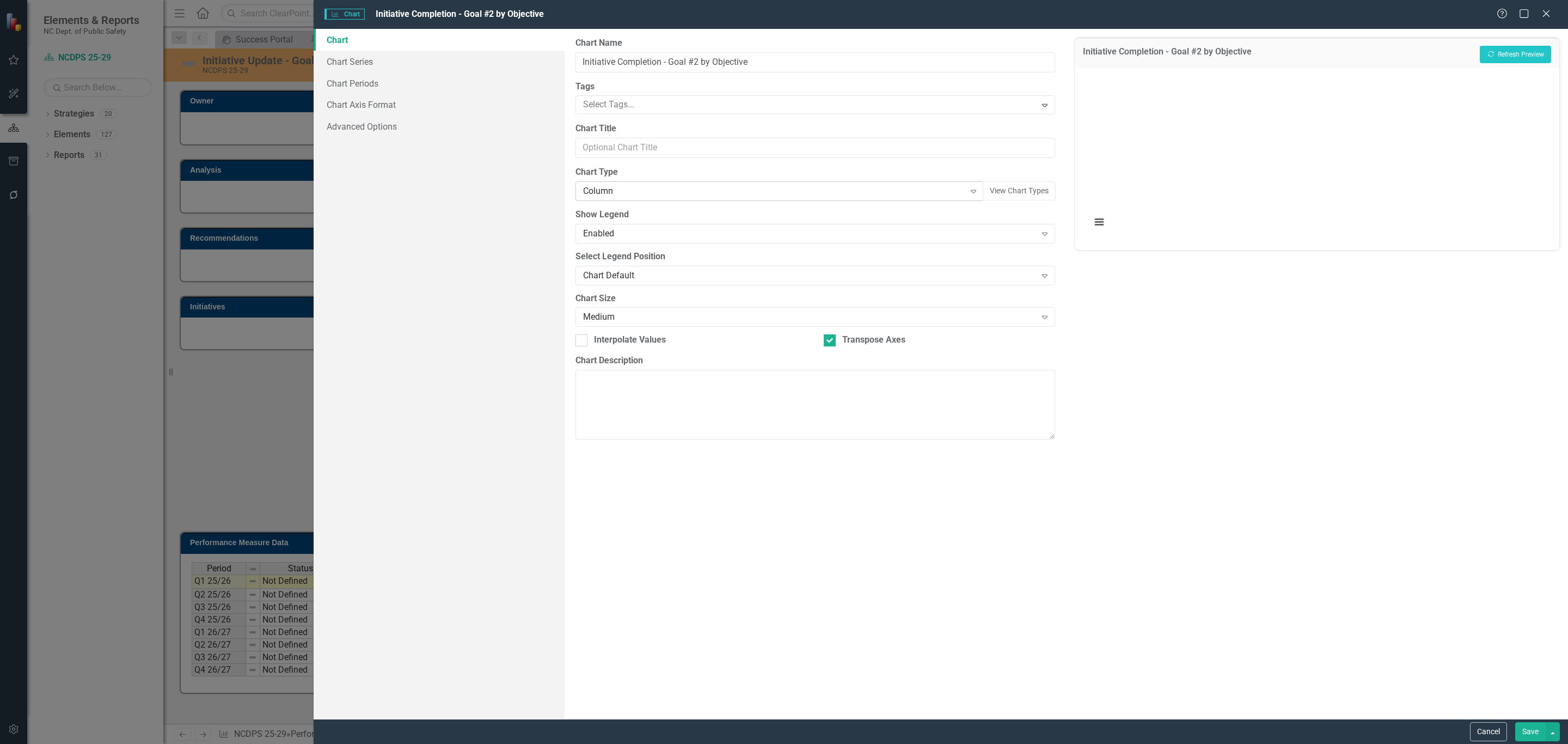
click at [719, 190] on div "Column" at bounding box center [773, 191] width 381 height 13
click at [509, 230] on div "Chart Chart Series Chart Periods Chart Axis Format Advanced Options" at bounding box center [438, 374] width 251 height 690
click at [1524, 725] on button "Save" at bounding box center [1530, 731] width 30 height 19
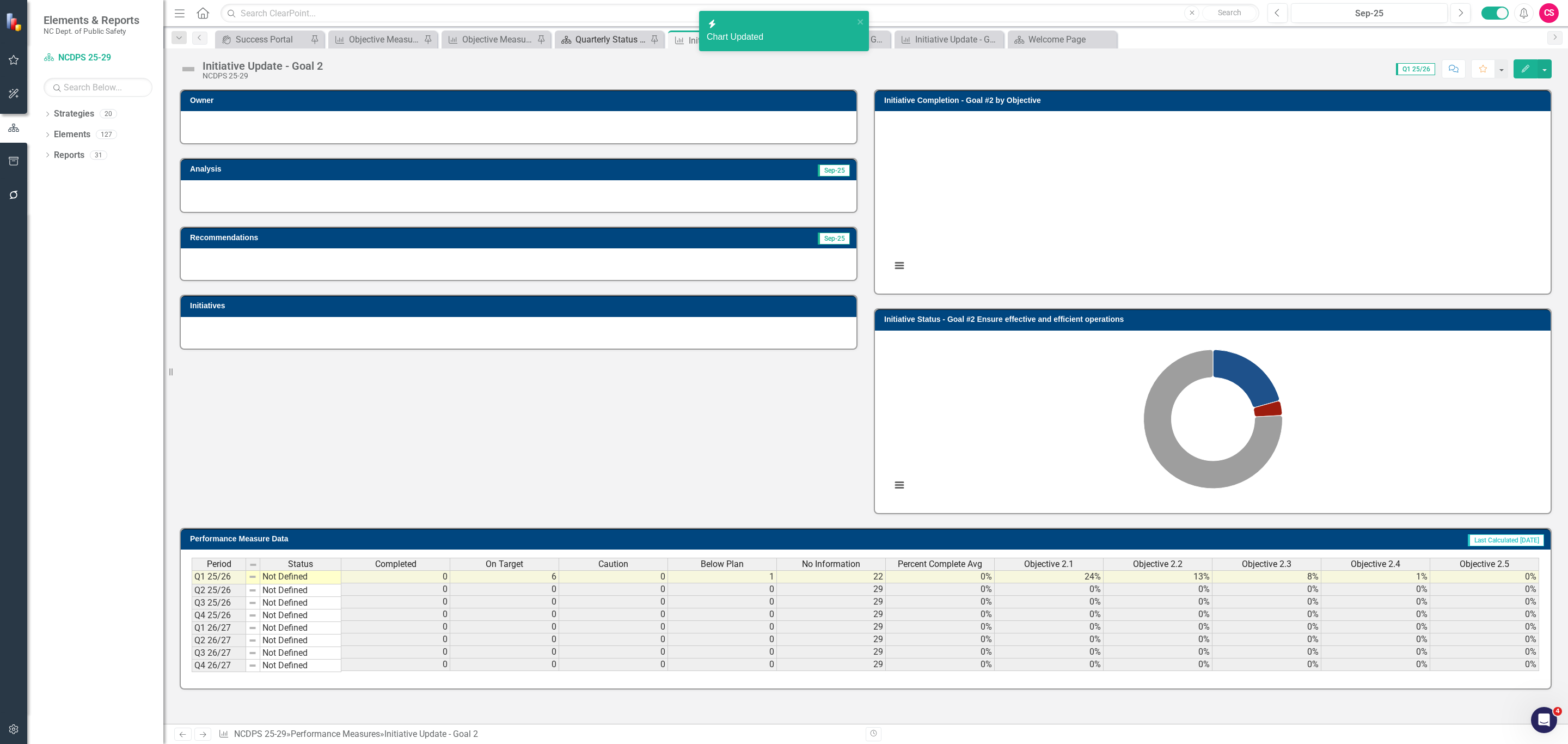
click at [608, 40] on div "Quarterly Status Report" at bounding box center [611, 39] width 72 height 13
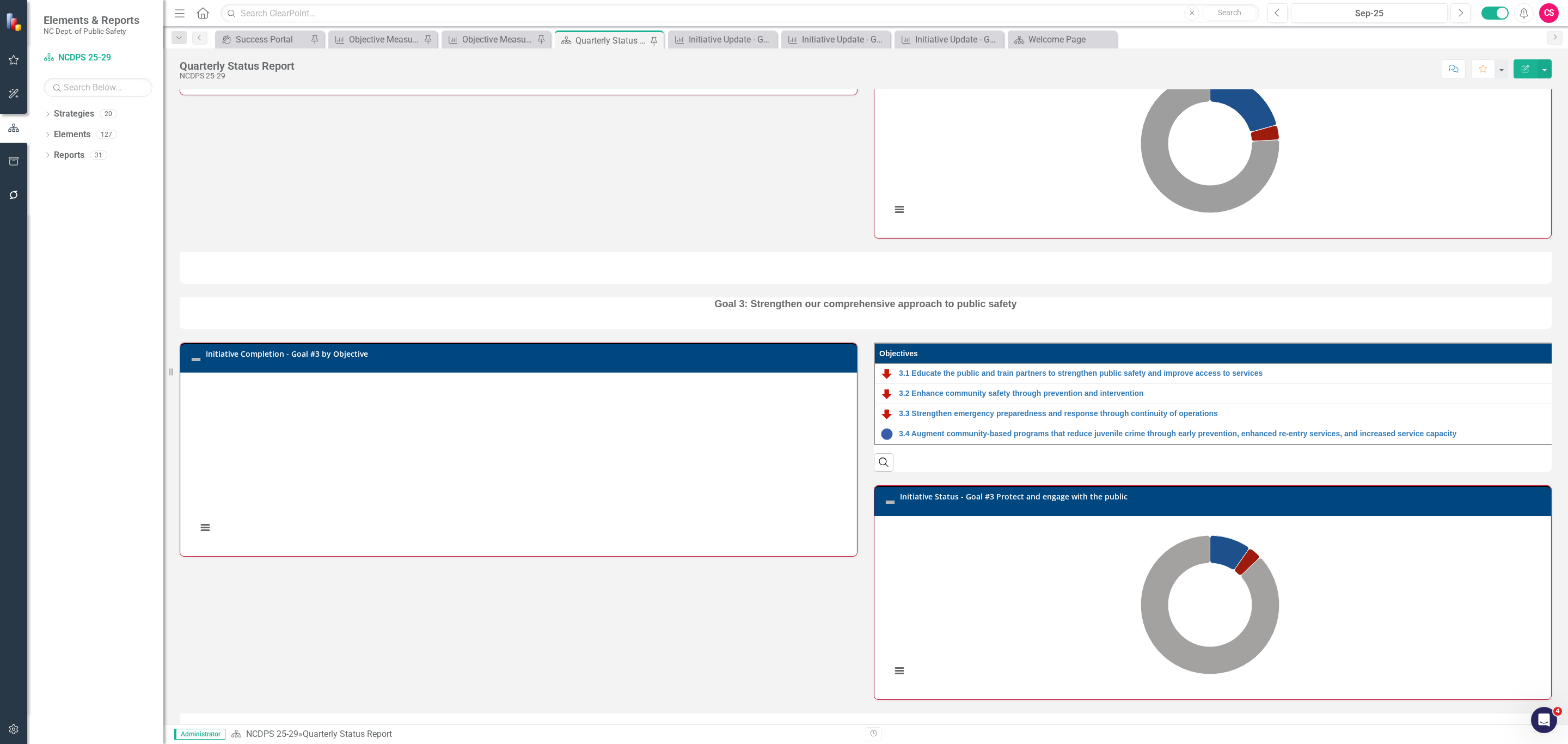
scroll to position [1214, 0]
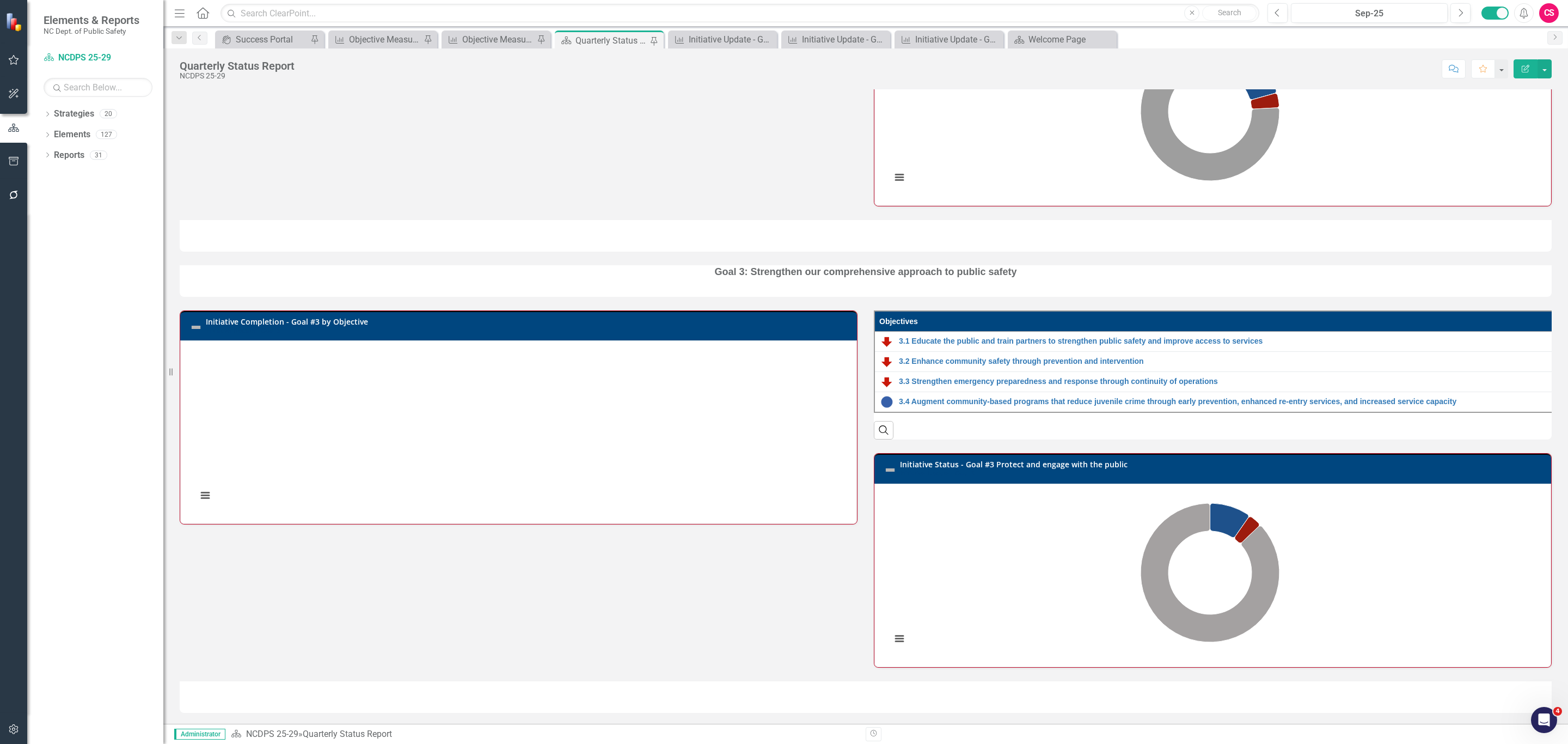
click at [296, 316] on link "Initiative Completion - Goal #3 by Objective" at bounding box center [287, 321] width 162 height 11
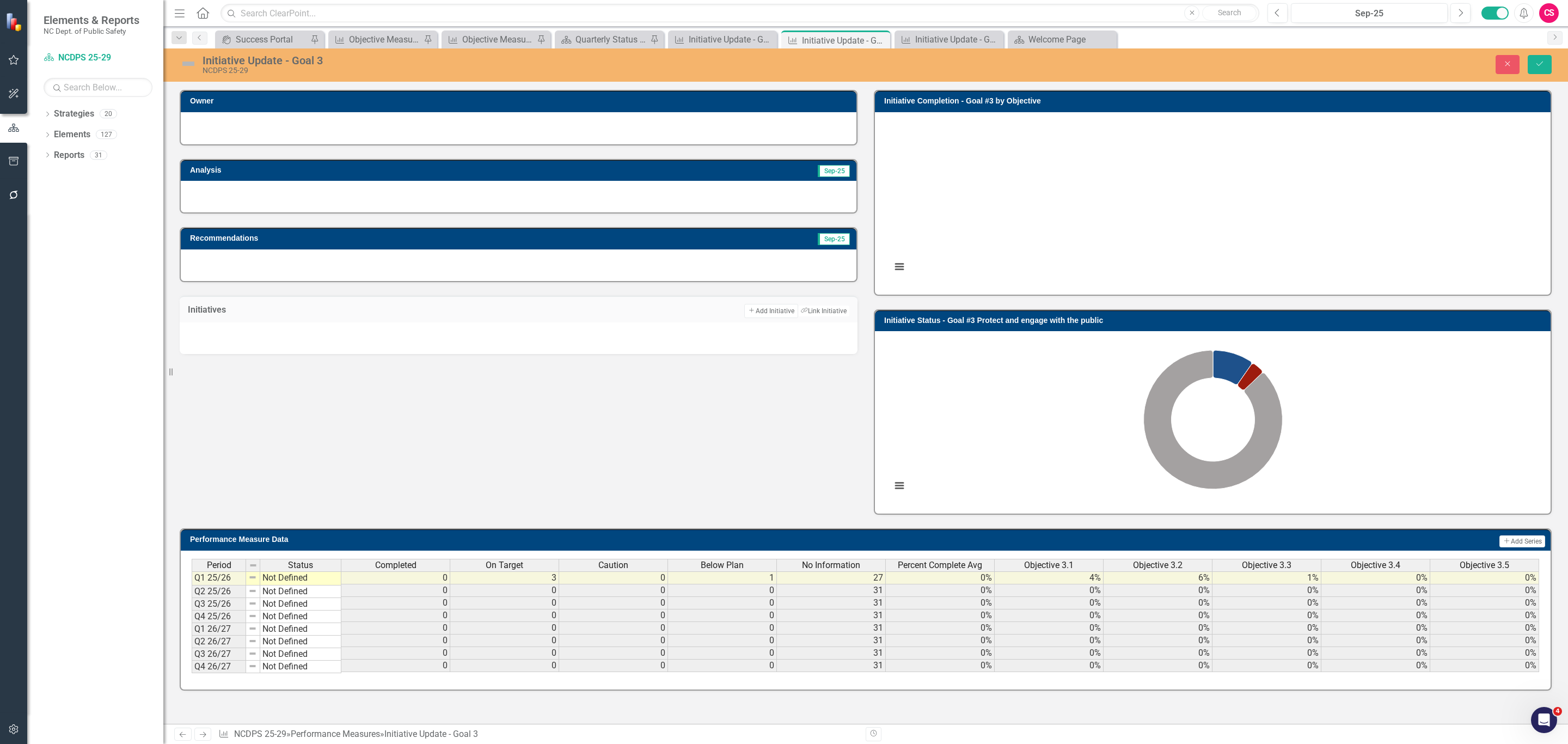
click at [982, 100] on h3 "Initiative Completion - Goal #3 by Objective" at bounding box center [1215, 101] width 661 height 8
drag, startPoint x: 1496, startPoint y: 60, endPoint x: 1271, endPoint y: 105, distance: 229.5
click at [1496, 60] on button "Close" at bounding box center [1508, 64] width 24 height 19
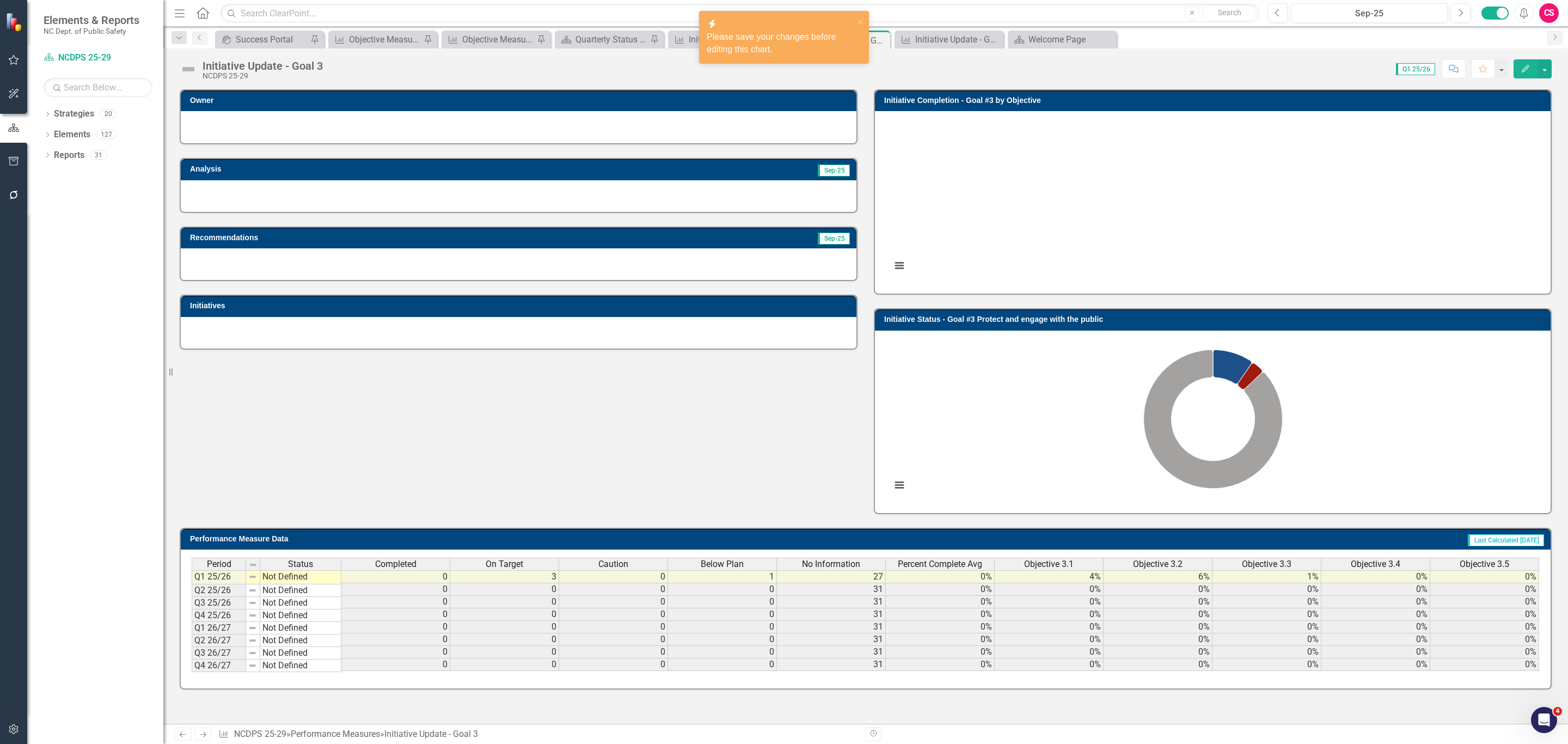
click at [950, 98] on h3 "Initiative Completion - Goal #3 by Objective" at bounding box center [1215, 100] width 661 height 8
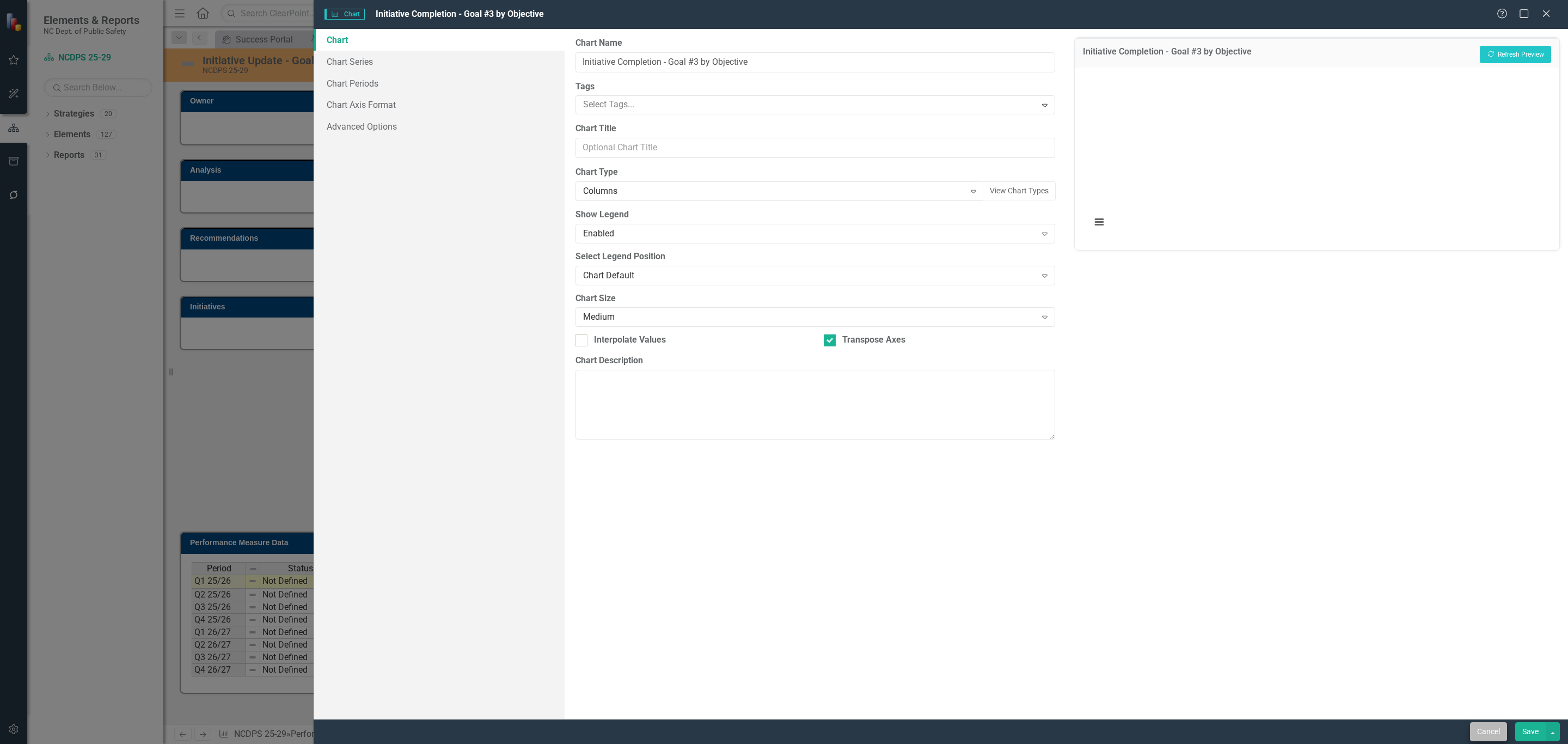
click at [1494, 721] on div "Cancel Save" at bounding box center [940, 731] width 1254 height 25
click at [1494, 726] on button "Cancel" at bounding box center [1488, 731] width 37 height 19
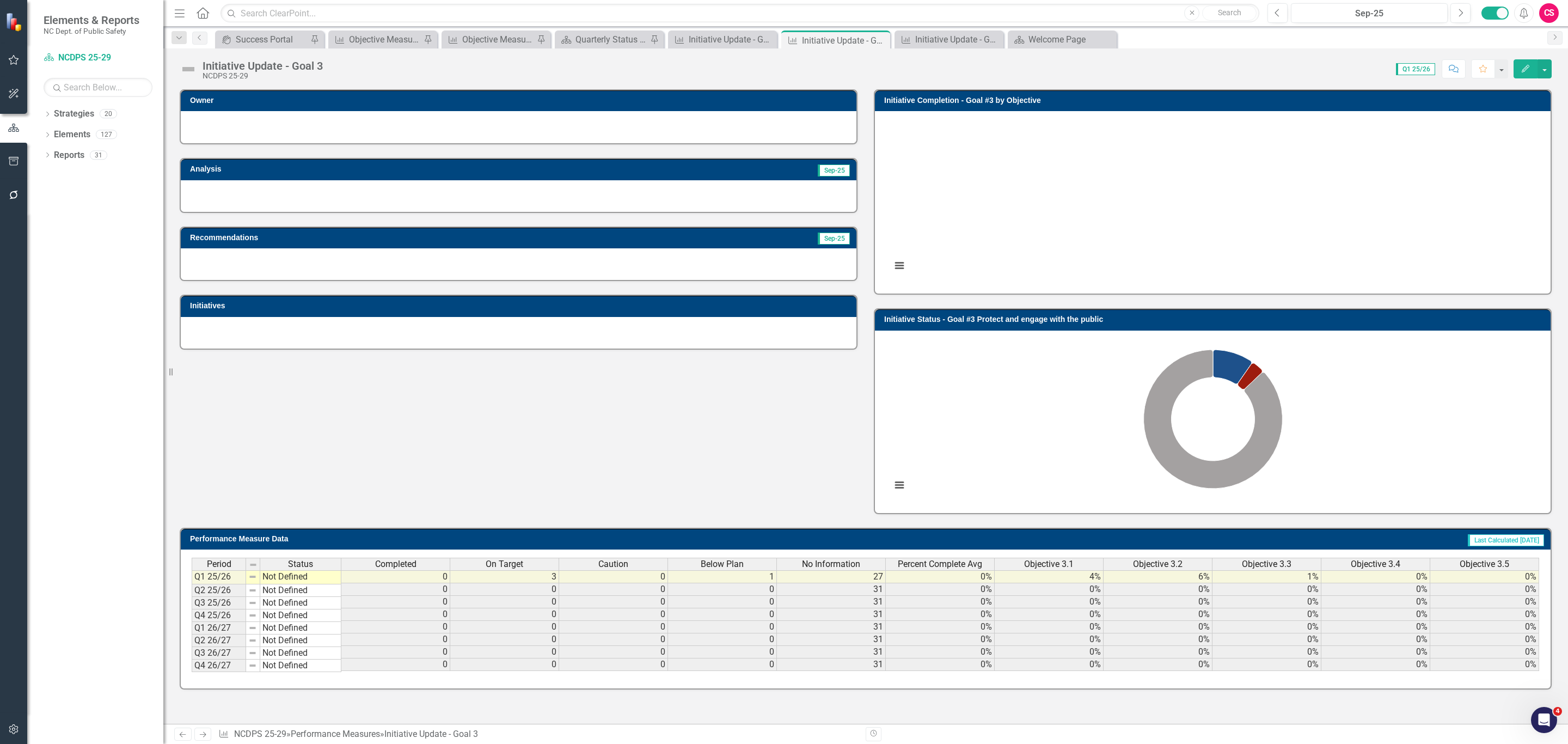
click at [610, 28] on div "Dropdown Search icon.portal Success Portal Pin Performance Measure Objective Me…" at bounding box center [865, 37] width 1404 height 22
click at [608, 32] on div "Quarterly Status Report" at bounding box center [611, 39] width 72 height 13
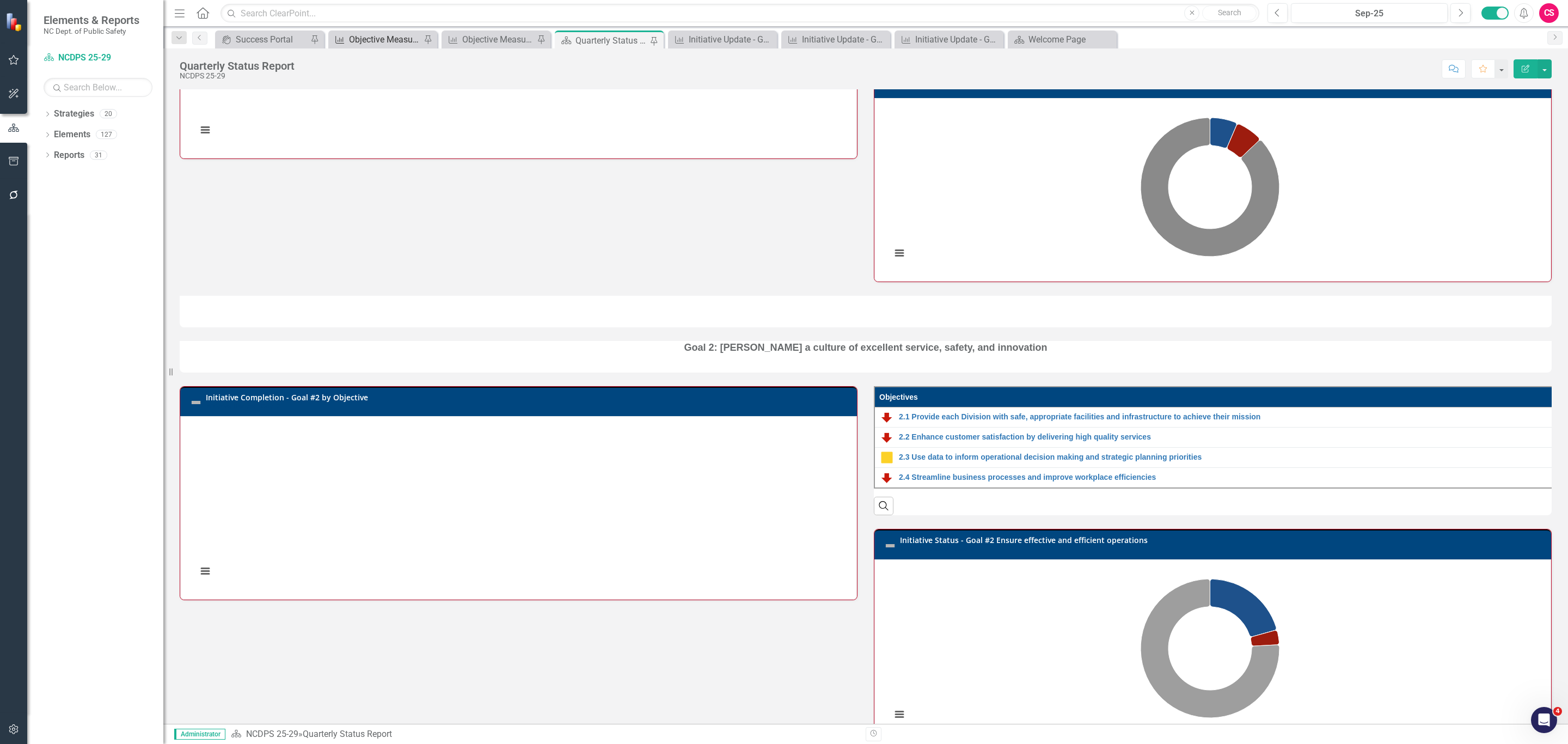
scroll to position [644, 0]
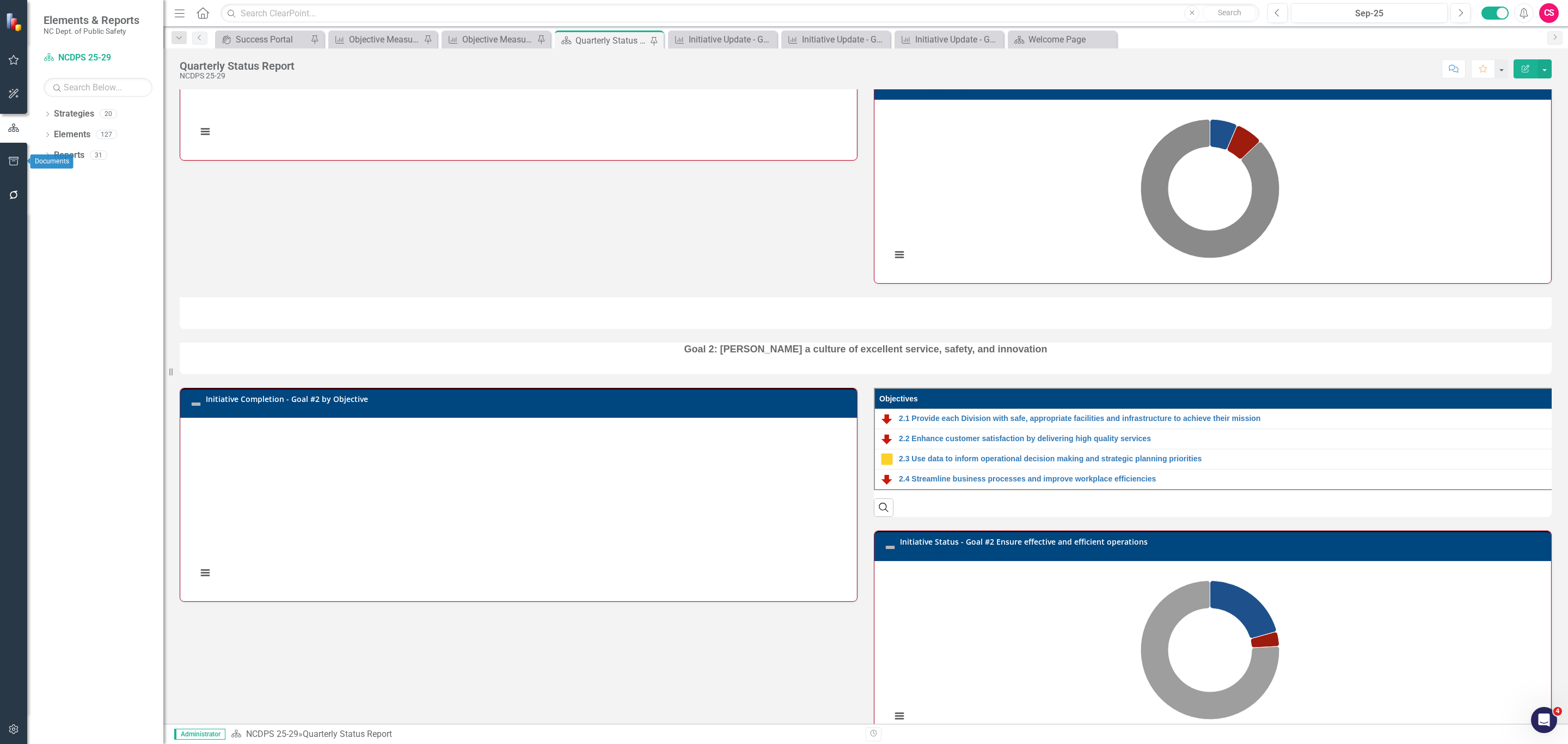
click at [16, 165] on icon "button" at bounding box center [13, 161] width 10 height 8
click at [65, 112] on link "Briefing Books" at bounding box center [96, 105] width 136 height 13
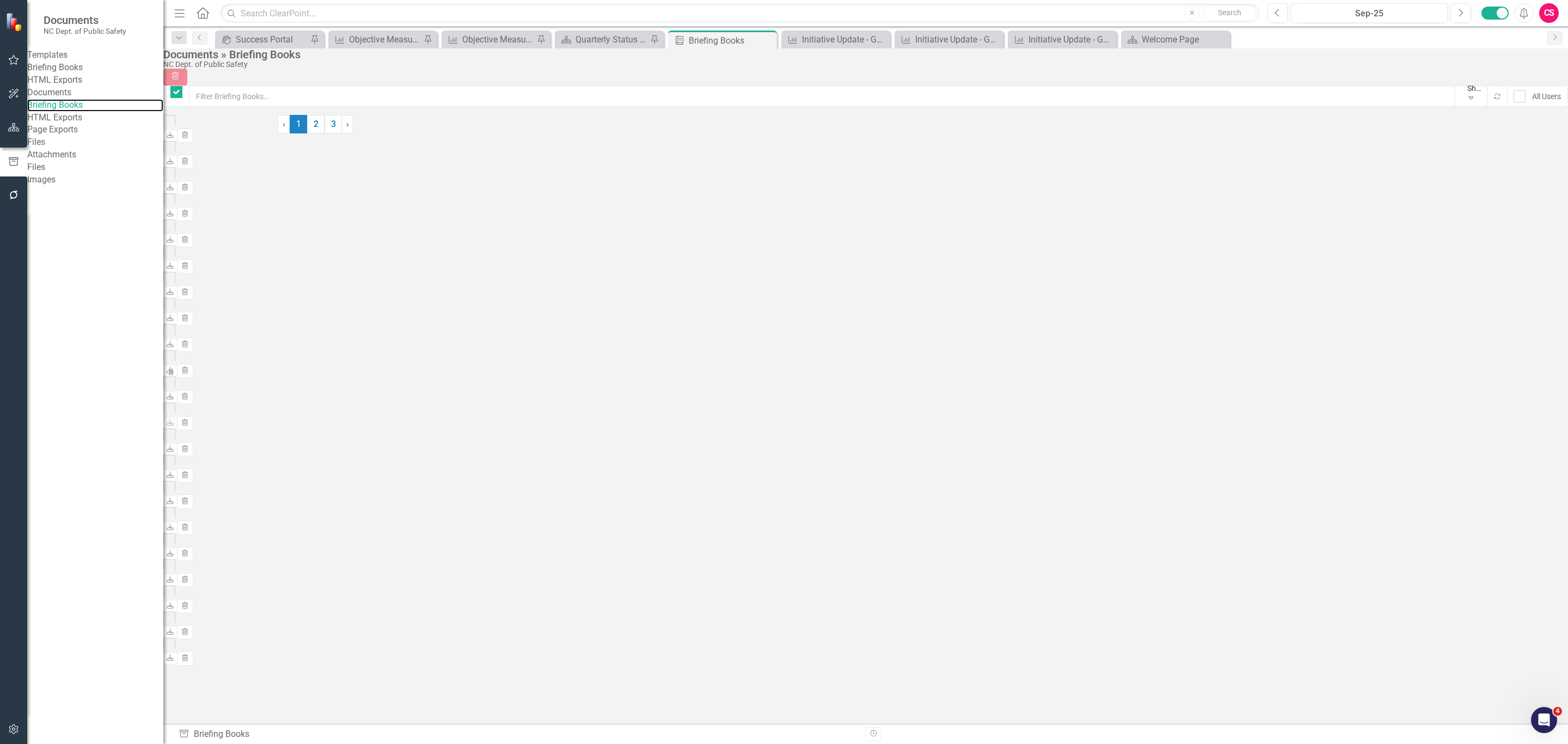
checkbox input "false"
